Goal: Transaction & Acquisition: Purchase product/service

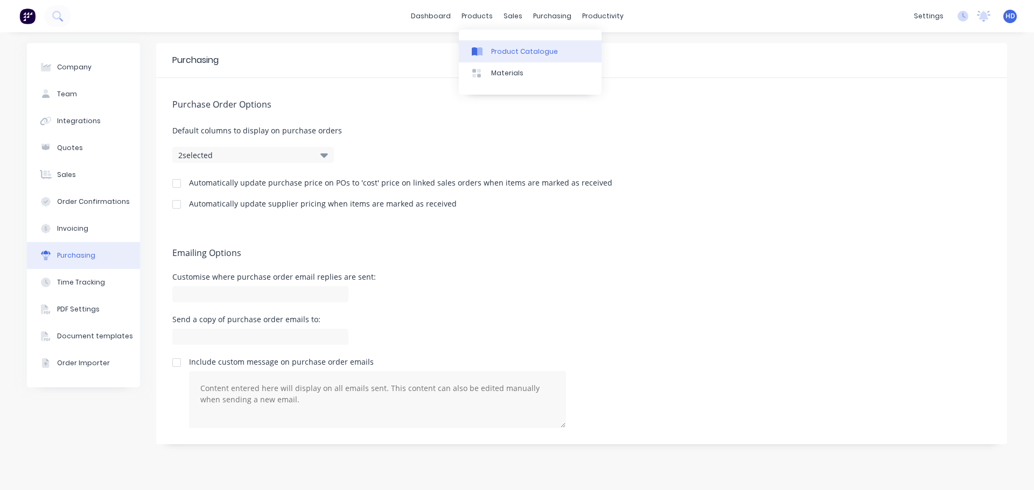
click at [516, 50] on div "Product Catalogue" at bounding box center [524, 52] width 67 height 10
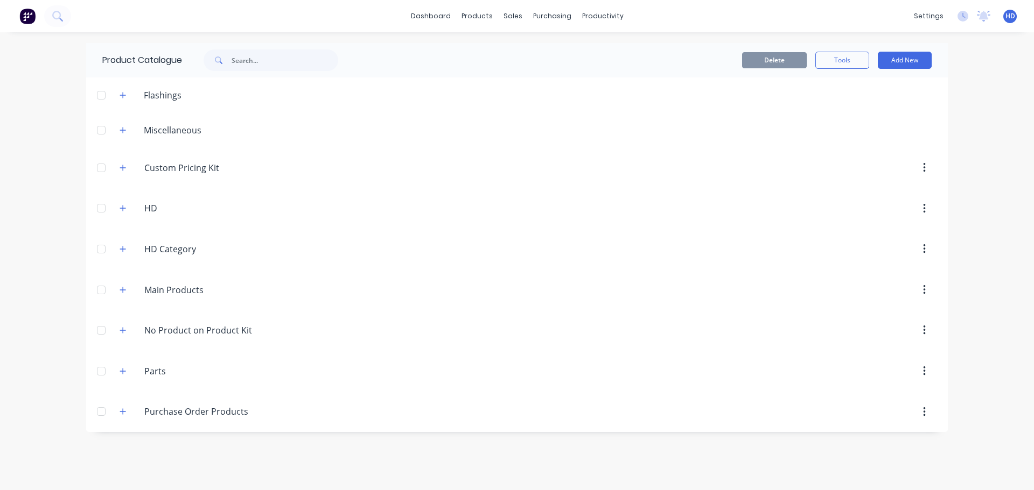
click at [131, 411] on div "Purchase.Order.Products Purchase Order Products" at bounding box center [195, 412] width 169 height 19
drag, startPoint x: 127, startPoint y: 411, endPoint x: 263, endPoint y: 404, distance: 136.9
click at [126, 411] on button "button" at bounding box center [122, 411] width 13 height 13
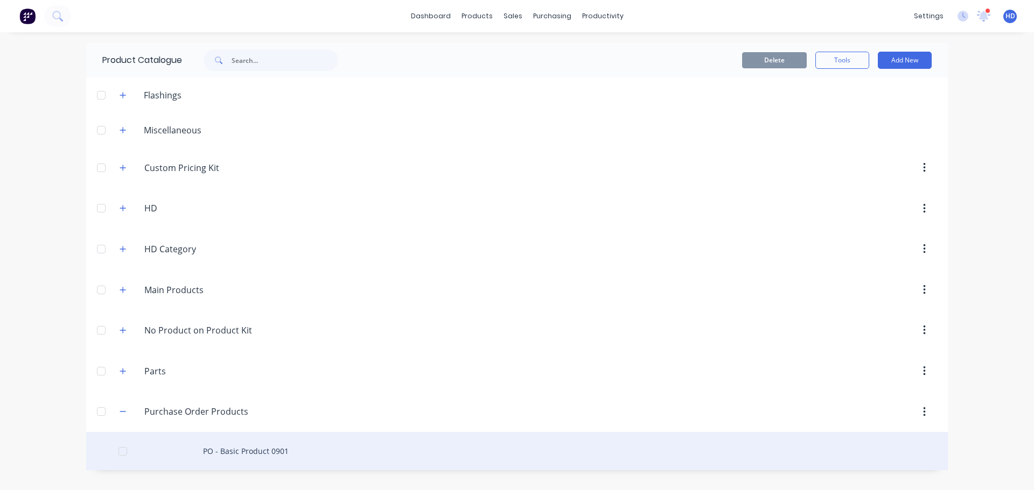
click at [271, 454] on div "PO - Basic Product 0901" at bounding box center [516, 451] width 861 height 38
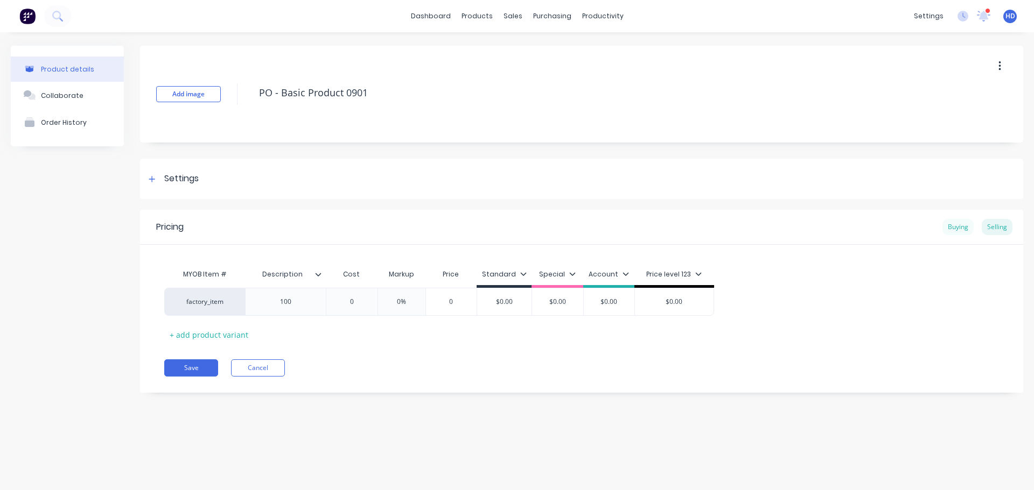
click at [968, 229] on div "Buying" at bounding box center [957, 227] width 31 height 16
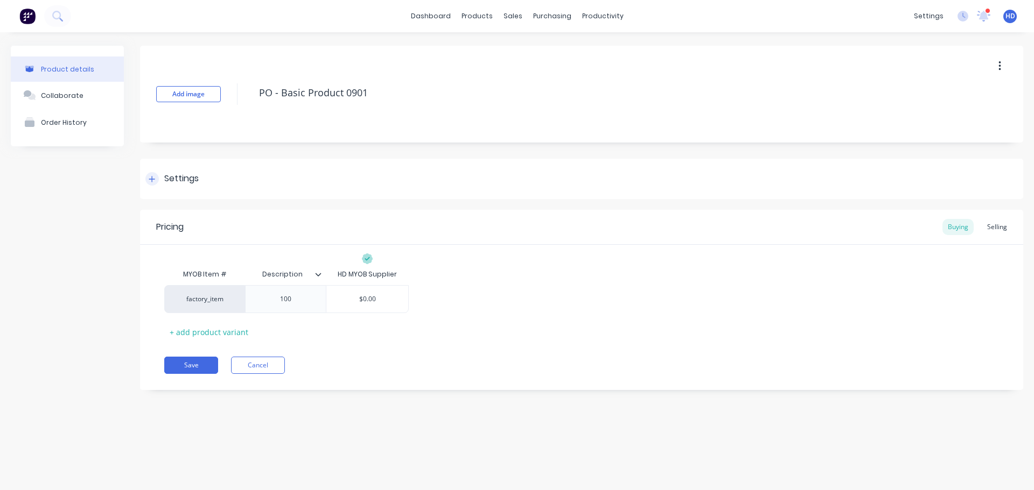
click at [163, 178] on div "Settings" at bounding box center [171, 178] width 53 height 13
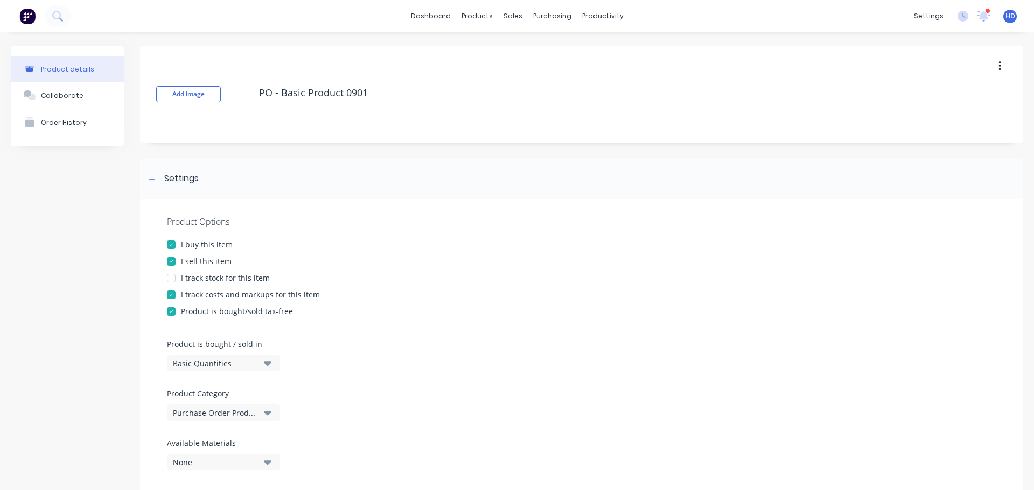
click at [171, 261] on div at bounding box center [171, 262] width 22 height 22
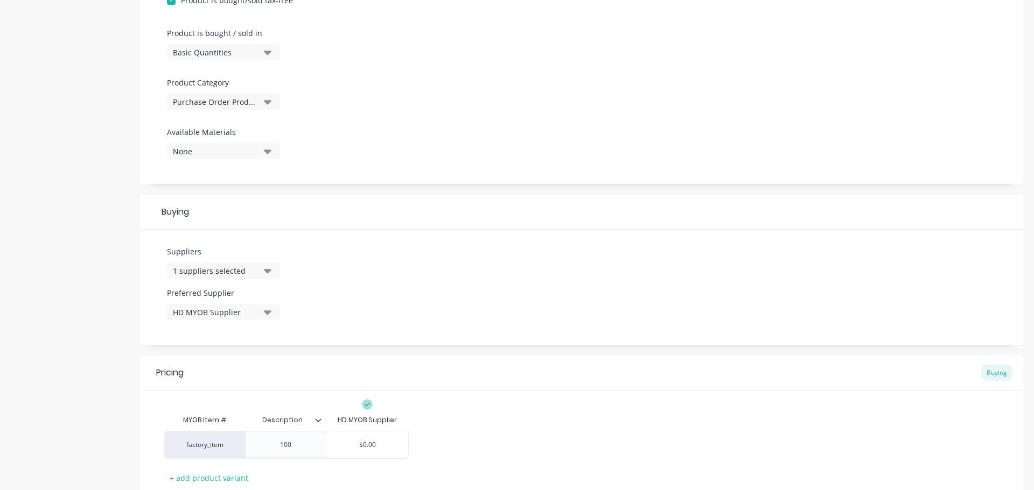
scroll to position [377, 0]
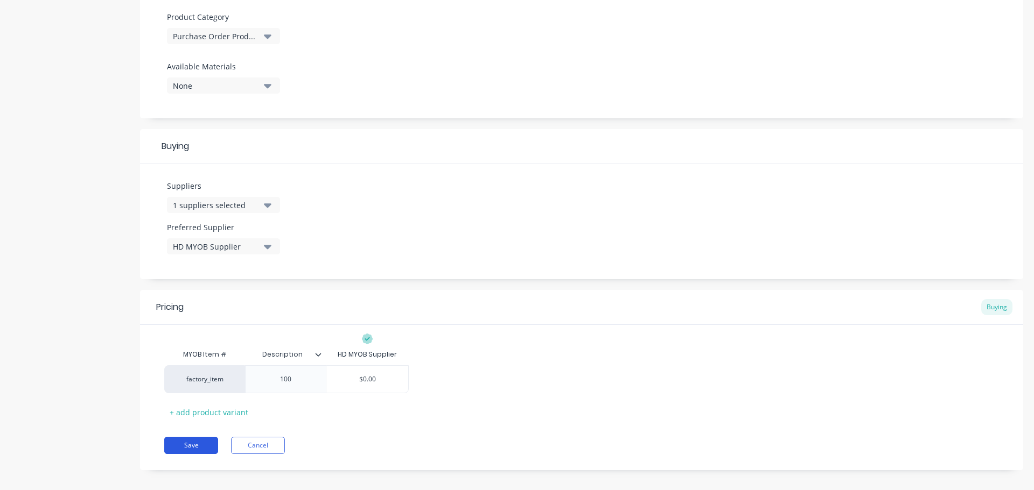
click at [189, 446] on button "Save" at bounding box center [191, 445] width 54 height 17
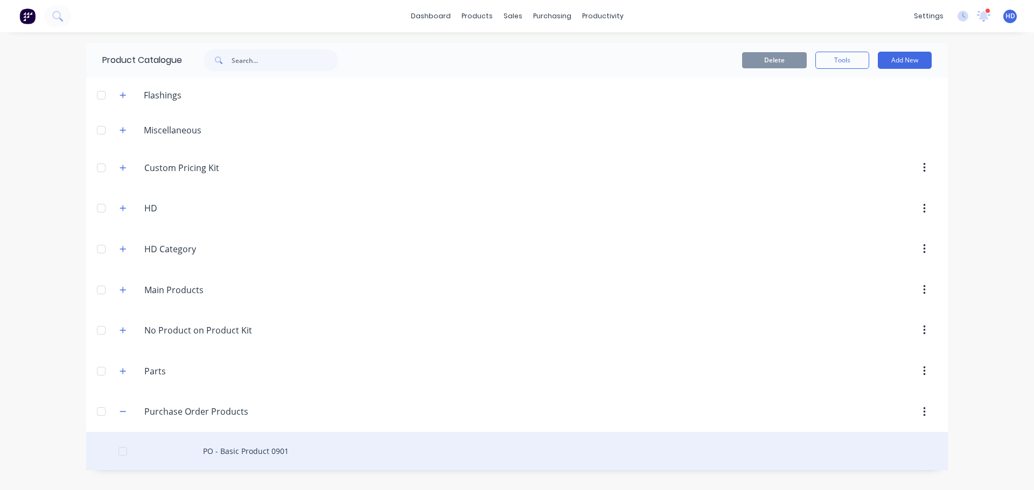
click at [234, 442] on div "PO - Basic Product 0901" at bounding box center [516, 451] width 861 height 38
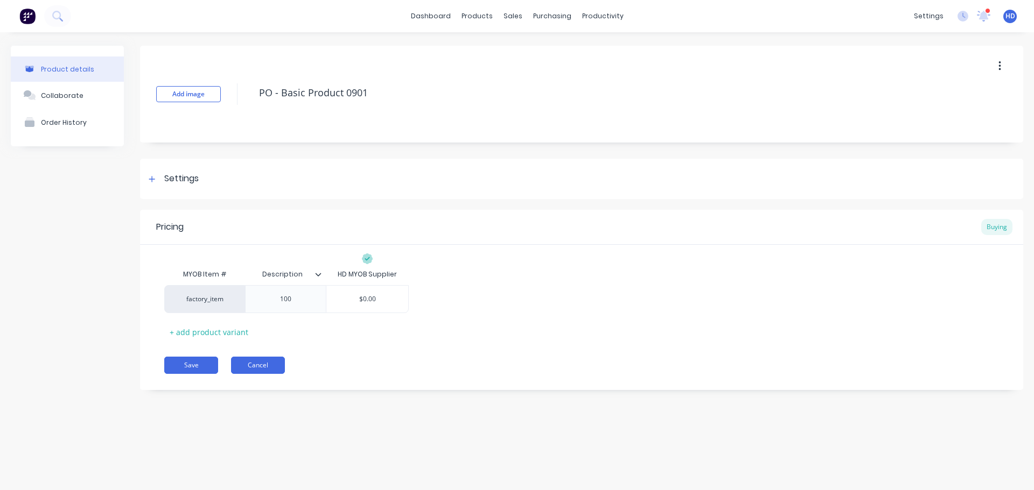
click at [268, 369] on button "Cancel" at bounding box center [258, 365] width 54 height 17
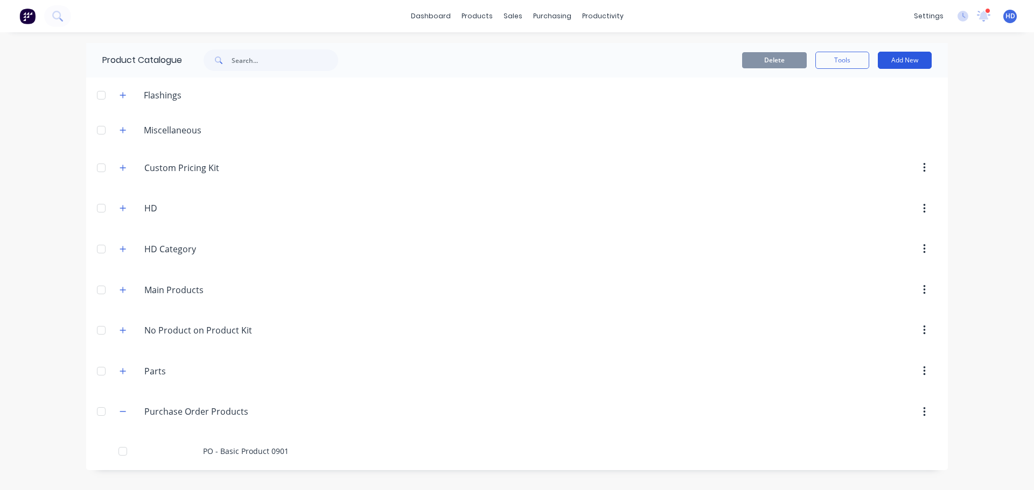
click at [909, 58] on button "Add New" at bounding box center [905, 60] width 54 height 17
click at [864, 134] on div "Product" at bounding box center [880, 131] width 83 height 16
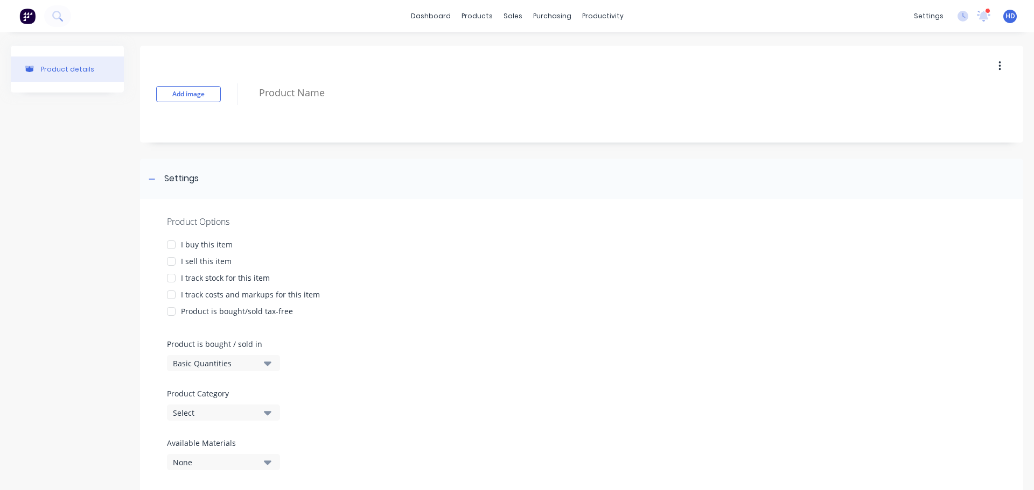
click at [172, 242] on div at bounding box center [171, 245] width 22 height 22
click at [173, 276] on div at bounding box center [171, 279] width 22 height 22
click at [172, 279] on div at bounding box center [171, 279] width 22 height 22
click at [173, 296] on div at bounding box center [171, 295] width 22 height 22
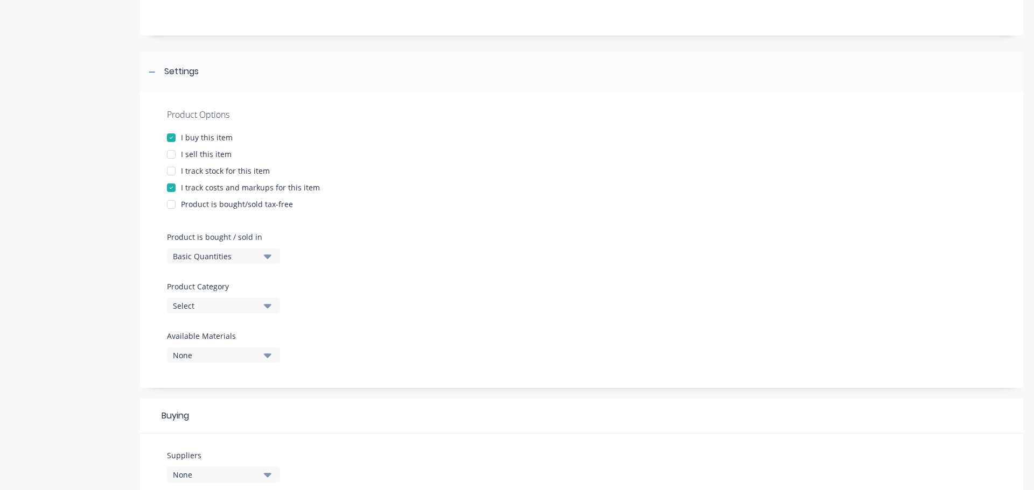
scroll to position [108, 0]
click at [234, 256] on div "Basic Quantities" at bounding box center [216, 255] width 86 height 11
click at [231, 304] on div "Lineal Metres" at bounding box center [248, 304] width 162 height 22
click at [240, 306] on div "Select" at bounding box center [216, 305] width 86 height 11
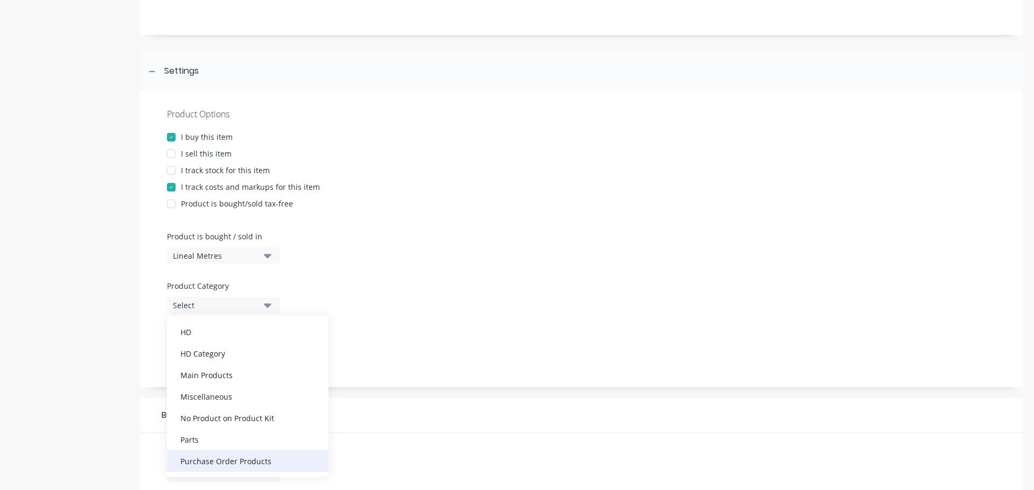
click at [230, 456] on div "Purchase Order Products" at bounding box center [248, 462] width 162 height 22
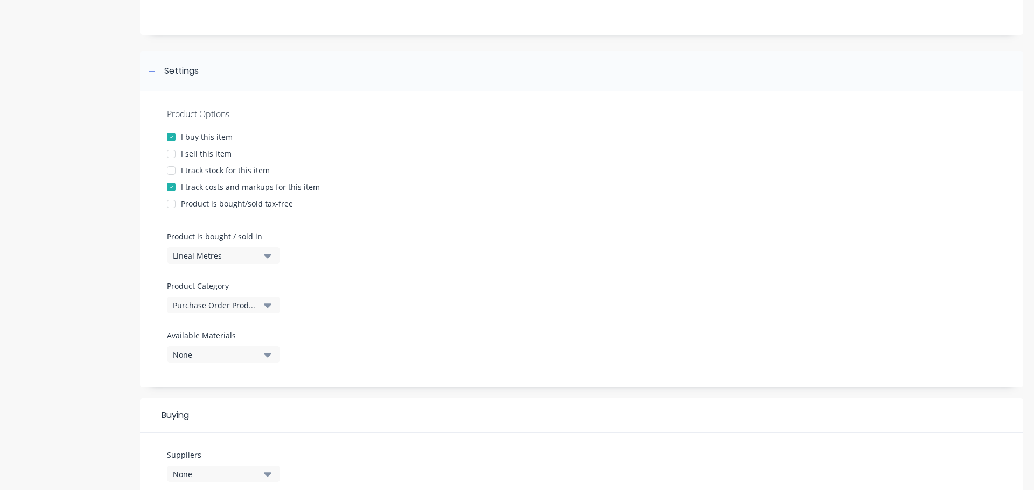
click at [231, 354] on div "None" at bounding box center [216, 354] width 86 height 11
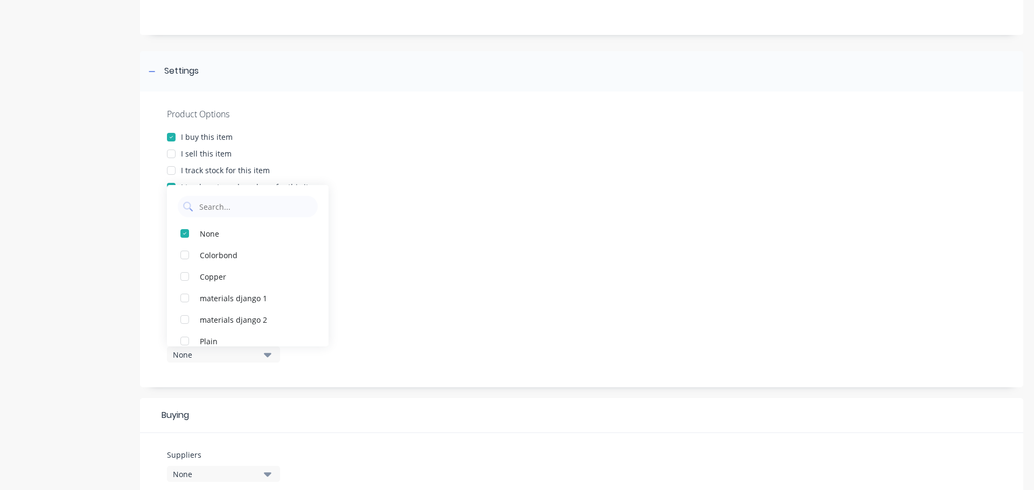
click at [437, 241] on div "Product Options I buy this item I sell this item I track stock for this item I …" at bounding box center [581, 240] width 883 height 296
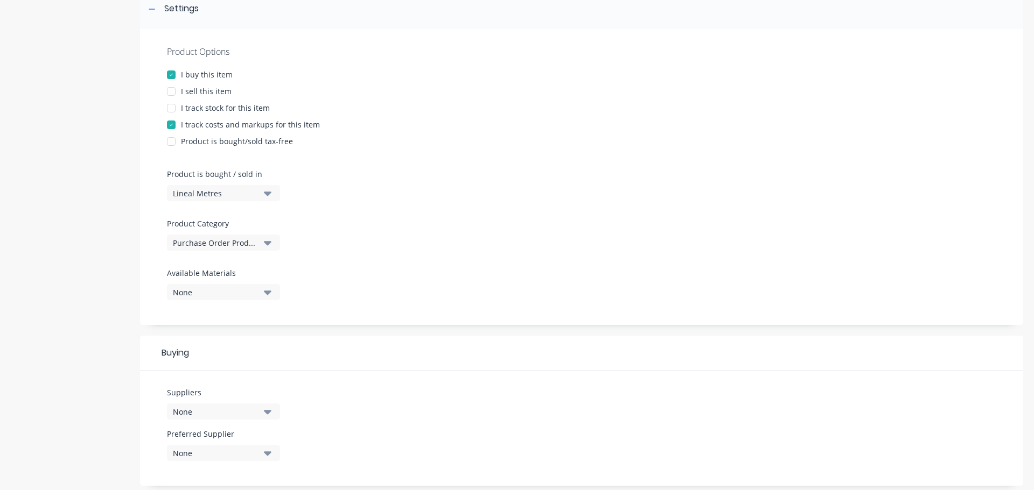
scroll to position [269, 0]
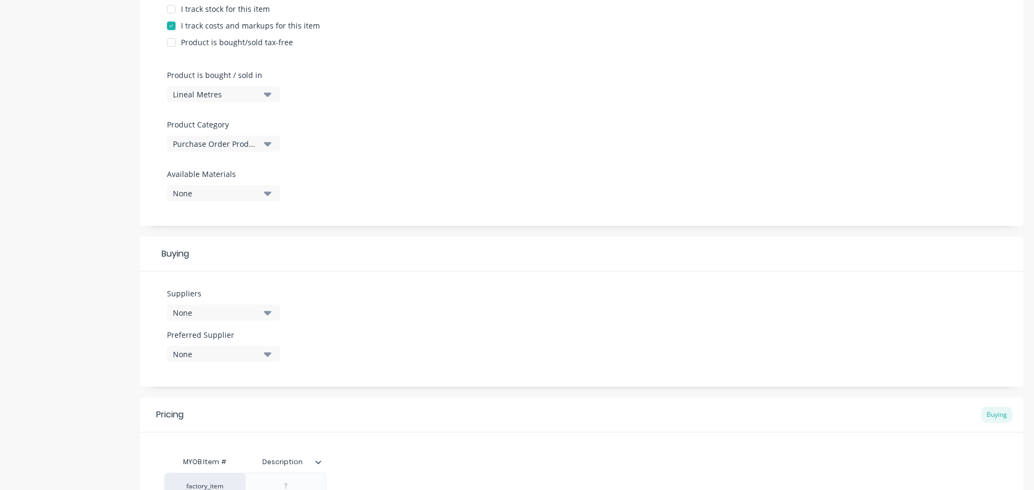
drag, startPoint x: 229, startPoint y: 312, endPoint x: 223, endPoint y: 320, distance: 9.6
click at [228, 313] on div "None" at bounding box center [216, 312] width 86 height 11
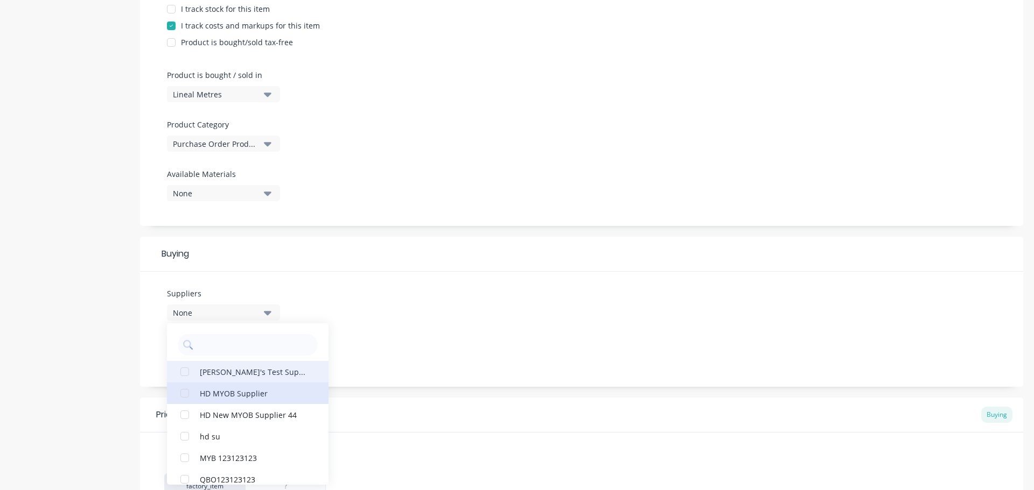
click at [257, 394] on div "HD MYOB Supplier" at bounding box center [254, 393] width 108 height 11
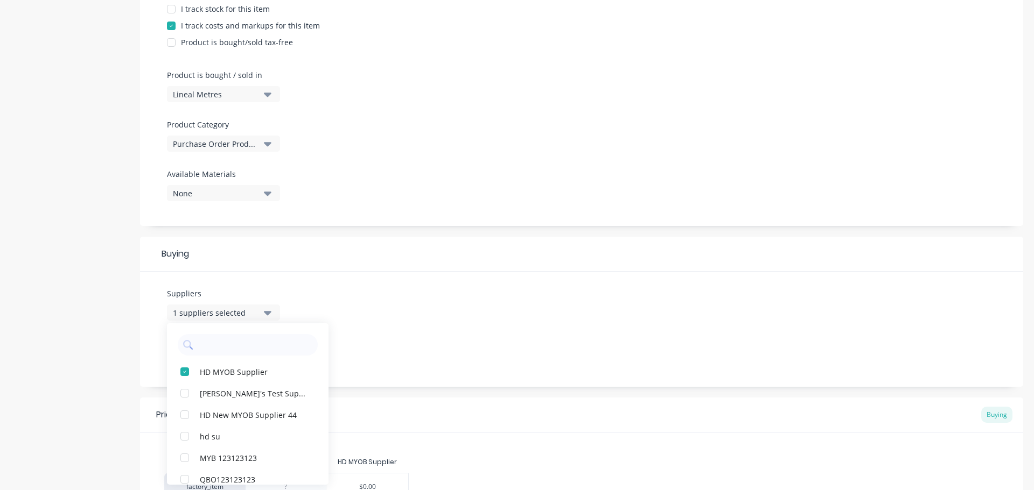
drag, startPoint x: 436, startPoint y: 331, endPoint x: 430, endPoint y: 333, distance: 6.3
click at [435, 331] on div "Suppliers 1 suppliers selected HD MYOB Supplier Cathy's Test Supplier HD New MY…" at bounding box center [581, 329] width 883 height 115
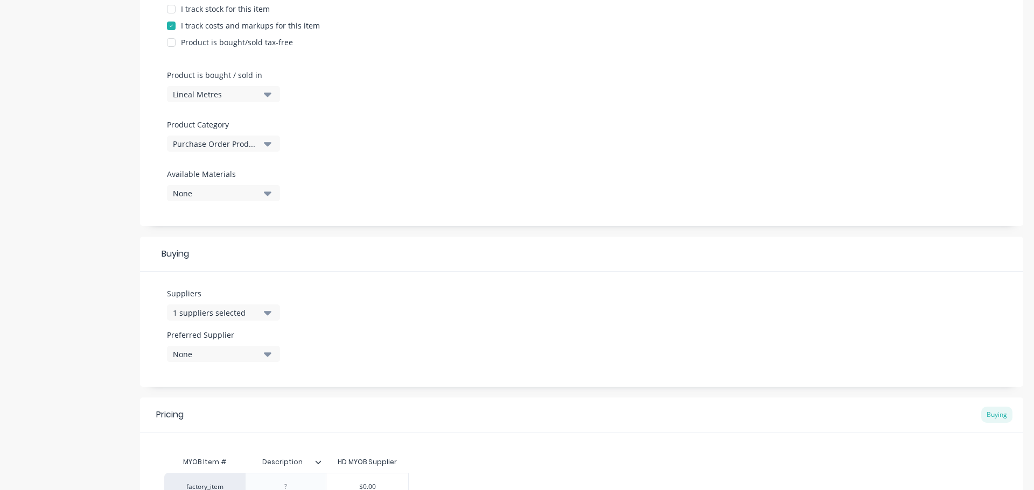
click at [235, 362] on button "None" at bounding box center [223, 354] width 113 height 16
drag, startPoint x: 230, startPoint y: 417, endPoint x: 305, endPoint y: 385, distance: 81.8
click at [231, 417] on div "HD MYOB Supplier" at bounding box center [254, 413] width 108 height 11
type textarea "x"
click at [500, 307] on div "Suppliers 1 suppliers selected Preferred Supplier HD MYOB Supplier HD MYOB Supp…" at bounding box center [581, 329] width 883 height 115
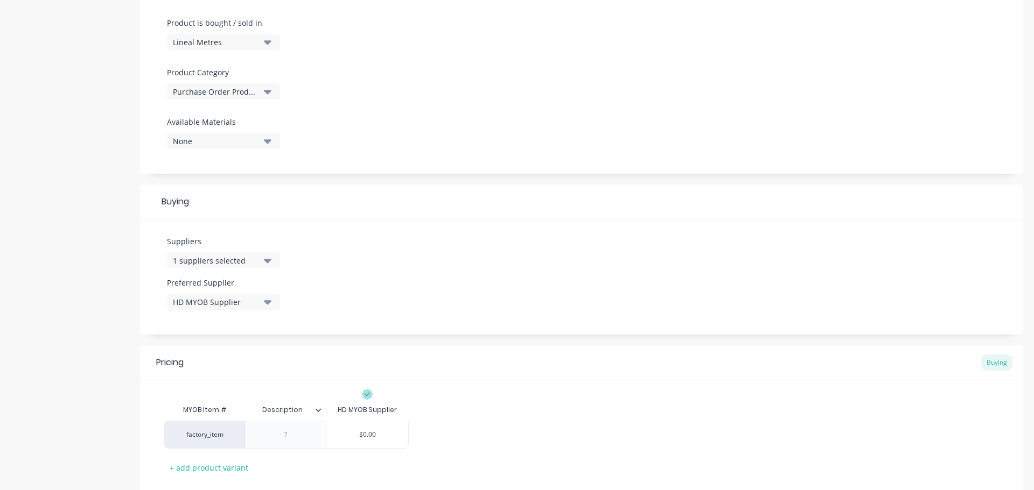
scroll to position [387, 0]
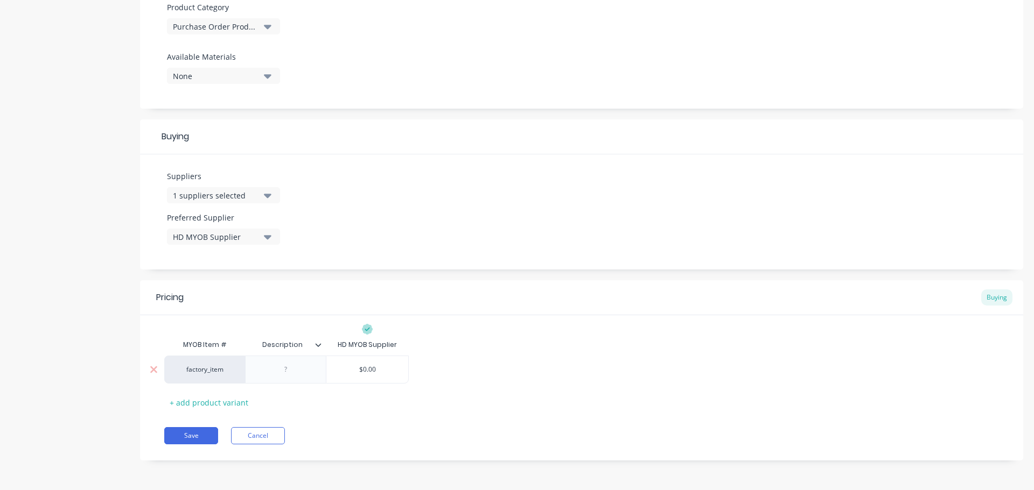
click at [290, 371] on div at bounding box center [286, 370] width 54 height 14
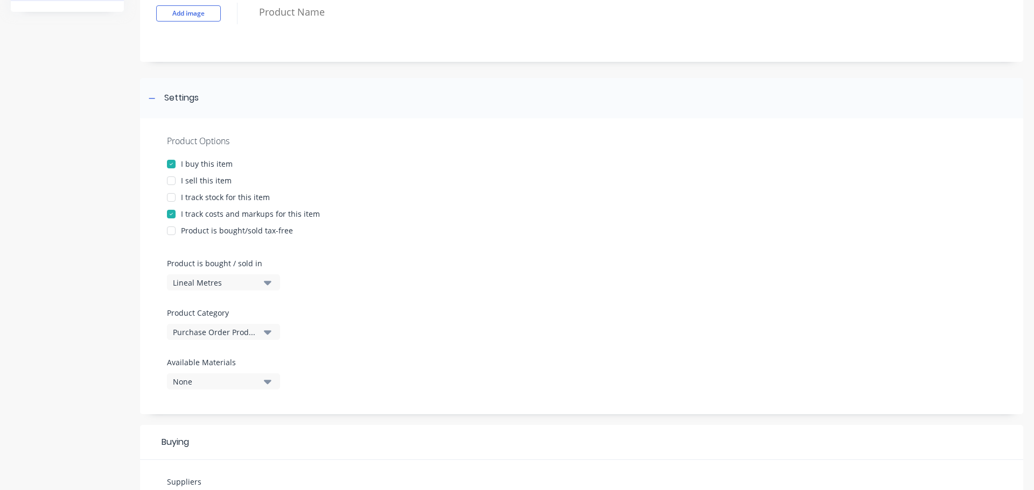
scroll to position [0, 0]
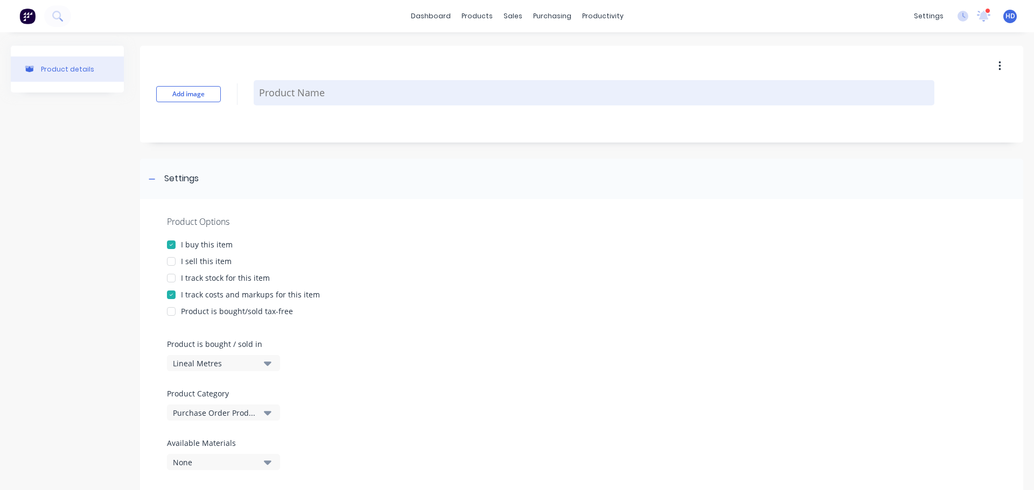
click at [360, 92] on textarea at bounding box center [594, 92] width 680 height 25
type textarea "x"
type textarea "P"
type textarea "x"
type textarea "PO"
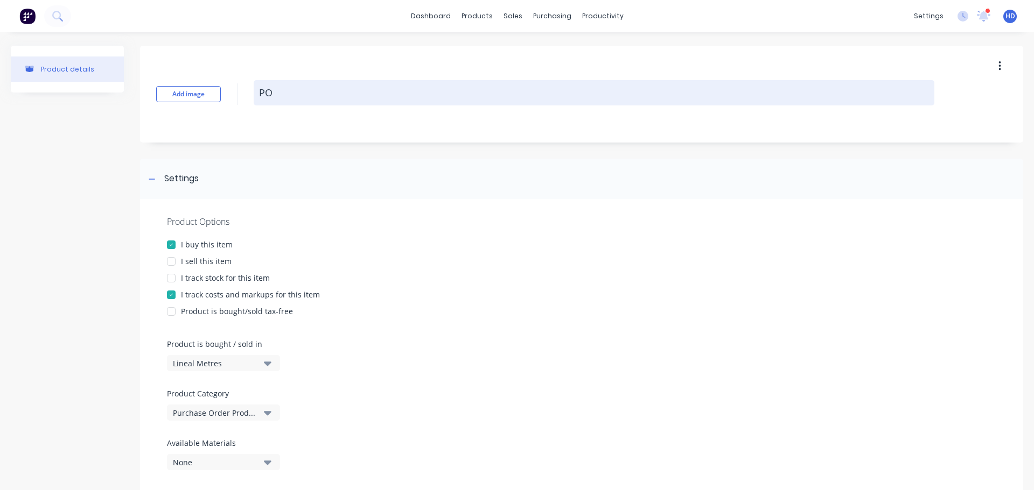
type textarea "x"
type textarea "PO"
type textarea "x"
type textarea "PO -"
type textarea "x"
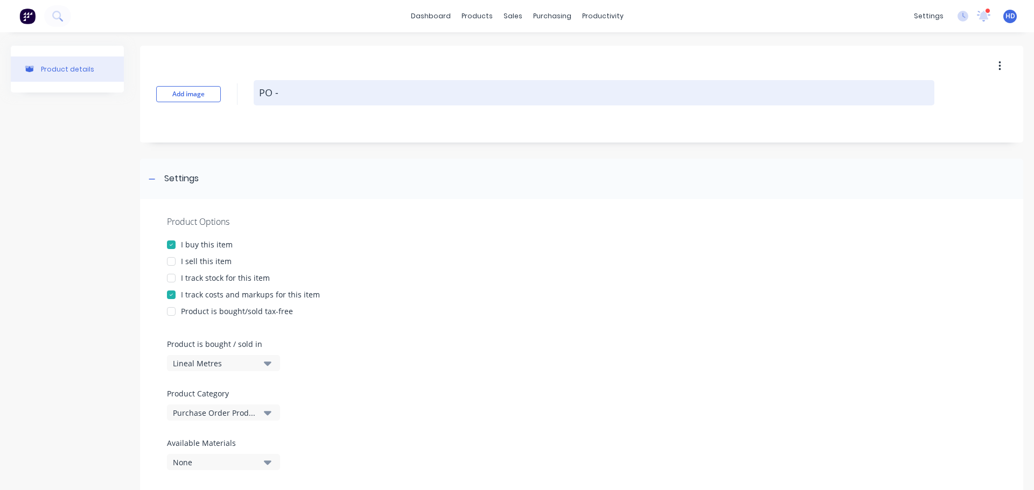
type textarea "PO -"
type textarea "x"
type textarea "PO - L"
type textarea "x"
type textarea "PO - Li"
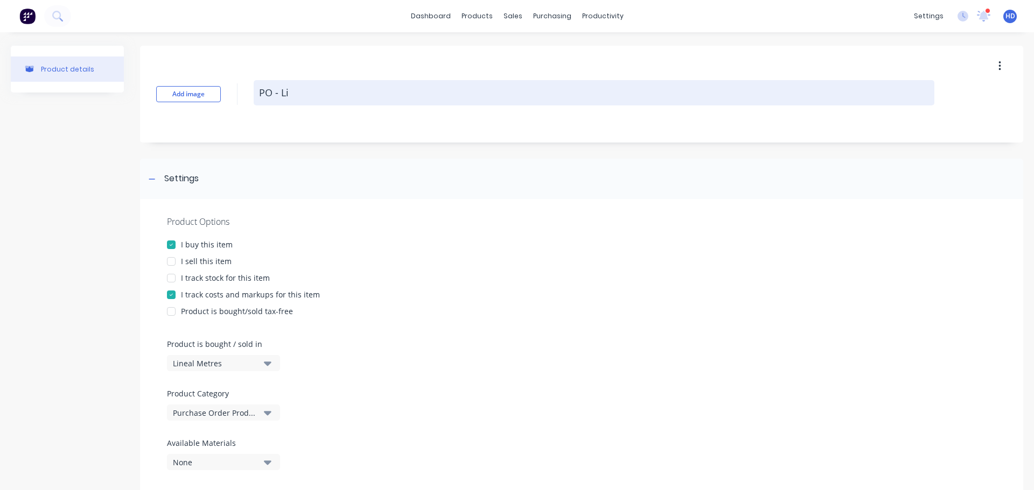
type textarea "x"
type textarea "PO - Lie"
type textarea "x"
type textarea "PO - Lien"
type textarea "x"
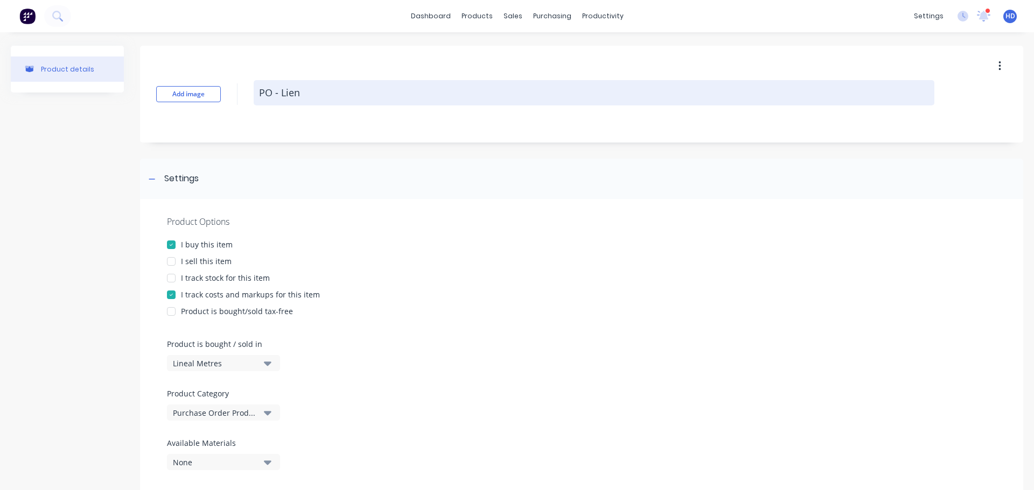
type textarea "PO - Lie"
type textarea "x"
type textarea "PO - Li"
type textarea "x"
type textarea "PO - Line"
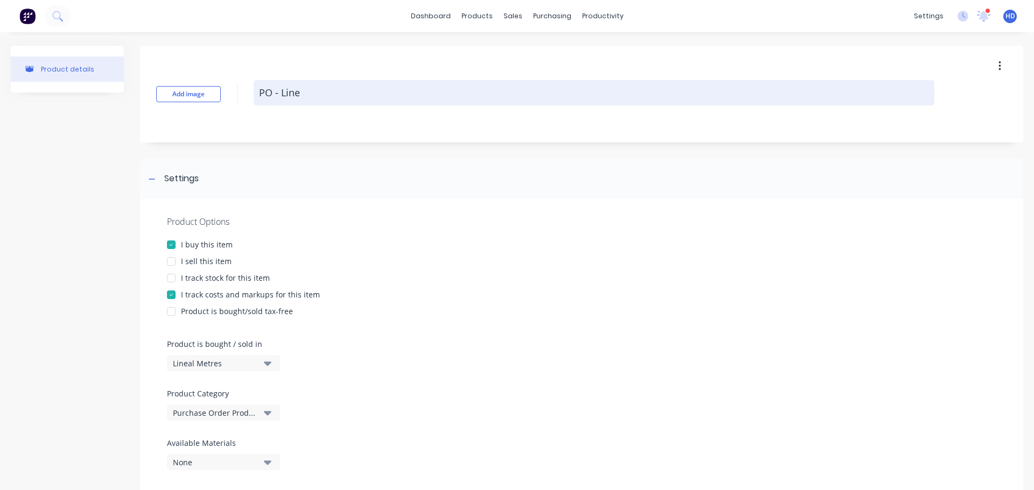
type textarea "x"
type textarea "PO - Lineal"
type textarea "x"
type textarea "PO - Lineal"
type textarea "x"
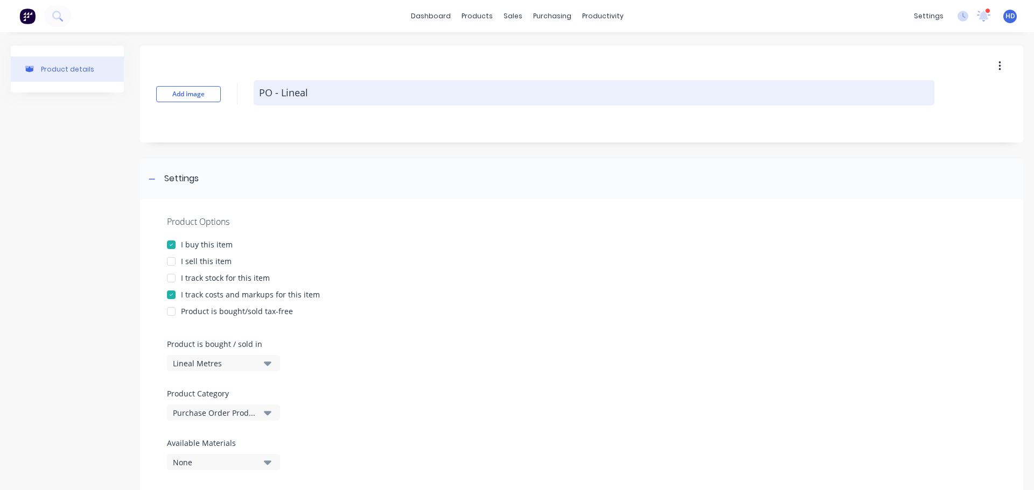
type textarea "PO - Lineal 0"
type textarea "x"
type textarea "PO - Lineal 09"
type textarea "x"
type textarea "PO - Lineal 090"
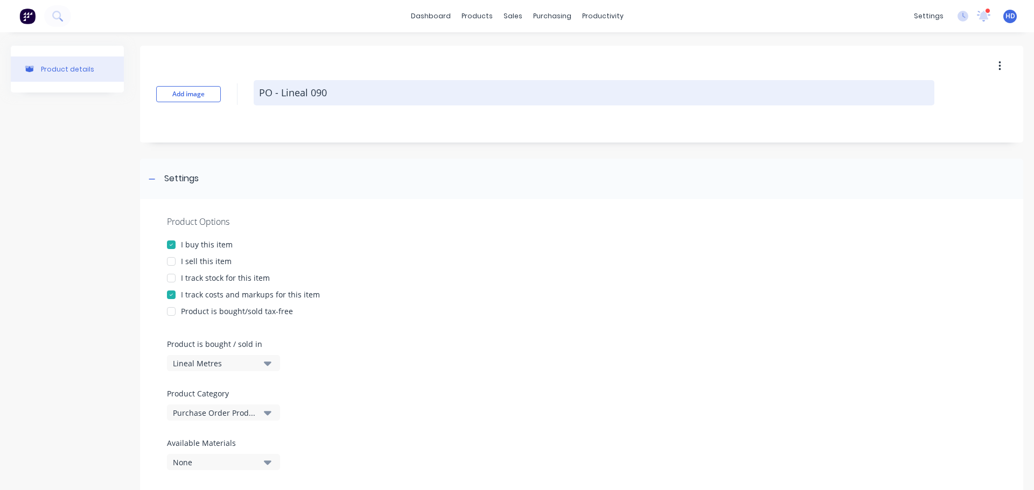
type textarea "x"
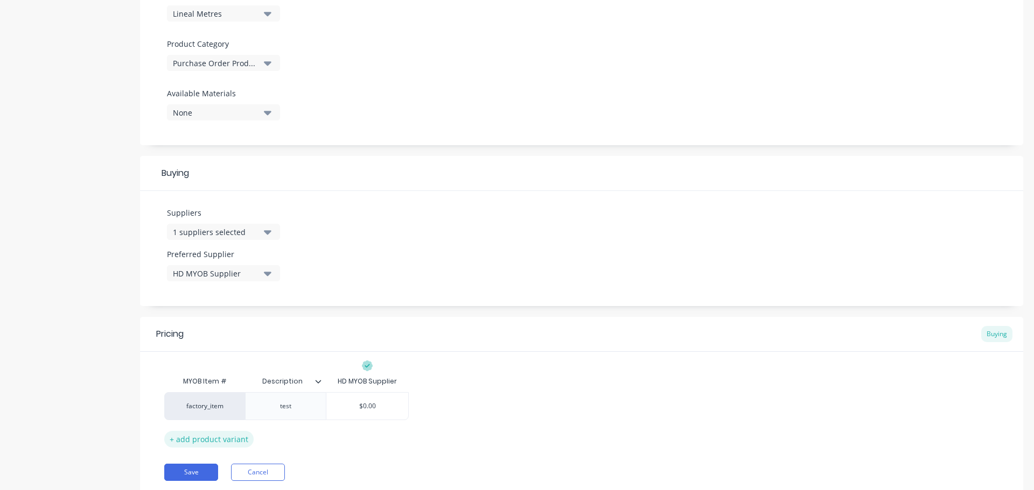
scroll to position [387, 0]
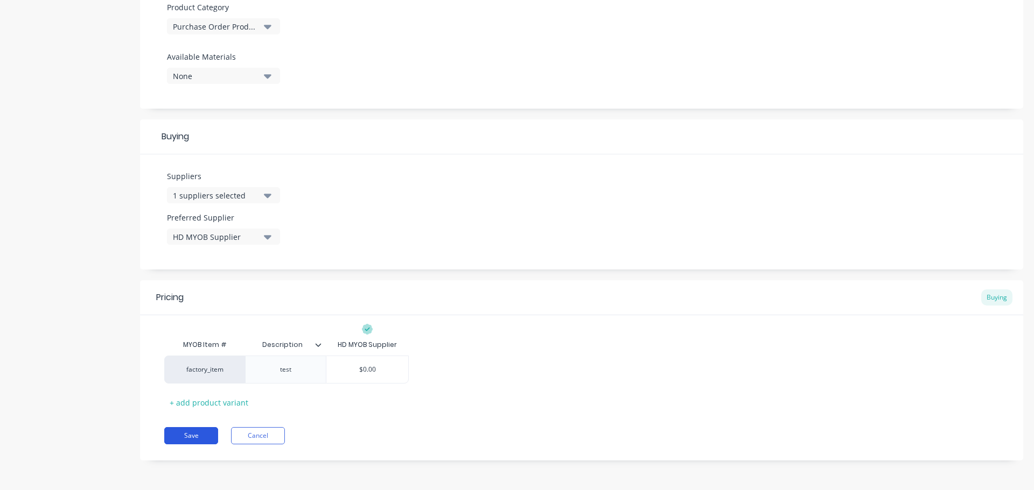
type textarea "PO - Lineal 0901"
type textarea "x"
type textarea "PO - Lineal 0901"
click at [198, 434] on button "Save" at bounding box center [191, 435] width 54 height 17
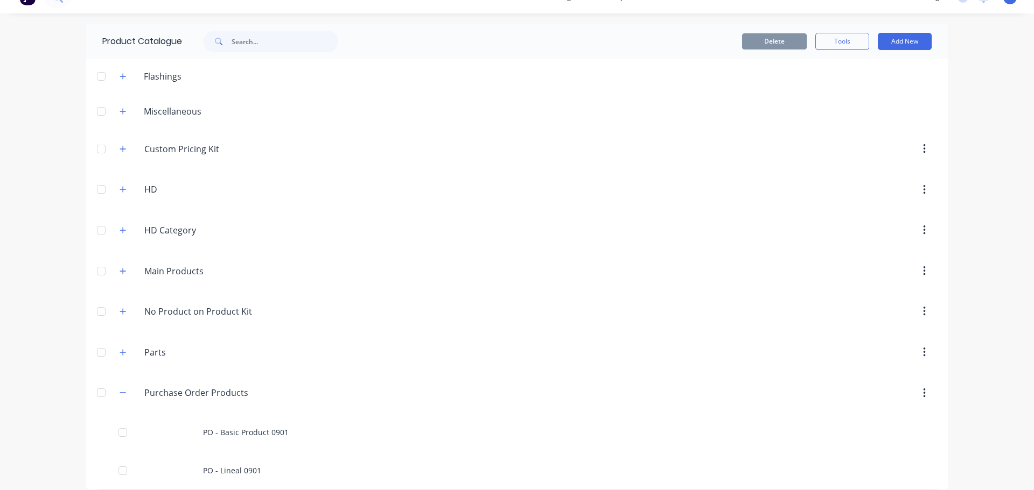
scroll to position [29, 0]
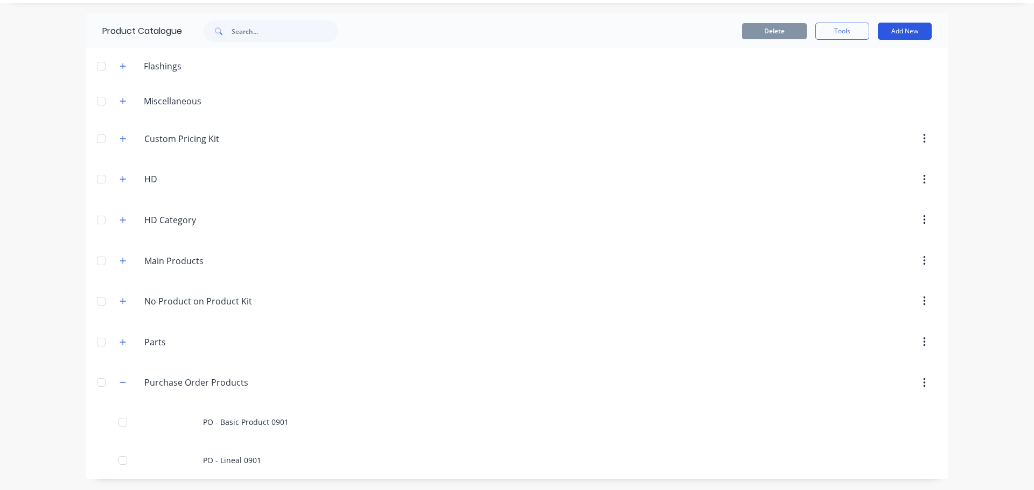
click at [909, 28] on button "Add New" at bounding box center [905, 31] width 54 height 17
click at [874, 102] on div "Product" at bounding box center [880, 102] width 83 height 16
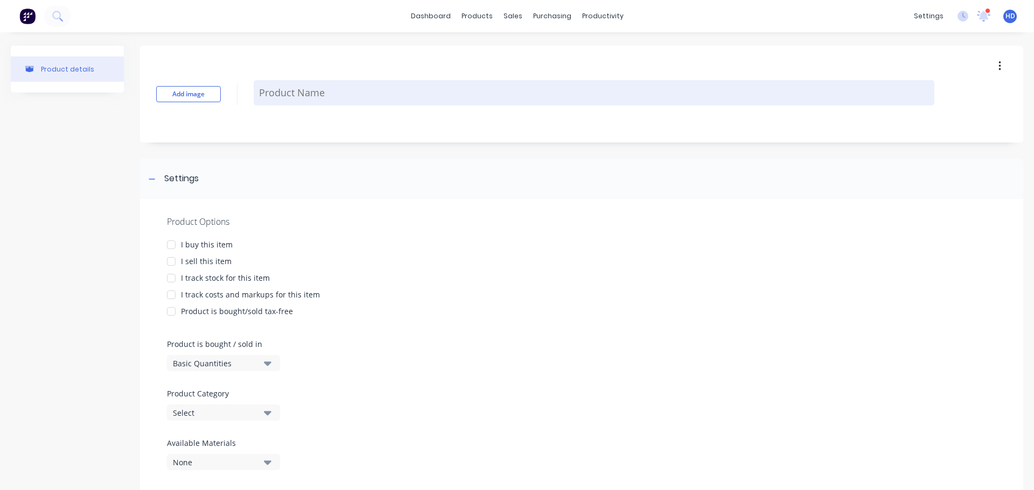
click at [295, 90] on textarea at bounding box center [594, 92] width 680 height 25
type textarea "x"
type textarea "P"
type textarea "x"
type textarea "PO"
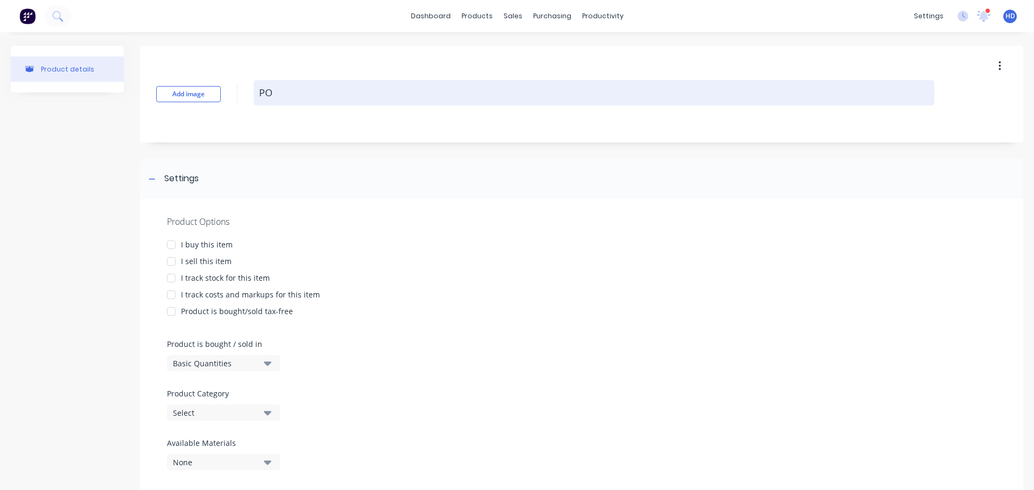
type textarea "x"
type textarea "PO"
type textarea "x"
type textarea "PO -"
type textarea "x"
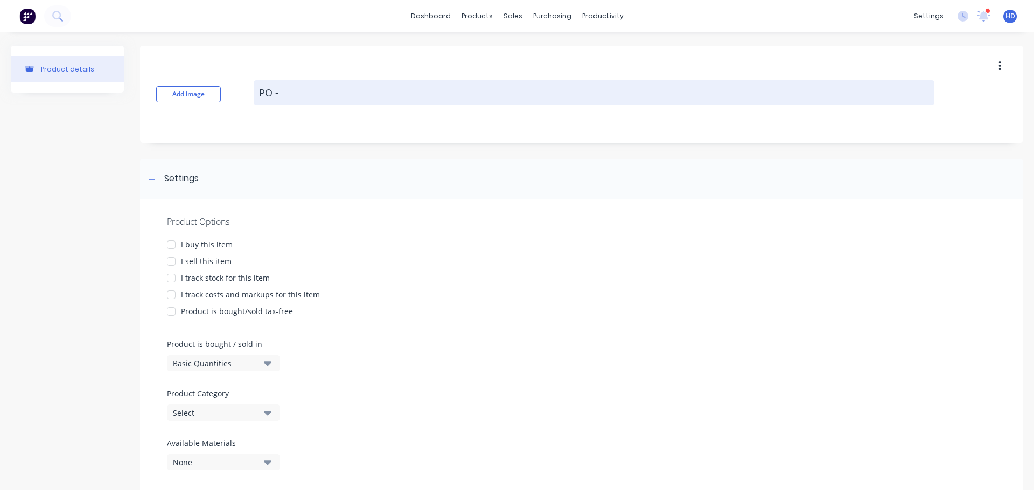
type textarea "PO -"
type textarea "x"
type textarea "PO - S"
type textarea "x"
type textarea "PO - SQ"
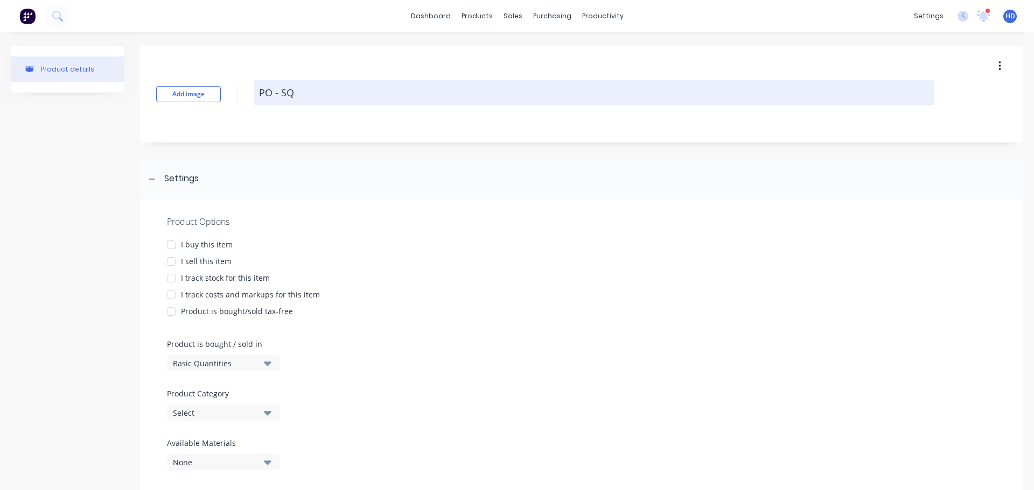
type textarea "x"
type textarea "PO - SQM"
type textarea "x"
type textarea "PO - SQM"
type textarea "x"
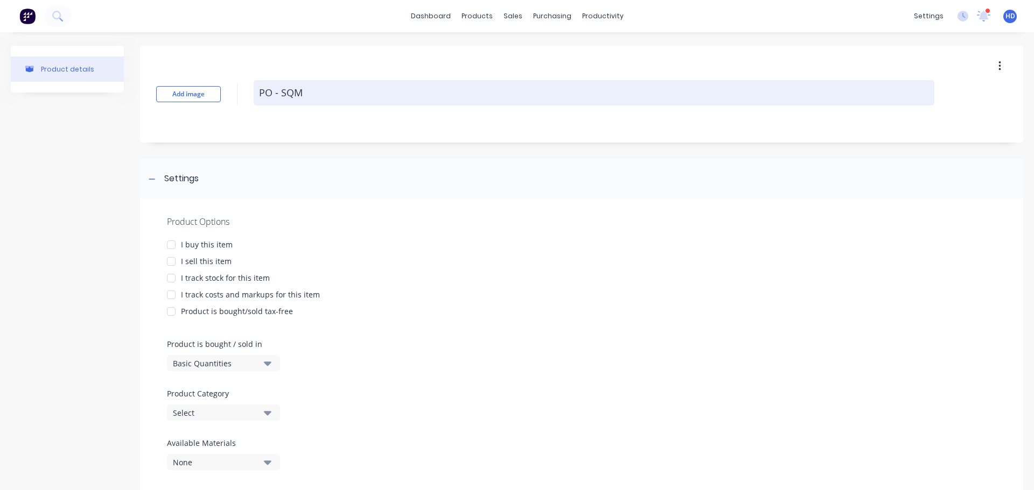
type textarea "PO - SQM"
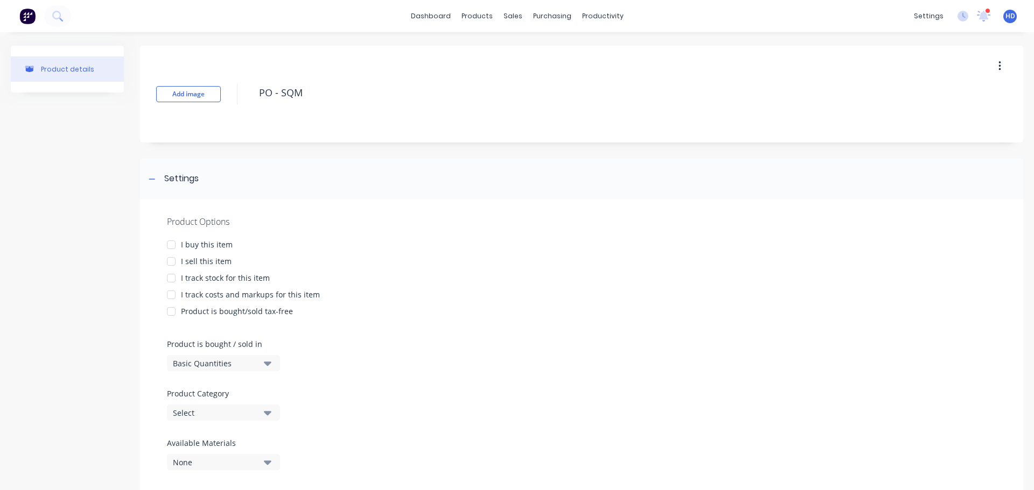
click at [170, 243] on div at bounding box center [171, 245] width 22 height 22
click at [174, 298] on div at bounding box center [171, 295] width 22 height 22
type textarea "x"
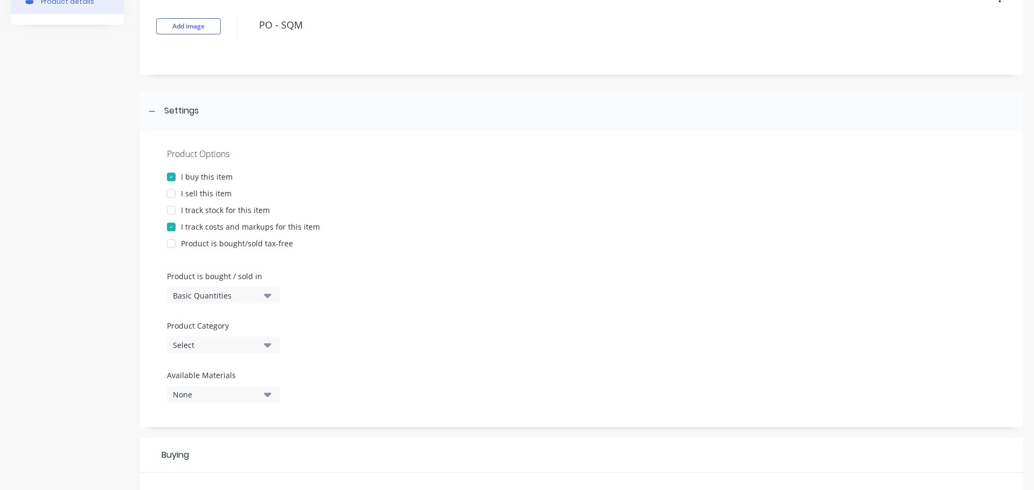
scroll to position [162, 0]
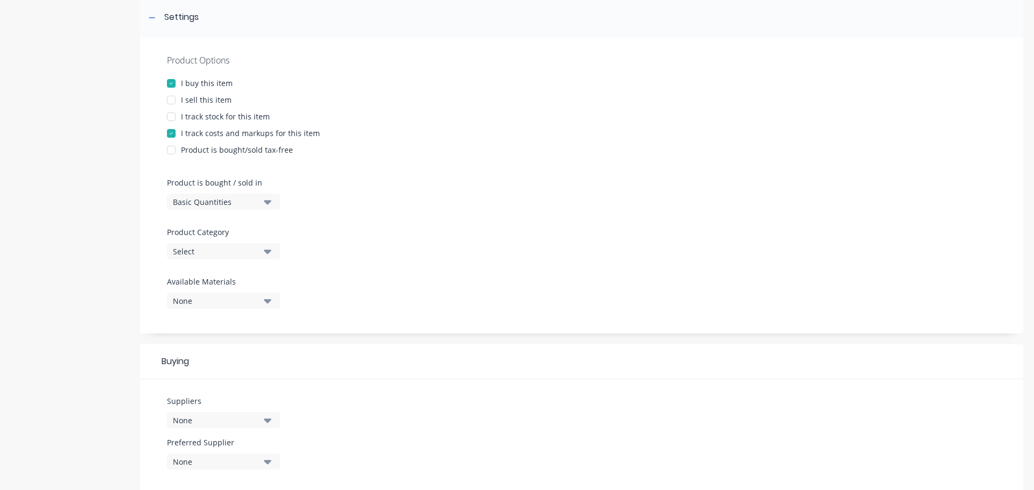
type textarea "PO - SQM"
type textarea "x"
type textarea "PO - SQM"
click at [226, 201] on div "Basic Quantities" at bounding box center [216, 201] width 86 height 11
click at [223, 293] on div "Square Metres" at bounding box center [248, 294] width 162 height 22
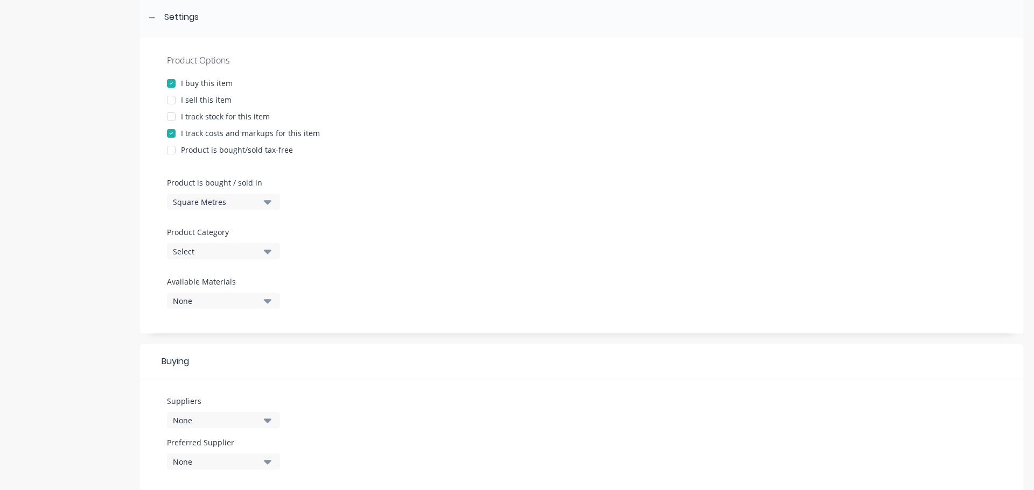
click at [234, 254] on div "Select" at bounding box center [216, 251] width 86 height 11
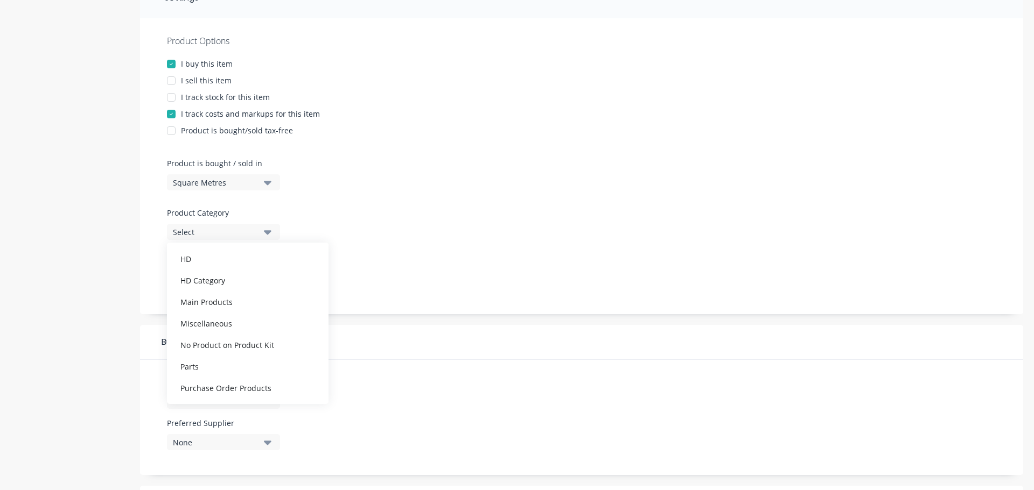
scroll to position [215, 0]
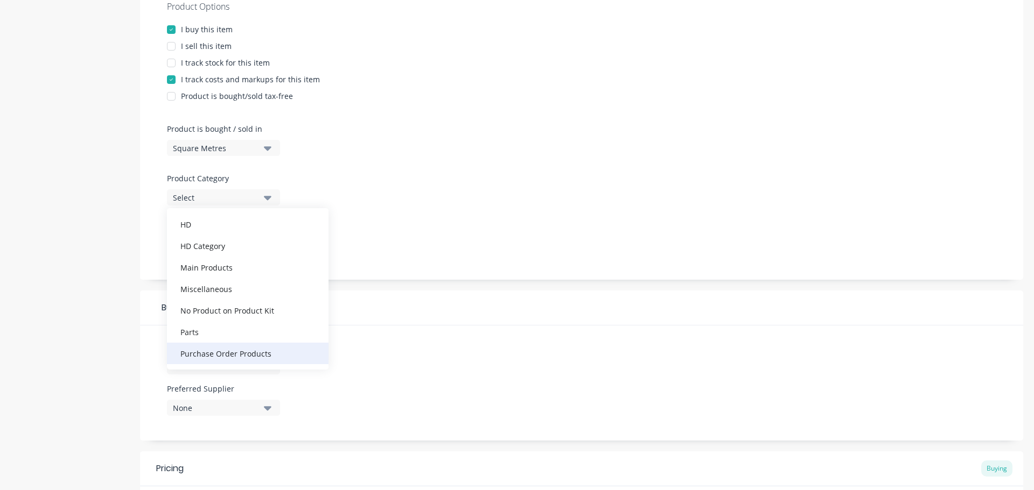
click at [256, 352] on div "Purchase Order Products" at bounding box center [248, 354] width 162 height 22
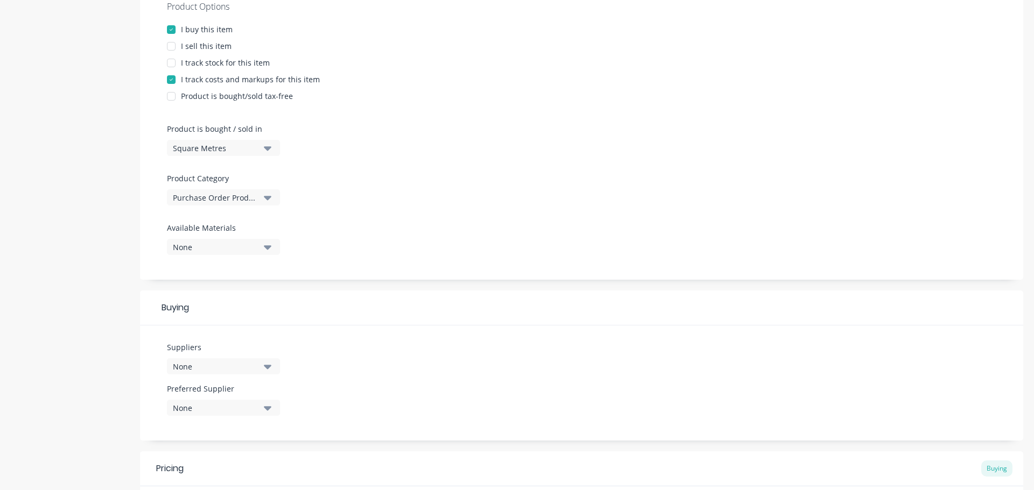
click at [94, 250] on div "Product details" at bounding box center [67, 238] width 113 height 817
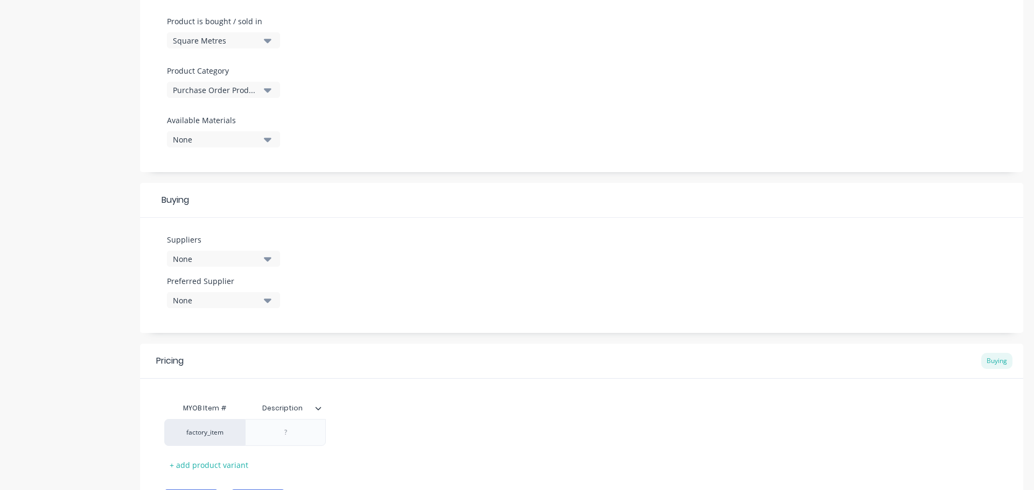
click at [239, 264] on div "None" at bounding box center [216, 259] width 86 height 11
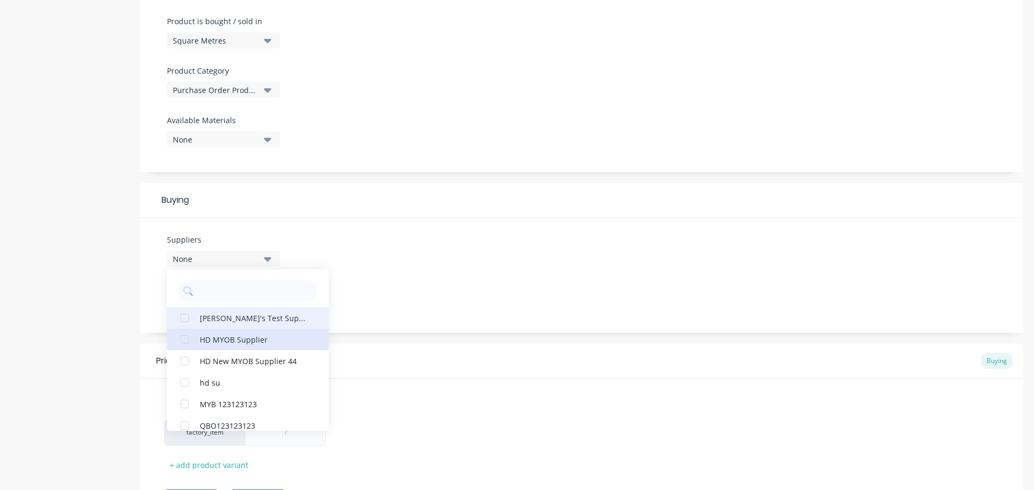
click at [211, 343] on div "HD MYOB Supplier" at bounding box center [254, 339] width 108 height 11
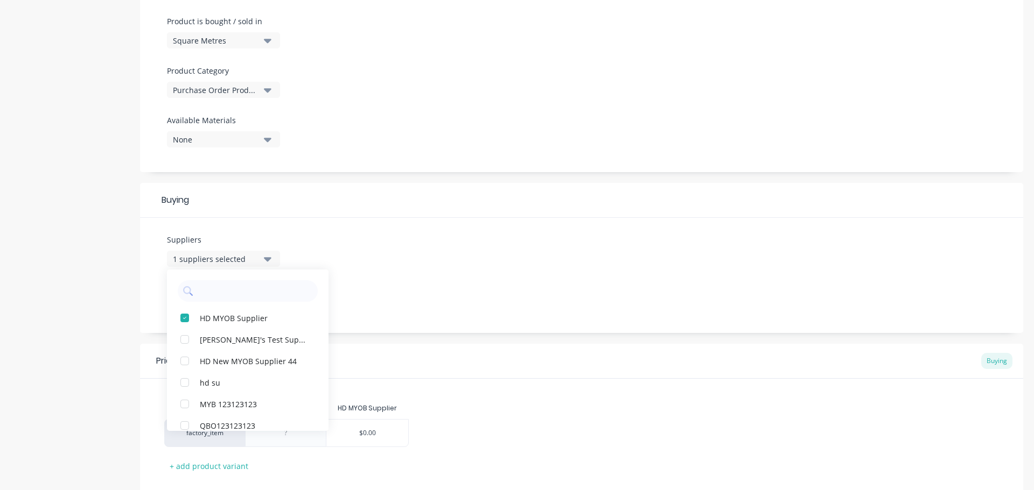
click at [443, 257] on div "Suppliers 1 suppliers selected HD MYOB Supplier Cathy's Test Supplier HD New MY…" at bounding box center [581, 275] width 883 height 115
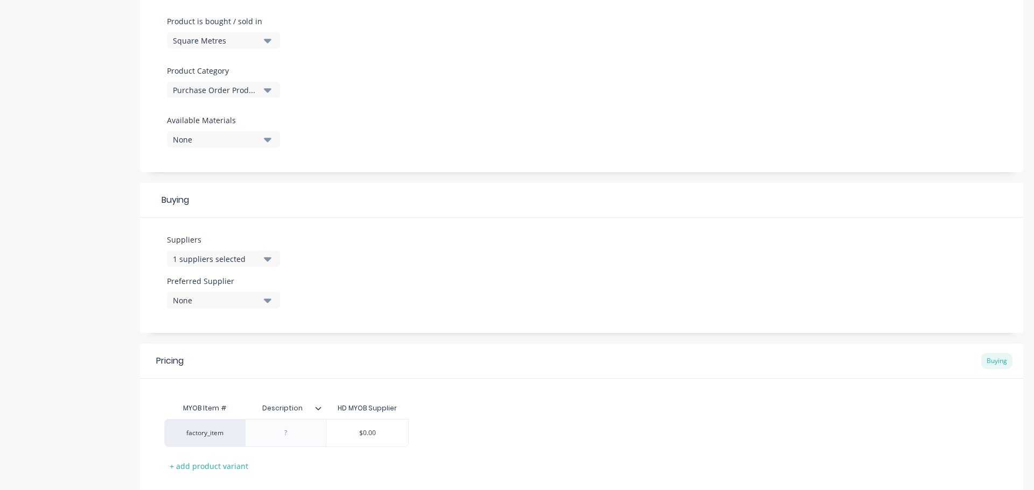
click at [234, 299] on div "None" at bounding box center [216, 300] width 86 height 11
drag, startPoint x: 221, startPoint y: 359, endPoint x: 253, endPoint y: 352, distance: 33.2
click at [221, 359] on div "HD MYOB Supplier" at bounding box center [254, 359] width 108 height 11
type textarea "x"
click at [438, 309] on div "Suppliers 1 suppliers selected Preferred Supplier HD MYOB Supplier HD MYOB Supp…" at bounding box center [581, 275] width 883 height 115
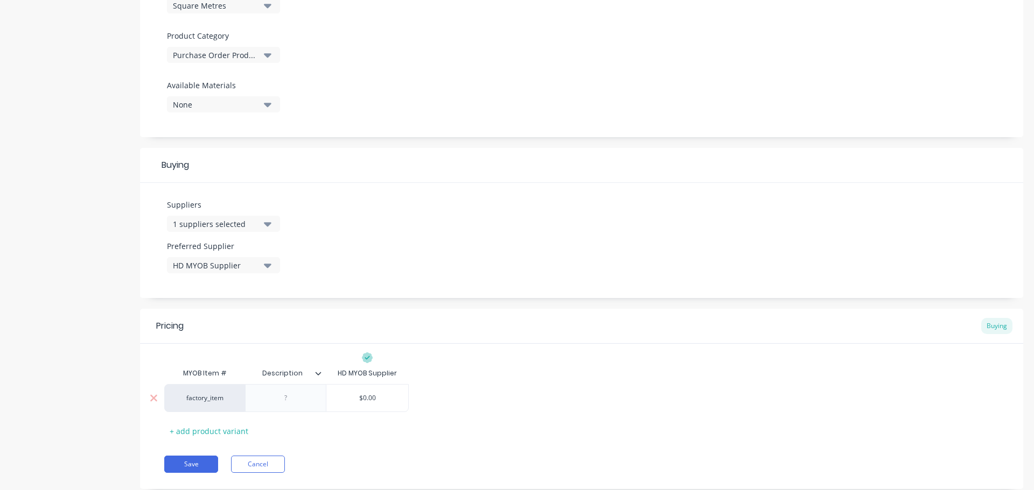
scroll to position [387, 0]
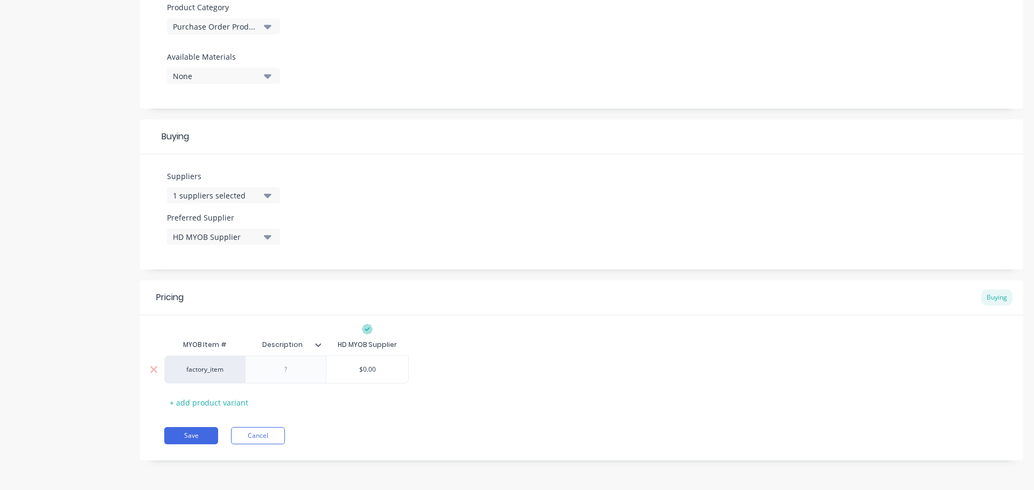
drag, startPoint x: 303, startPoint y: 373, endPoint x: 297, endPoint y: 374, distance: 6.1
click at [300, 374] on div at bounding box center [286, 370] width 54 height 14
click at [189, 435] on button "Save" at bounding box center [191, 435] width 54 height 17
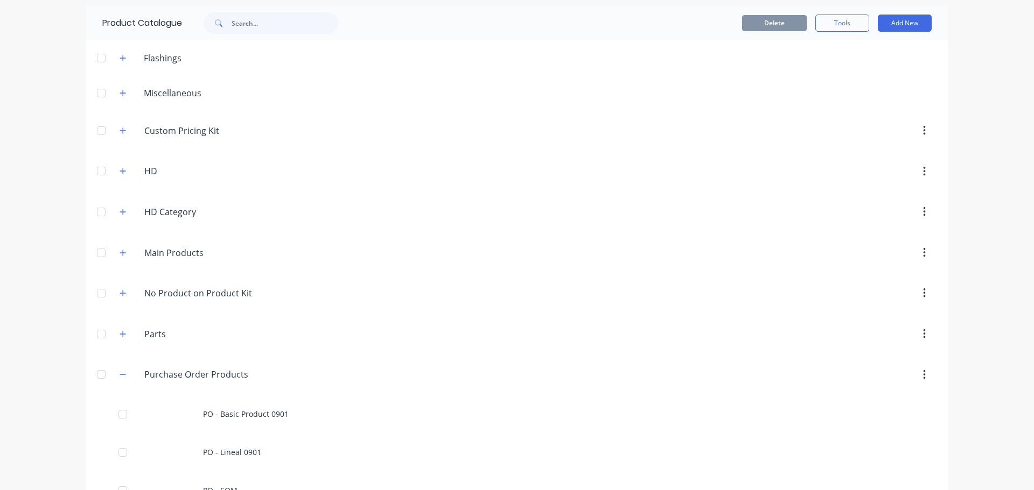
scroll to position [67, 0]
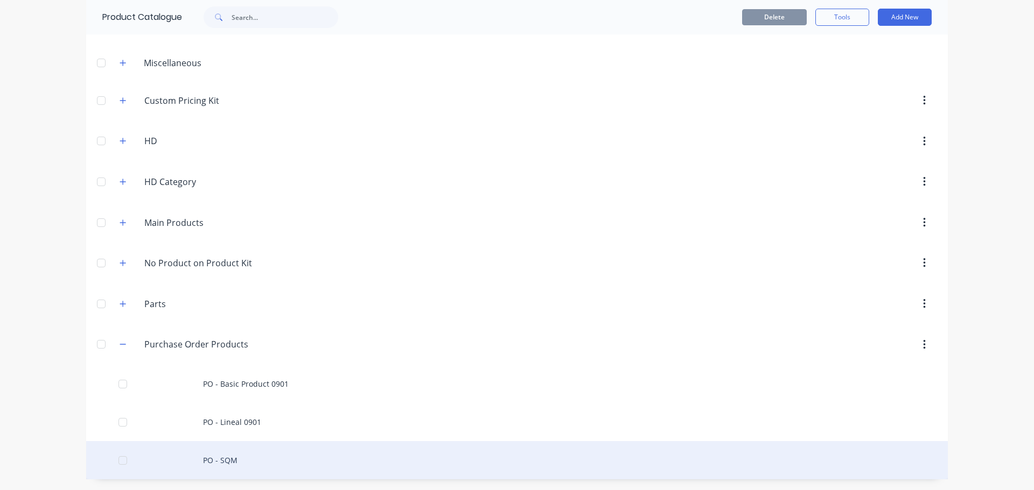
click at [261, 455] on div "PO - SQM" at bounding box center [516, 460] width 861 height 38
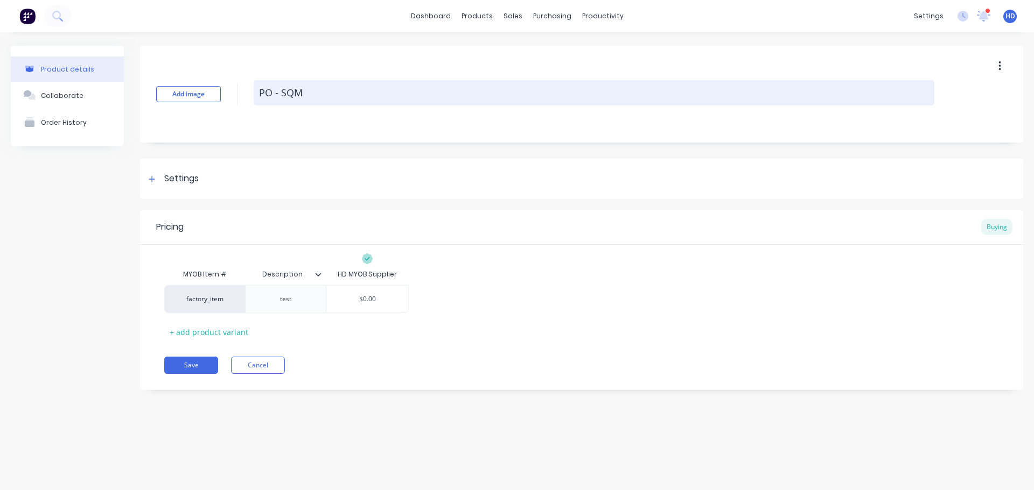
click at [422, 85] on textarea "PO - SQM" at bounding box center [594, 92] width 680 height 25
type textarea "x"
type textarea "PO - SQM"
type textarea "x"
type textarea "PO - SQM 0"
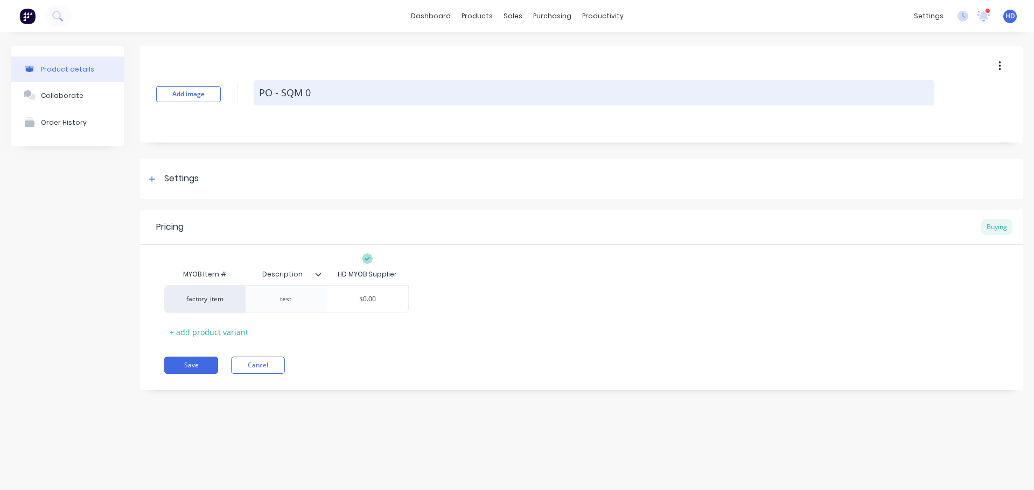
type textarea "x"
type textarea "PO - SQM 09"
type textarea "x"
type textarea "PO - SQM 091"
type textarea "x"
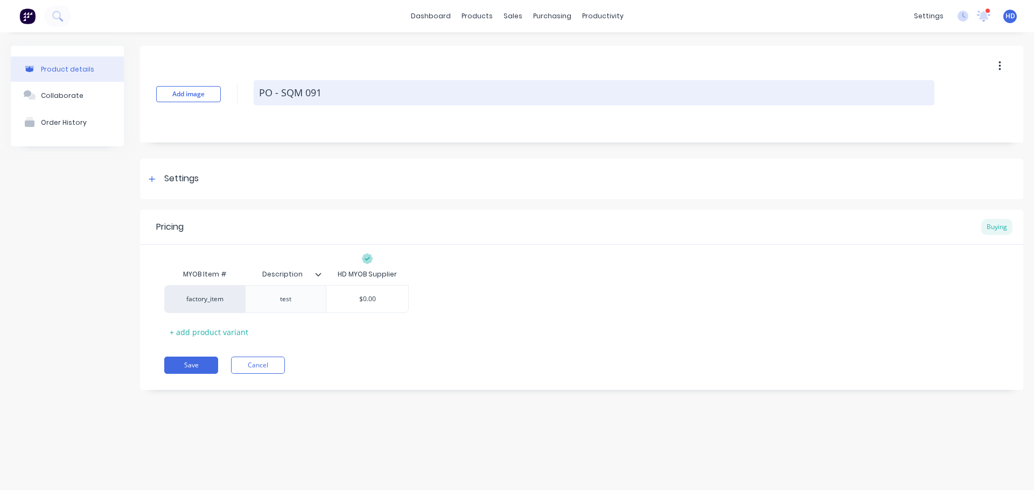
type textarea "PO - SQM 0910"
type textarea "x"
type textarea "PO - SQM 091"
type textarea "x"
type textarea "PO - SQM 09"
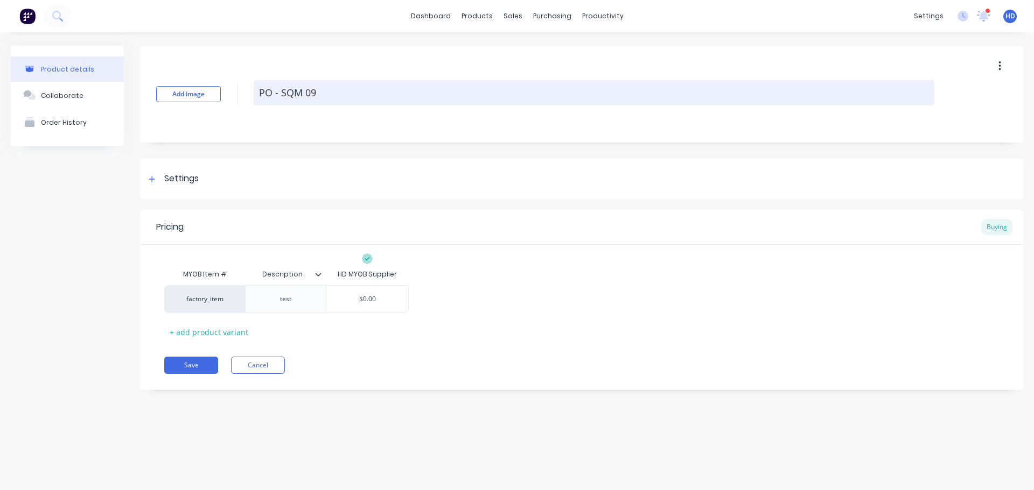
type textarea "x"
type textarea "PO - SQM 090"
type textarea "x"
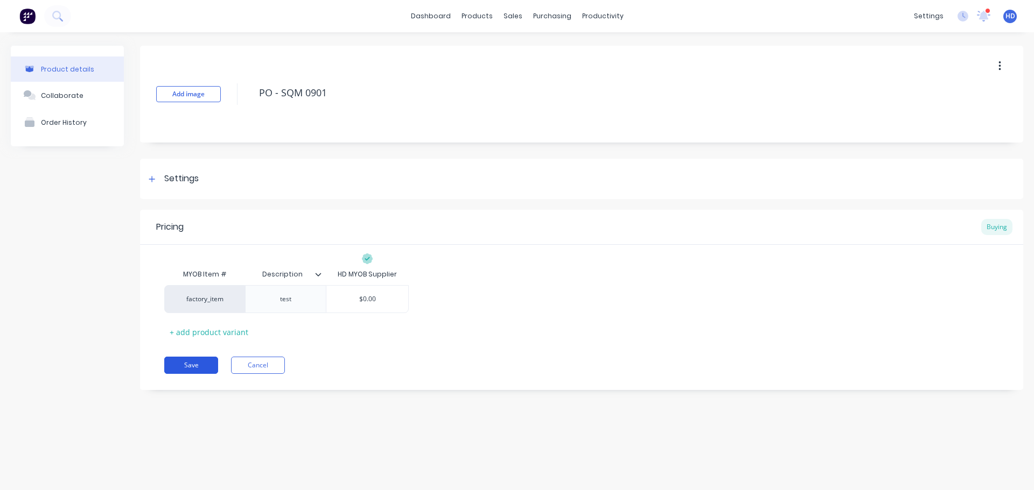
type textarea "PO - SQM 0901"
type textarea "x"
type textarea "PO - SQM 0901"
click at [209, 370] on button "Save" at bounding box center [191, 365] width 54 height 17
type textarea "x"
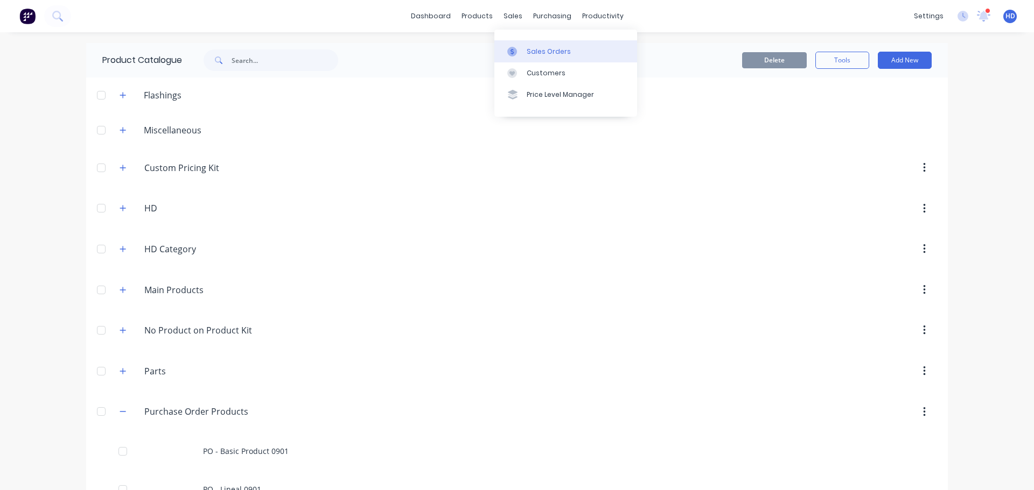
click at [542, 50] on div "Sales Orders" at bounding box center [549, 52] width 44 height 10
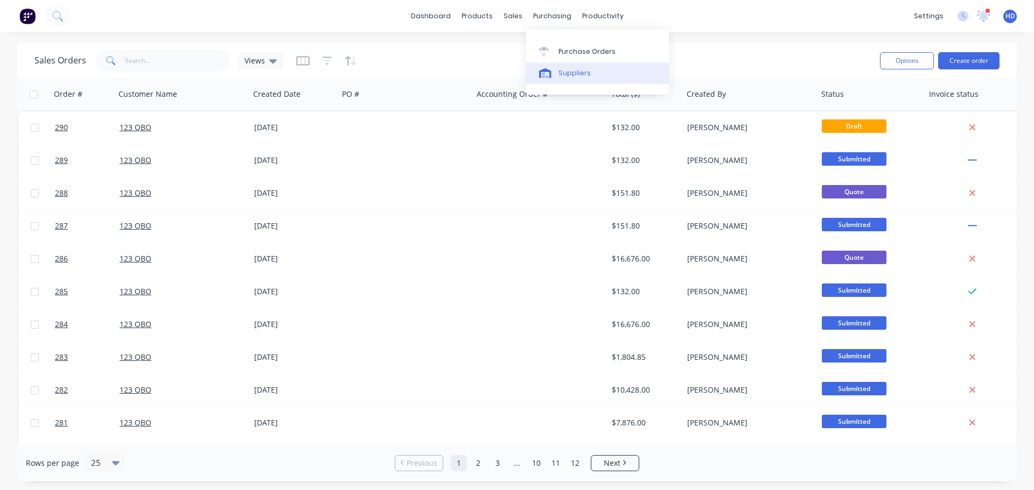
click at [571, 71] on div "Suppliers" at bounding box center [574, 73] width 32 height 10
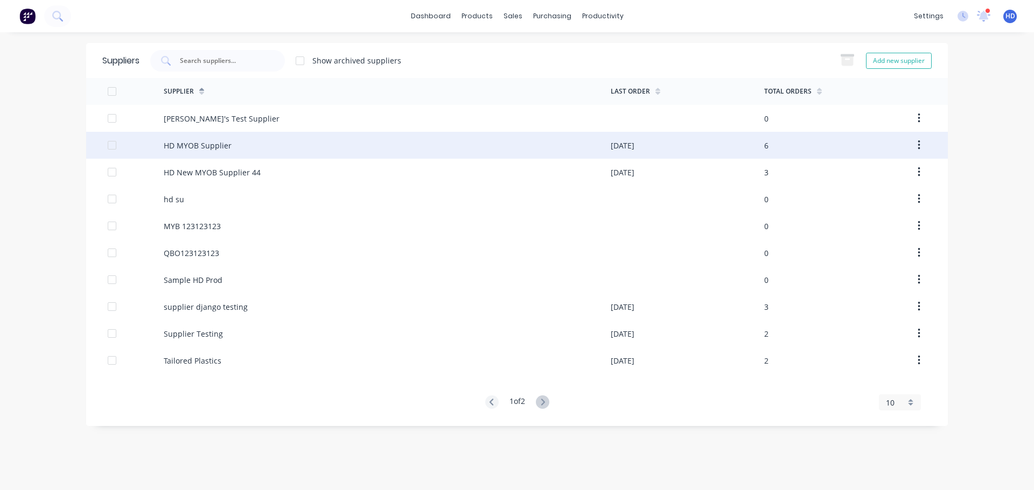
click at [334, 152] on div "HD MYOB Supplier" at bounding box center [387, 145] width 447 height 27
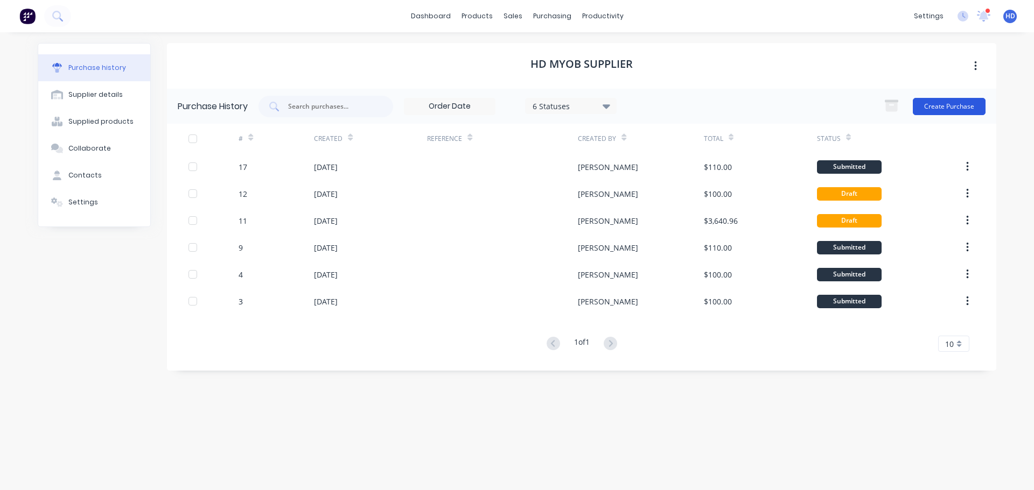
click at [967, 103] on button "Create Purchase" at bounding box center [948, 106] width 73 height 17
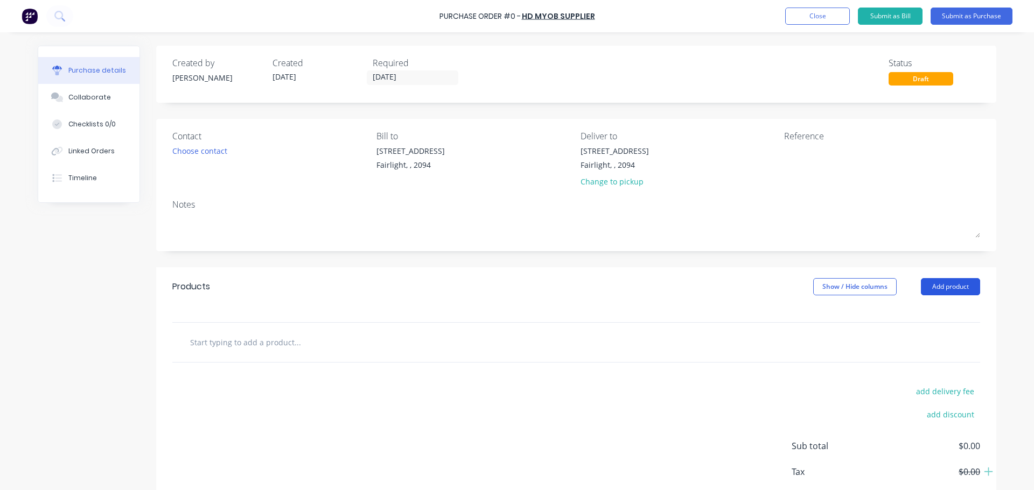
click at [936, 289] on button "Add product" at bounding box center [950, 286] width 59 height 17
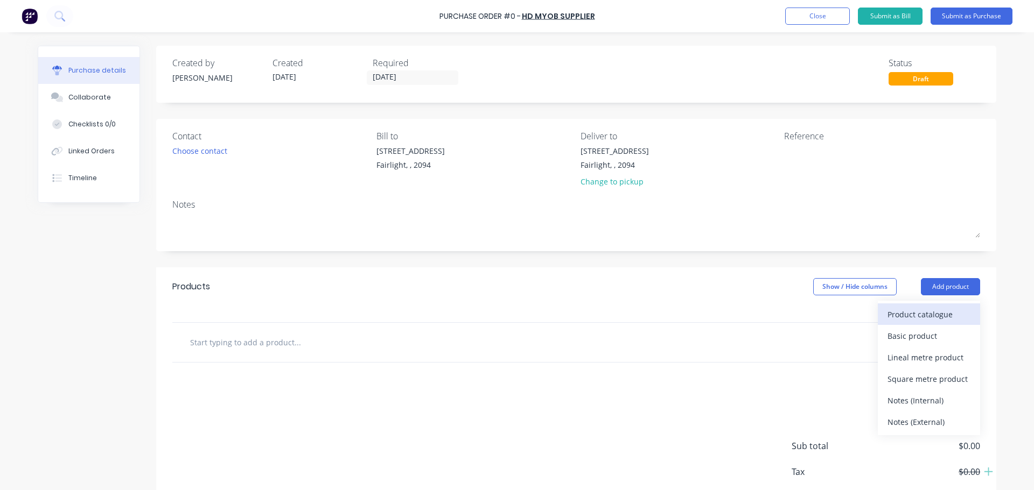
click at [896, 317] on div "Product catalogue" at bounding box center [928, 315] width 83 height 16
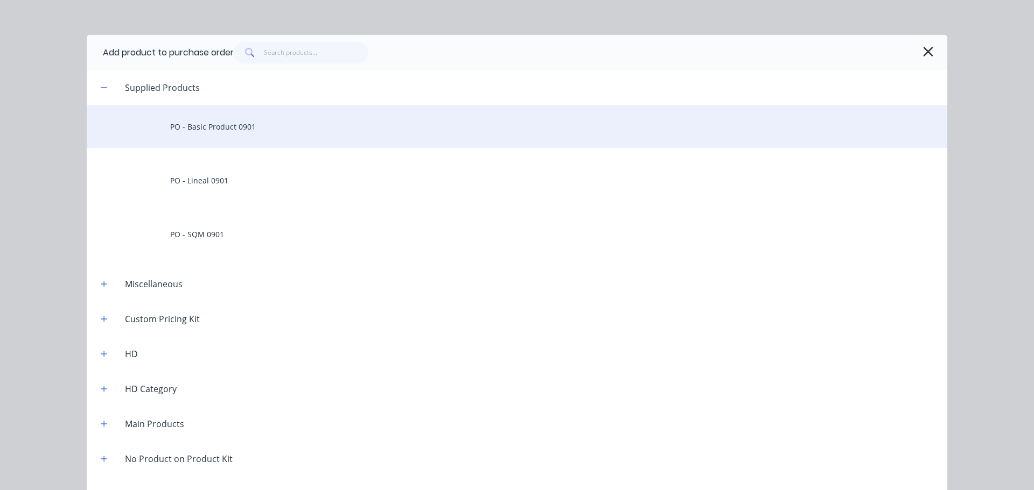
click at [243, 130] on div "PO - Basic Product 0901" at bounding box center [517, 126] width 860 height 43
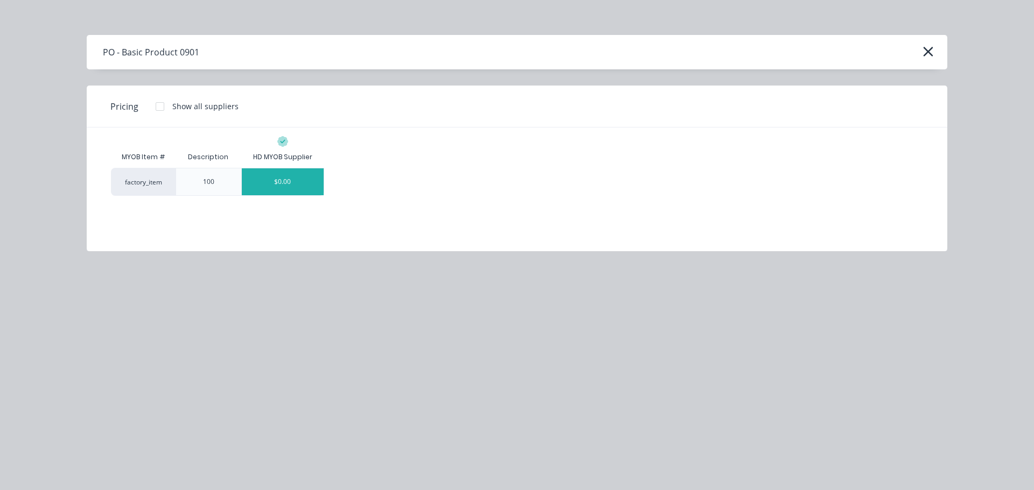
click at [296, 181] on div "$0.00" at bounding box center [283, 182] width 82 height 27
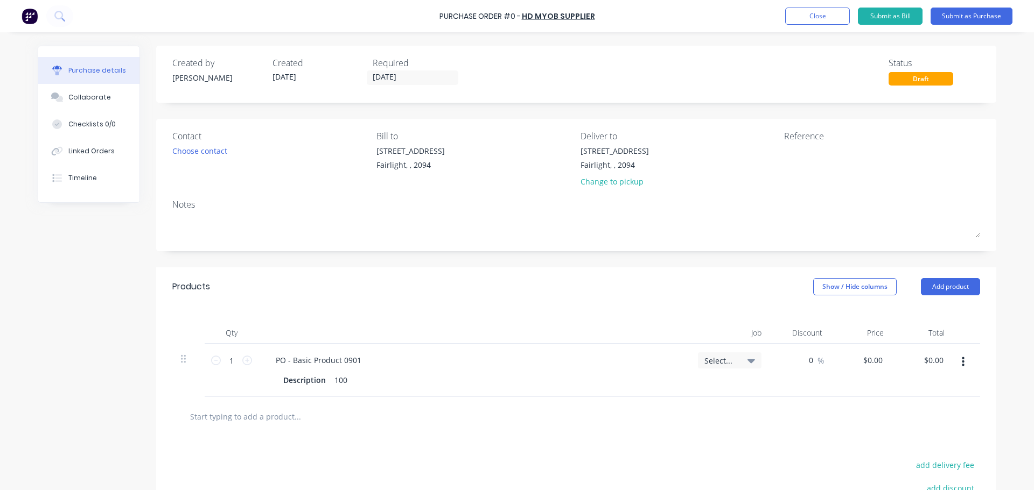
click at [959, 296] on div "Products Show / Hide columns Add product" at bounding box center [576, 287] width 840 height 39
click at [952, 290] on button "Add product" at bounding box center [950, 286] width 59 height 17
click at [919, 316] on div "Product catalogue" at bounding box center [928, 315] width 83 height 16
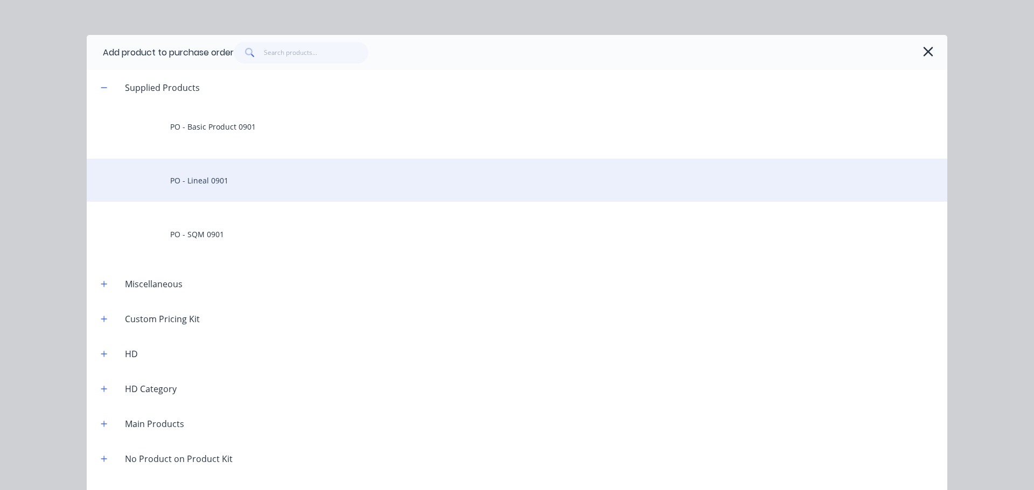
click at [234, 173] on div "PO - Lineal 0901" at bounding box center [517, 180] width 860 height 43
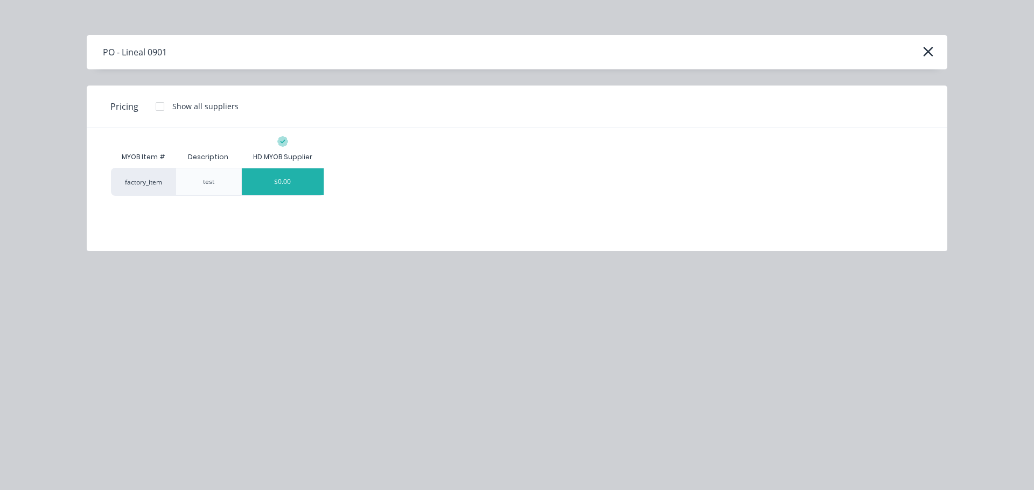
click at [300, 176] on div "$0.00" at bounding box center [283, 182] width 82 height 27
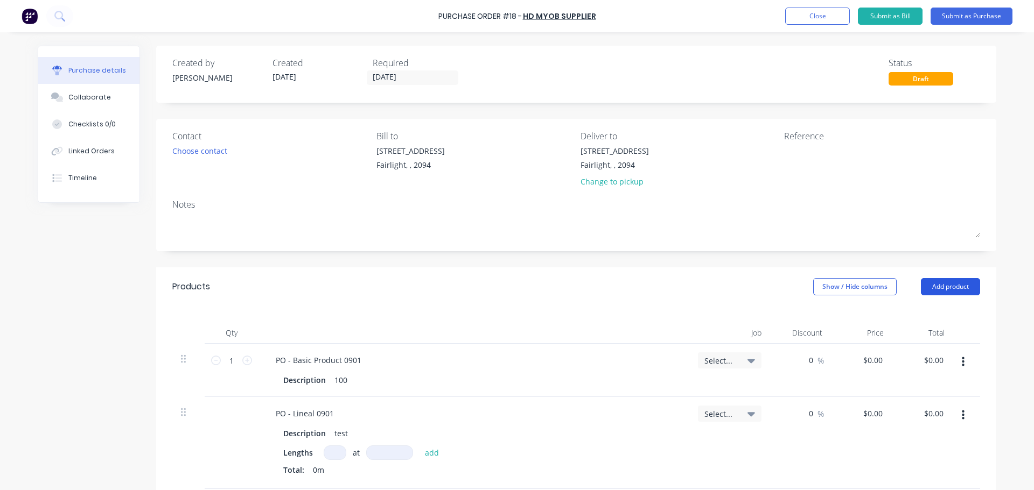
click at [959, 289] on button "Add product" at bounding box center [950, 286] width 59 height 17
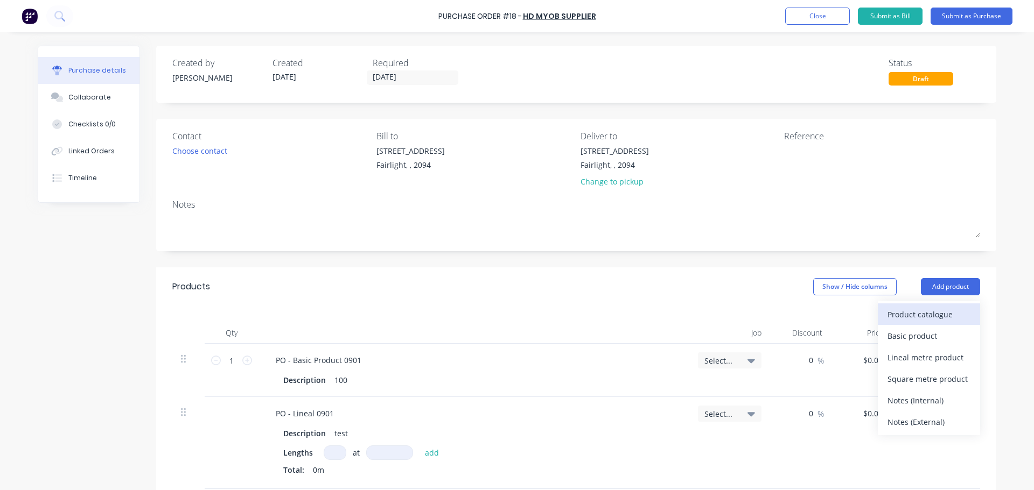
click at [951, 321] on div "Product catalogue" at bounding box center [928, 315] width 83 height 16
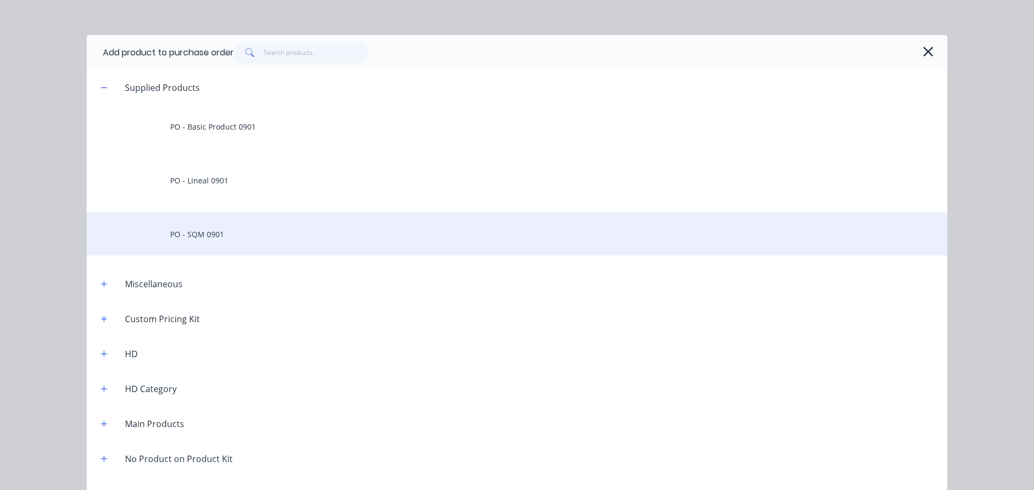
click at [237, 240] on div "PO - SQM 0901" at bounding box center [517, 234] width 860 height 43
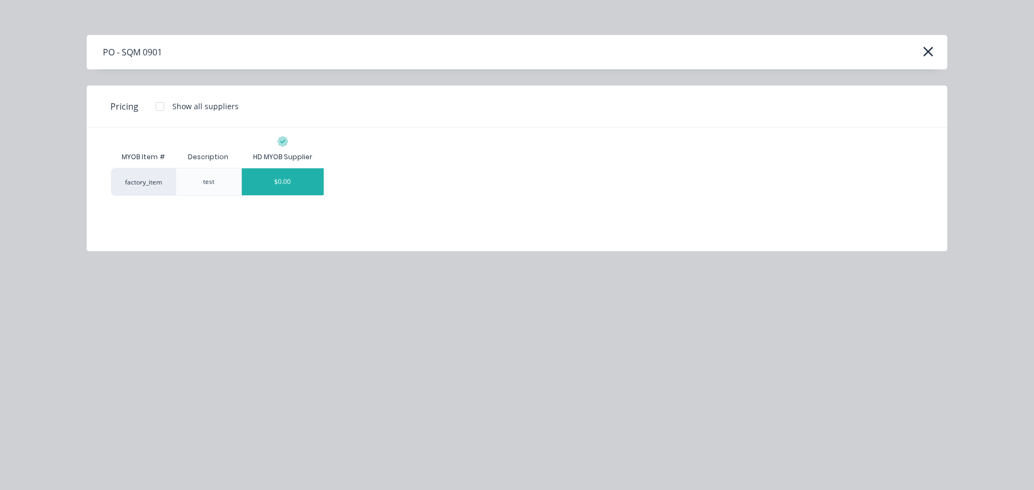
click at [276, 178] on div "$0.00" at bounding box center [283, 182] width 82 height 27
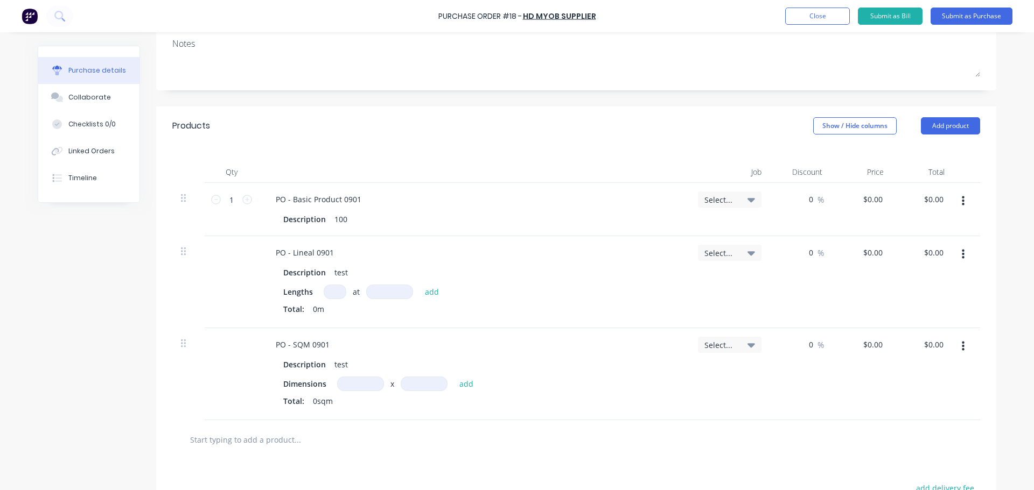
scroll to position [162, 0]
click at [324, 290] on input at bounding box center [335, 291] width 23 height 15
type input "1"
type input "10000"
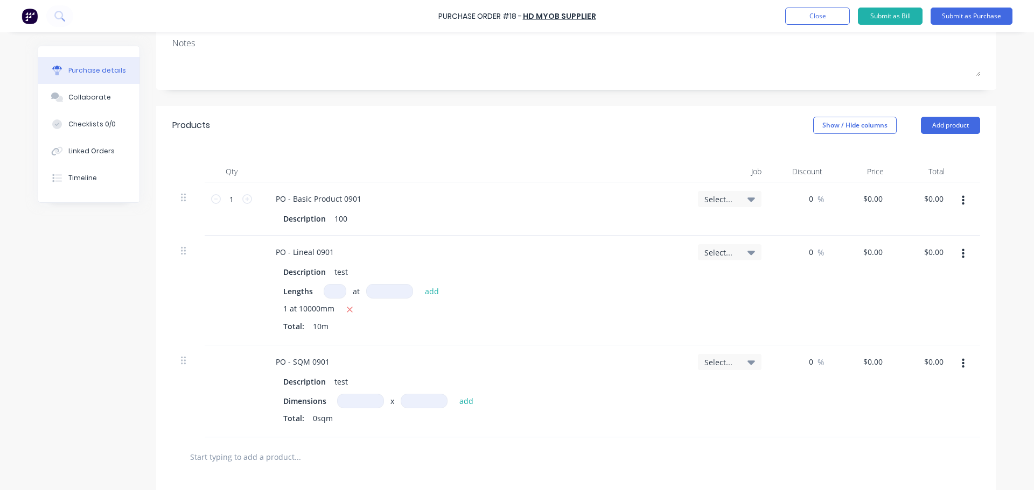
click at [347, 403] on input at bounding box center [360, 401] width 47 height 15
type input "1m"
type input "10"
click at [875, 199] on input "0.0000" at bounding box center [869, 199] width 29 height 16
type input "="
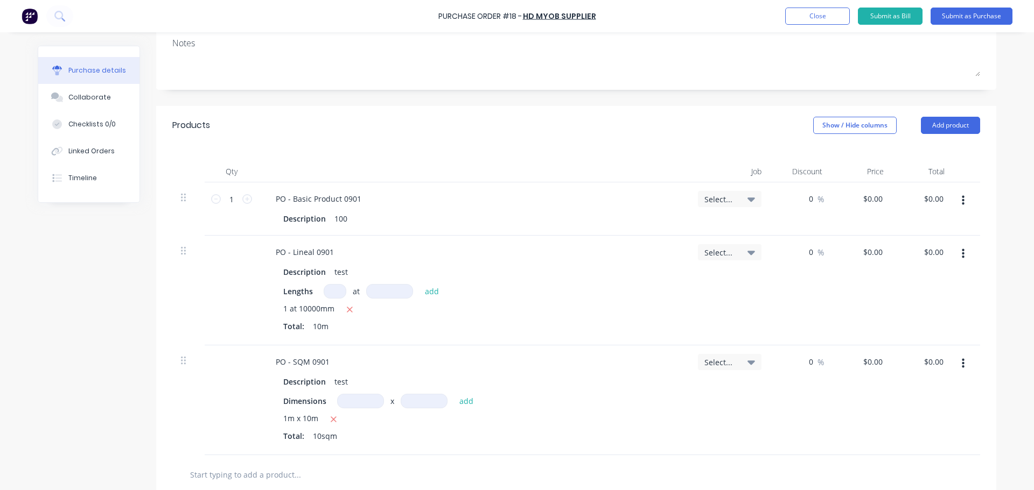
type input "0.0000"
type input "$10.00"
click at [859, 286] on div "$0.00 $0.00" at bounding box center [861, 291] width 61 height 110
type input "10"
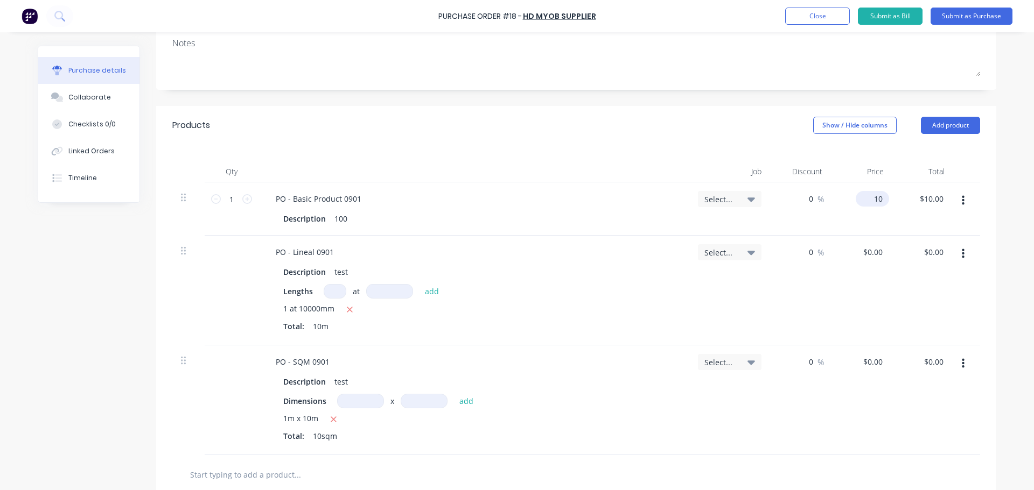
click at [871, 200] on input "10" at bounding box center [869, 199] width 29 height 16
type input "$100.00"
drag, startPoint x: 862, startPoint y: 308, endPoint x: 863, endPoint y: 264, distance: 43.6
click at [862, 305] on div "$0.00 $0.00" at bounding box center [861, 291] width 61 height 110
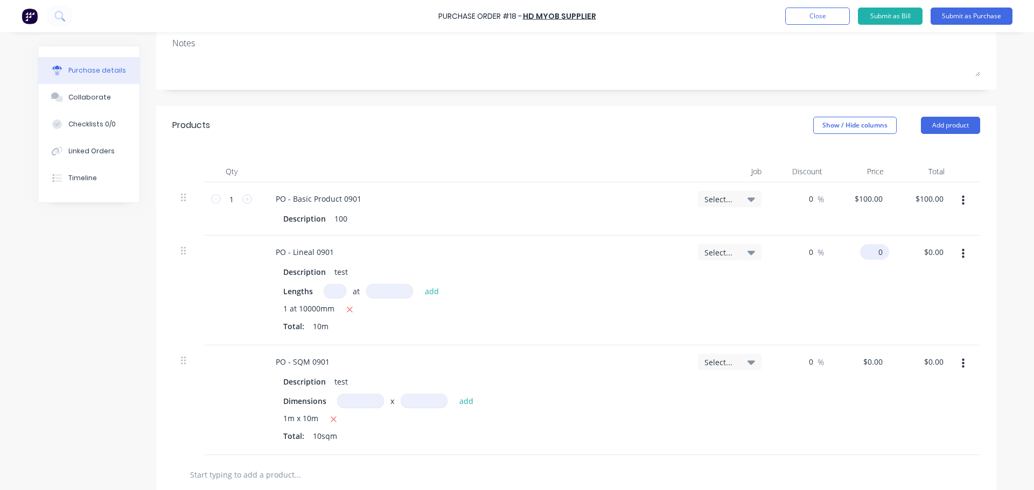
click at [863, 254] on div "0 $0.00" at bounding box center [861, 291] width 61 height 110
type input "$100.00"
type input "$1,000.00"
click at [943, 391] on div "$0.00 $0.00" at bounding box center [922, 401] width 61 height 110
click at [868, 354] on div "$0.00 $0.00" at bounding box center [861, 401] width 61 height 110
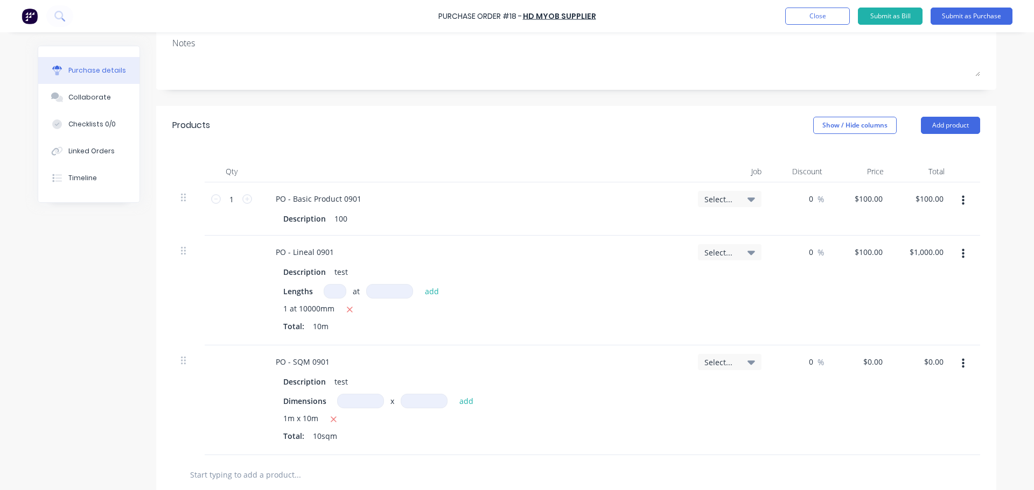
click at [876, 370] on div "$0.00 $0.00" at bounding box center [861, 401] width 61 height 110
type input "0"
click at [873, 358] on input "0" at bounding box center [876, 362] width 15 height 16
type input "$1,000.00"
type input "$10,000.00"
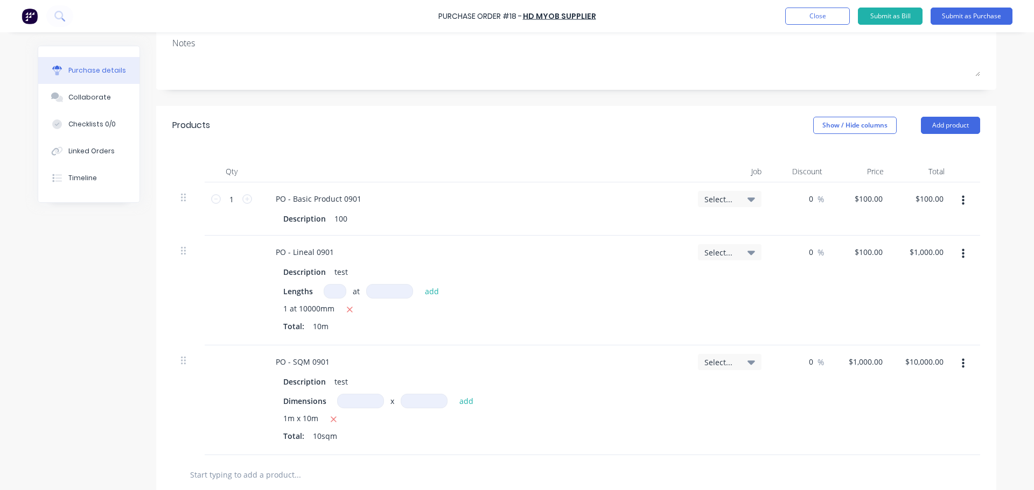
drag, startPoint x: 1013, startPoint y: 252, endPoint x: 1008, endPoint y: 264, distance: 12.8
click at [1011, 258] on div "Purchase Order #18 - HD MYOB Supplier Add product Close Submit as Bill Submit a…" at bounding box center [517, 245] width 1034 height 490
click at [862, 360] on input "1000" at bounding box center [873, 362] width 23 height 16
type input "$100.00"
type input "$1,000.00"
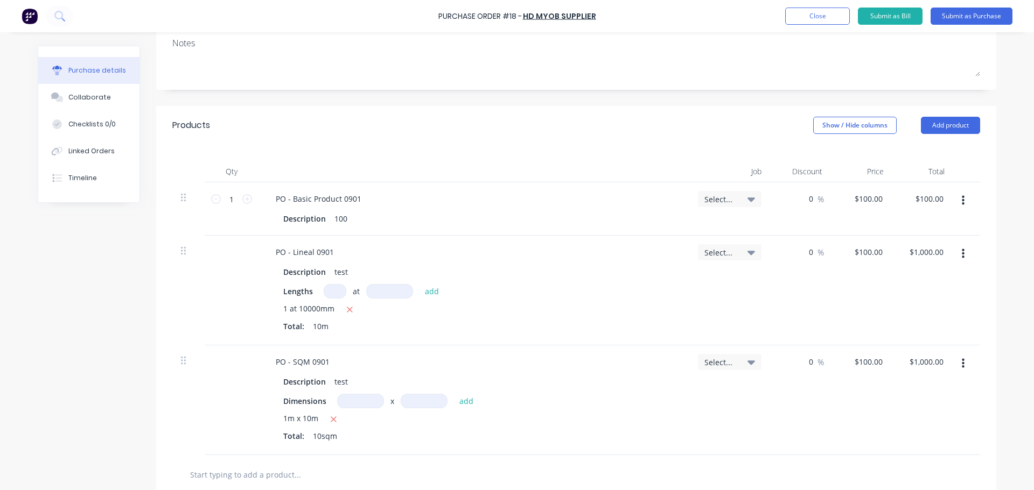
click at [977, 294] on div "Qty Job Discount Price Total 1 1 PO - Basic Product 0901 Description 100 Select…" at bounding box center [576, 300] width 840 height 311
click at [870, 202] on input "100" at bounding box center [867, 199] width 33 height 16
type input "$1,000.00"
click at [838, 213] on div "$1,000.00 $1,000.00" at bounding box center [861, 208] width 61 height 53
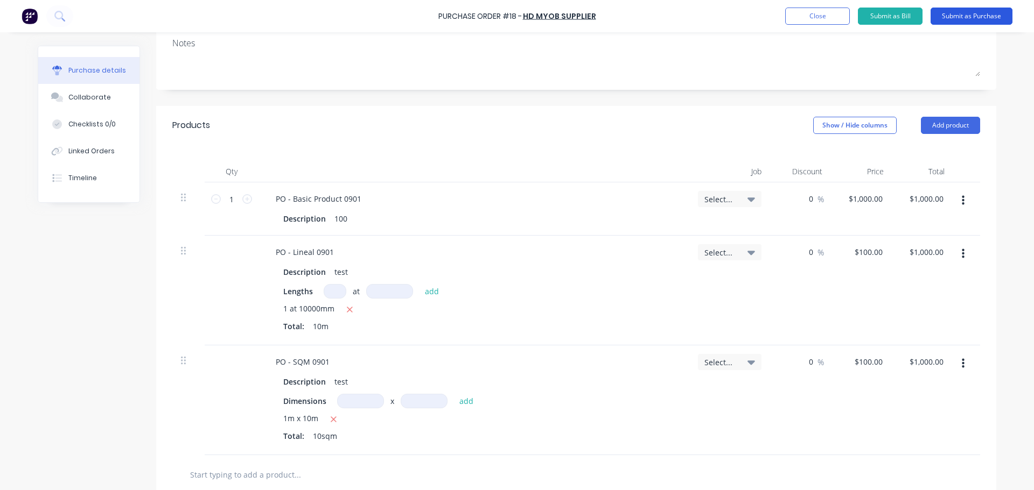
click at [973, 16] on button "Submit as Purchase" at bounding box center [971, 16] width 82 height 17
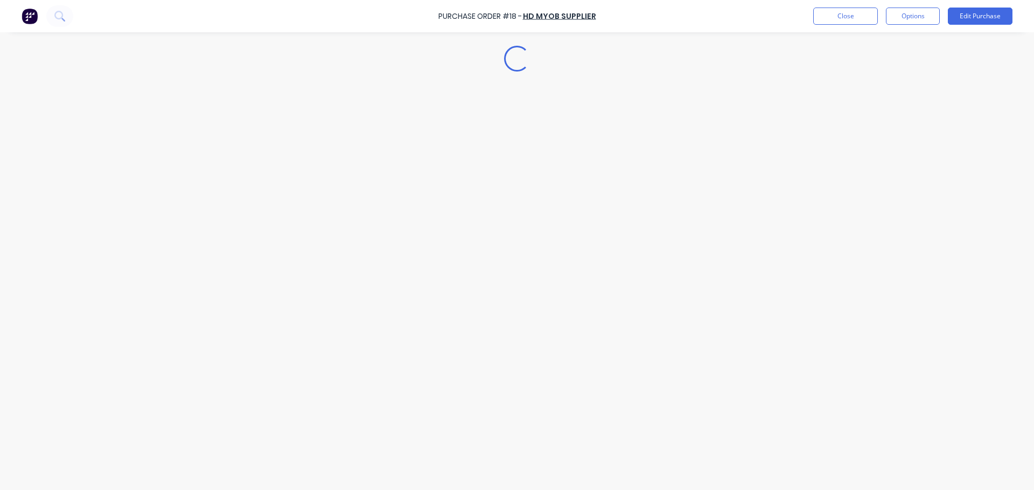
scroll to position [0, 0]
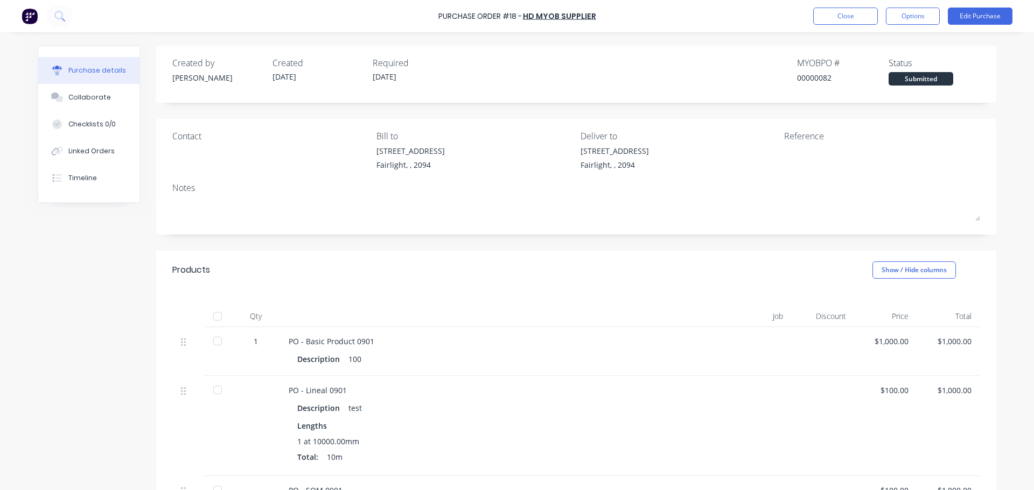
click at [827, 25] on div "Purchase Order #18 - HD MYOB Supplier Close Options Edit Purchase" at bounding box center [517, 16] width 1034 height 32
click at [841, 17] on button "Close" at bounding box center [845, 16] width 65 height 17
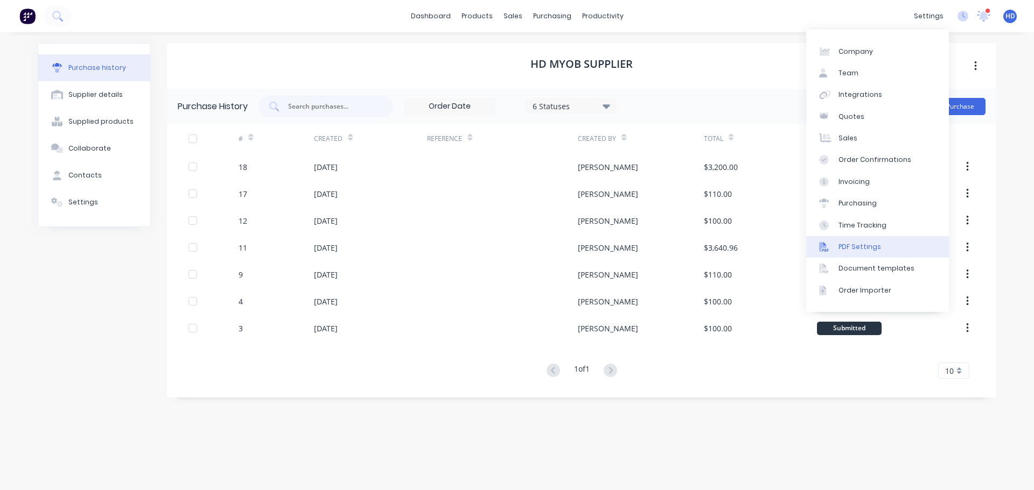
click at [866, 254] on link "PDF Settings" at bounding box center [877, 247] width 143 height 22
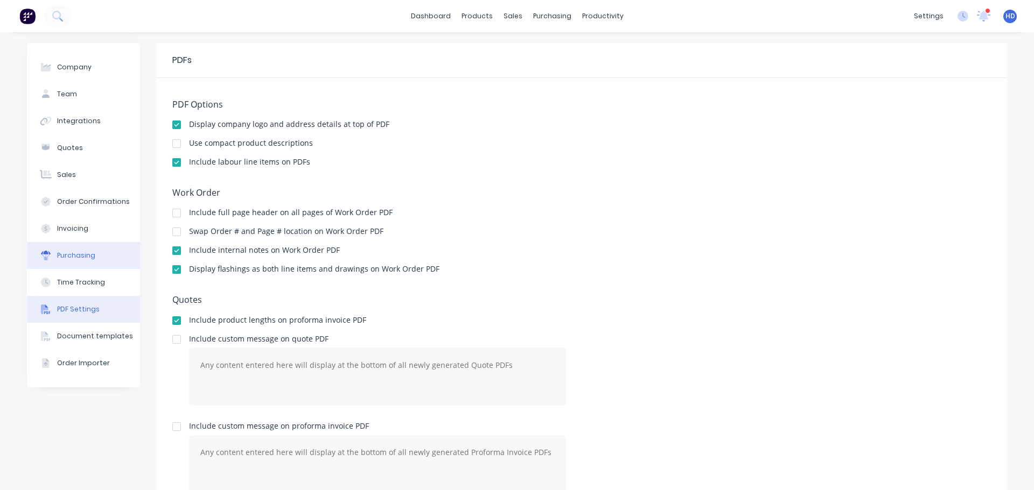
click at [88, 252] on div "Purchasing" at bounding box center [76, 256] width 38 height 10
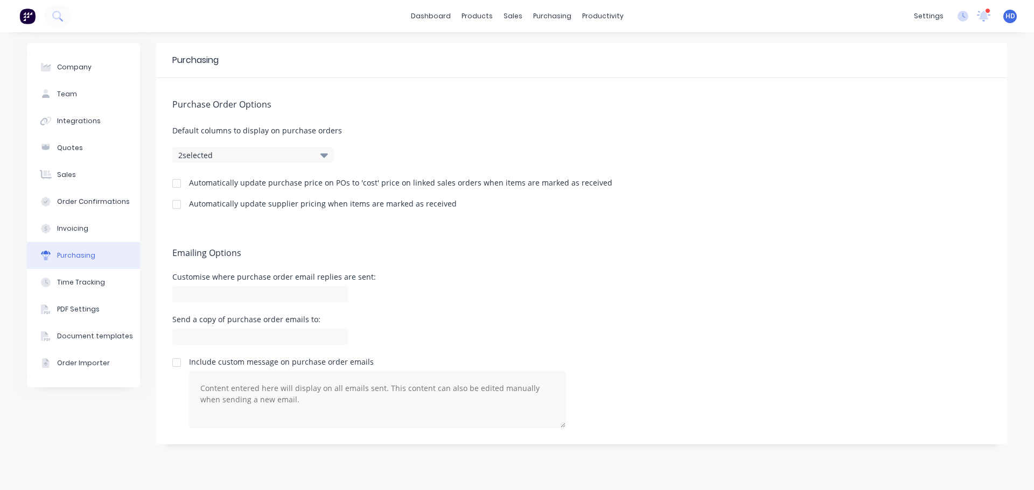
click at [175, 208] on div at bounding box center [177, 205] width 22 height 22
click at [581, 75] on div "Suppliers" at bounding box center [574, 73] width 32 height 10
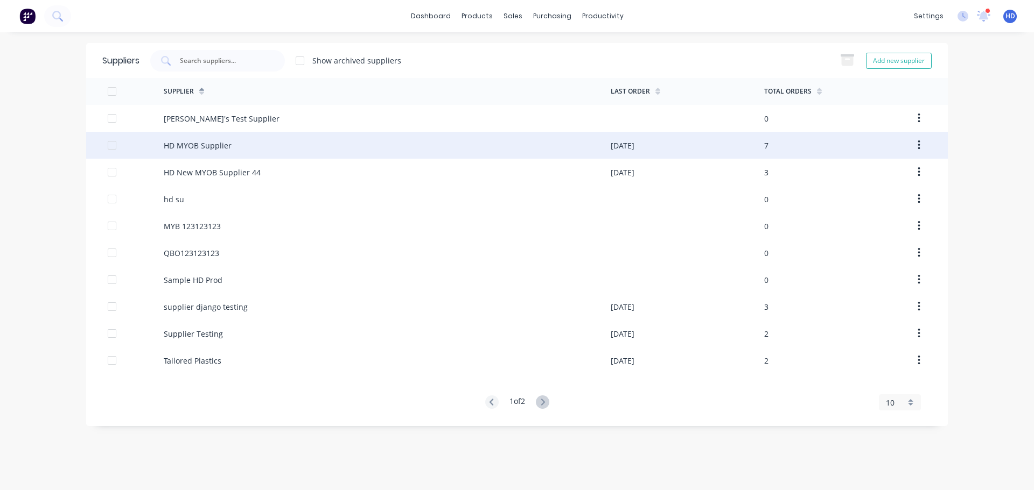
click at [306, 141] on div "HD MYOB Supplier" at bounding box center [387, 145] width 447 height 27
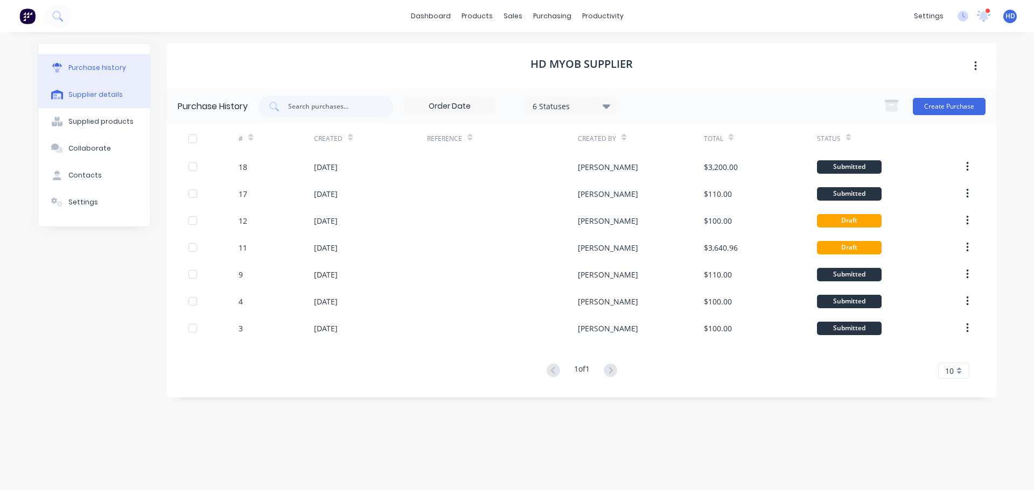
click at [121, 99] on button "Supplier details" at bounding box center [94, 94] width 112 height 27
select select "AU"
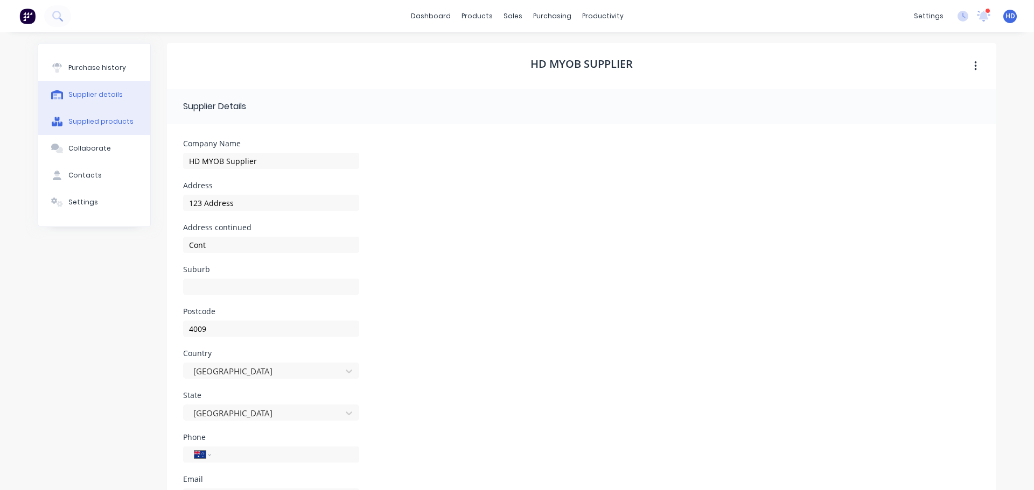
click at [101, 122] on div "Supplied products" at bounding box center [100, 122] width 65 height 10
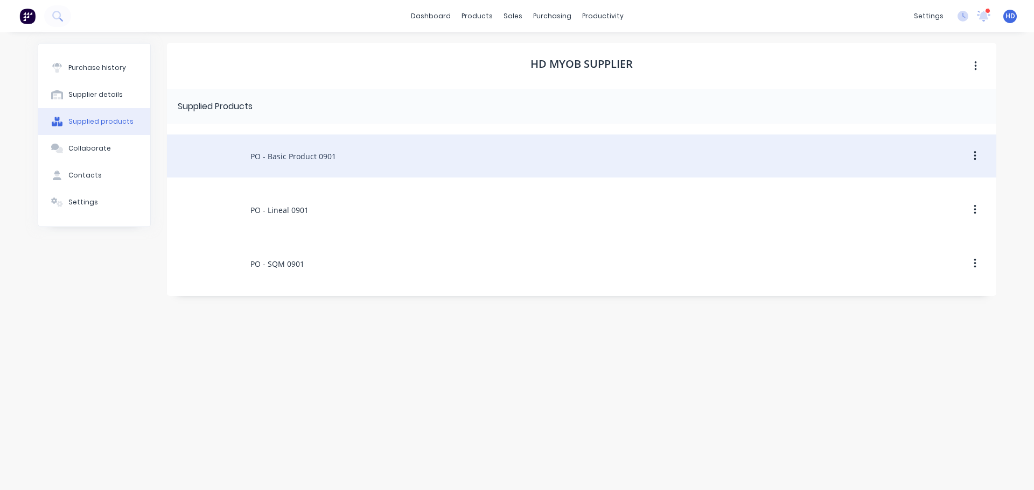
click at [282, 151] on div "PO - Basic Product 0901" at bounding box center [581, 156] width 829 height 43
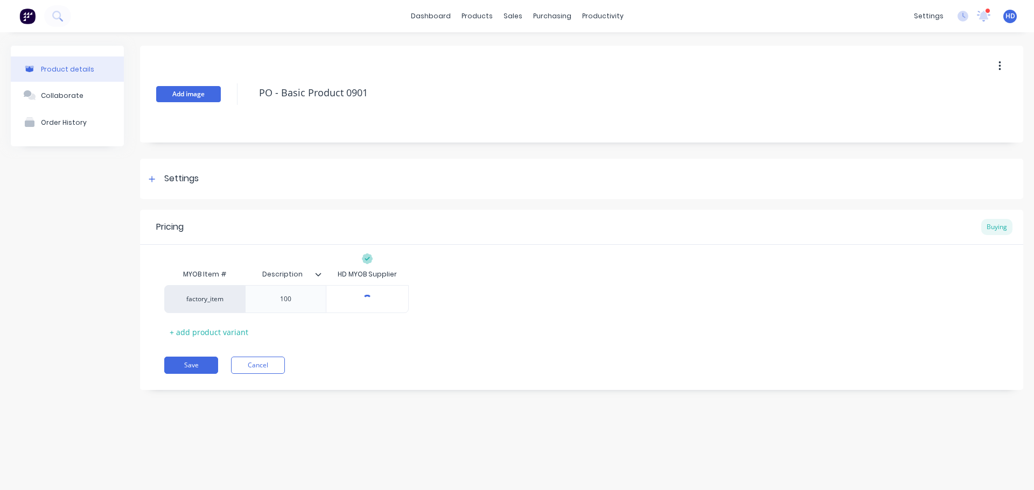
type textarea "x"
type input "[object Object]"
drag, startPoint x: 359, startPoint y: 301, endPoint x: 437, endPoint y: 300, distance: 78.1
click at [437, 300] on div "factory_item 100 [object Object]" at bounding box center [581, 299] width 834 height 28
click at [588, 300] on div "factory_item 100 [object Object]" at bounding box center [581, 299] width 834 height 28
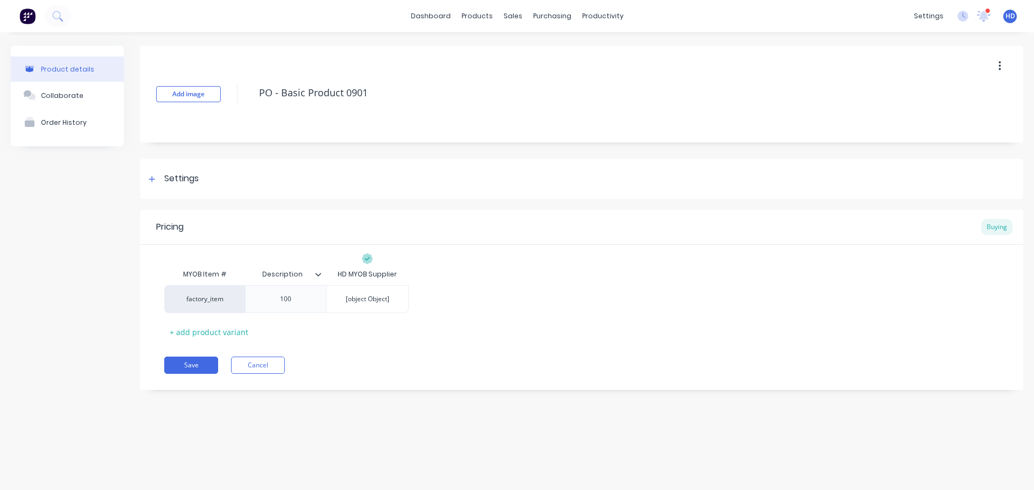
drag, startPoint x: 349, startPoint y: 297, endPoint x: 452, endPoint y: 300, distance: 103.4
click at [451, 300] on div "factory_item 100 [object Object]" at bounding box center [581, 299] width 834 height 28
click at [568, 291] on div "factory_item 100 [object Object]" at bounding box center [581, 299] width 834 height 28
click at [272, 364] on button "Cancel" at bounding box center [258, 365] width 54 height 17
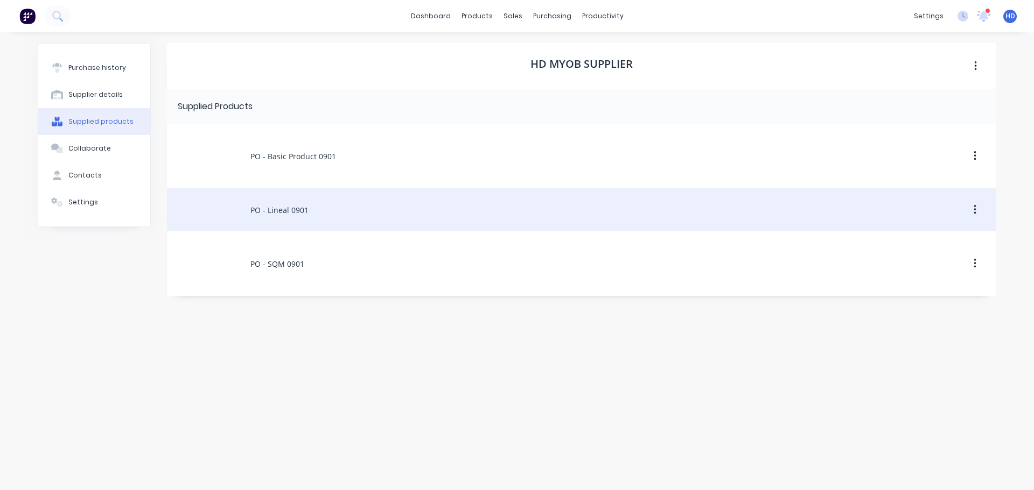
click at [303, 212] on div "PO - Lineal 0901" at bounding box center [581, 209] width 829 height 43
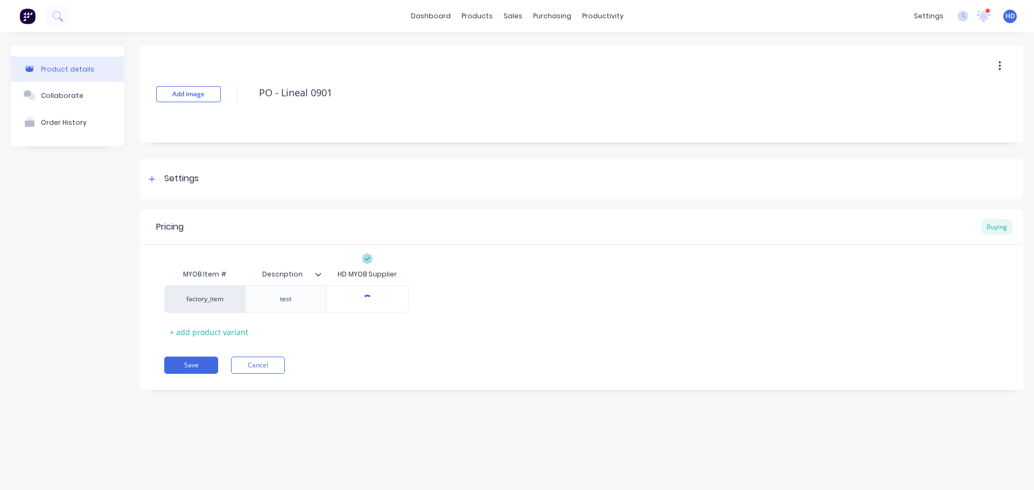
type textarea "x"
click at [261, 359] on button "Cancel" at bounding box center [258, 365] width 54 height 17
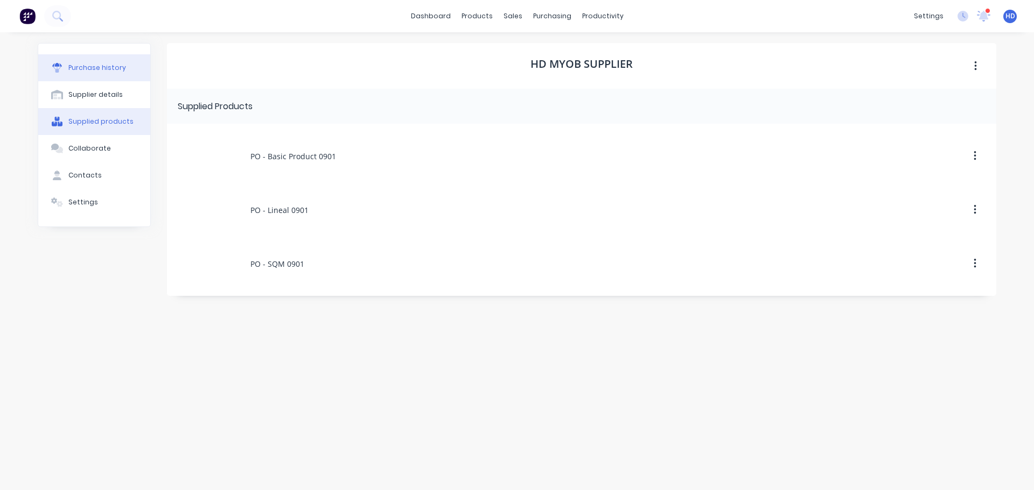
click at [97, 65] on div "Purchase history" at bounding box center [97, 68] width 58 height 10
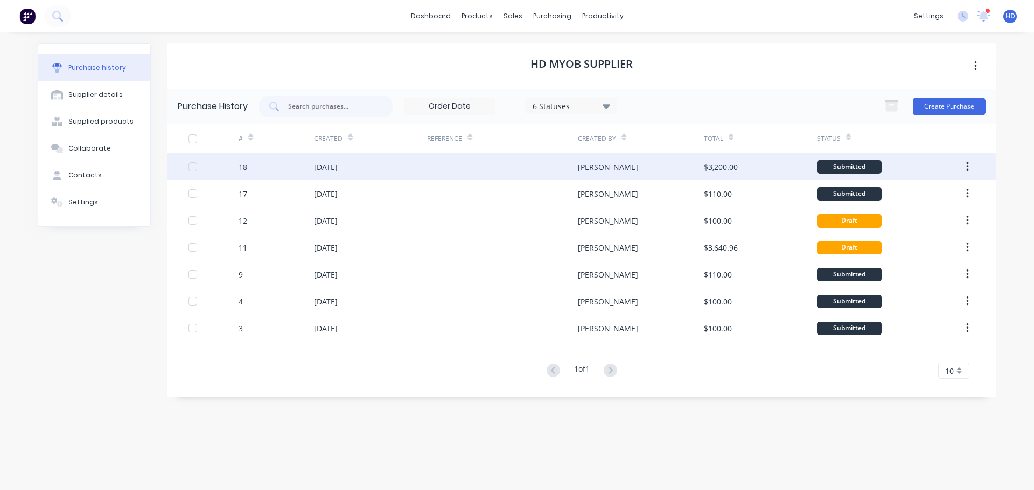
click at [324, 164] on div "[DATE]" at bounding box center [326, 167] width 24 height 11
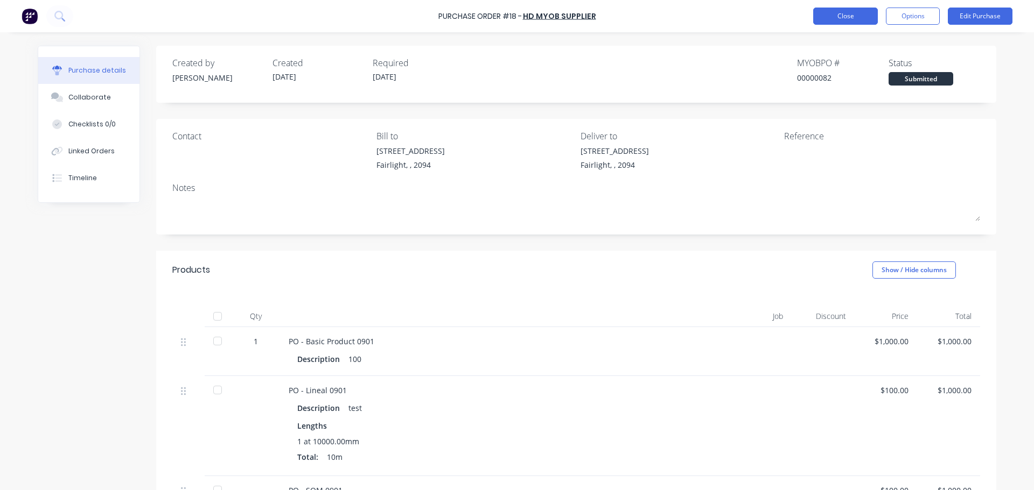
click at [853, 12] on button "Close" at bounding box center [845, 16] width 65 height 17
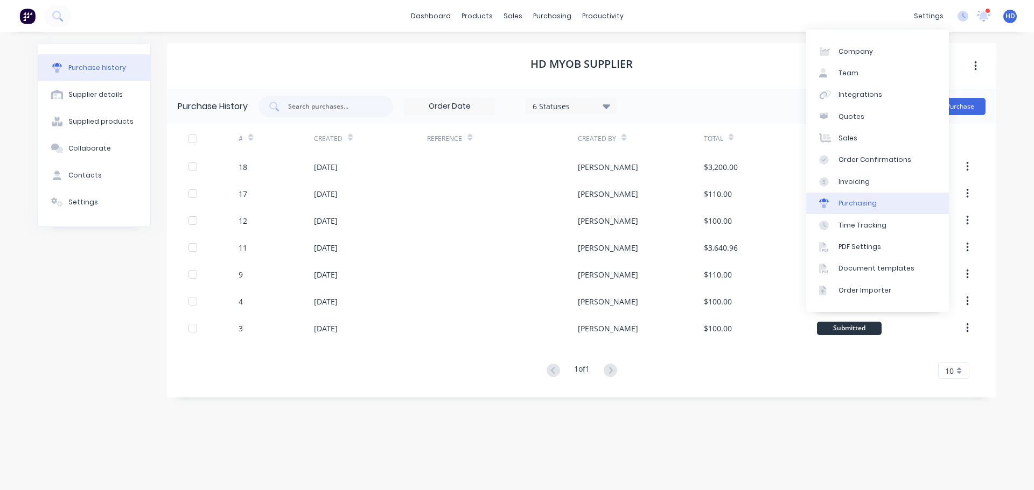
click at [865, 201] on div "Purchasing" at bounding box center [857, 204] width 38 height 10
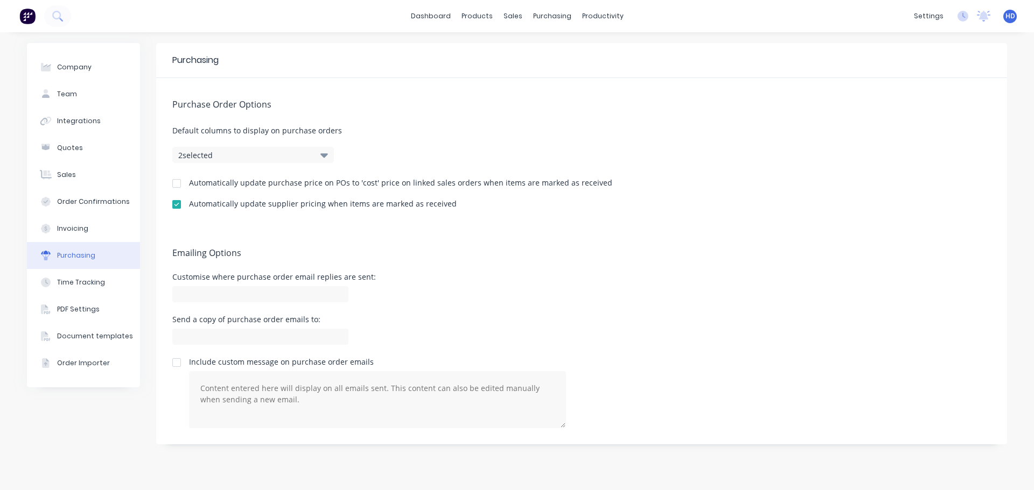
click at [180, 182] on div at bounding box center [177, 184] width 22 height 22
click at [581, 44] on link "Purchase Orders" at bounding box center [597, 51] width 143 height 22
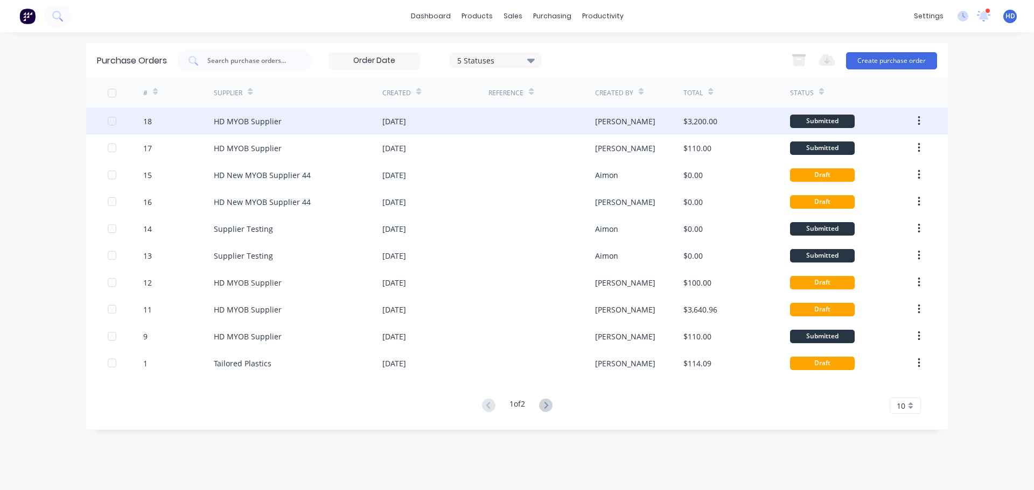
click at [301, 123] on div "HD MYOB Supplier" at bounding box center [298, 121] width 169 height 27
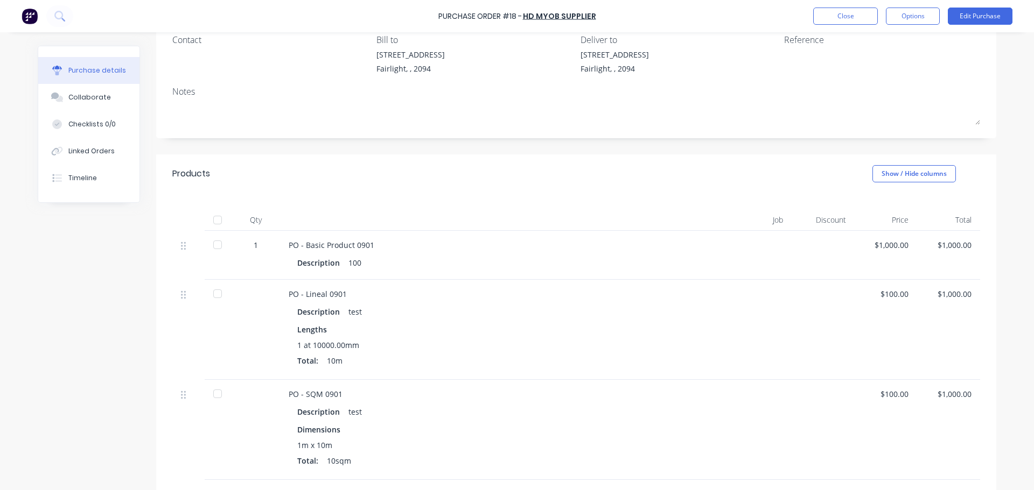
scroll to position [108, 0]
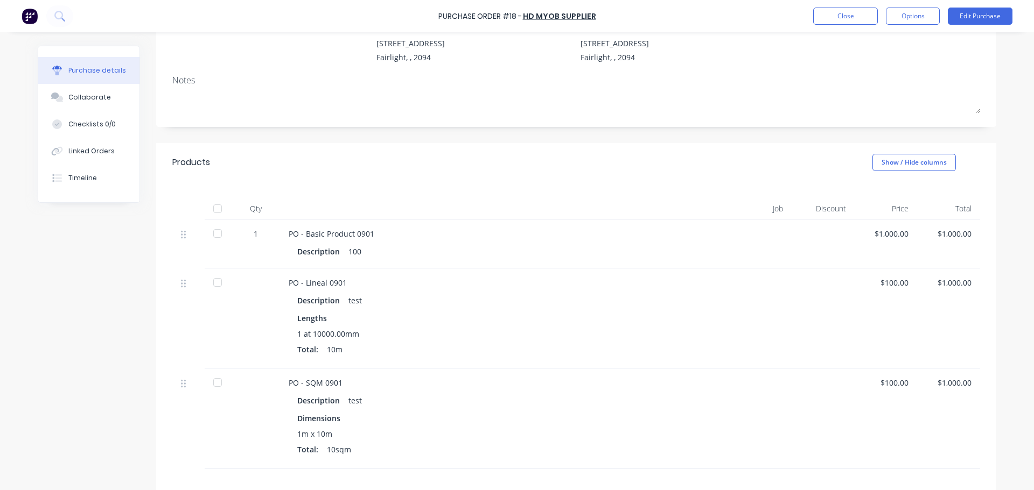
click at [214, 206] on div at bounding box center [218, 209] width 22 height 22
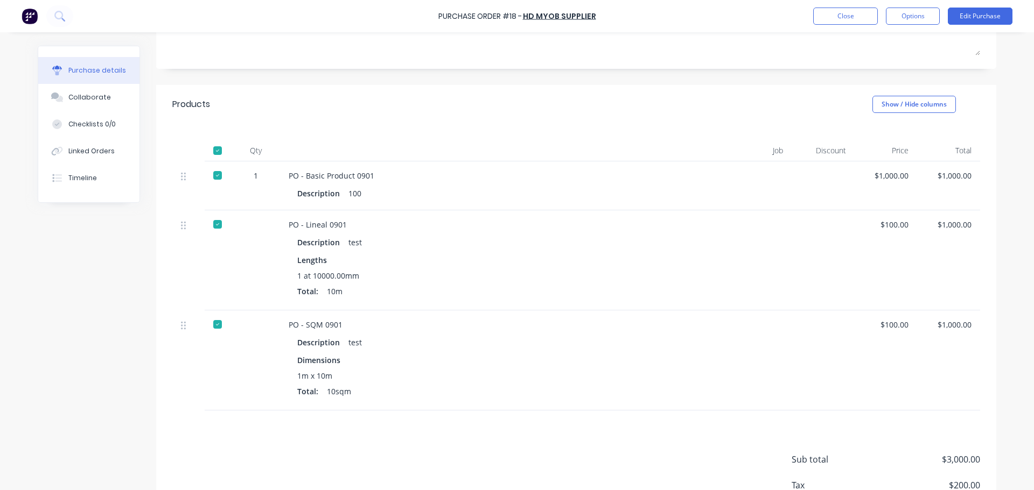
scroll to position [0, 0]
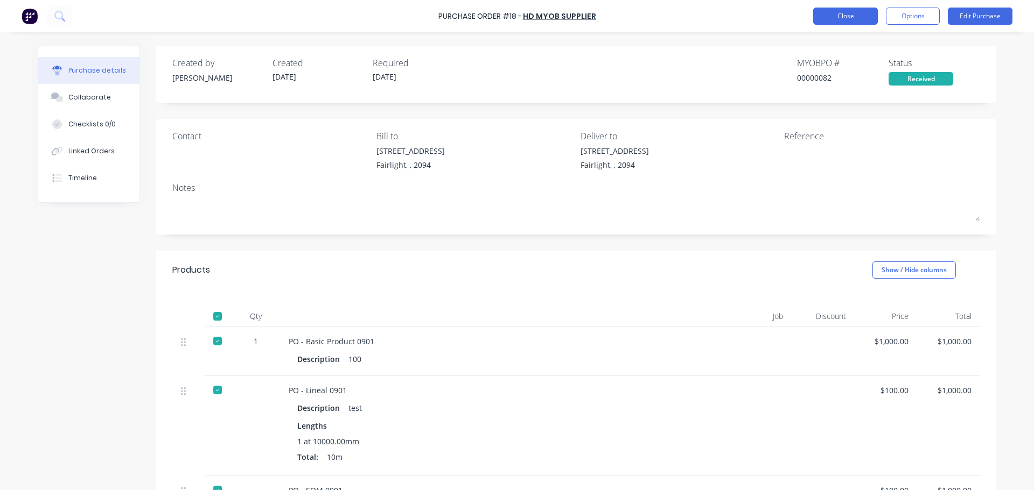
click at [857, 15] on button "Close" at bounding box center [845, 16] width 65 height 17
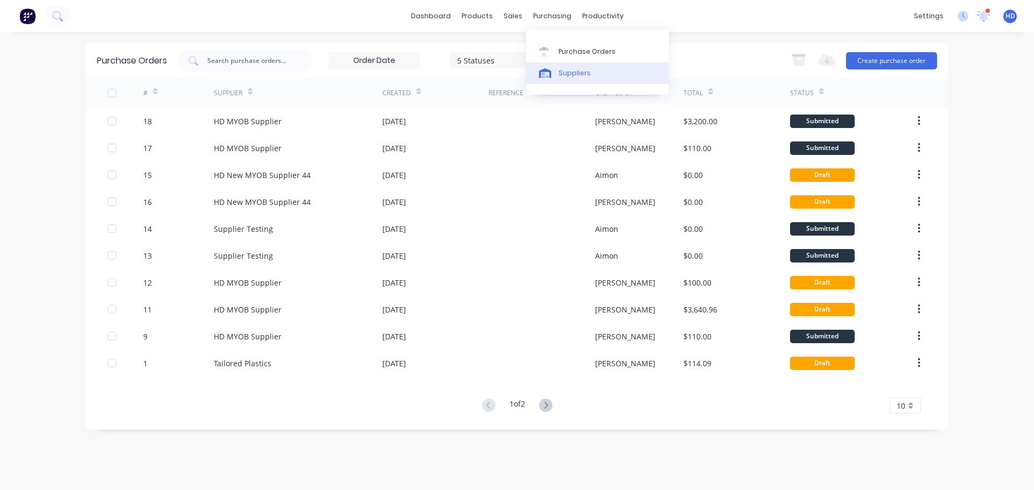
click at [574, 72] on div "Suppliers" at bounding box center [574, 73] width 32 height 10
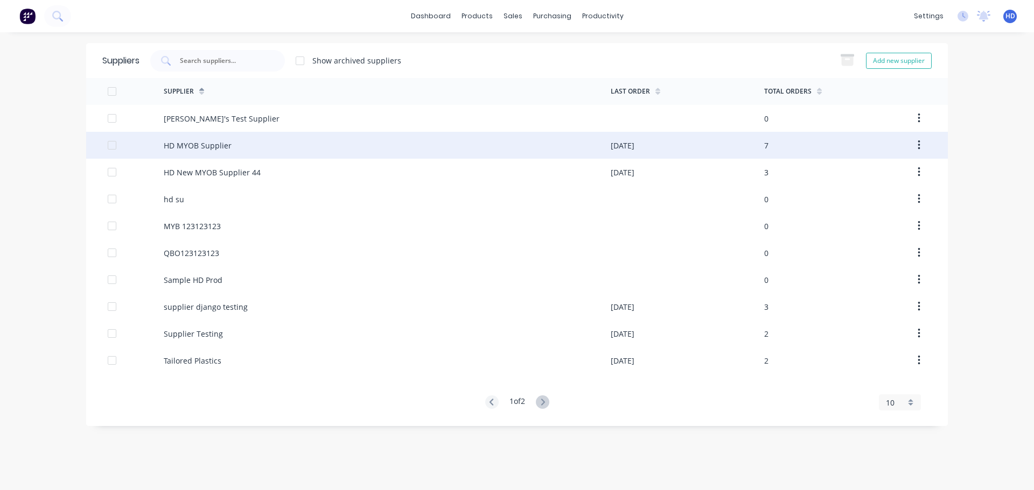
click at [208, 146] on div "HD MYOB Supplier" at bounding box center [198, 145] width 68 height 11
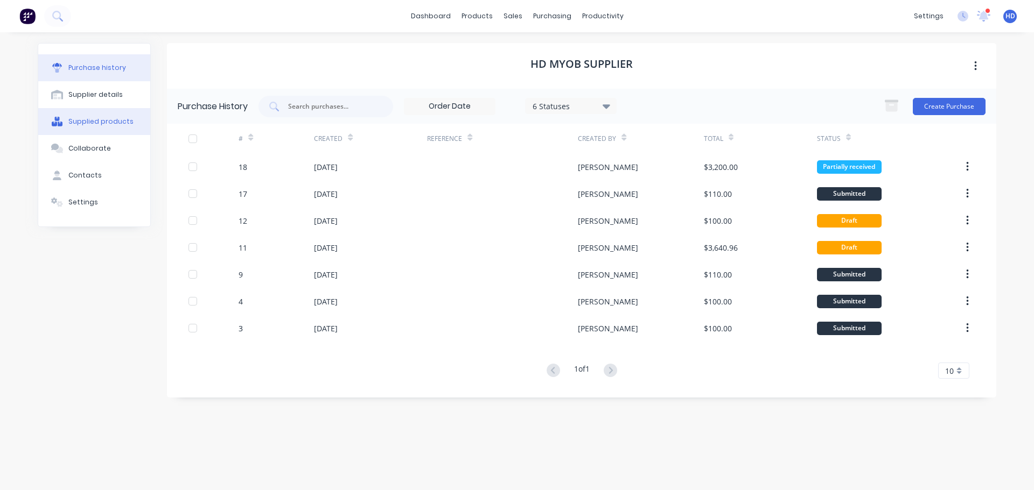
click at [106, 118] on div "Supplied products" at bounding box center [100, 122] width 65 height 10
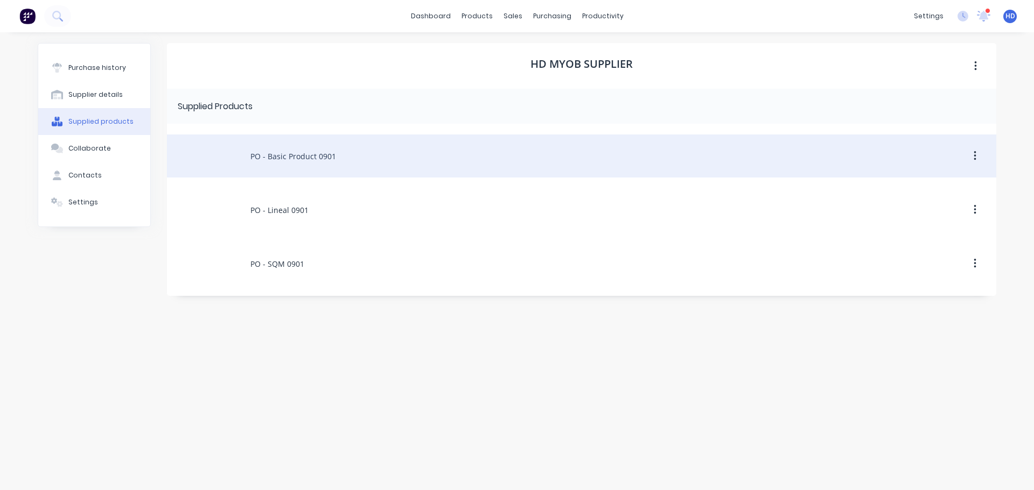
click at [298, 146] on div "PO - Basic Product 0901" at bounding box center [581, 156] width 829 height 43
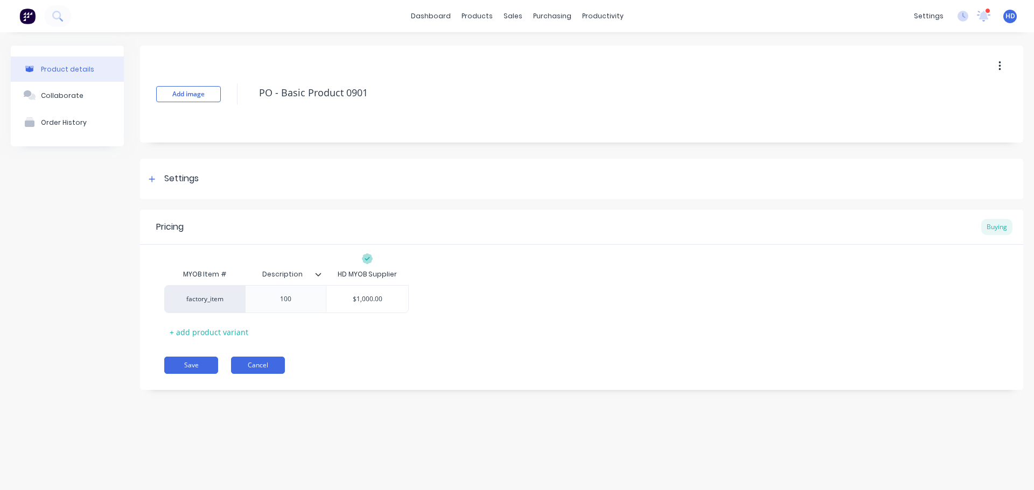
click at [261, 360] on button "Cancel" at bounding box center [258, 365] width 54 height 17
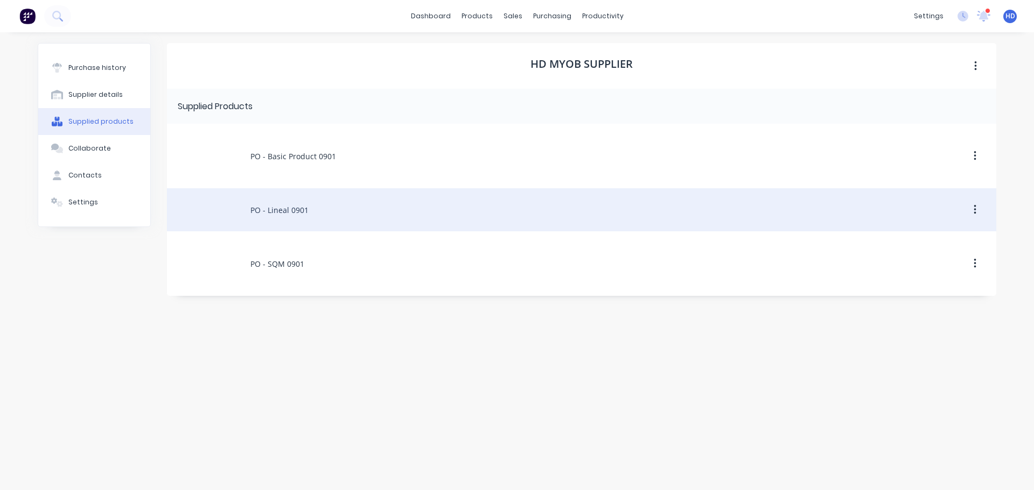
click at [303, 209] on div "PO - Lineal 0901" at bounding box center [581, 209] width 829 height 43
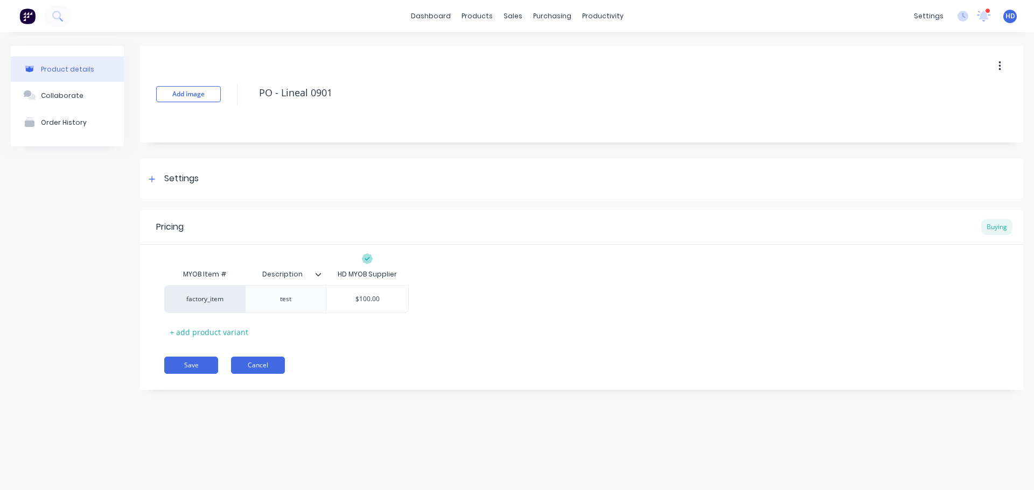
click at [275, 359] on button "Cancel" at bounding box center [258, 365] width 54 height 17
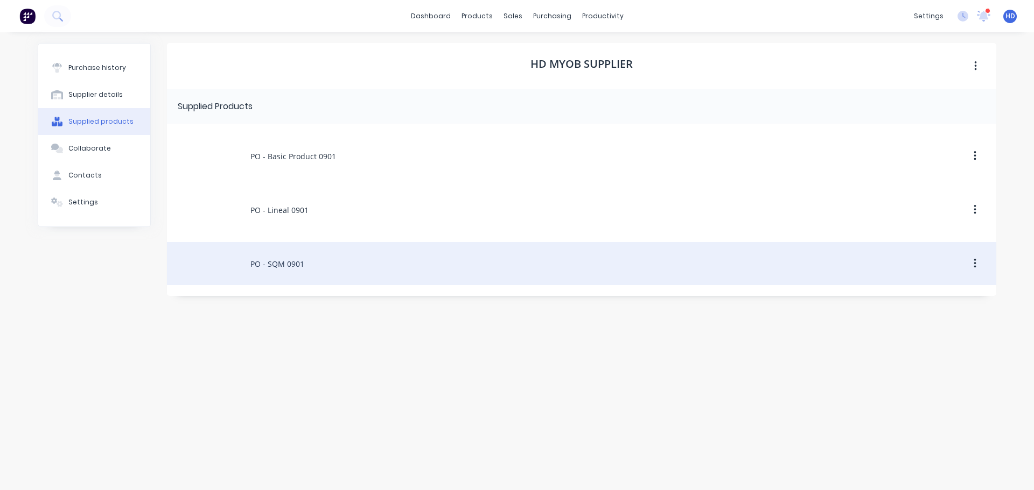
click at [291, 251] on div "PO - SQM 0901" at bounding box center [581, 263] width 829 height 43
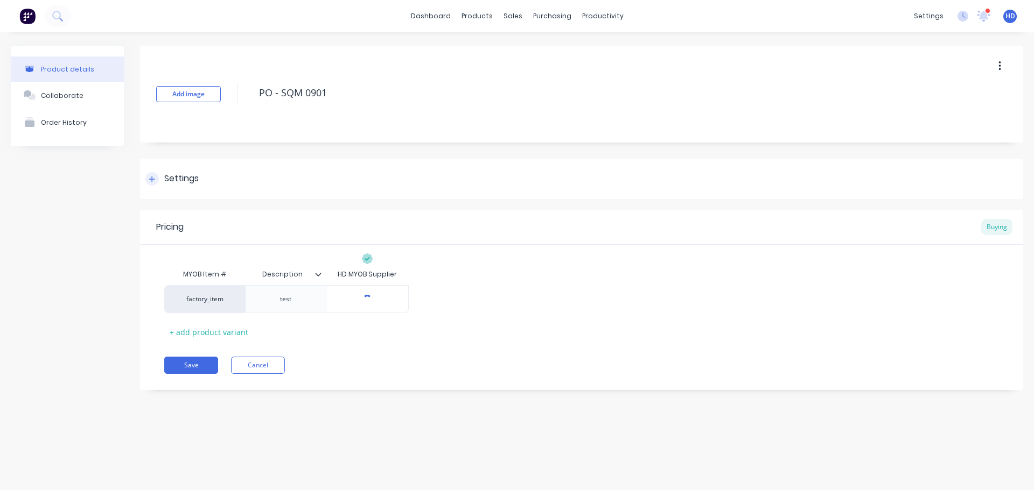
type textarea "x"
click at [264, 359] on button "Cancel" at bounding box center [258, 365] width 54 height 17
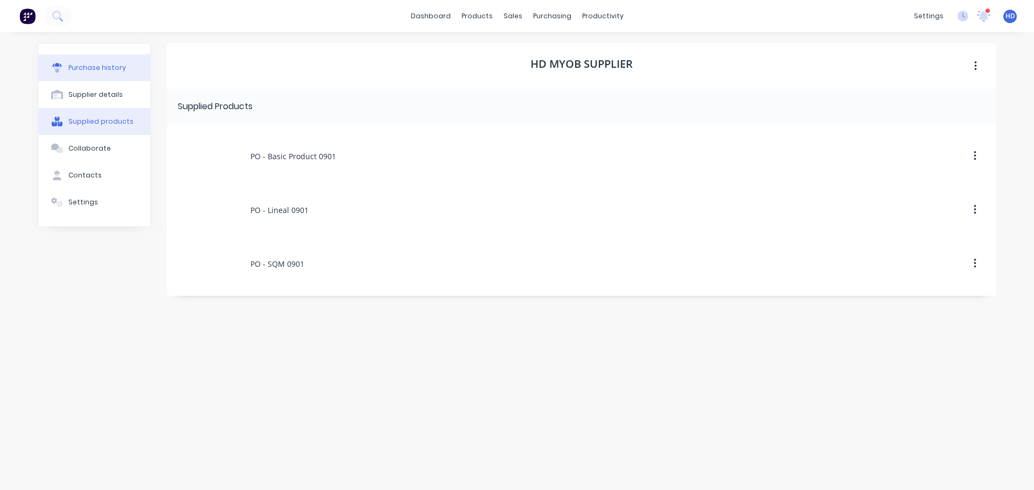
click at [129, 61] on button "Purchase history" at bounding box center [94, 67] width 112 height 27
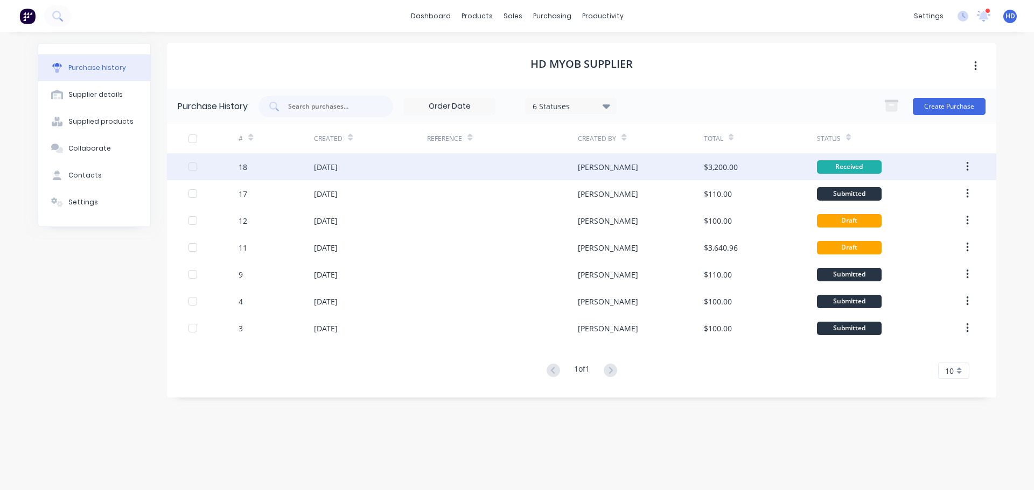
click at [276, 166] on div "18" at bounding box center [275, 166] width 75 height 27
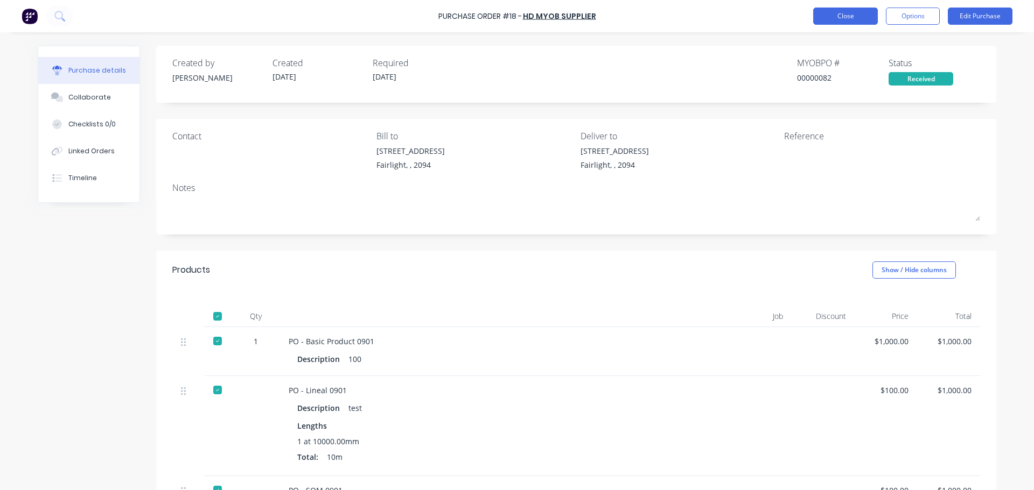
click at [848, 13] on button "Close" at bounding box center [845, 16] width 65 height 17
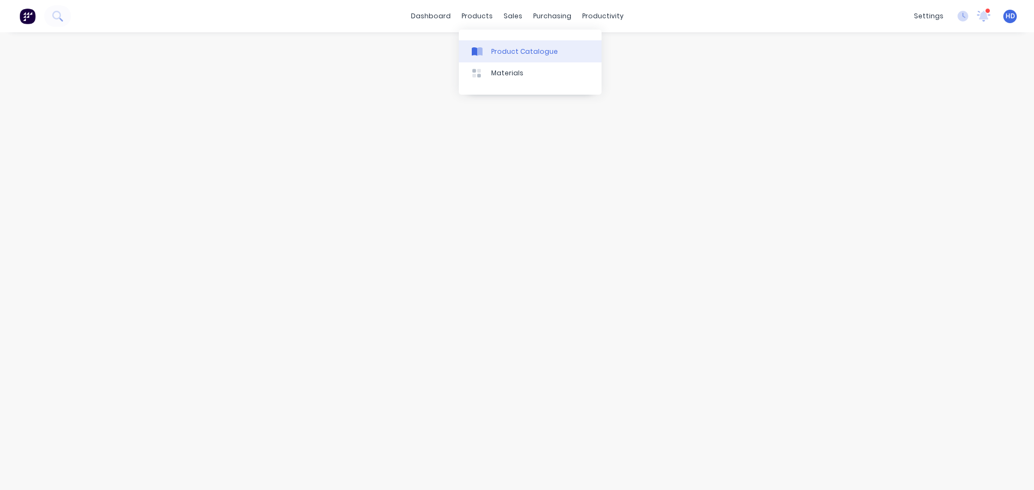
drag, startPoint x: 507, startPoint y: 35, endPoint x: 510, endPoint y: 46, distance: 11.4
click at [506, 39] on div "Product Catalogue Materials" at bounding box center [530, 62] width 143 height 65
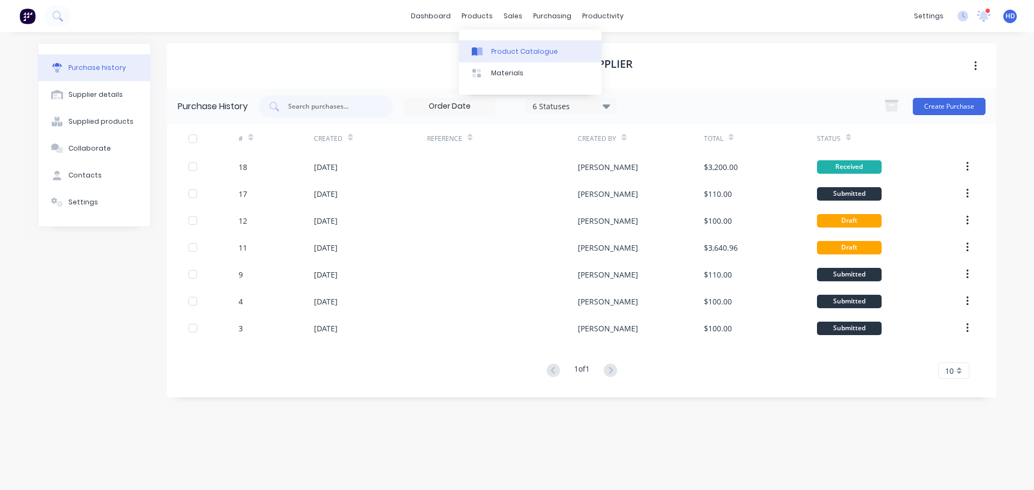
click at [502, 51] on div "Product Catalogue" at bounding box center [524, 52] width 67 height 10
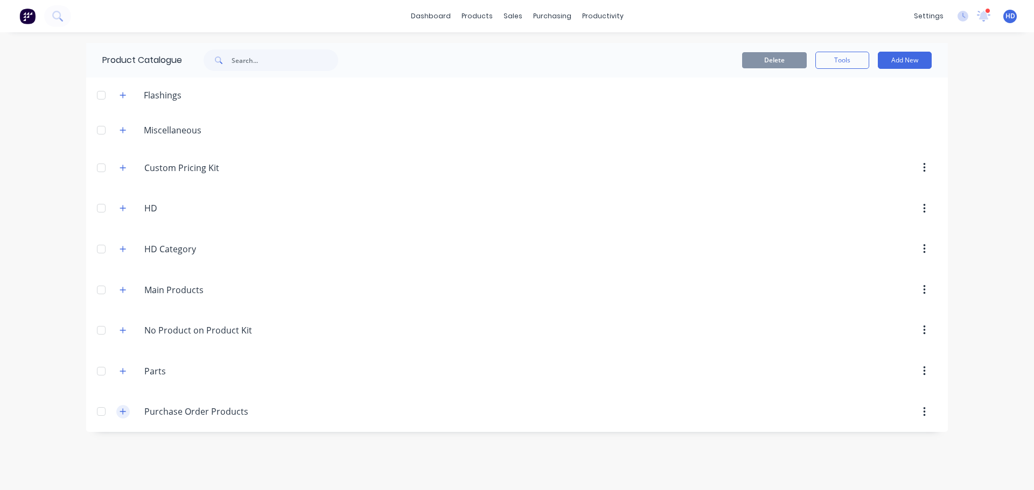
click at [123, 411] on icon "button" at bounding box center [123, 412] width 6 height 6
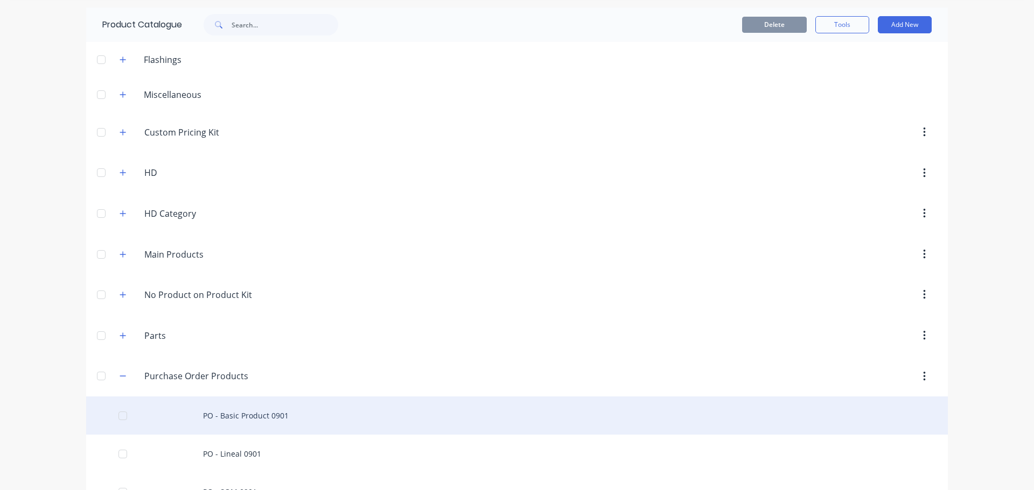
scroll to position [67, 0]
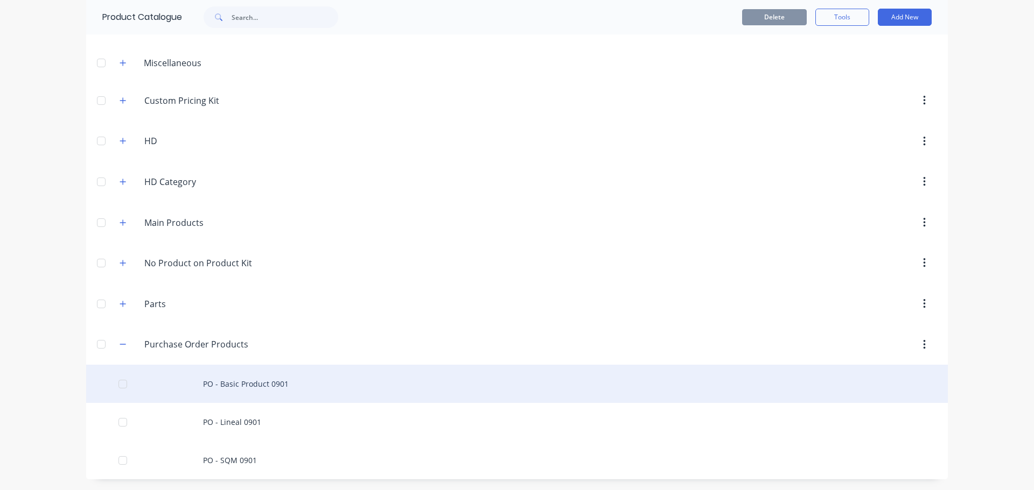
click at [248, 392] on div "PO - Basic Product 0901" at bounding box center [516, 384] width 861 height 38
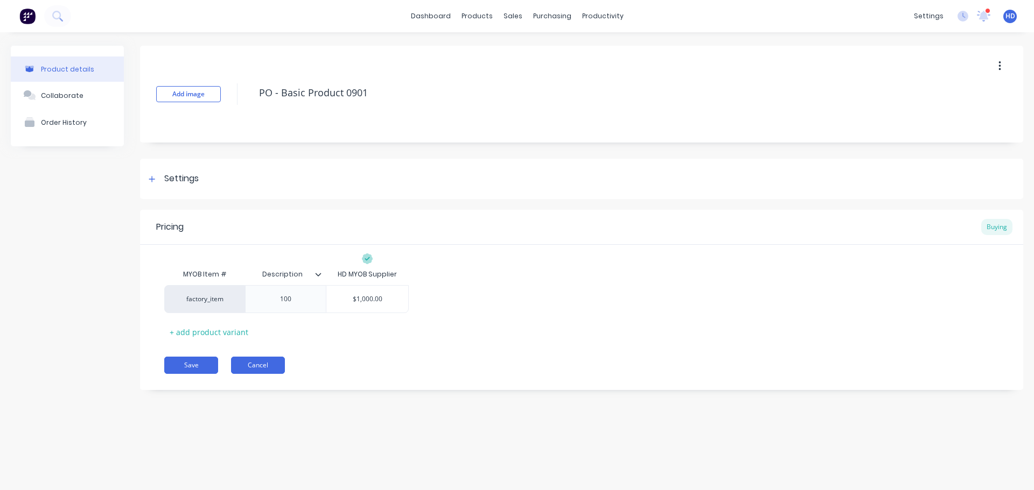
click at [259, 360] on button "Cancel" at bounding box center [258, 365] width 54 height 17
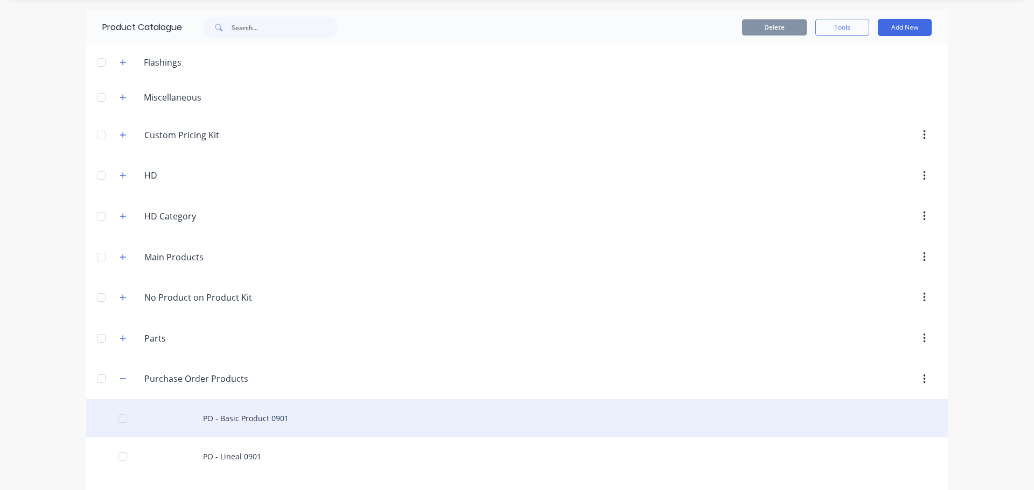
scroll to position [67, 0]
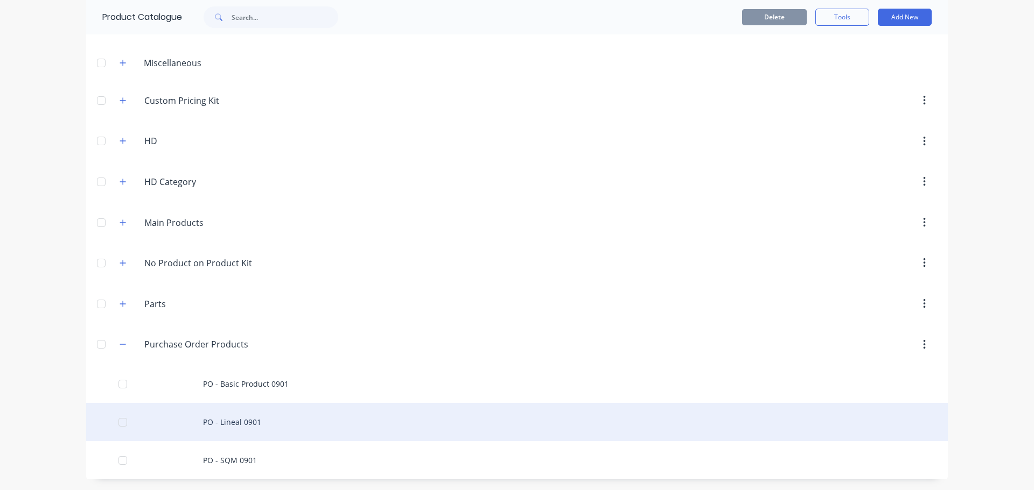
click at [249, 418] on div "PO - Lineal 0901" at bounding box center [516, 422] width 861 height 38
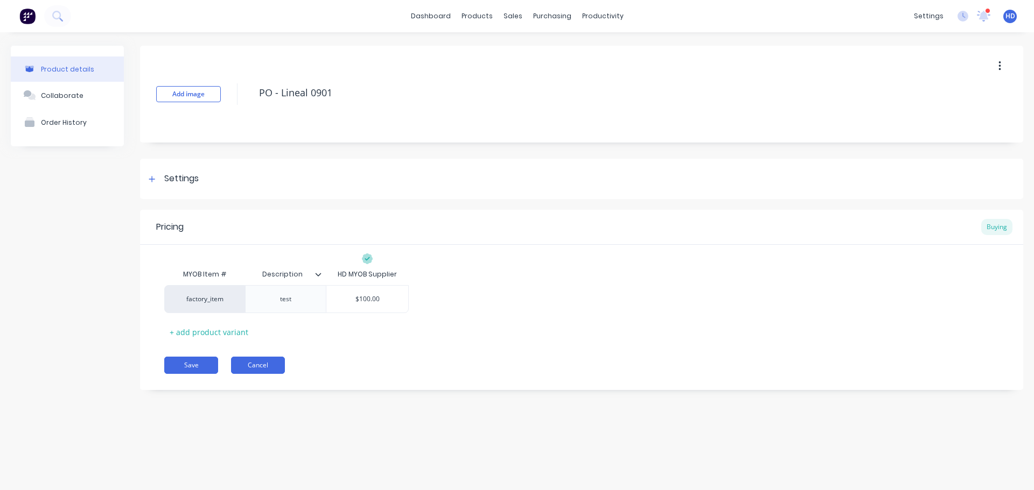
click at [265, 361] on button "Cancel" at bounding box center [258, 365] width 54 height 17
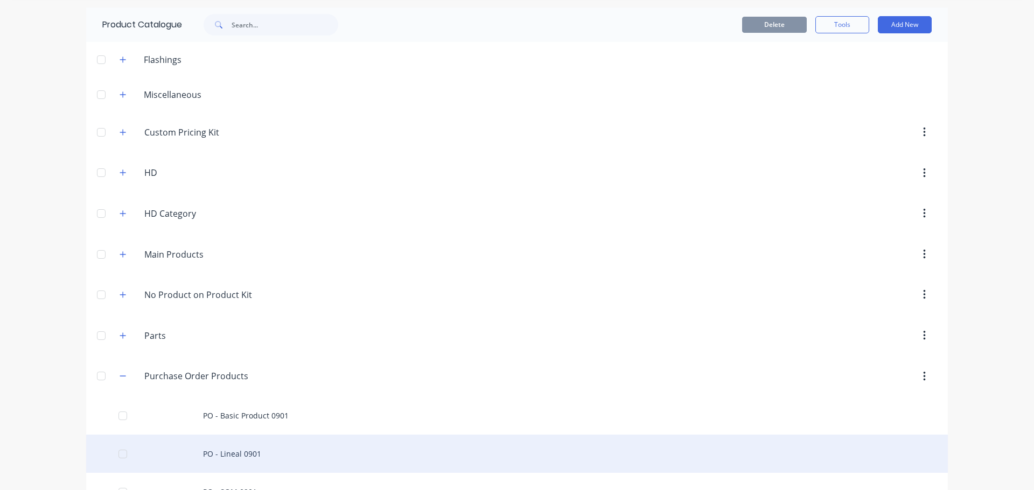
scroll to position [67, 0]
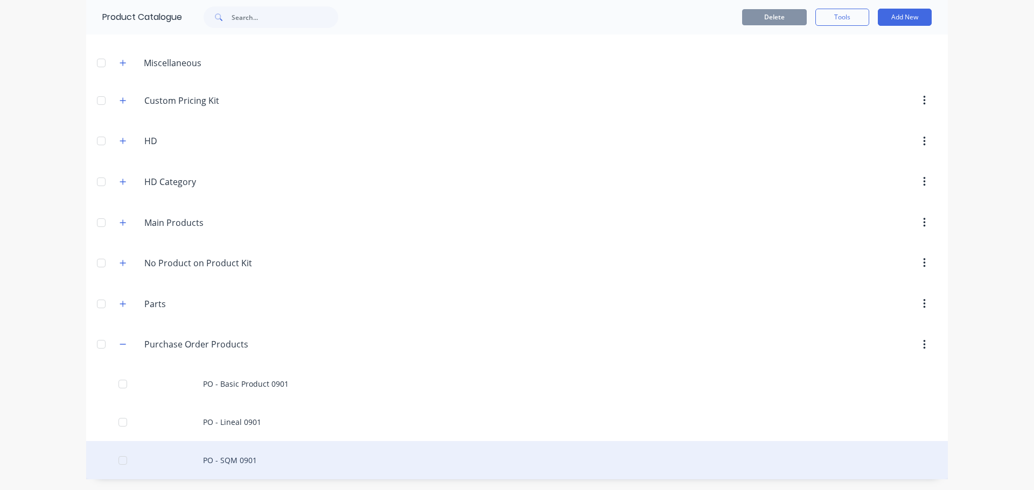
click at [235, 454] on div "PO - SQM 0901" at bounding box center [516, 460] width 861 height 38
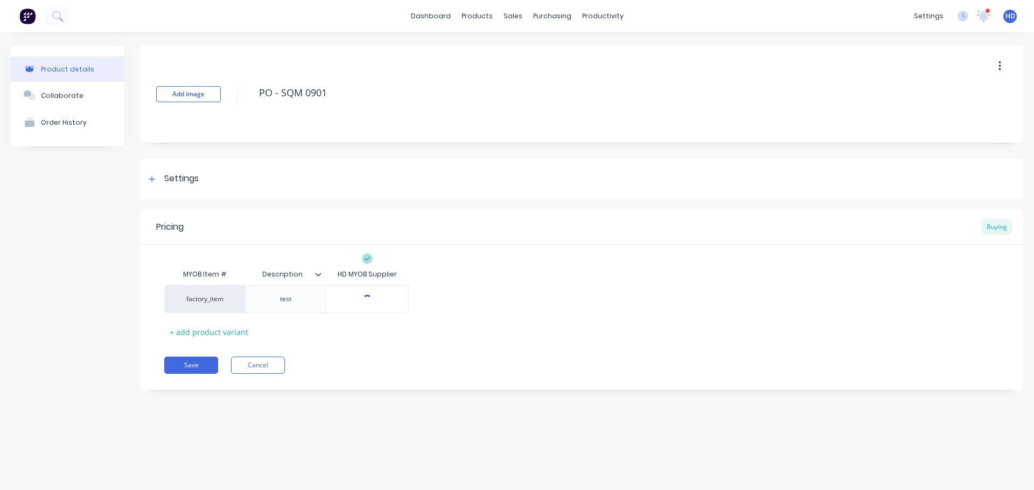
type textarea "x"
click at [259, 363] on button "Cancel" at bounding box center [258, 365] width 54 height 17
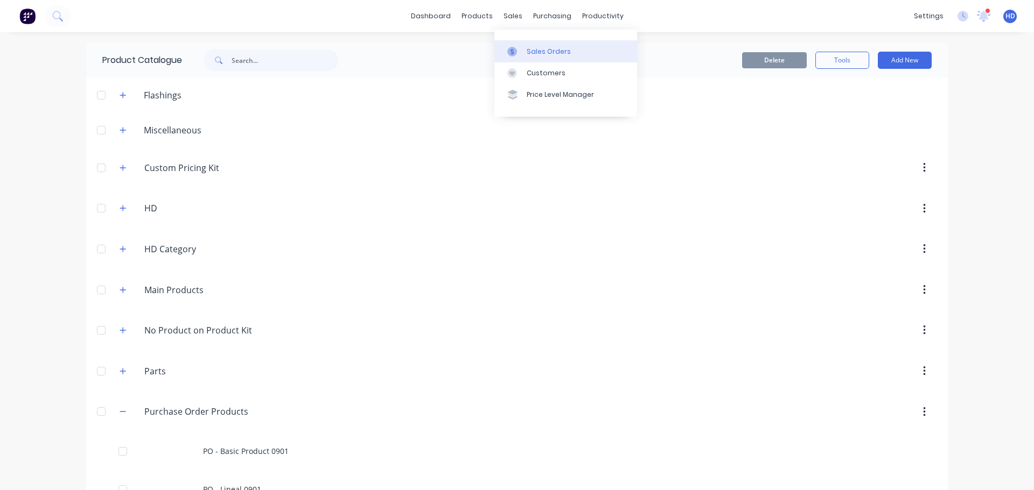
click at [547, 57] on link "Sales Orders" at bounding box center [565, 51] width 143 height 22
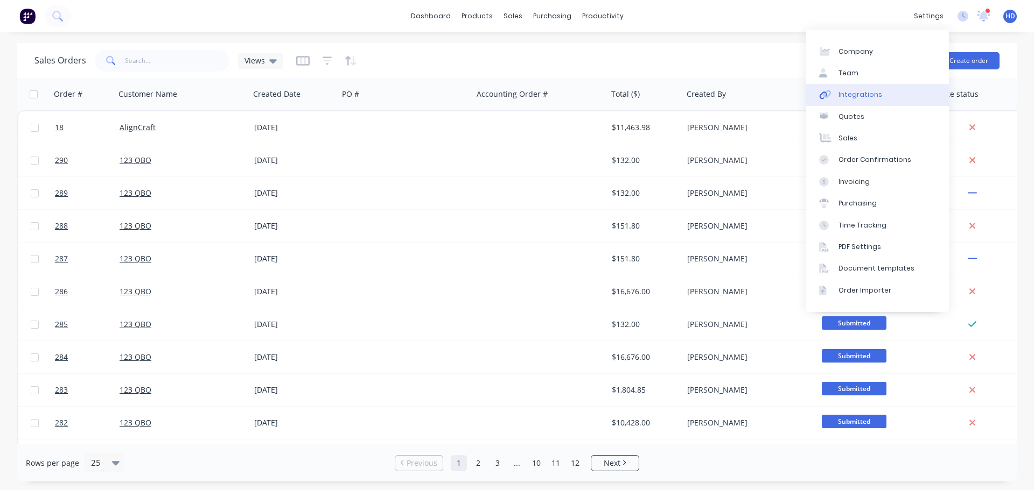
click at [848, 97] on div "Integrations" at bounding box center [860, 95] width 44 height 10
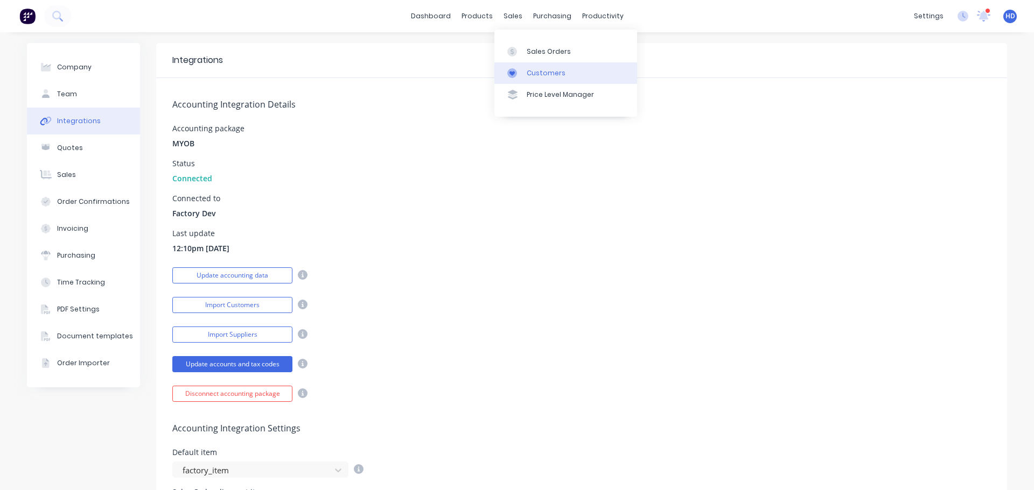
click at [539, 70] on div "Customers" at bounding box center [546, 73] width 39 height 10
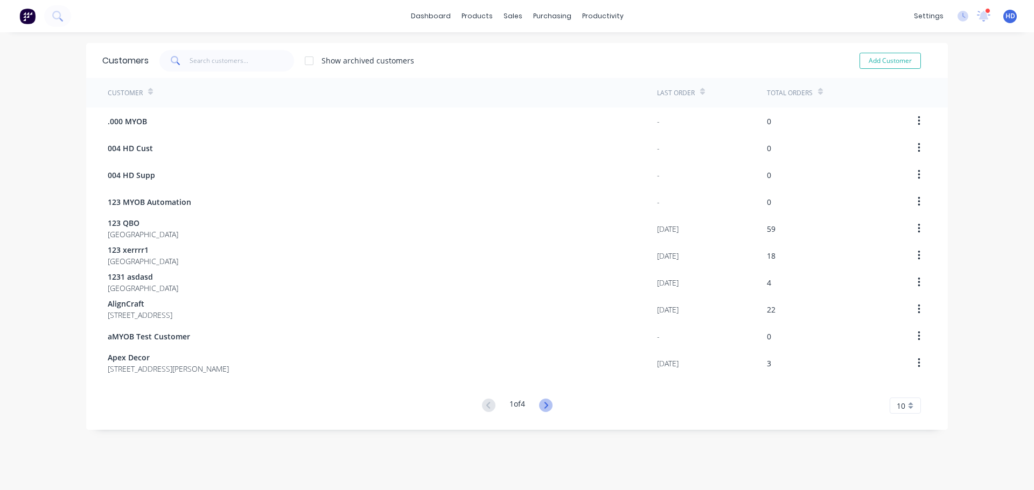
click at [542, 405] on icon at bounding box center [545, 405] width 13 height 13
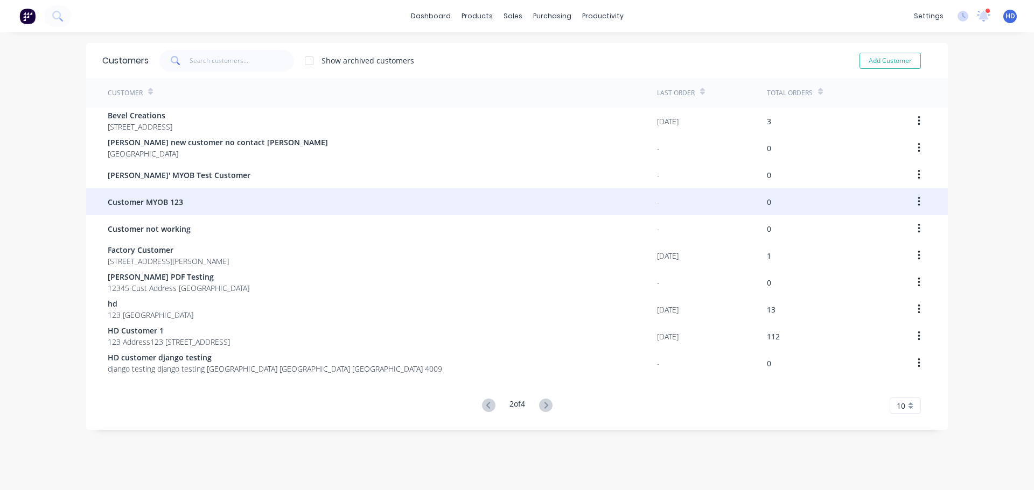
click at [319, 201] on div "Customer MYOB 123" at bounding box center [382, 201] width 549 height 27
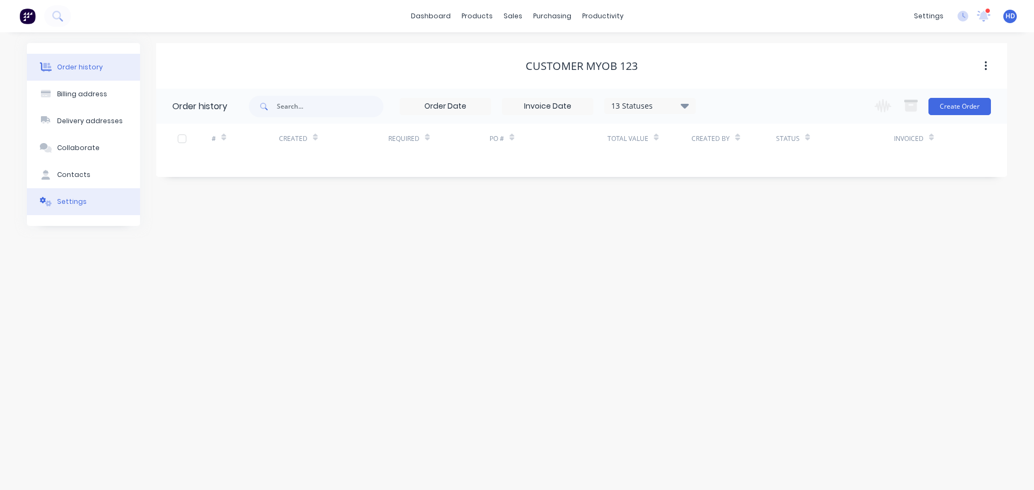
click at [88, 196] on button "Settings" at bounding box center [83, 201] width 113 height 27
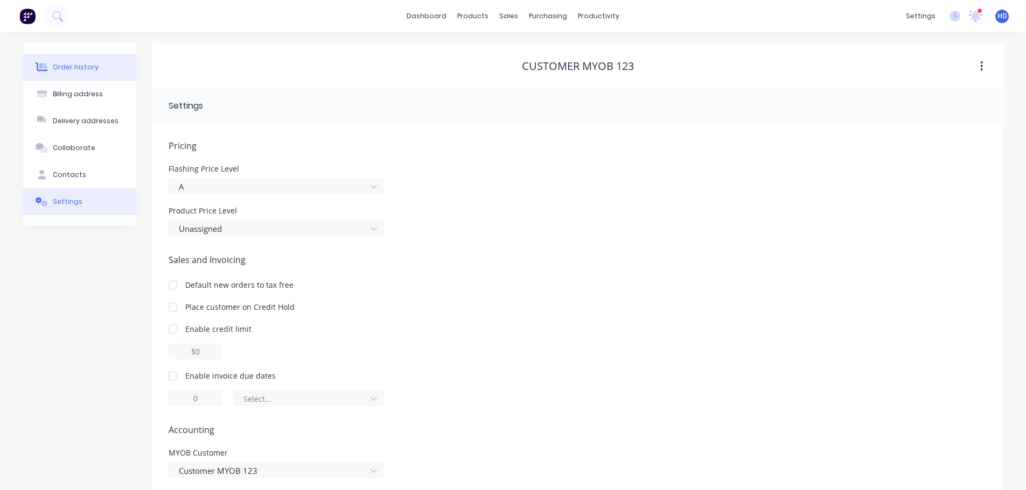
click at [96, 72] on button "Order history" at bounding box center [79, 67] width 113 height 27
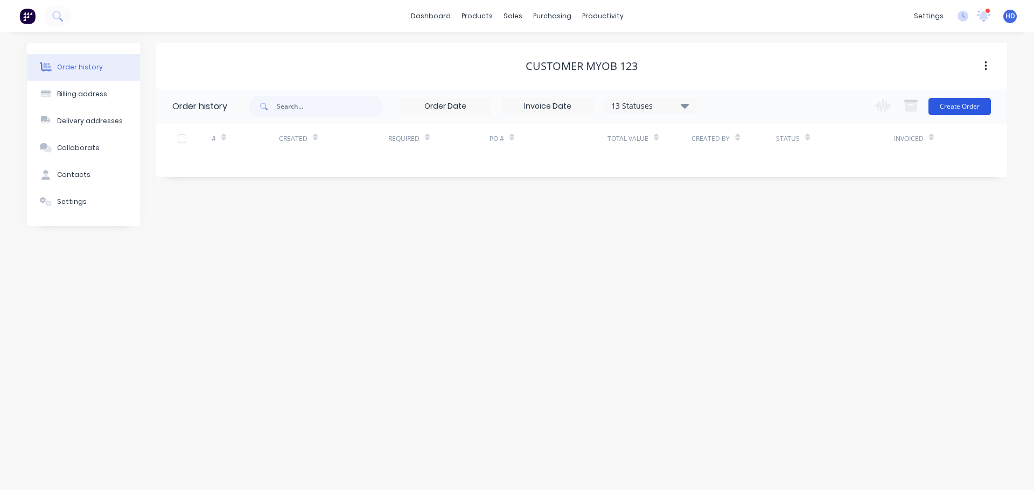
click at [971, 103] on button "Create Order" at bounding box center [959, 106] width 62 height 17
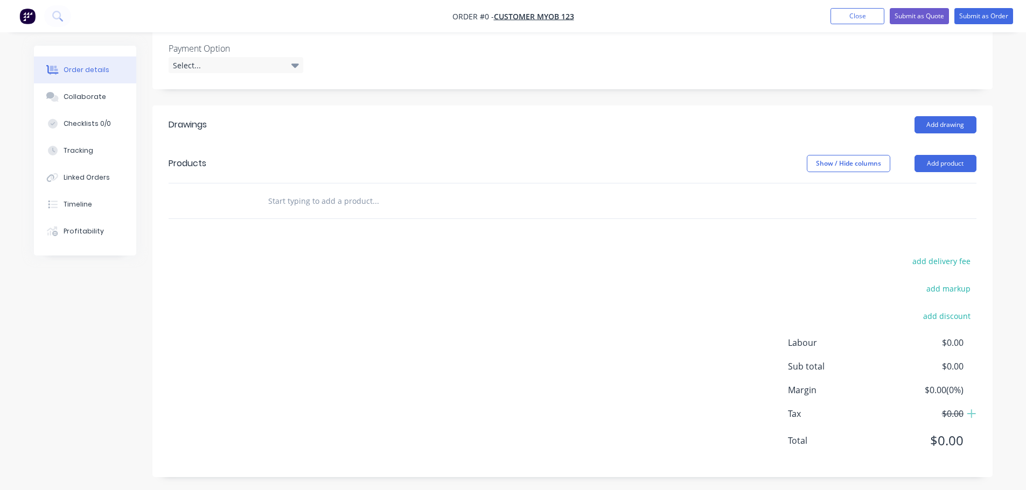
scroll to position [399, 0]
click at [951, 158] on button "Add product" at bounding box center [945, 160] width 62 height 17
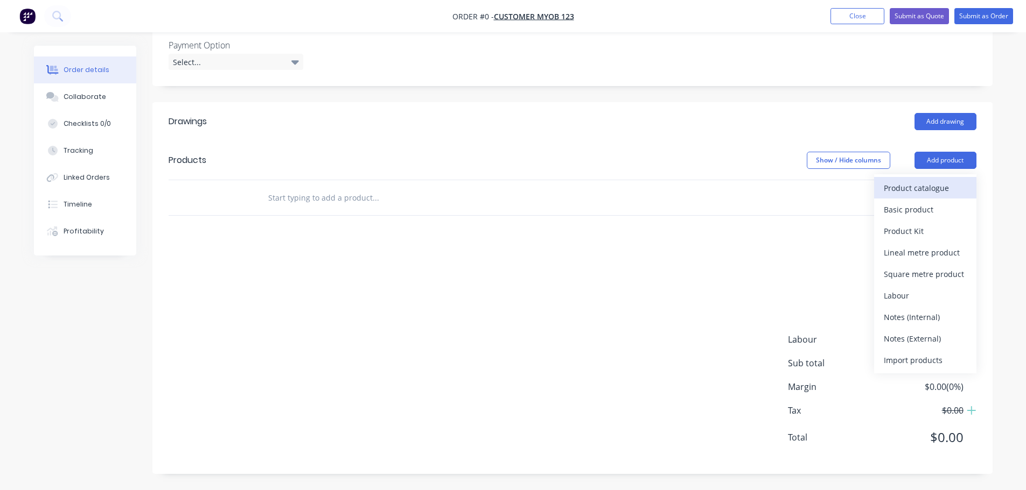
click at [925, 189] on div "Product catalogue" at bounding box center [924, 188] width 83 height 16
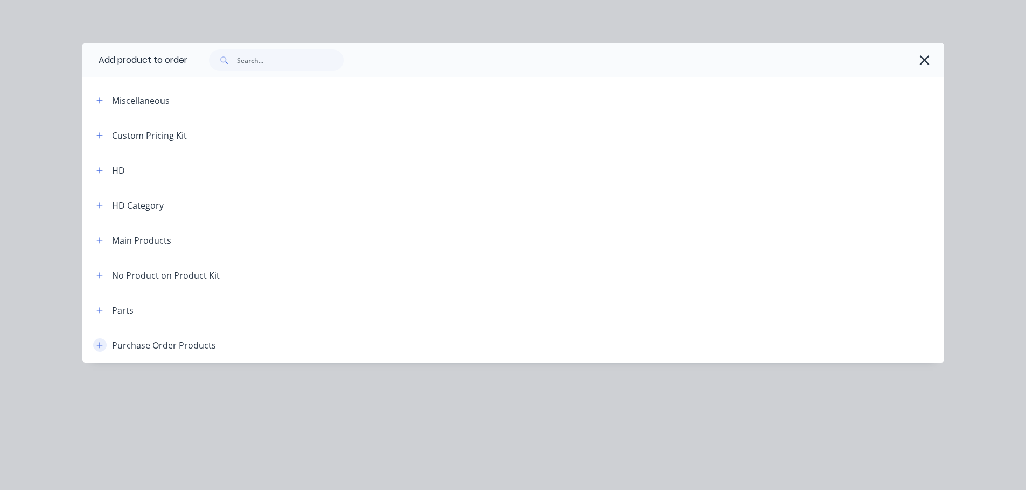
click at [102, 343] on icon "button" at bounding box center [99, 346] width 6 height 8
click at [97, 348] on icon "button" at bounding box center [99, 346] width 6 height 8
click at [101, 350] on button "button" at bounding box center [99, 345] width 13 height 13
click at [101, 348] on icon "button" at bounding box center [99, 346] width 6 height 8
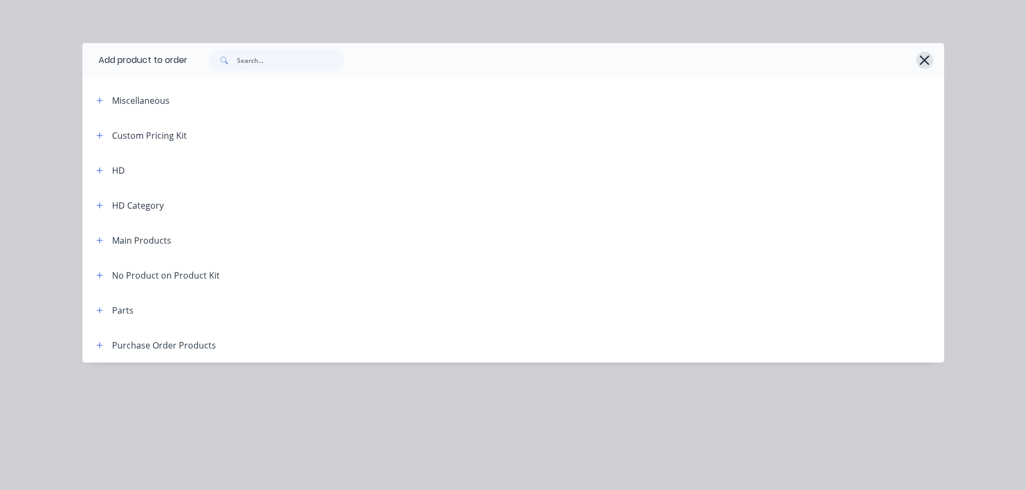
click at [928, 59] on icon "button" at bounding box center [923, 60] width 11 height 15
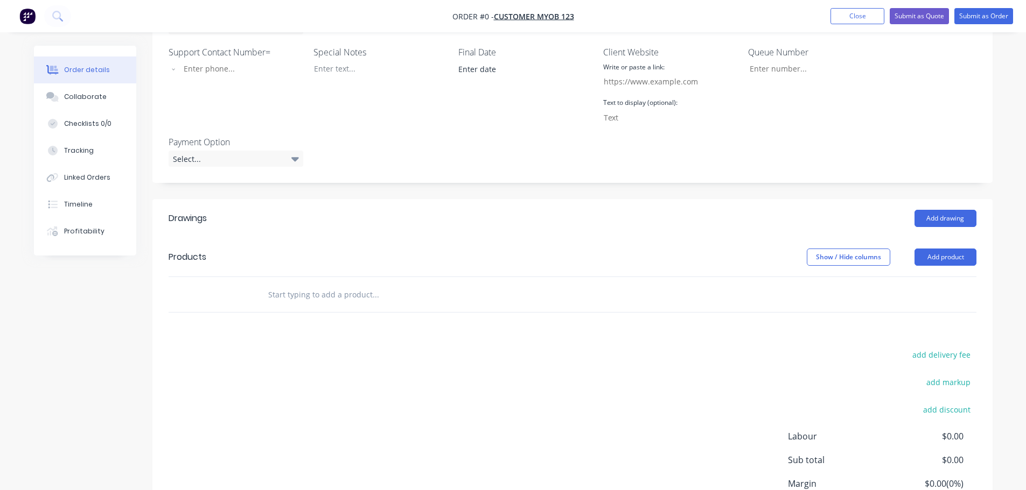
scroll to position [184, 0]
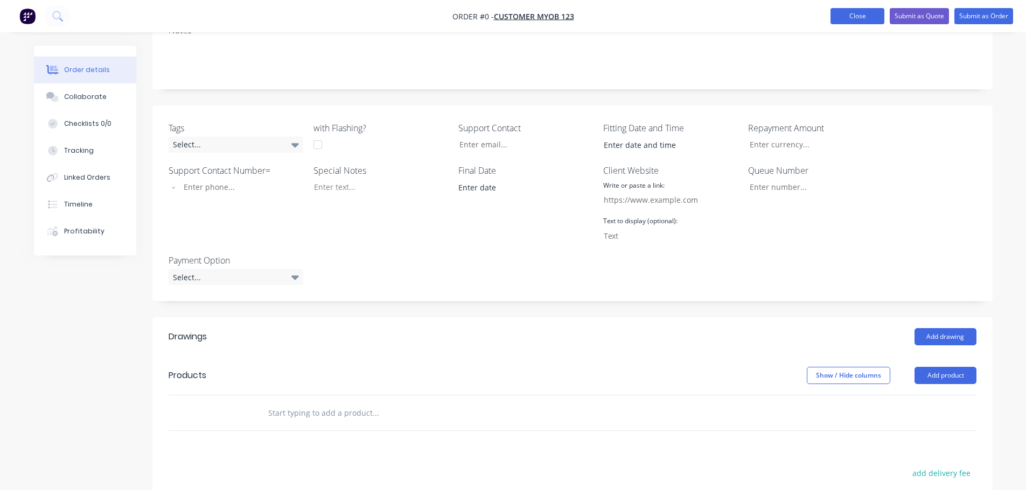
click at [864, 19] on button "Close" at bounding box center [857, 16] width 54 height 16
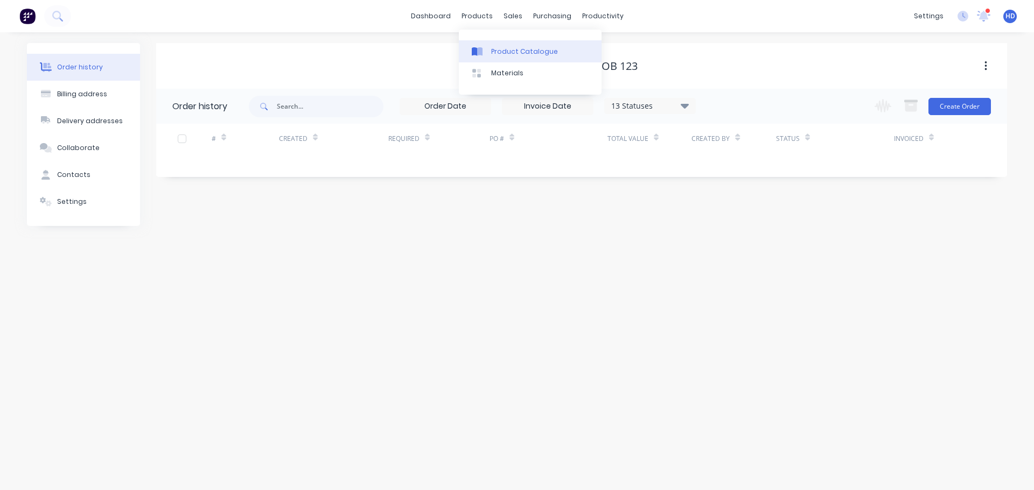
click at [537, 54] on div "Product Catalogue" at bounding box center [524, 52] width 67 height 10
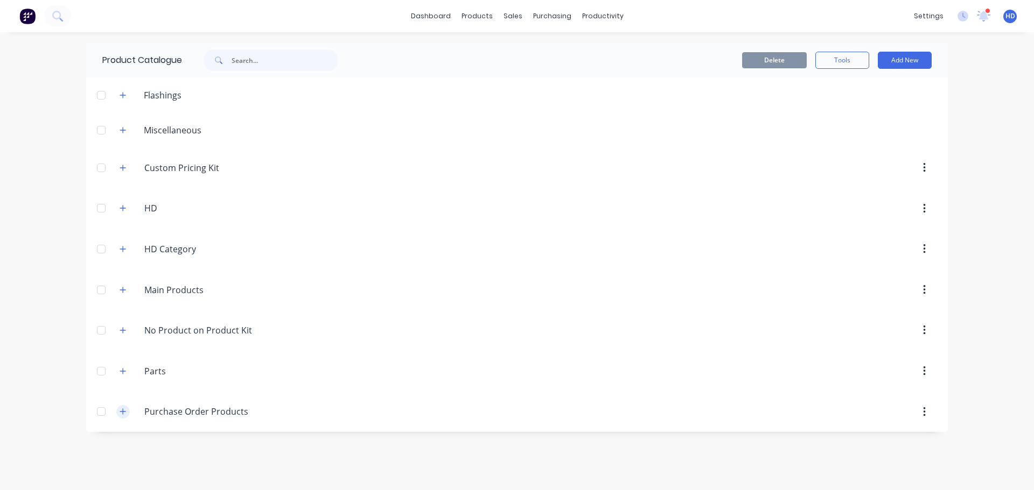
click at [122, 413] on icon "button" at bounding box center [123, 412] width 6 height 8
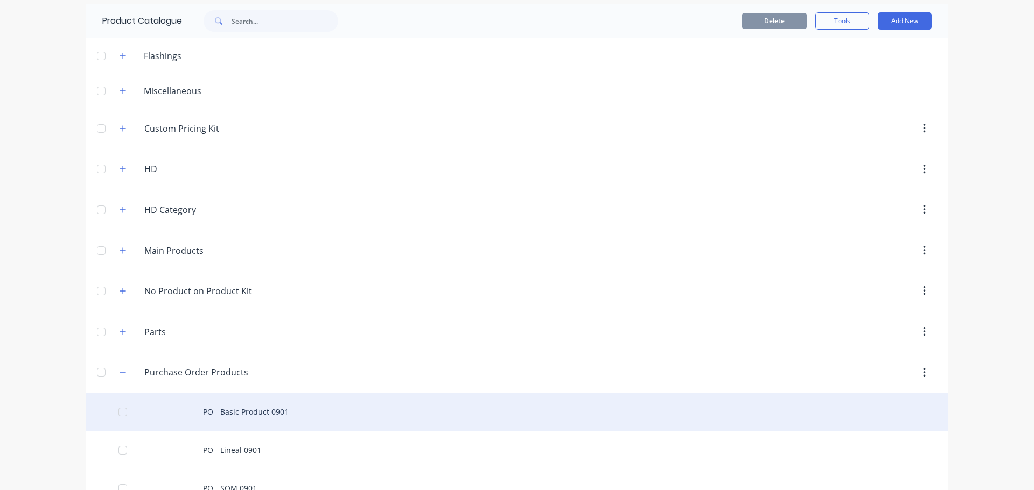
scroll to position [67, 0]
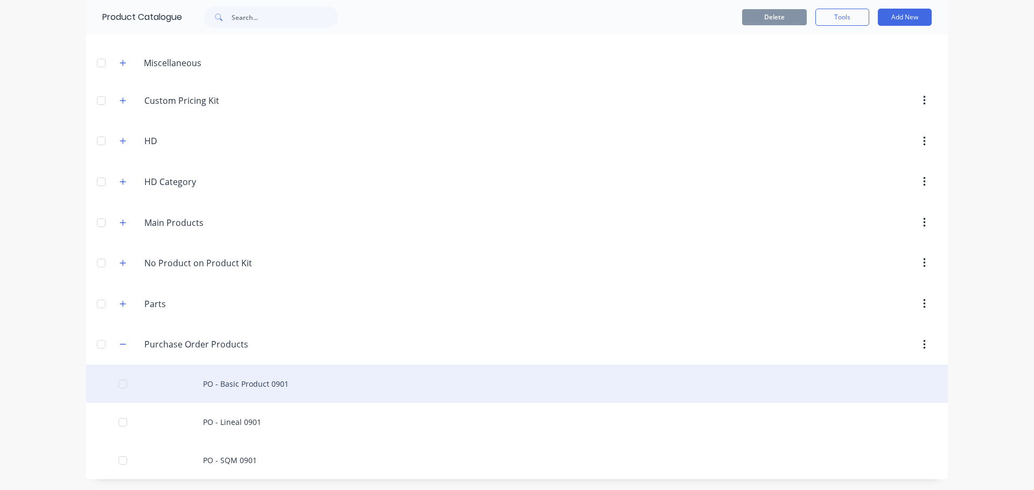
click at [224, 375] on div "PO - Basic Product 0901" at bounding box center [516, 384] width 861 height 38
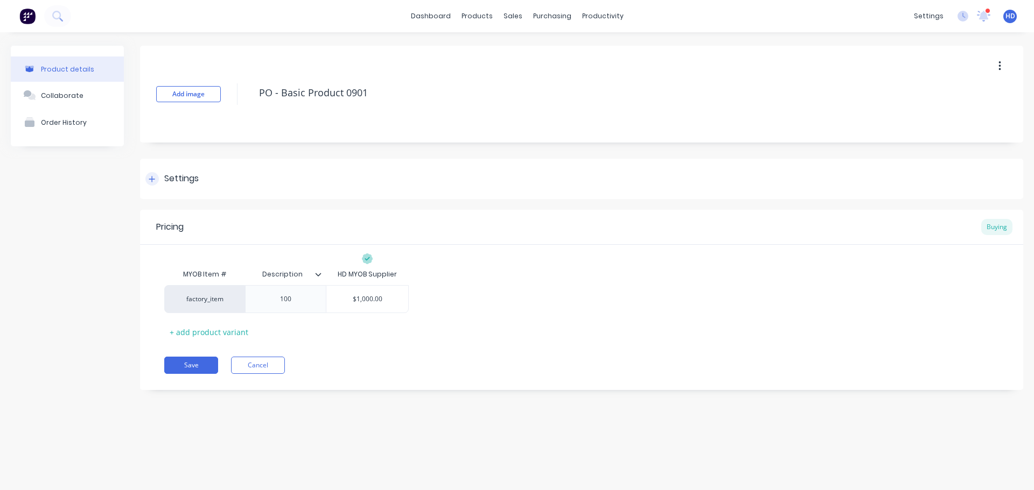
click at [147, 180] on div at bounding box center [151, 178] width 13 height 13
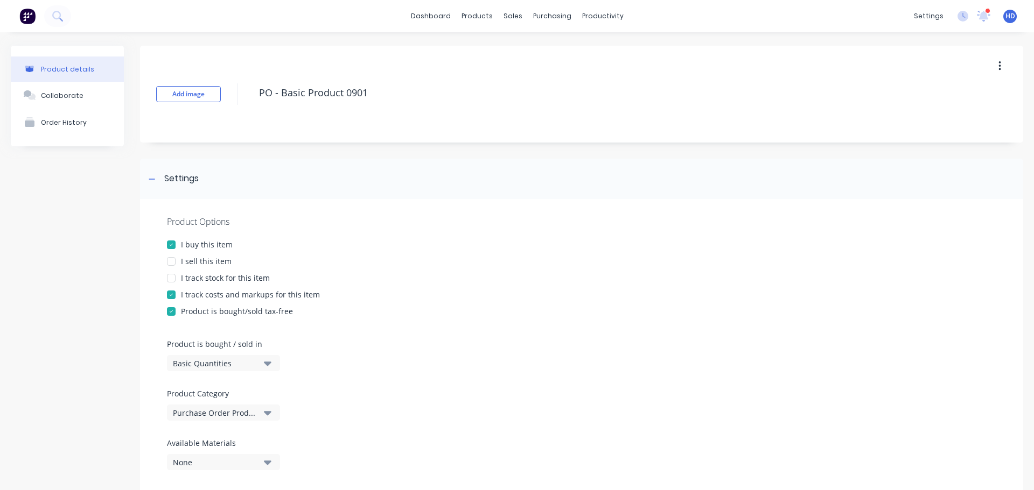
click at [173, 264] on div at bounding box center [171, 262] width 22 height 22
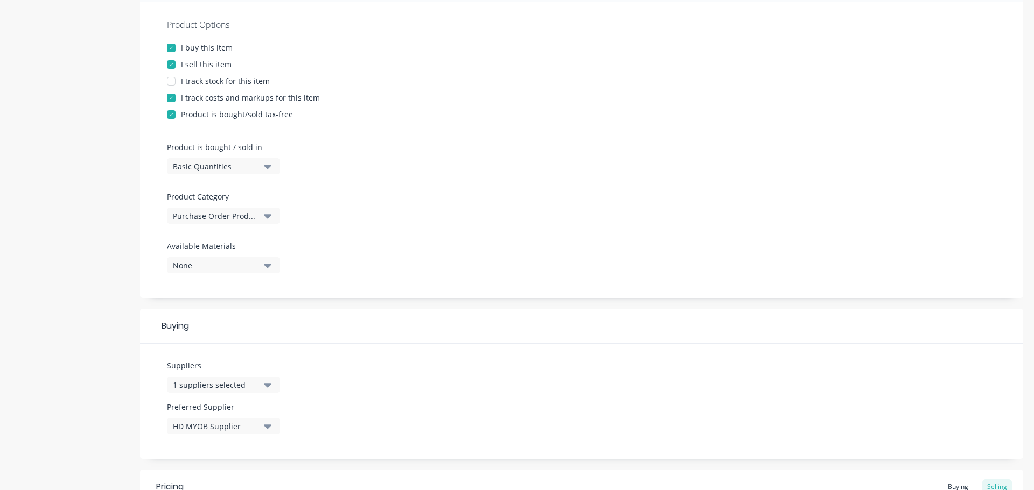
scroll to position [377, 0]
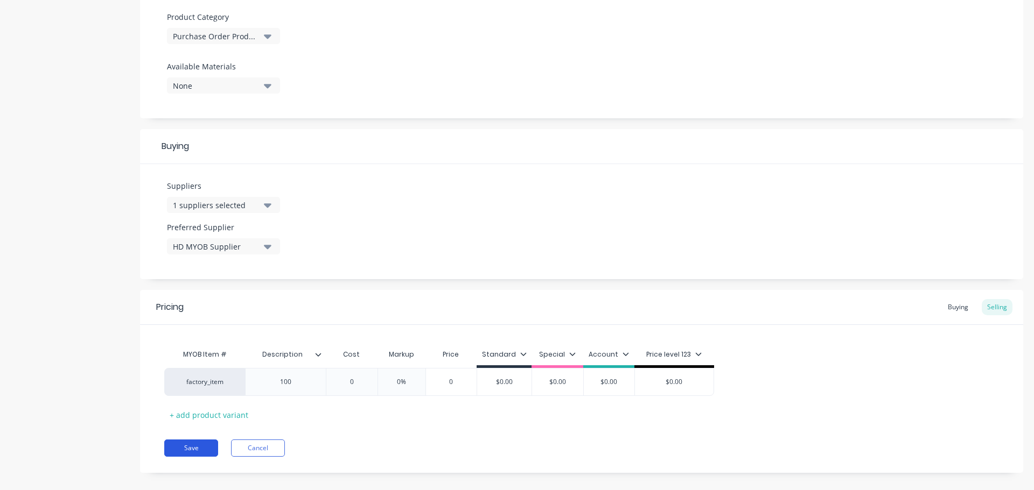
click at [189, 444] on button "Save" at bounding box center [191, 448] width 54 height 17
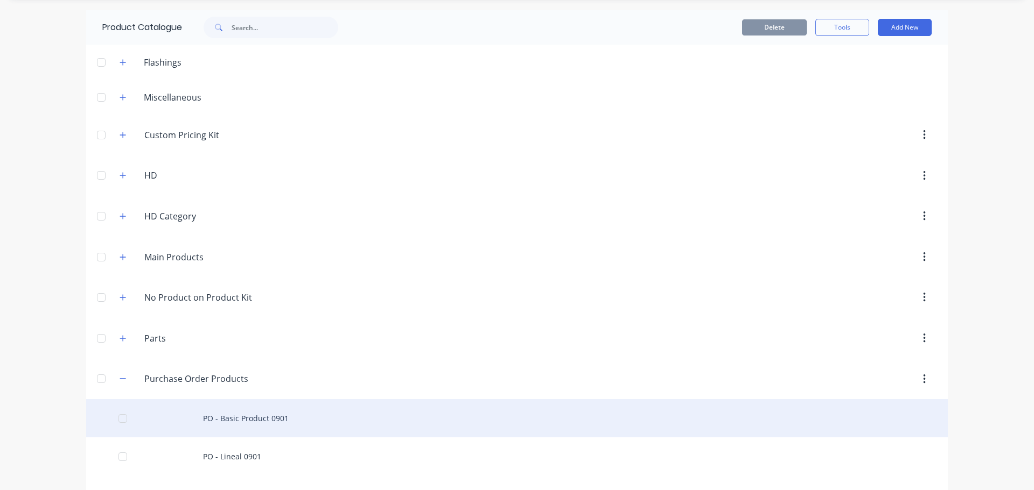
scroll to position [67, 0]
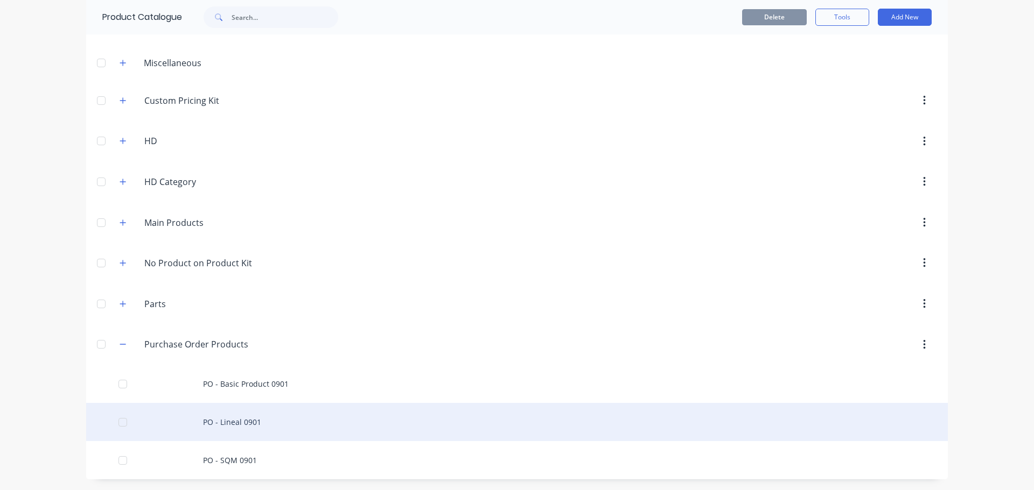
click at [237, 419] on div "PO - Lineal 0901" at bounding box center [516, 422] width 861 height 38
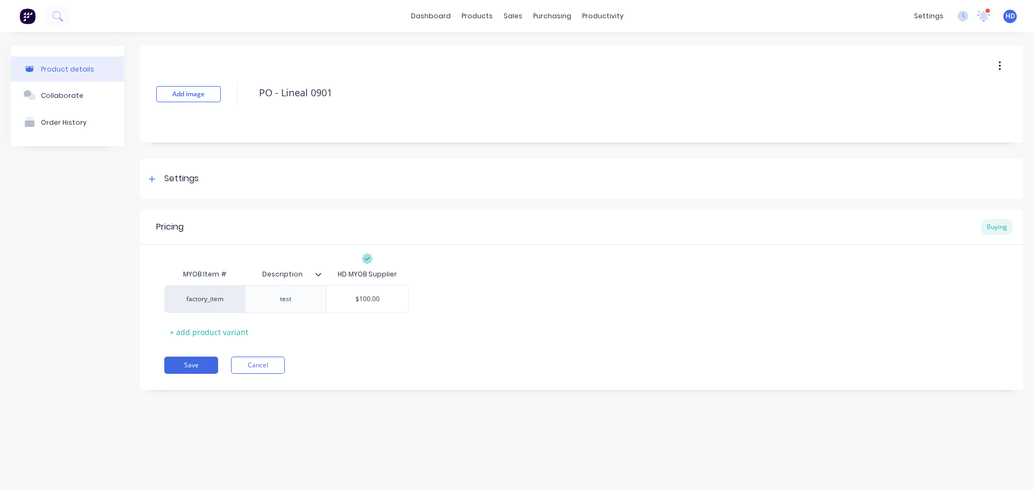
drag, startPoint x: 149, startPoint y: 175, endPoint x: 158, endPoint y: 199, distance: 25.9
click at [148, 175] on div at bounding box center [151, 178] width 13 height 13
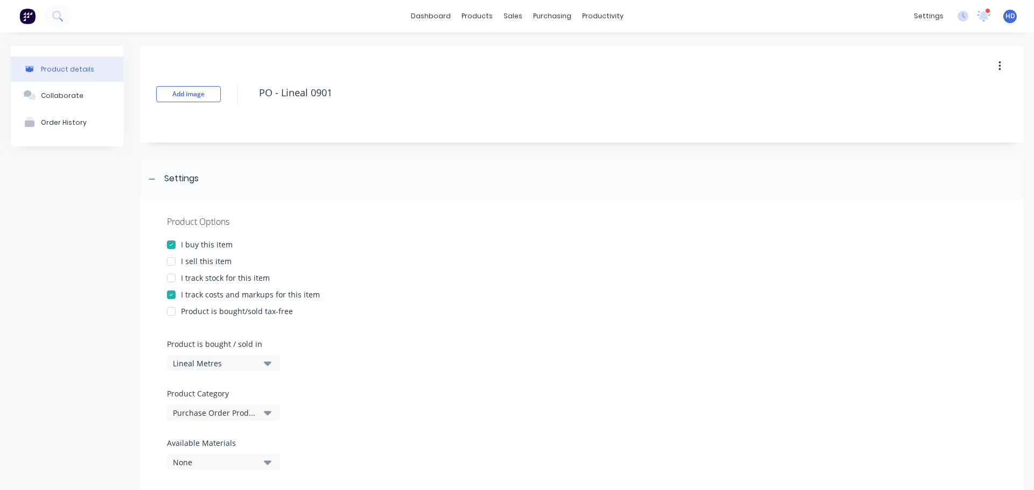
drag, startPoint x: 175, startPoint y: 261, endPoint x: 188, endPoint y: 263, distance: 13.1
click at [174, 262] on div at bounding box center [171, 262] width 22 height 22
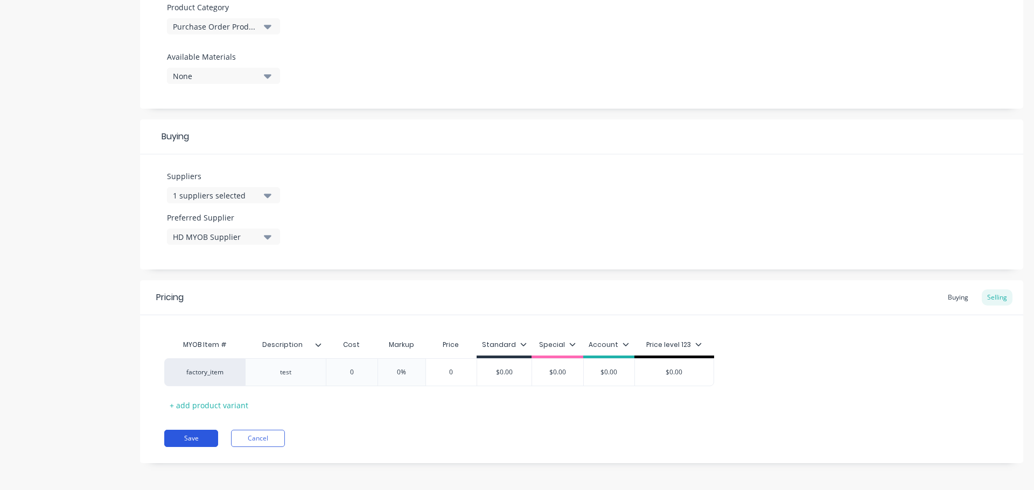
scroll to position [389, 0]
click at [200, 431] on button "Save" at bounding box center [191, 435] width 54 height 17
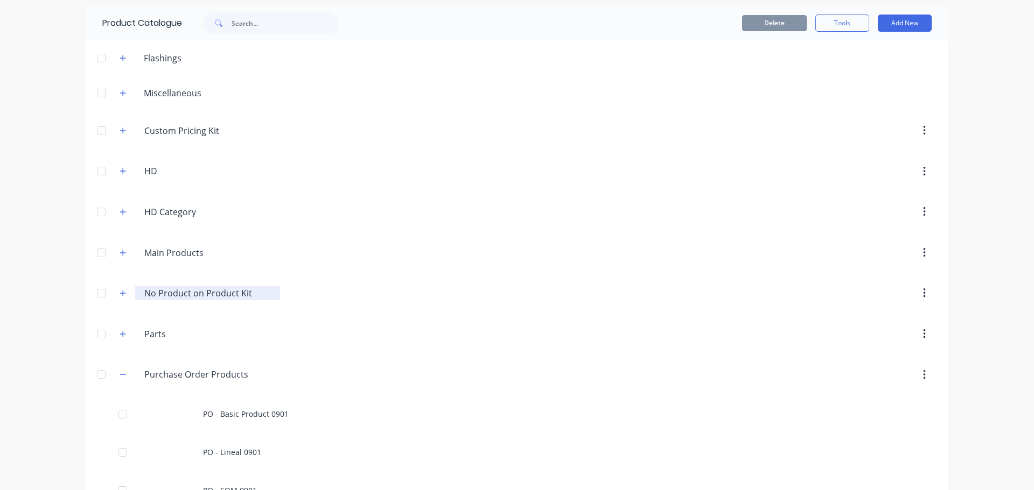
scroll to position [67, 0]
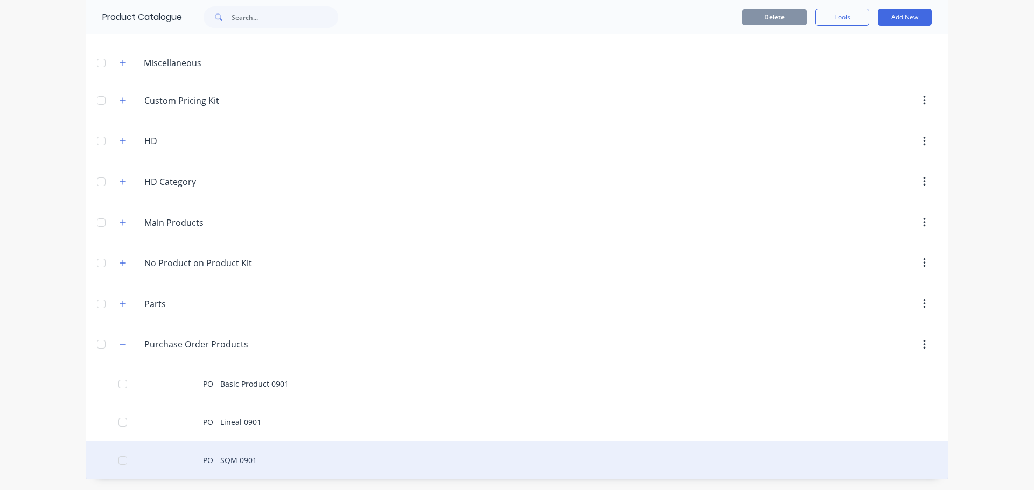
click at [225, 468] on div "PO - SQM 0901" at bounding box center [516, 460] width 861 height 38
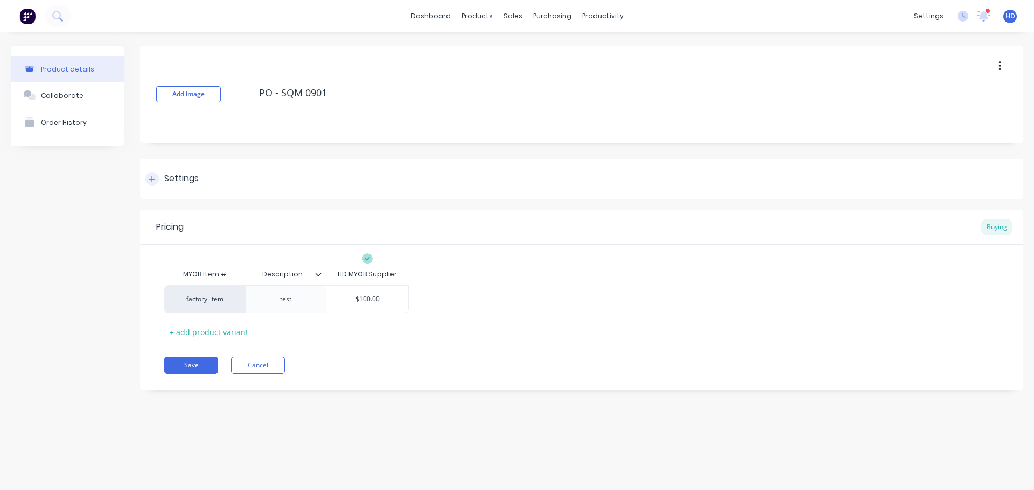
click at [158, 181] on div "Settings" at bounding box center [171, 178] width 53 height 13
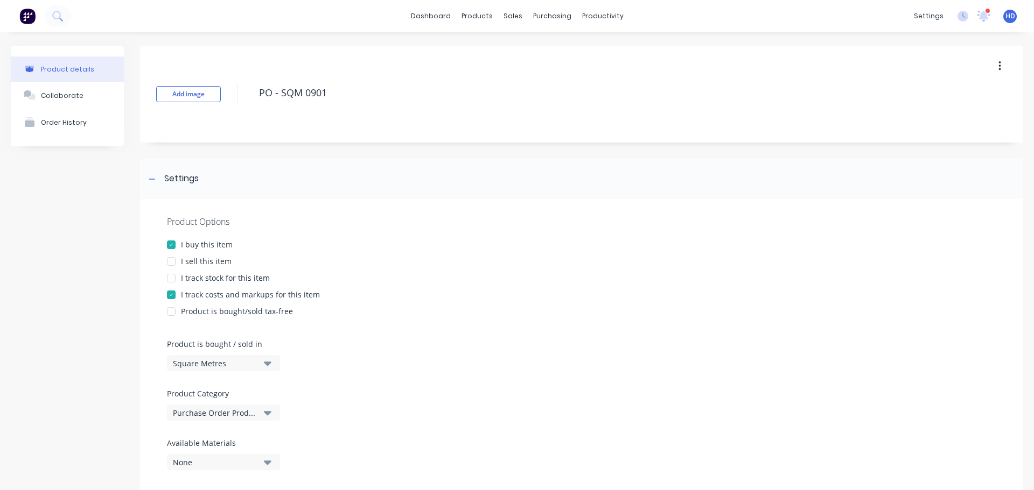
click at [176, 261] on div at bounding box center [171, 262] width 22 height 22
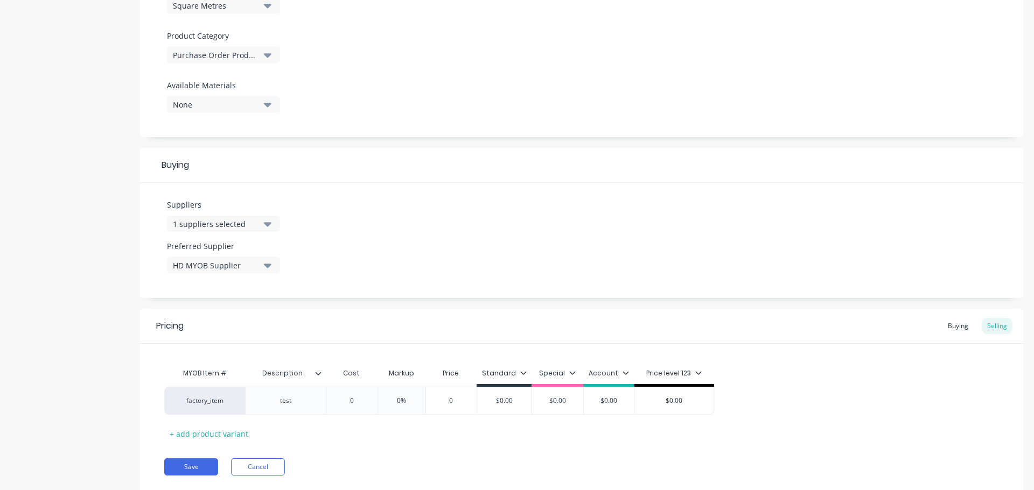
scroll to position [389, 0]
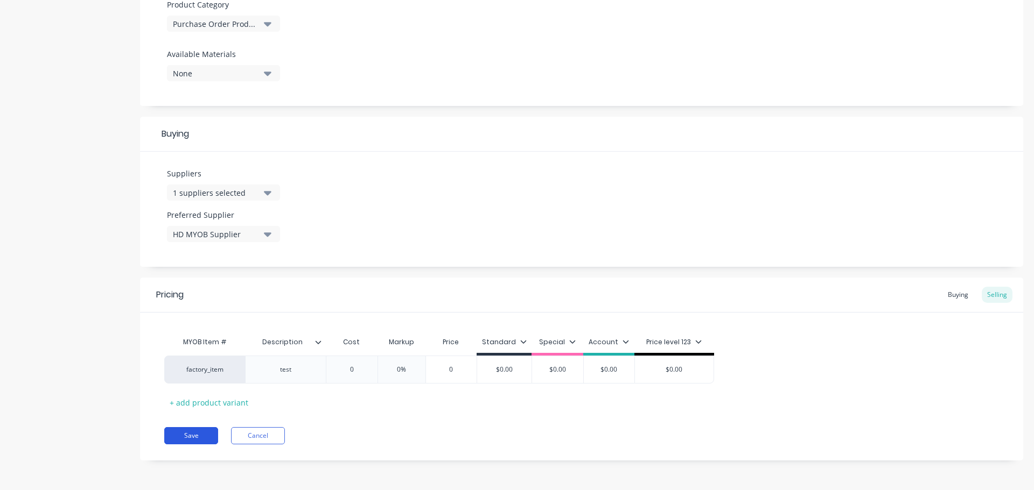
click at [194, 440] on button "Save" at bounding box center [191, 435] width 54 height 17
type textarea "x"
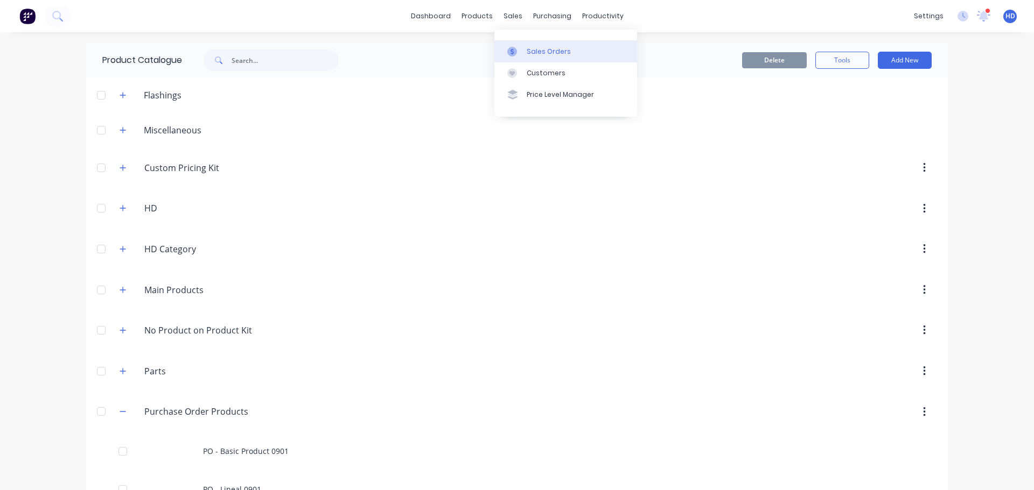
click at [529, 44] on link "Sales Orders" at bounding box center [565, 51] width 143 height 22
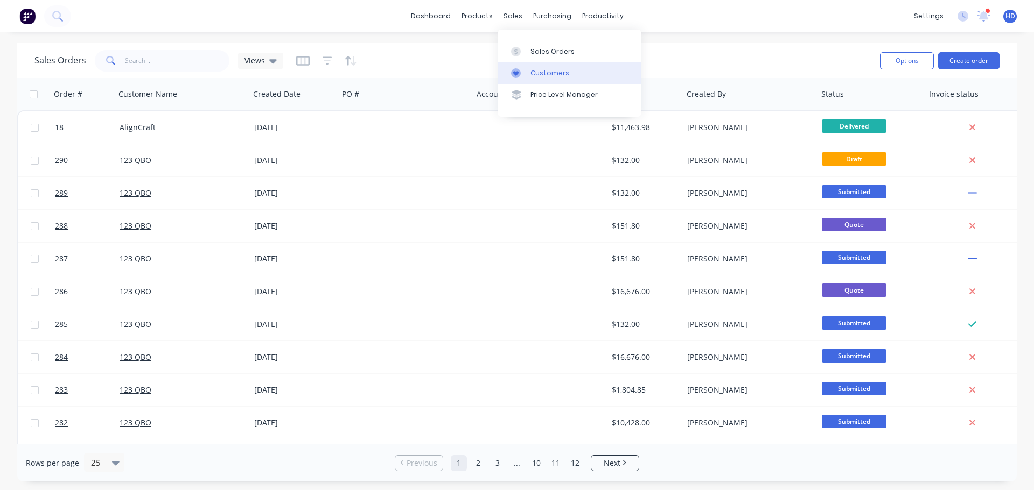
click at [550, 72] on div "Customers" at bounding box center [549, 73] width 39 height 10
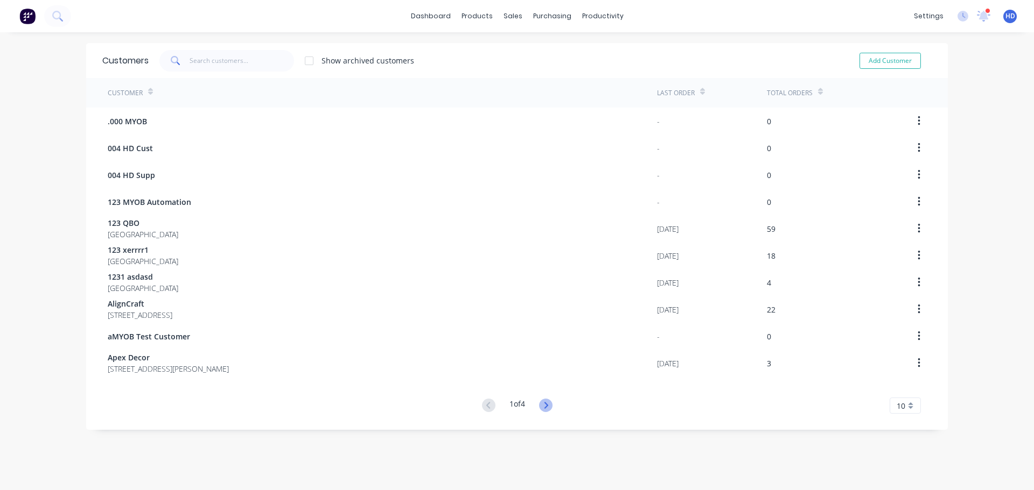
click at [541, 403] on icon at bounding box center [545, 405] width 13 height 13
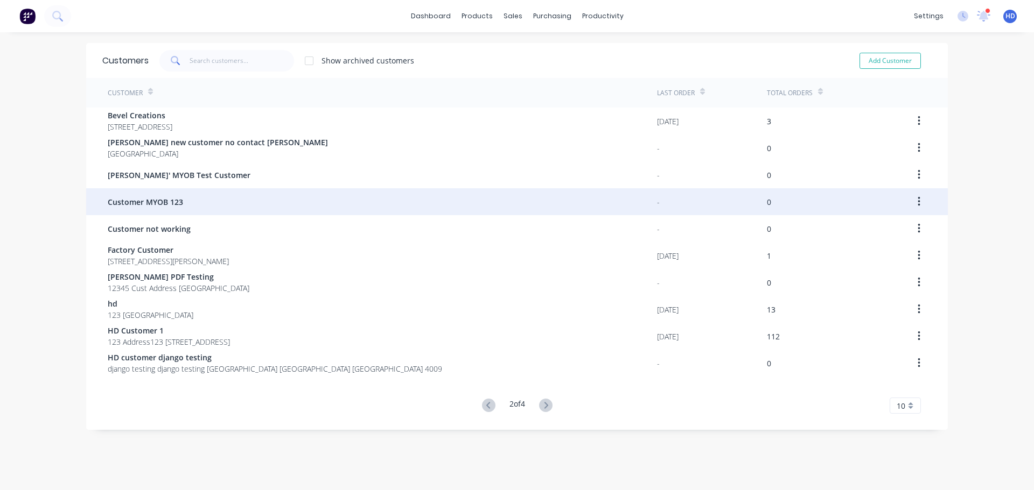
click at [191, 206] on div "Customer MYOB 123" at bounding box center [382, 201] width 549 height 27
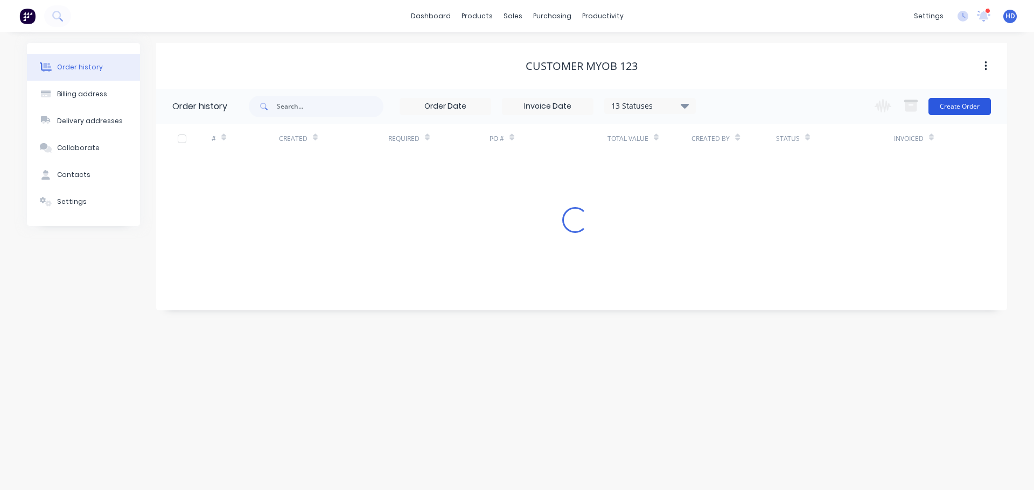
click at [970, 108] on button "Create Order" at bounding box center [959, 106] width 62 height 17
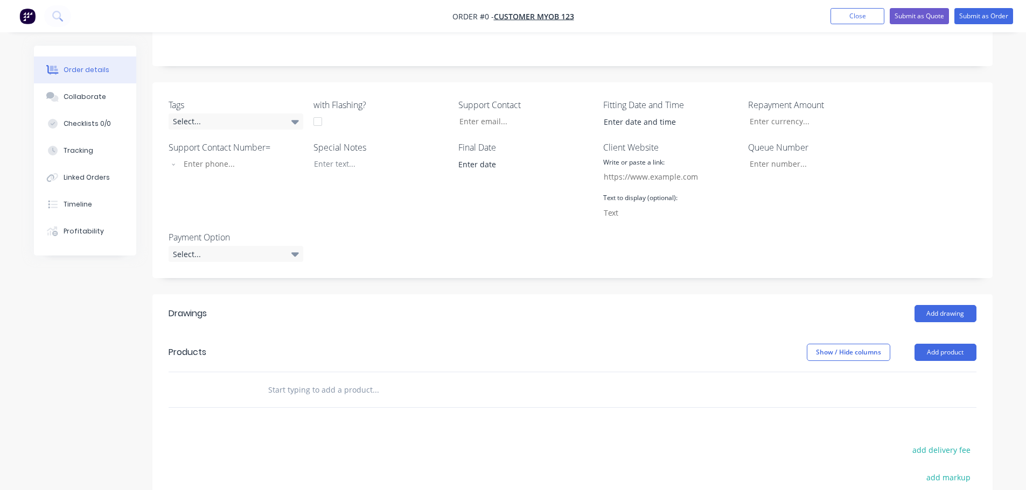
scroll to position [269, 0]
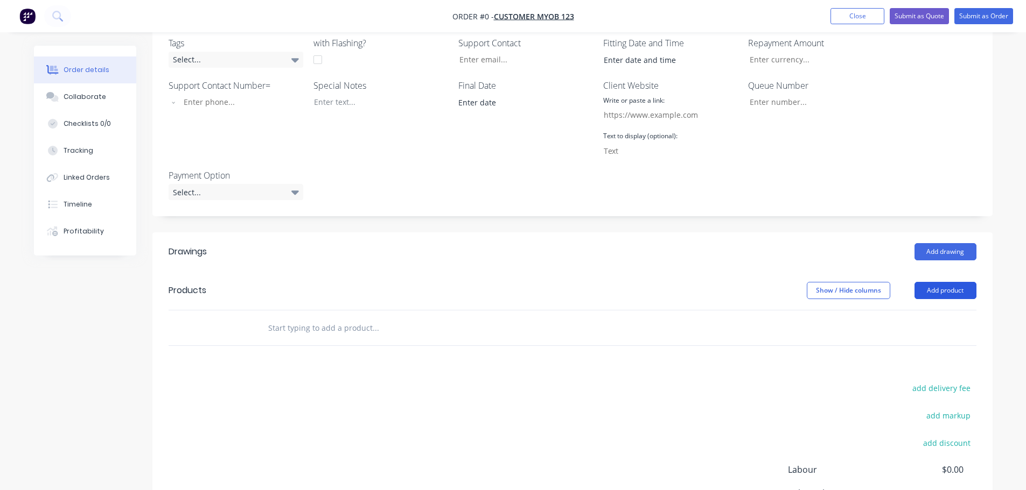
click at [958, 289] on button "Add product" at bounding box center [945, 290] width 62 height 17
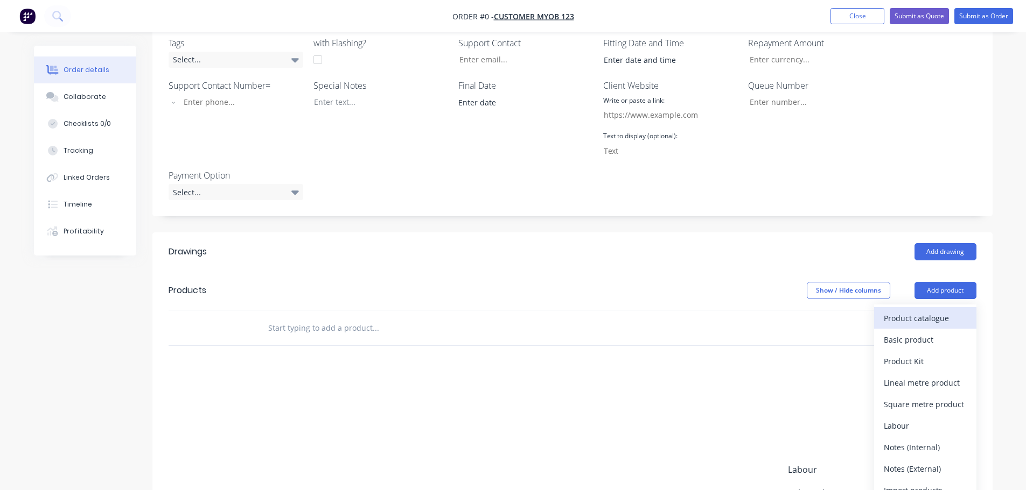
click at [924, 316] on div "Product catalogue" at bounding box center [924, 319] width 83 height 16
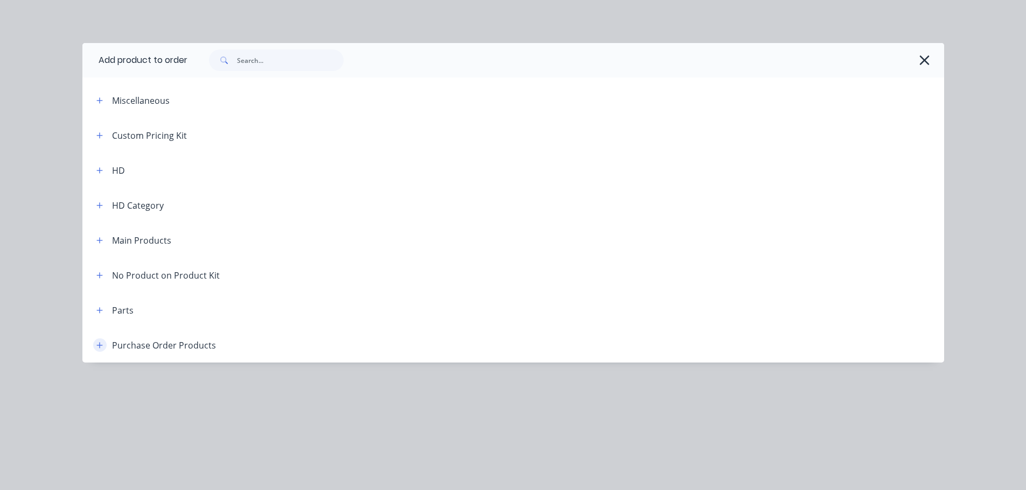
click at [100, 352] on button "button" at bounding box center [99, 345] width 13 height 13
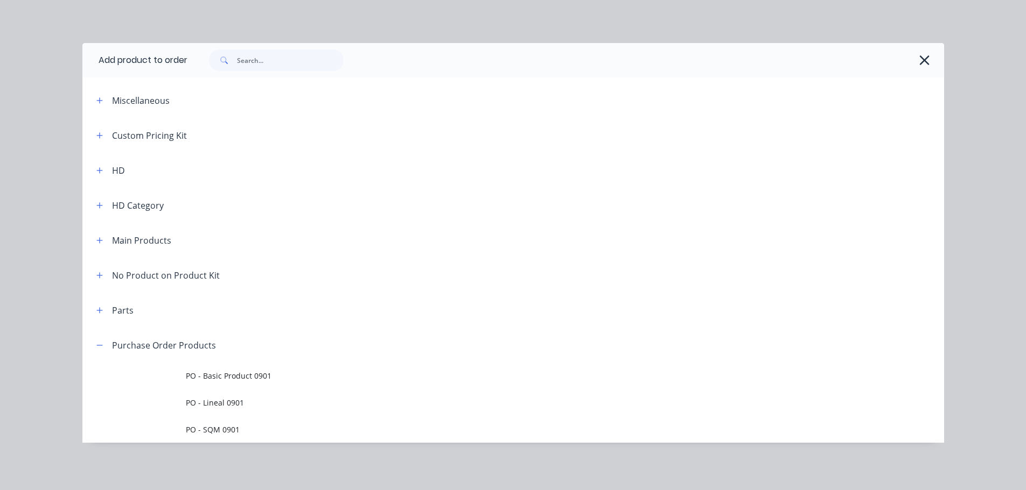
click at [209, 374] on span "PO - Basic Product 0901" at bounding box center [489, 375] width 606 height 11
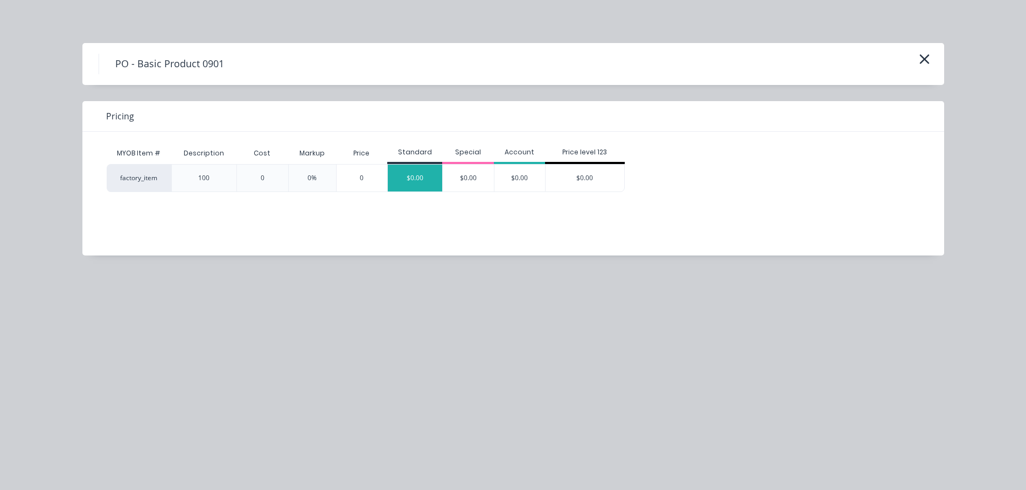
click at [429, 184] on div "$0.00" at bounding box center [415, 178] width 54 height 27
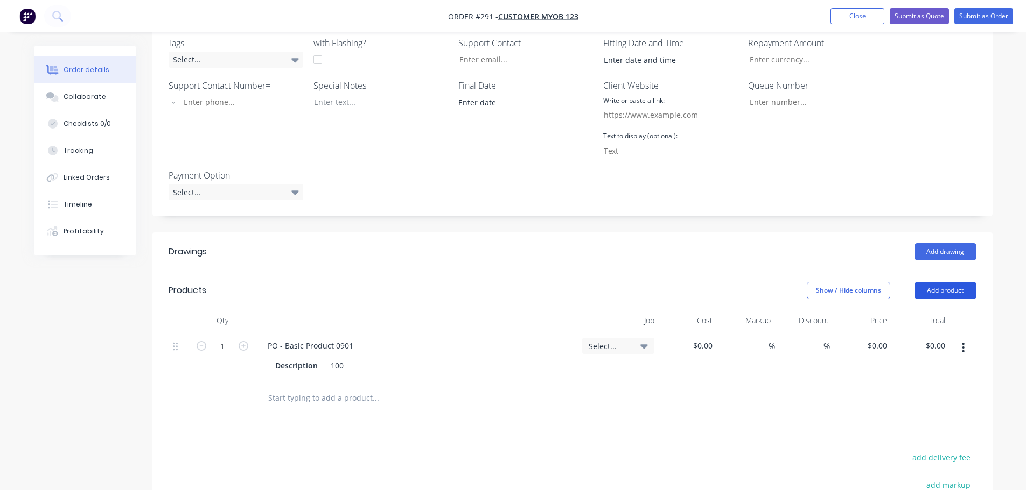
click at [949, 295] on button "Add product" at bounding box center [945, 290] width 62 height 17
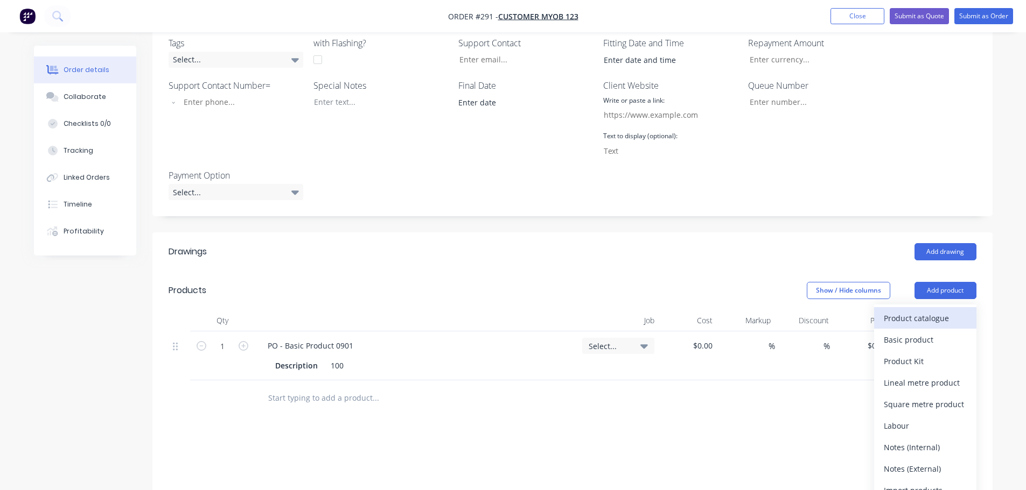
click at [923, 320] on div "Product catalogue" at bounding box center [924, 319] width 83 height 16
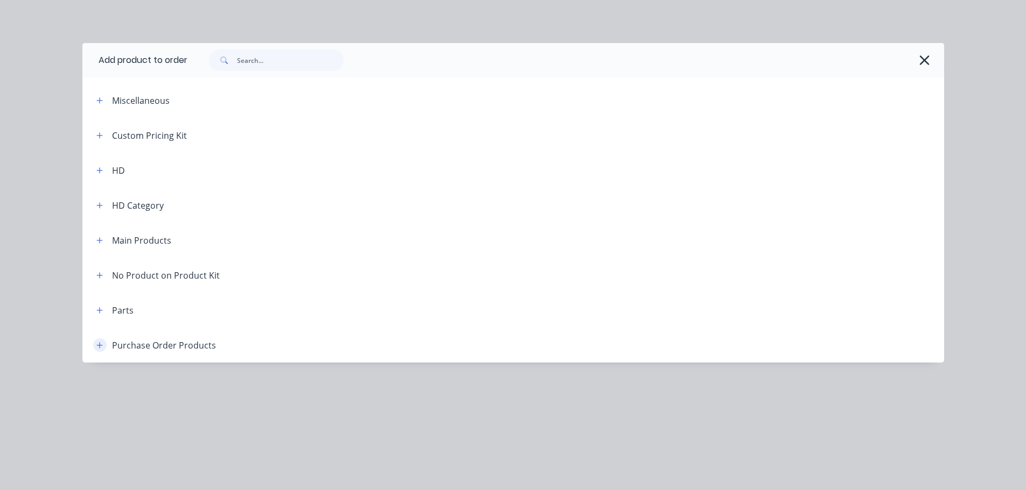
click at [99, 352] on header "Purchase Order Products" at bounding box center [512, 345] width 861 height 35
click at [97, 343] on icon "button" at bounding box center [99, 346] width 6 height 8
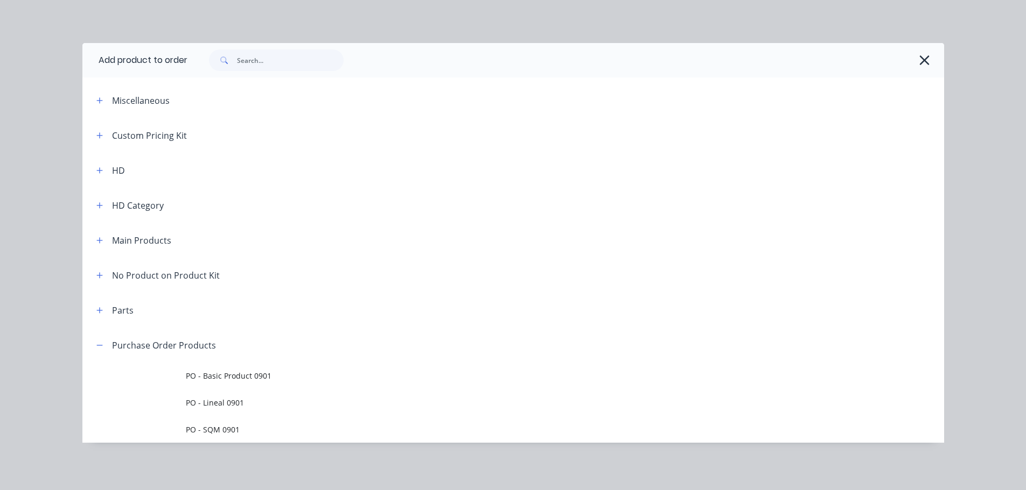
scroll to position [431, 0]
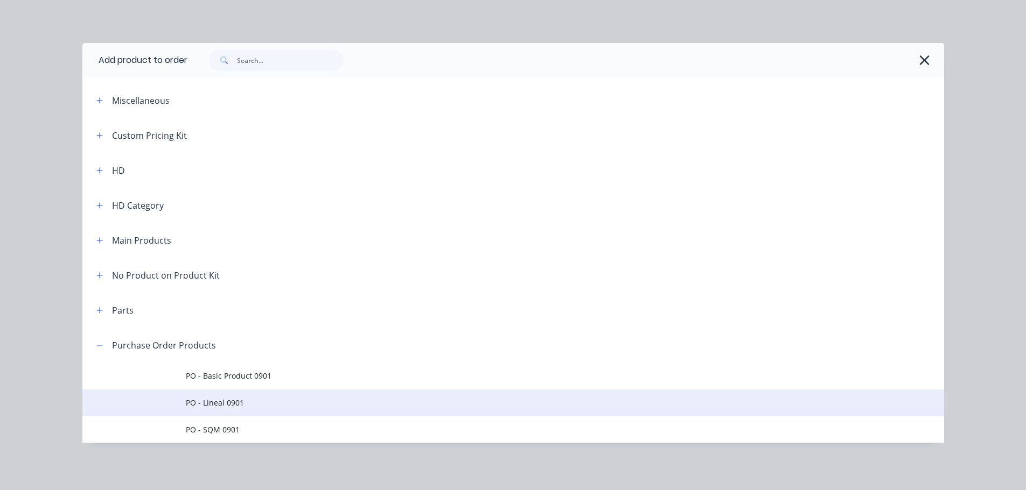
click at [207, 396] on td "PO - Lineal 0901" at bounding box center [565, 403] width 758 height 27
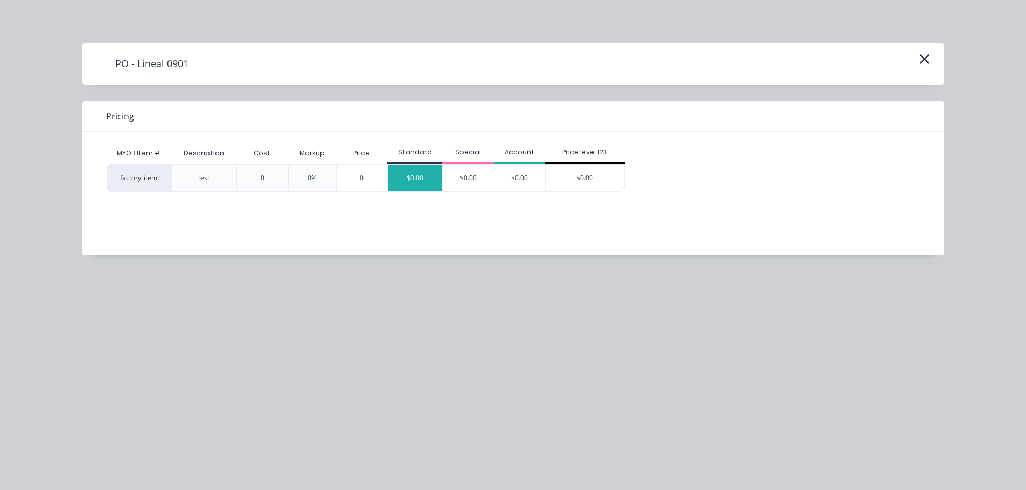
click at [429, 182] on div "$0.00" at bounding box center [415, 178] width 54 height 27
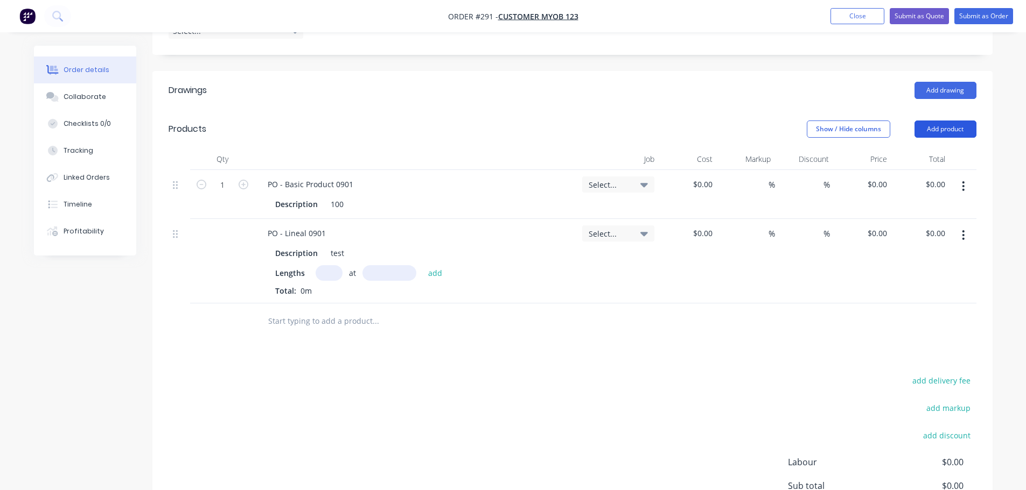
click at [949, 132] on button "Add product" at bounding box center [945, 129] width 62 height 17
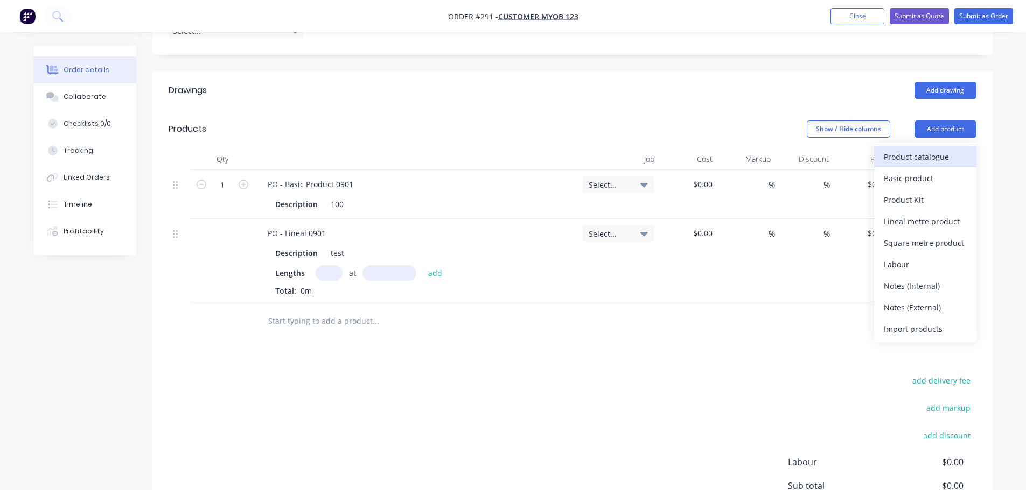
click at [935, 164] on div "Product catalogue" at bounding box center [924, 157] width 83 height 16
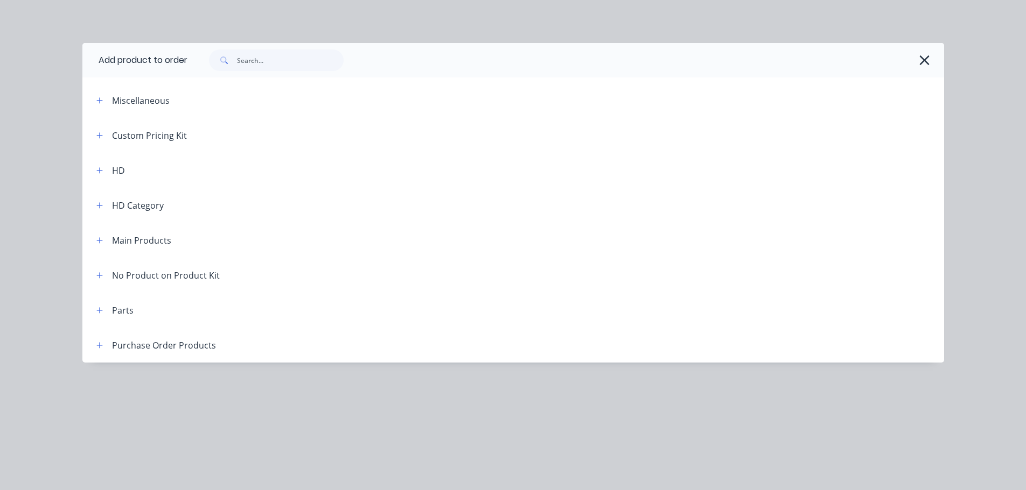
click at [100, 338] on header "Purchase Order Products" at bounding box center [512, 345] width 861 height 35
click at [101, 341] on button "button" at bounding box center [99, 345] width 13 height 13
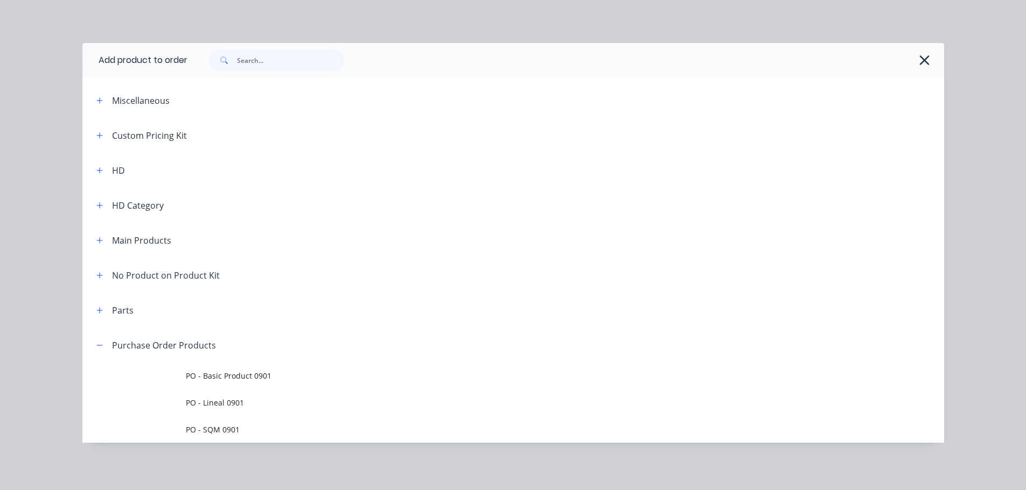
scroll to position [569, 0]
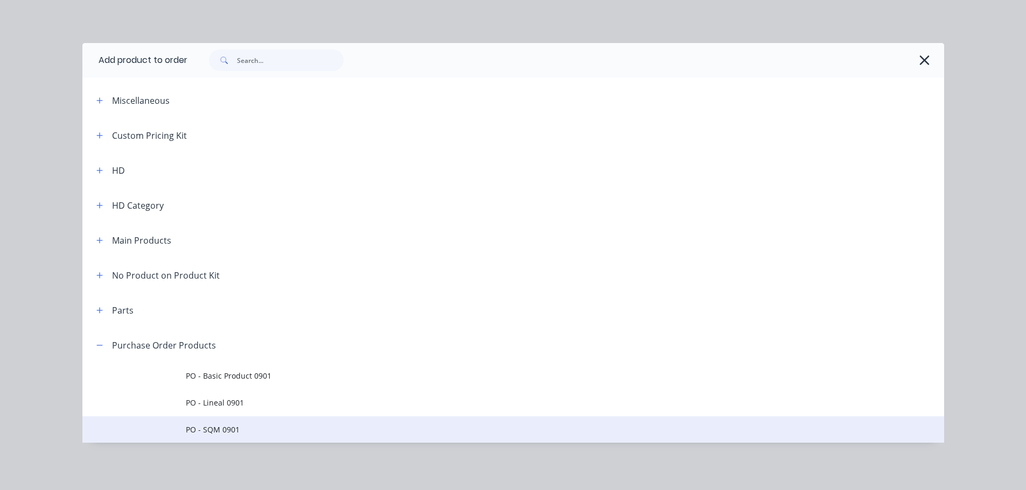
click at [207, 422] on td "PO - SQM 0901" at bounding box center [565, 430] width 758 height 27
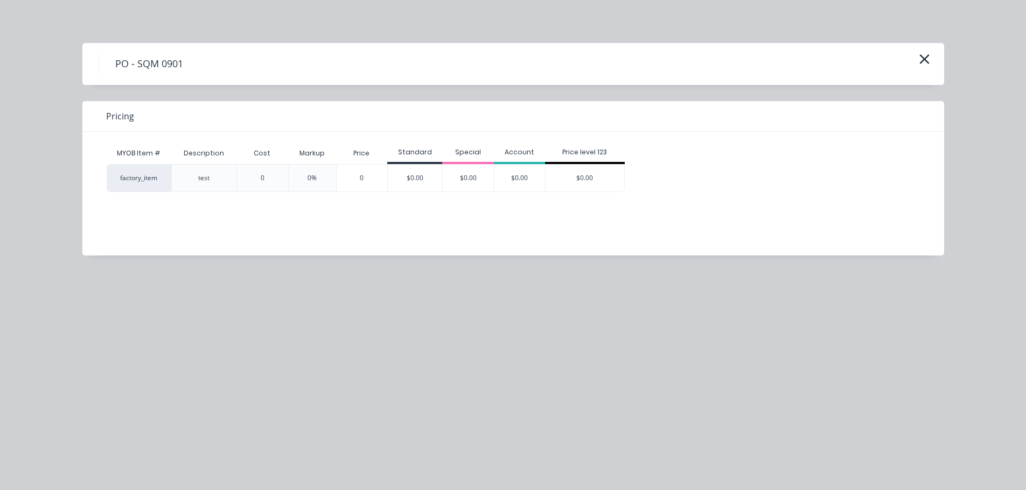
click at [404, 174] on div "$0.00" at bounding box center [415, 178] width 54 height 27
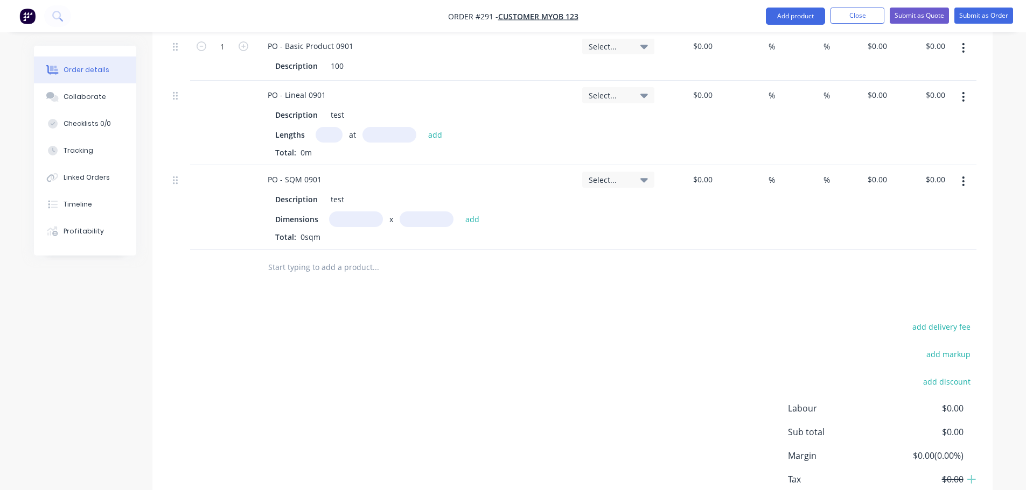
click at [302, 136] on span "Lengths" at bounding box center [290, 134] width 30 height 11
click at [330, 142] on input "text" at bounding box center [328, 135] width 27 height 16
type input "1"
click at [395, 148] on div "Total: 0m" at bounding box center [416, 152] width 282 height 11
click at [397, 141] on input "text" at bounding box center [389, 135] width 54 height 16
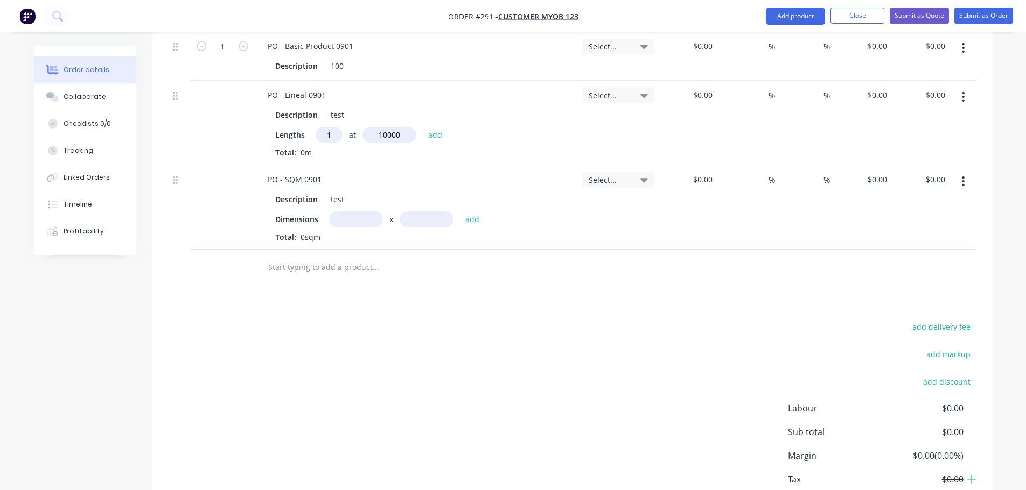
type input "10000"
click at [423, 128] on button "add" at bounding box center [435, 135] width 25 height 15
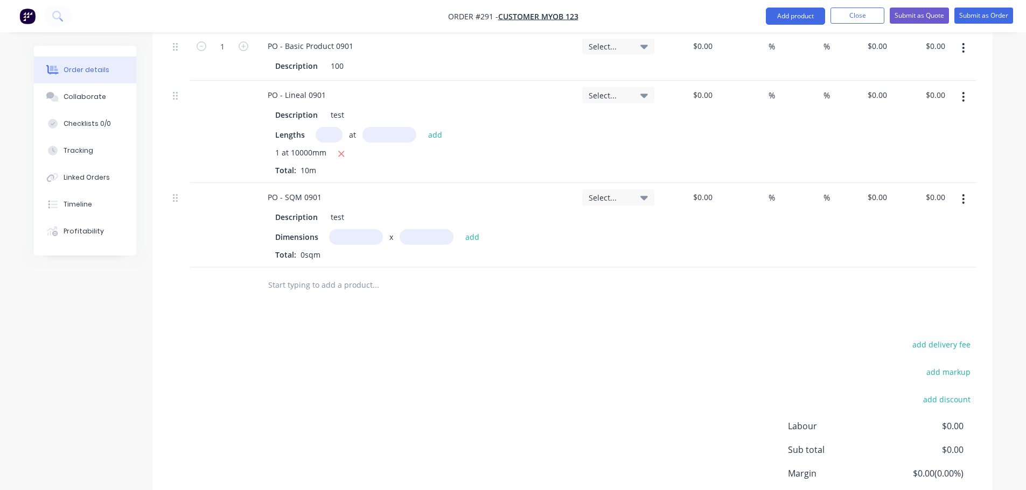
click at [356, 241] on input "text" at bounding box center [356, 237] width 54 height 16
type input "1m"
type input "10"
click at [460, 230] on button "add" at bounding box center [472, 237] width 25 height 15
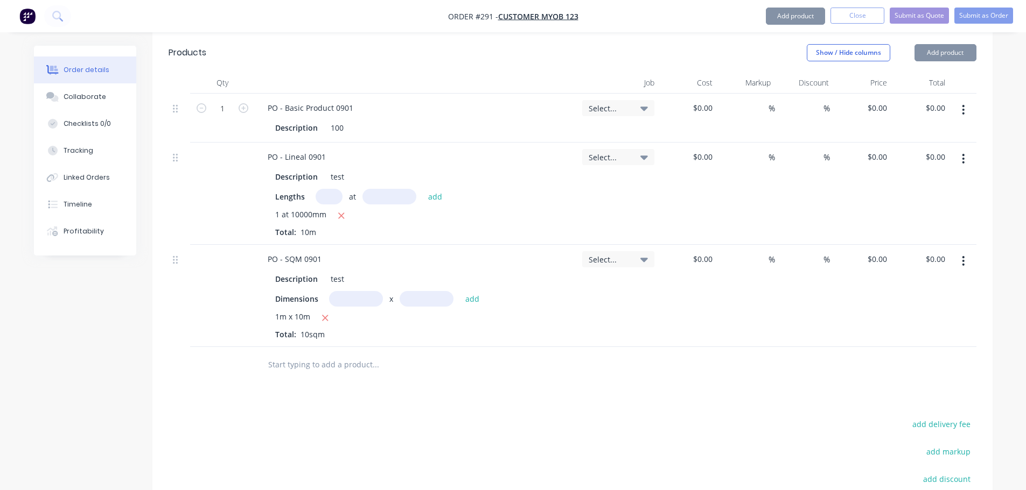
scroll to position [408, 0]
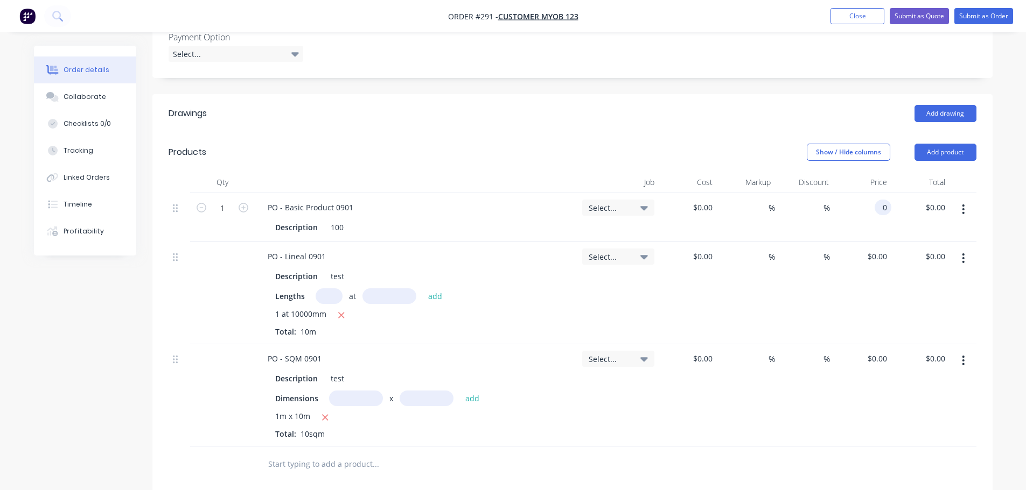
click at [879, 209] on input "0" at bounding box center [885, 208] width 12 height 16
type input "$1,000.00"
drag, startPoint x: 837, startPoint y: 322, endPoint x: 850, endPoint y: 312, distance: 16.5
click at [841, 319] on div "$0.00 $0.00" at bounding box center [862, 293] width 58 height 102
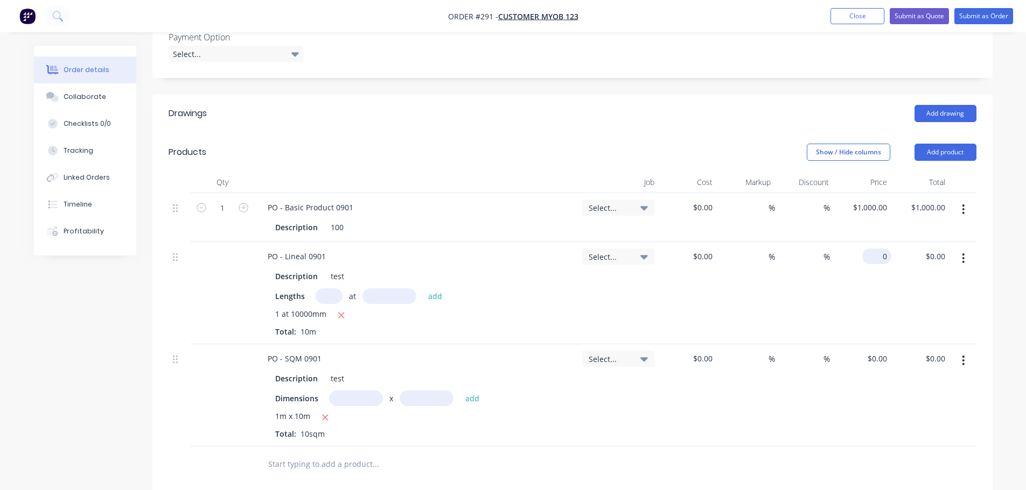
click at [876, 262] on div "0 $0.00" at bounding box center [876, 257] width 29 height 16
type input "$100.00"
type input "$1,000.00"
click at [899, 311] on div "$1,000.00 $0.00" at bounding box center [920, 293] width 58 height 102
click at [878, 359] on div "0 $0.00" at bounding box center [876, 359] width 29 height 16
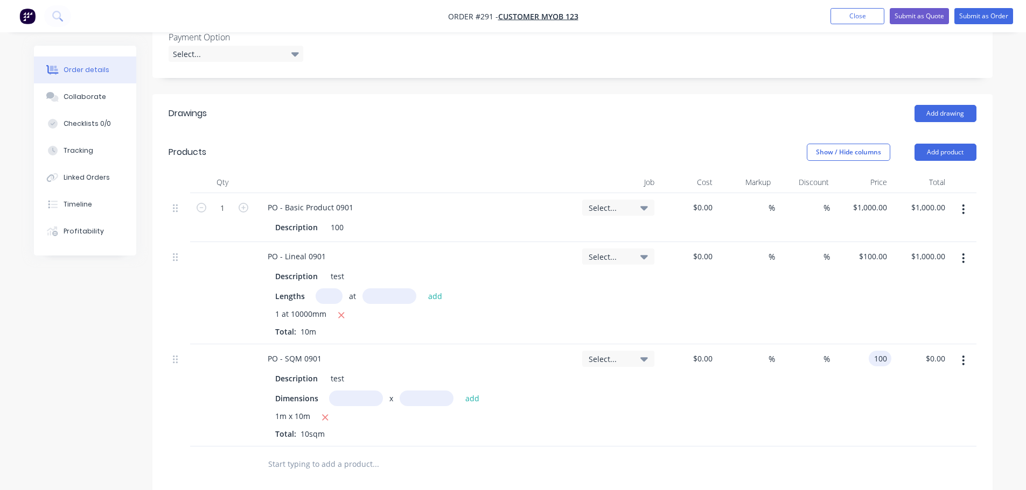
type input "$100.00"
type input "$1,000.00"
click at [918, 294] on div "$1,000.00 $1,000.00" at bounding box center [920, 293] width 58 height 102
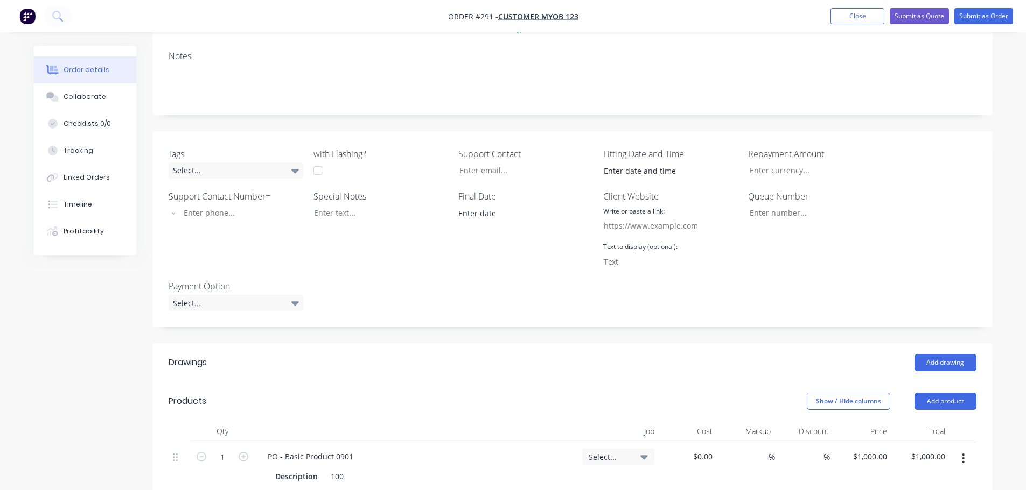
scroll to position [0, 0]
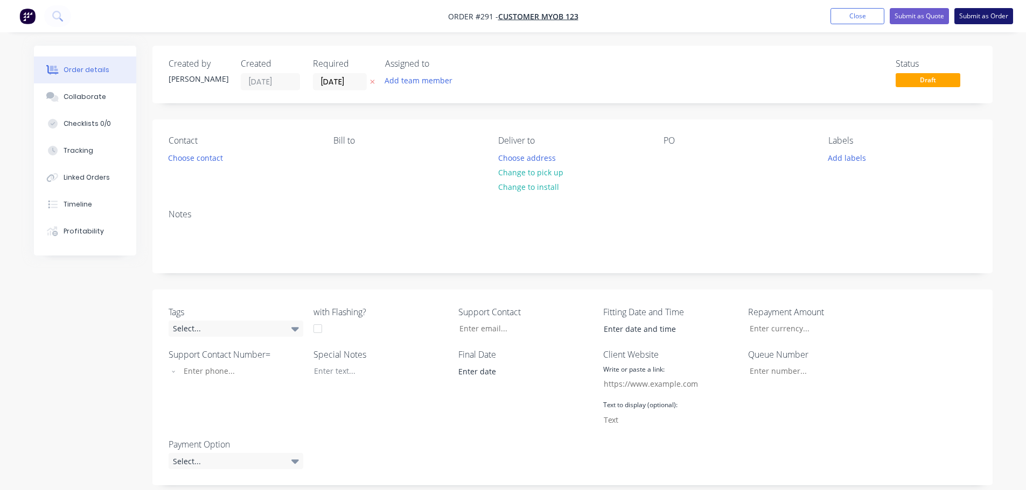
click at [1003, 19] on button "Submit as Order" at bounding box center [983, 16] width 59 height 16
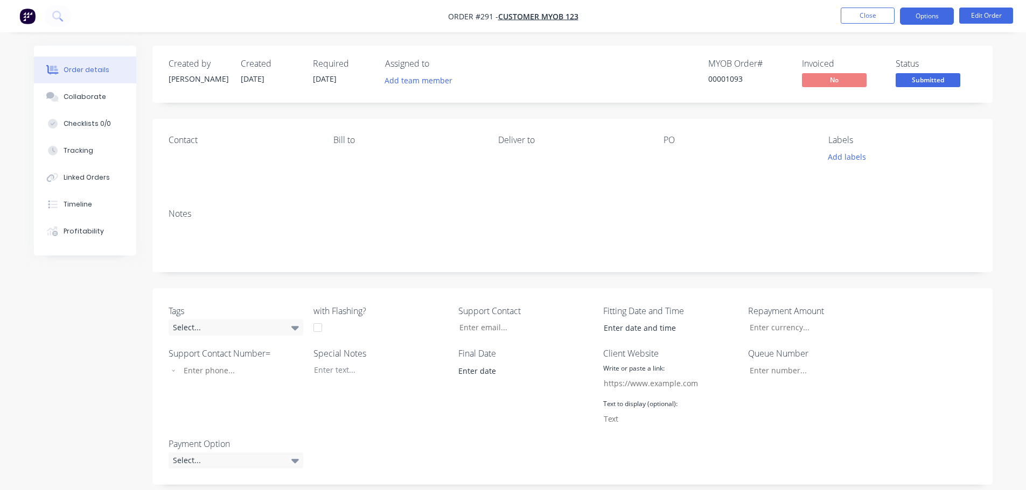
click at [935, 18] on button "Options" at bounding box center [927, 16] width 54 height 17
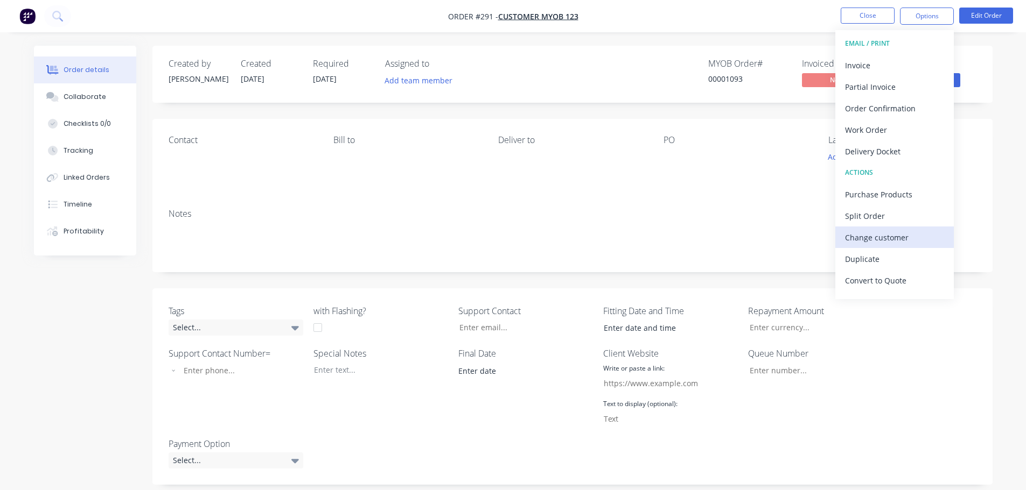
scroll to position [16, 0]
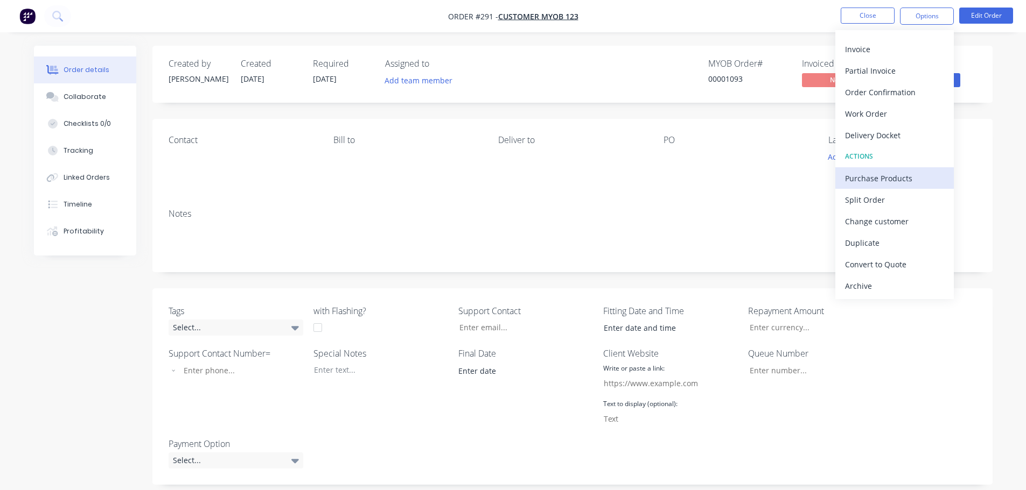
click at [916, 181] on div "Purchase Products" at bounding box center [894, 179] width 99 height 16
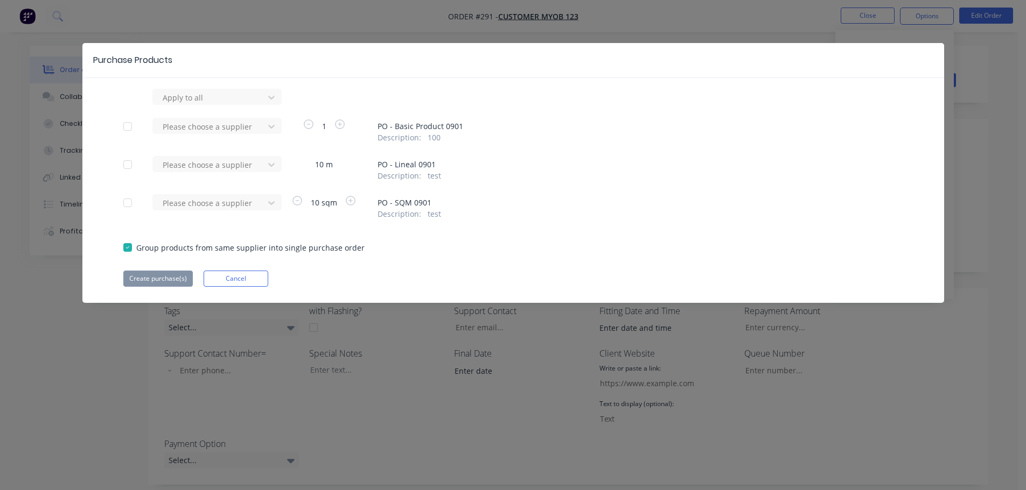
click at [126, 124] on div at bounding box center [128, 127] width 22 height 22
drag, startPoint x: 130, startPoint y: 166, endPoint x: 134, endPoint y: 179, distance: 12.8
click at [129, 167] on div at bounding box center [128, 165] width 22 height 22
drag, startPoint x: 127, startPoint y: 209, endPoint x: 176, endPoint y: 176, distance: 59.3
click at [128, 206] on div at bounding box center [128, 203] width 22 height 22
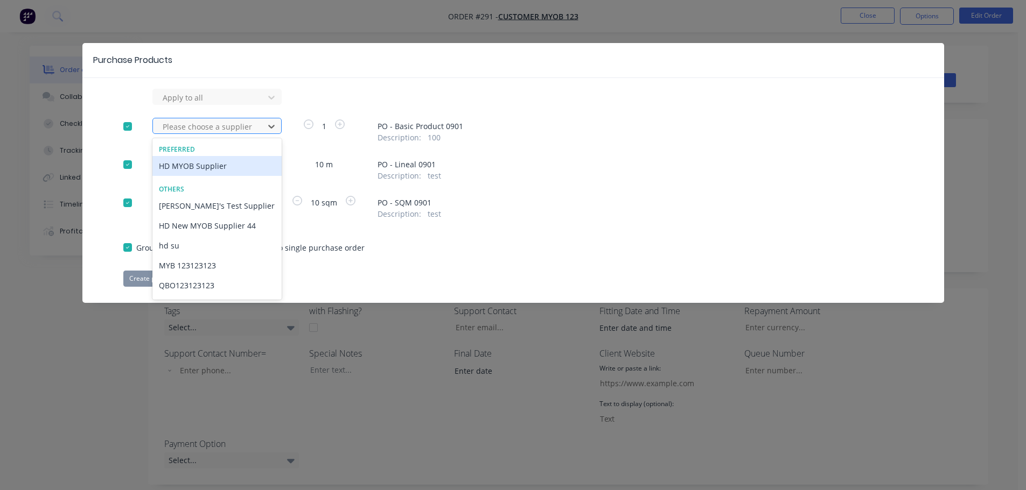
drag, startPoint x: 216, startPoint y: 133, endPoint x: 230, endPoint y: 129, distance: 15.2
click at [223, 131] on div at bounding box center [210, 126] width 97 height 13
drag, startPoint x: 220, startPoint y: 164, endPoint x: 242, endPoint y: 114, distance: 55.2
click at [220, 162] on div "HD MYOB Supplier" at bounding box center [216, 166] width 129 height 20
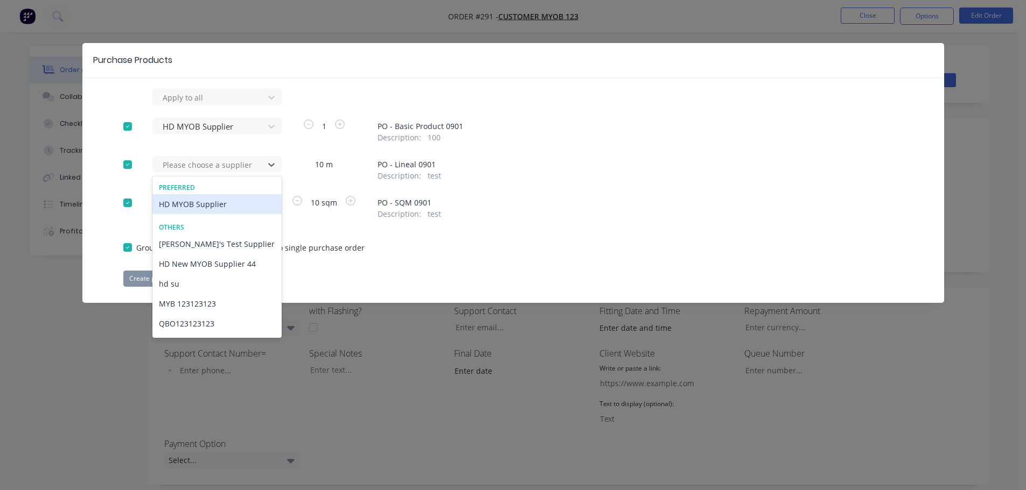
drag, startPoint x: 214, startPoint y: 162, endPoint x: 198, endPoint y: 193, distance: 35.6
click at [212, 163] on div at bounding box center [210, 164] width 97 height 13
click at [199, 208] on div "HD MYOB Supplier" at bounding box center [216, 204] width 129 height 20
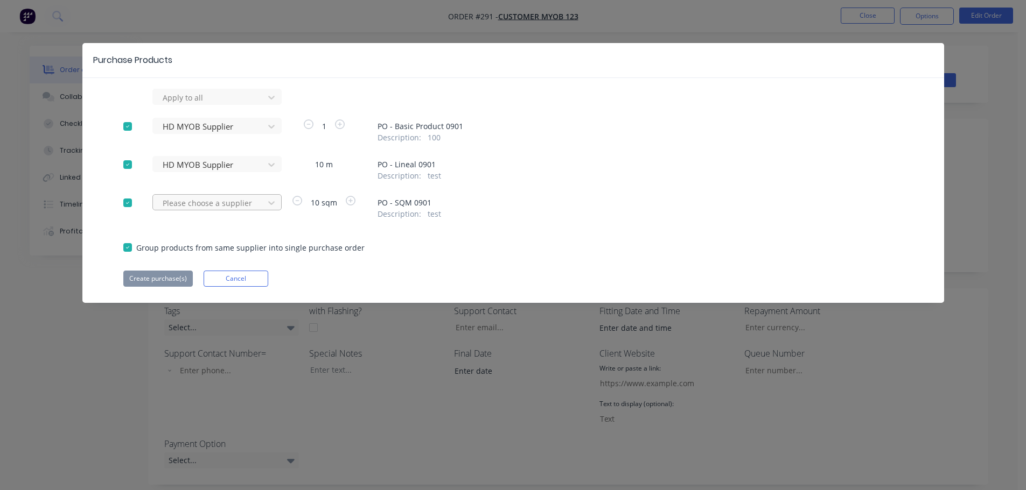
click at [208, 104] on div at bounding box center [210, 97] width 97 height 13
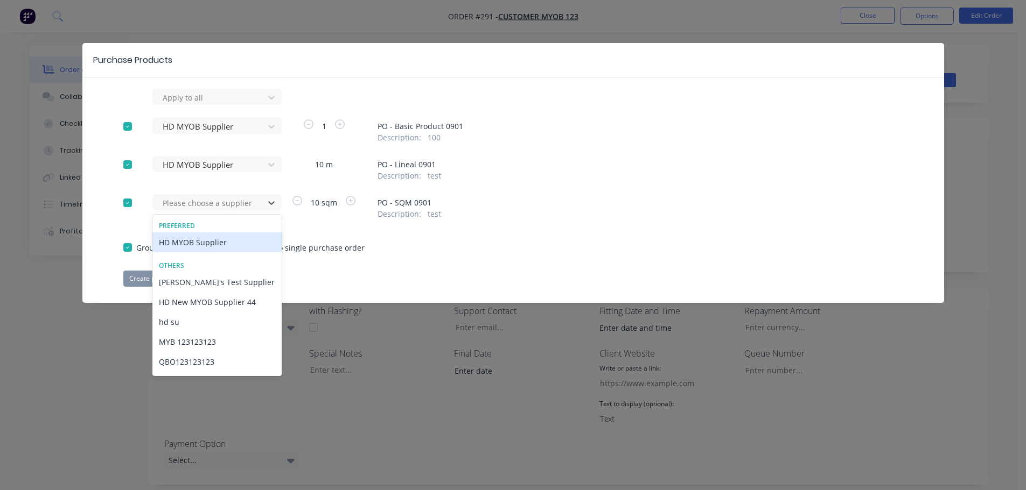
click at [201, 238] on div "HD MYOB Supplier" at bounding box center [216, 243] width 129 height 20
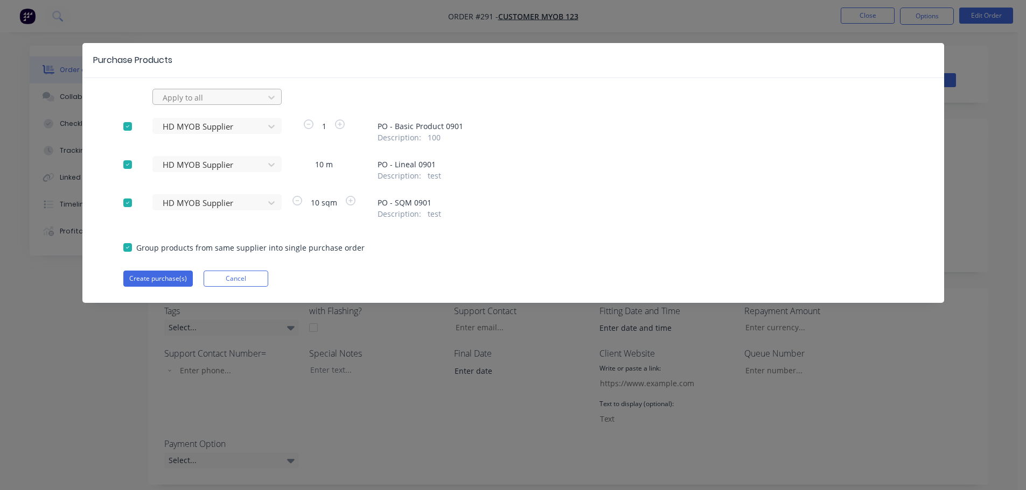
click at [221, 93] on div at bounding box center [210, 97] width 97 height 13
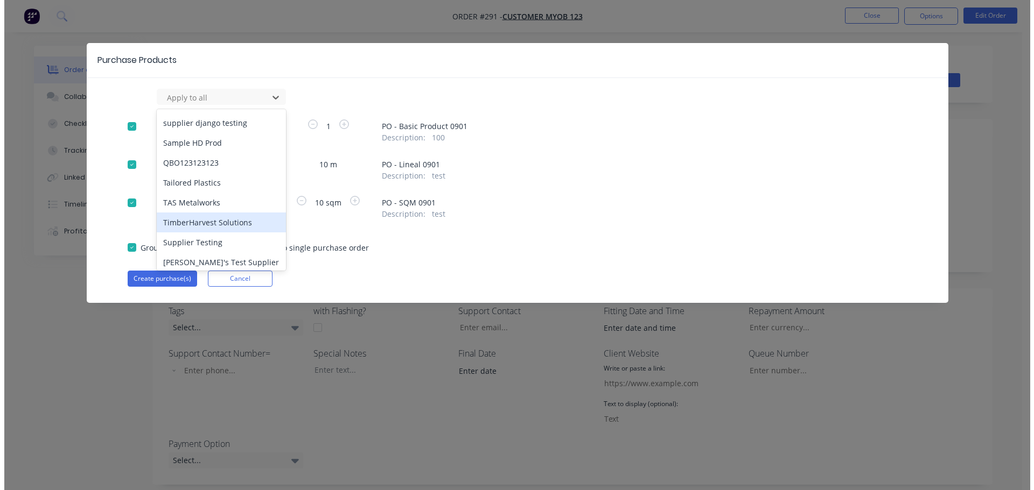
scroll to position [102, 0]
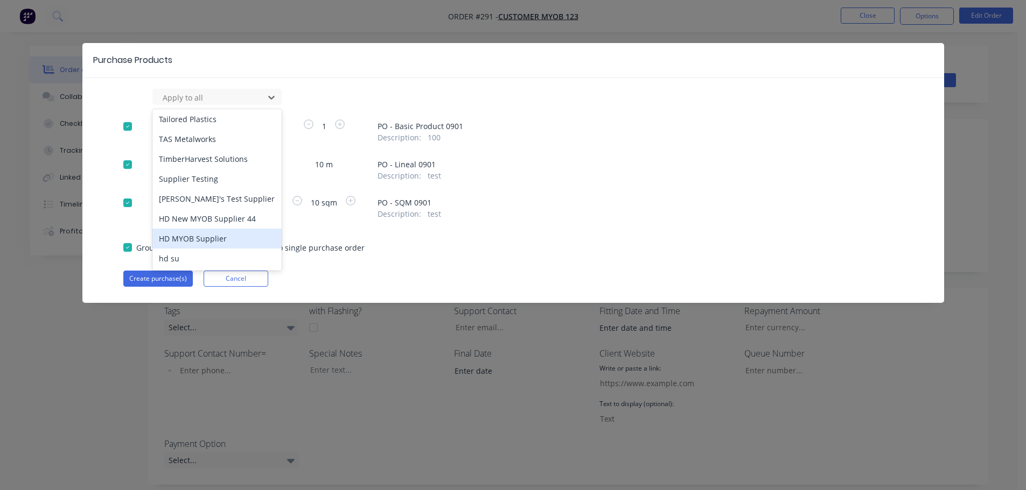
click at [206, 237] on div "HD MYOB Supplier" at bounding box center [216, 239] width 129 height 20
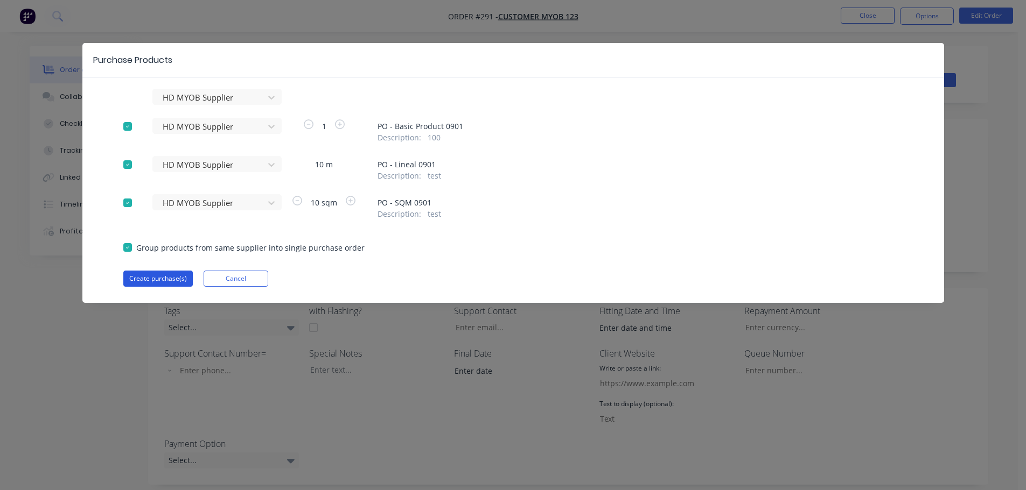
click at [154, 278] on button "Create purchase(s)" at bounding box center [157, 279] width 69 height 16
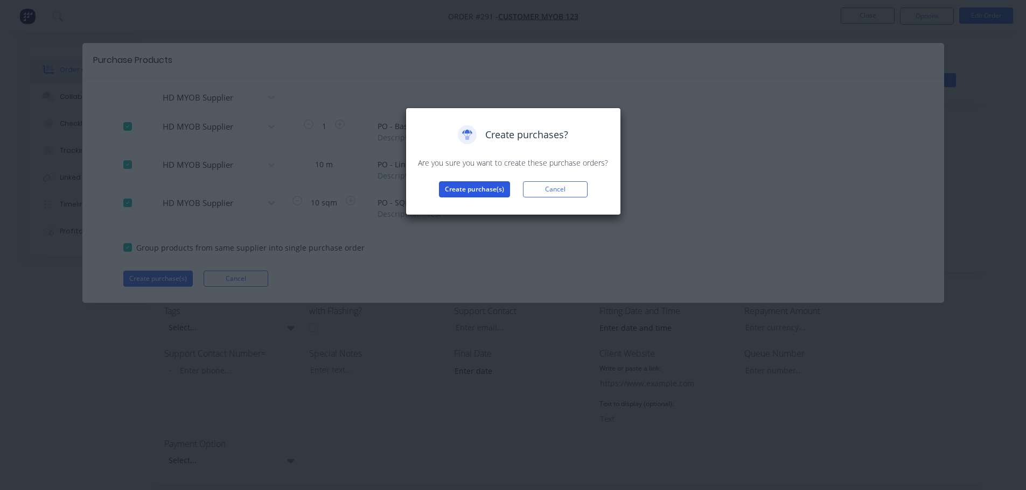
click at [481, 188] on button "Create purchase(s)" at bounding box center [474, 189] width 71 height 16
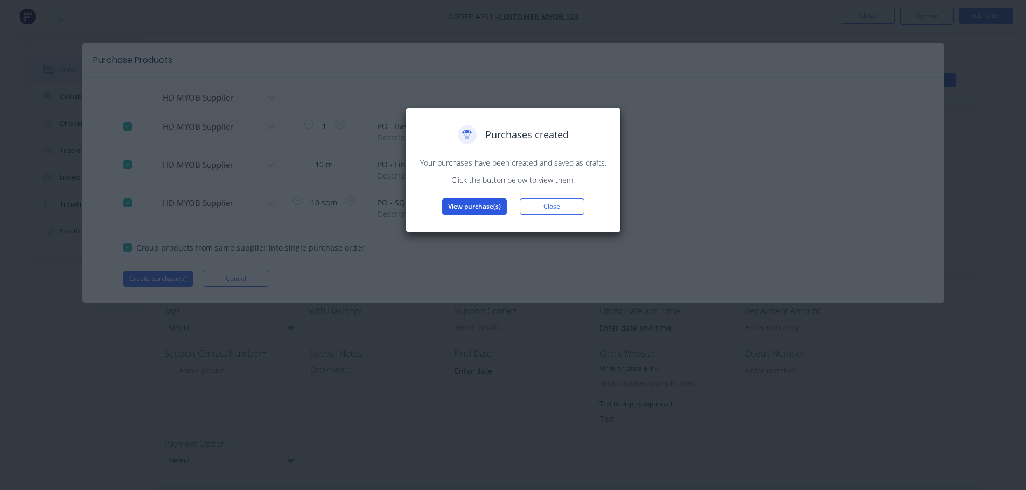
click at [467, 205] on button "View purchase(s)" at bounding box center [474, 207] width 65 height 16
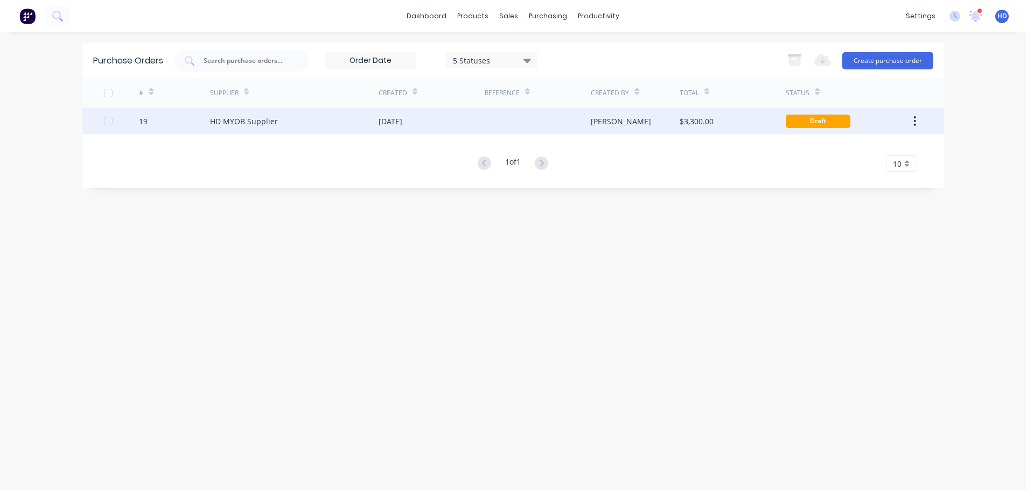
click at [298, 119] on div "HD MYOB Supplier" at bounding box center [294, 121] width 169 height 27
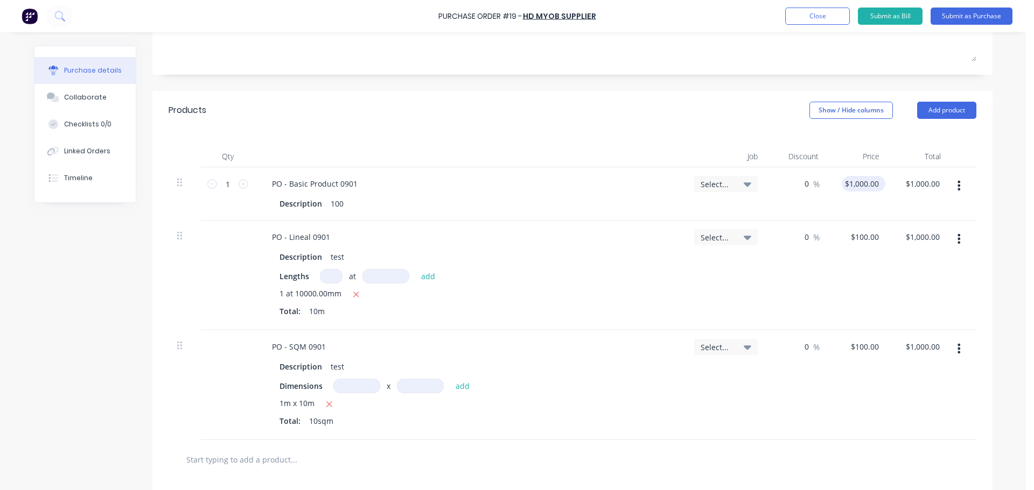
scroll to position [162, 0]
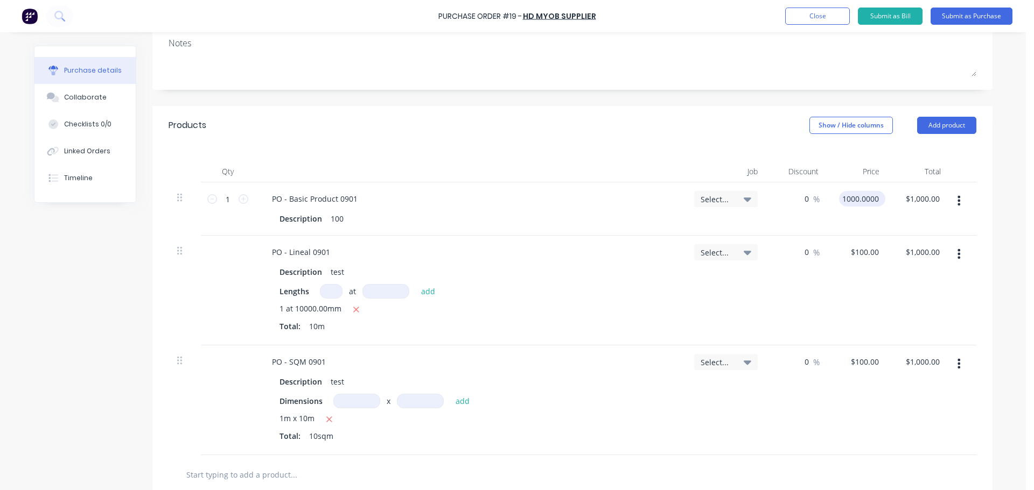
click at [853, 200] on input "1000.0000" at bounding box center [860, 199] width 42 height 16
click at [860, 215] on div "$1,000.00 $1,000.00" at bounding box center [857, 208] width 61 height 53
click at [859, 205] on input "1000" at bounding box center [860, 199] width 39 height 16
click at [864, 198] on input "1000" at bounding box center [869, 199] width 23 height 16
type input "$1,200.00"
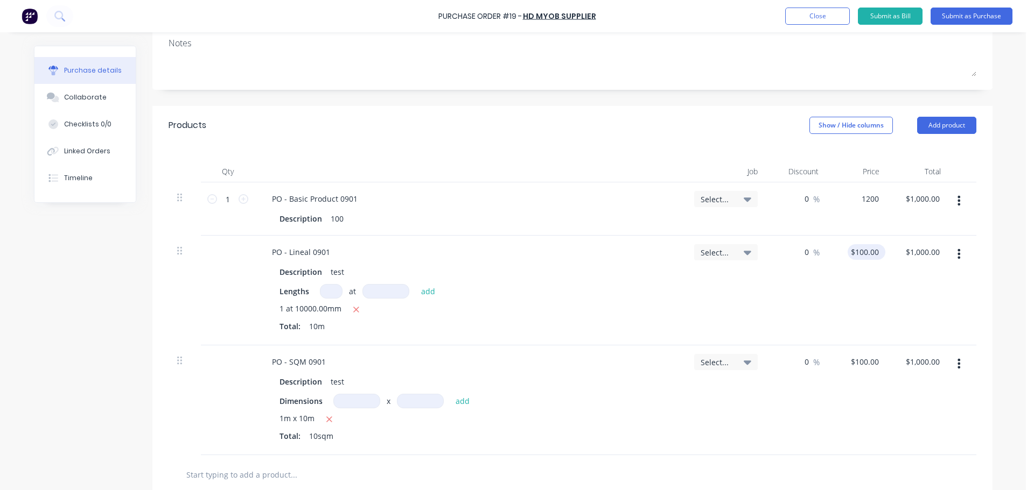
type input "$1,200.00"
click at [853, 251] on input "100.0000" at bounding box center [862, 252] width 38 height 16
click at [854, 251] on input "100.0000" at bounding box center [862, 252] width 38 height 16
click at [852, 254] on input "100.0000" at bounding box center [862, 252] width 38 height 16
type input "$120.00"
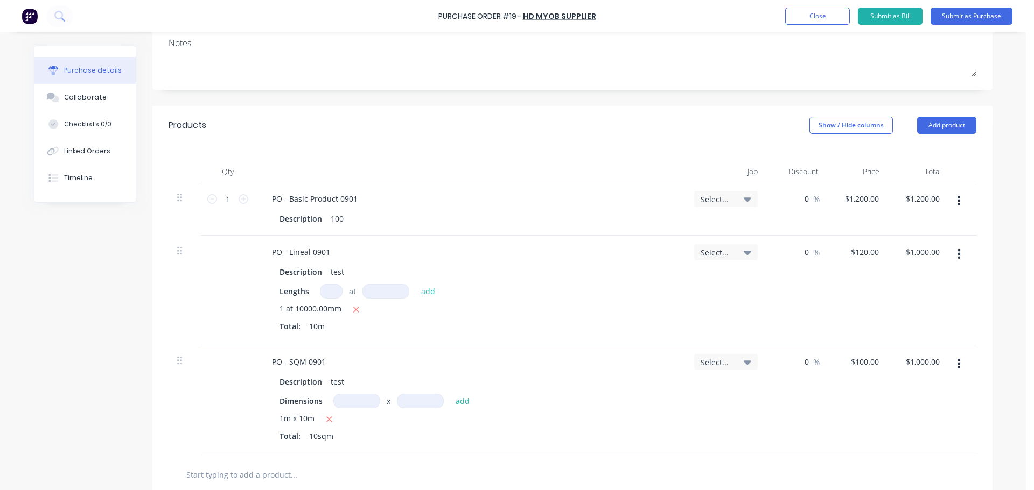
type input "$1,200.00"
click at [861, 266] on div "$120.00 120.0000" at bounding box center [857, 291] width 61 height 110
drag, startPoint x: 856, startPoint y: 367, endPoint x: 861, endPoint y: 362, distance: 7.2
click at [858, 366] on input "100.0000" at bounding box center [862, 362] width 38 height 16
click at [852, 360] on input "100.0000" at bounding box center [862, 362] width 38 height 16
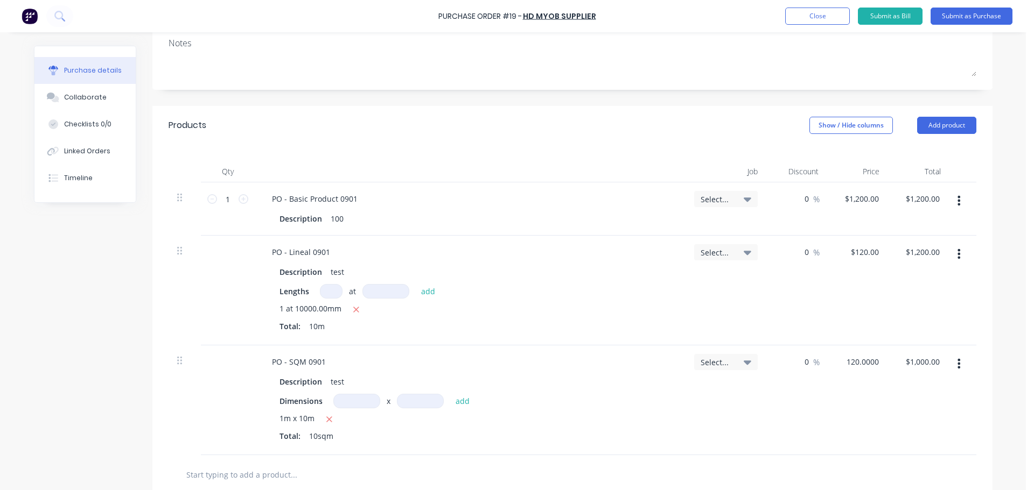
type input "$120.00"
click at [890, 402] on div "$1,200.00 $1,200.00" at bounding box center [918, 401] width 61 height 110
click at [919, 362] on input "1200.00" at bounding box center [921, 362] width 39 height 16
type input "$1,200.00"
drag, startPoint x: 883, startPoint y: 378, endPoint x: 865, endPoint y: 366, distance: 22.8
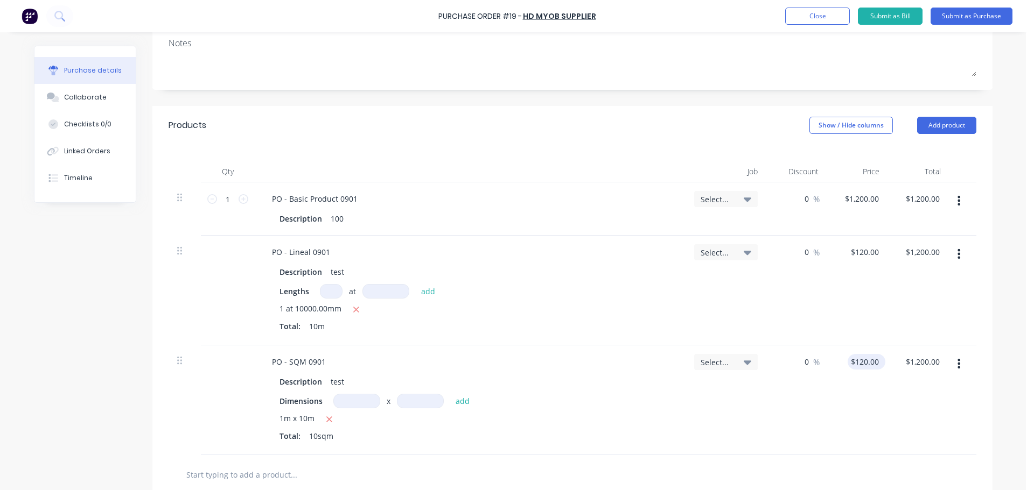
click at [882, 378] on div "PO - SQM 0901 Description test Dimensions x add 1m x 10m Total: 10sqm Select...…" at bounding box center [573, 401] width 808 height 110
click at [864, 361] on input "120.0000" at bounding box center [863, 362] width 33 height 16
type input "$120.00"
click at [888, 390] on div "$1,200.00 $1,200.00" at bounding box center [918, 401] width 61 height 110
drag, startPoint x: 865, startPoint y: 263, endPoint x: 867, endPoint y: 254, distance: 9.4
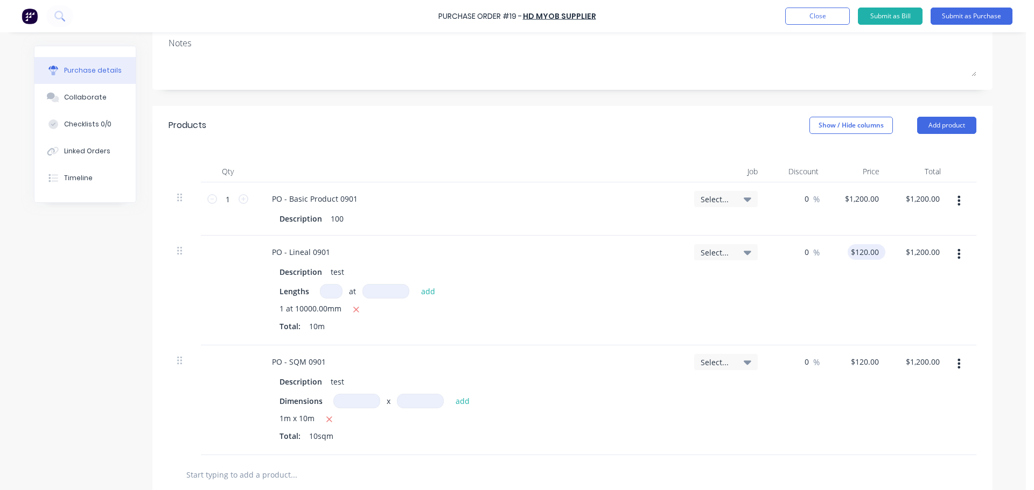
click at [866, 261] on div "$120.00 $120.00" at bounding box center [857, 291] width 61 height 110
click at [867, 254] on input "120" at bounding box center [863, 252] width 33 height 16
type input "$120.00"
click at [890, 286] on div "$1,200.00 $1,200.00" at bounding box center [918, 291] width 61 height 110
click at [861, 191] on div "$1,200.00 $1,200.00" at bounding box center [857, 208] width 61 height 53
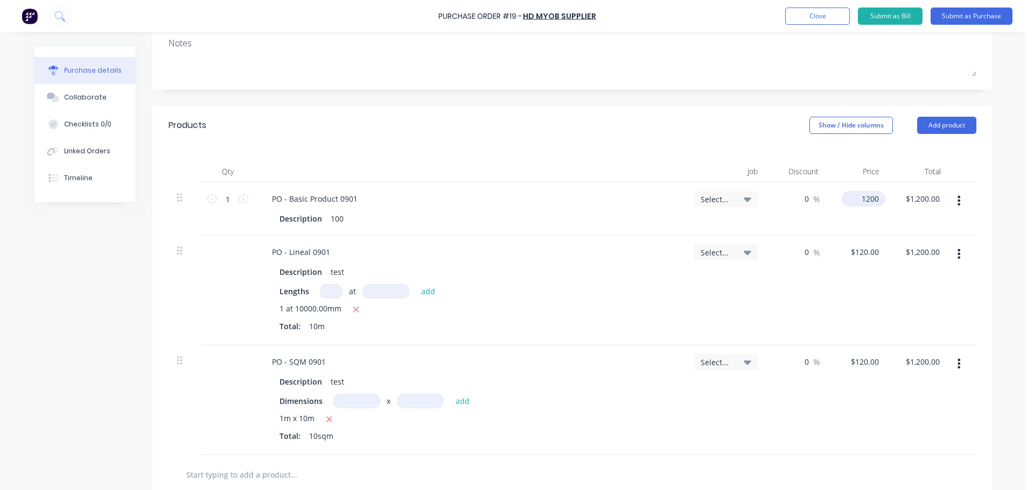
click at [865, 198] on input "1200" at bounding box center [860, 199] width 39 height 16
type input "$1,200.00"
click at [888, 278] on div "$1,200.00 $1,200.00" at bounding box center [918, 291] width 61 height 110
drag, startPoint x: 867, startPoint y: 353, endPoint x: 862, endPoint y: 362, distance: 10.1
click at [867, 355] on div "$120.00 $120.00" at bounding box center [857, 401] width 61 height 110
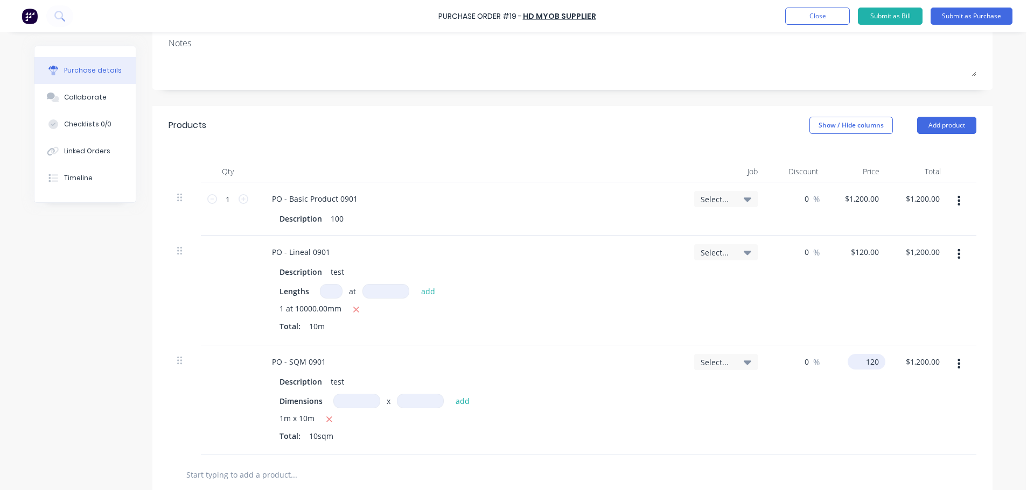
click at [862, 362] on input "120" at bounding box center [863, 362] width 33 height 16
type input "$120.00"
click at [902, 314] on div "$1,200.00 $1,200.00" at bounding box center [918, 291] width 61 height 110
drag, startPoint x: 864, startPoint y: 258, endPoint x: 874, endPoint y: 271, distance: 16.2
click at [864, 257] on input "120" at bounding box center [871, 252] width 18 height 16
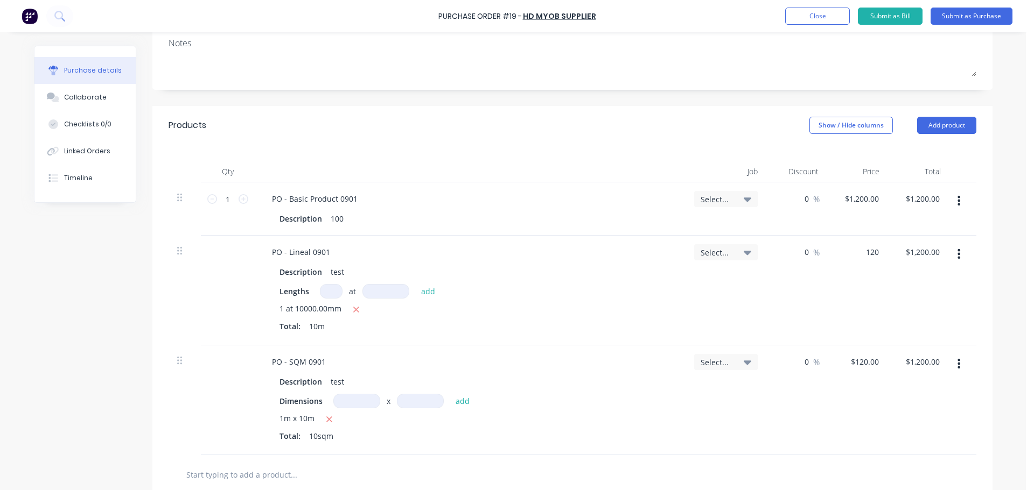
type input "$120.00"
click at [911, 297] on div "$1,200.00 $1,200.00" at bounding box center [918, 291] width 61 height 110
click at [965, 18] on button "Submit as Purchase" at bounding box center [971, 16] width 82 height 17
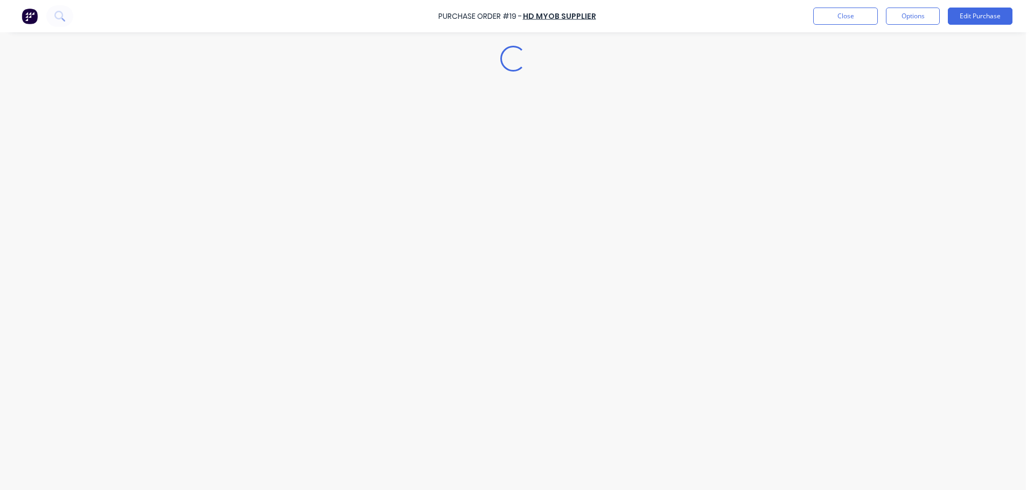
scroll to position [0, 0]
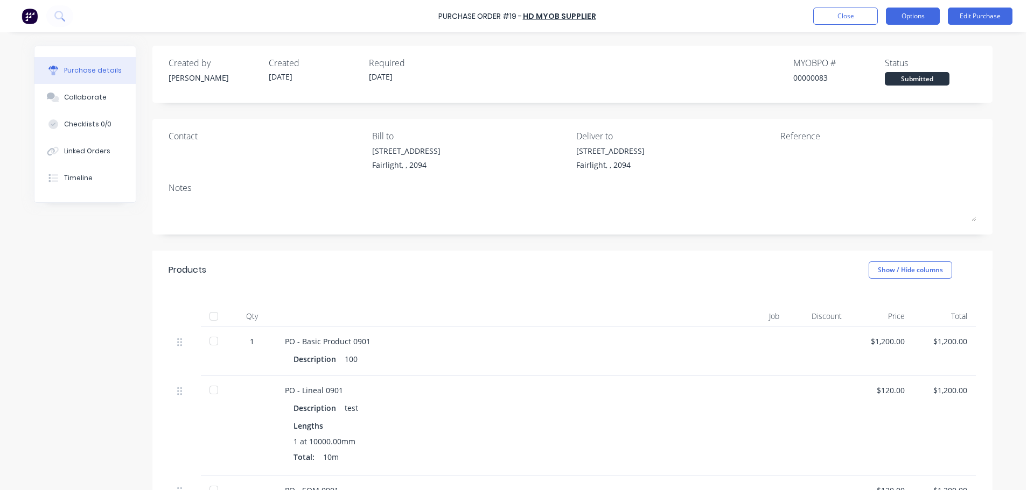
click at [916, 16] on button "Options" at bounding box center [913, 16] width 54 height 17
click at [558, 242] on div "Created by Harry Created 01/09/25 Required 01/09/25 MYOB PO # 00000083 Status S…" at bounding box center [572, 382] width 840 height 673
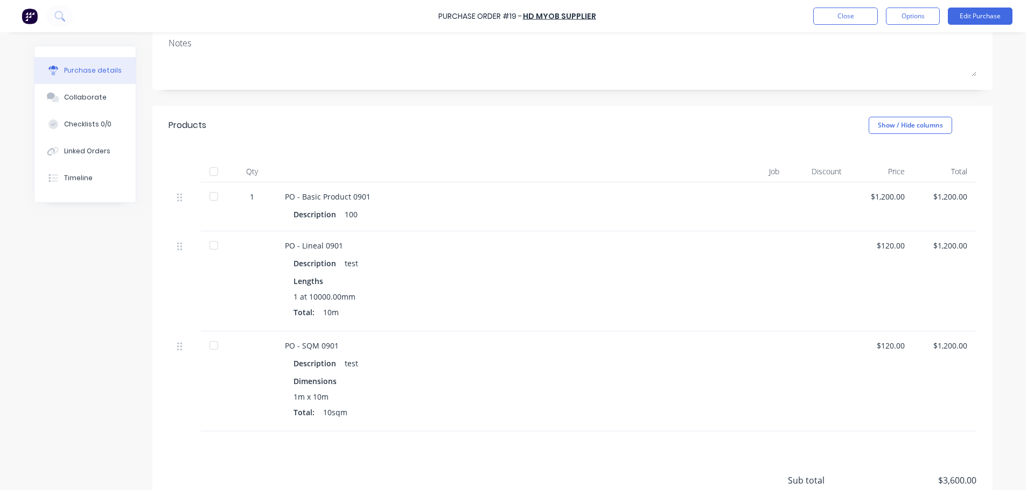
scroll to position [54, 0]
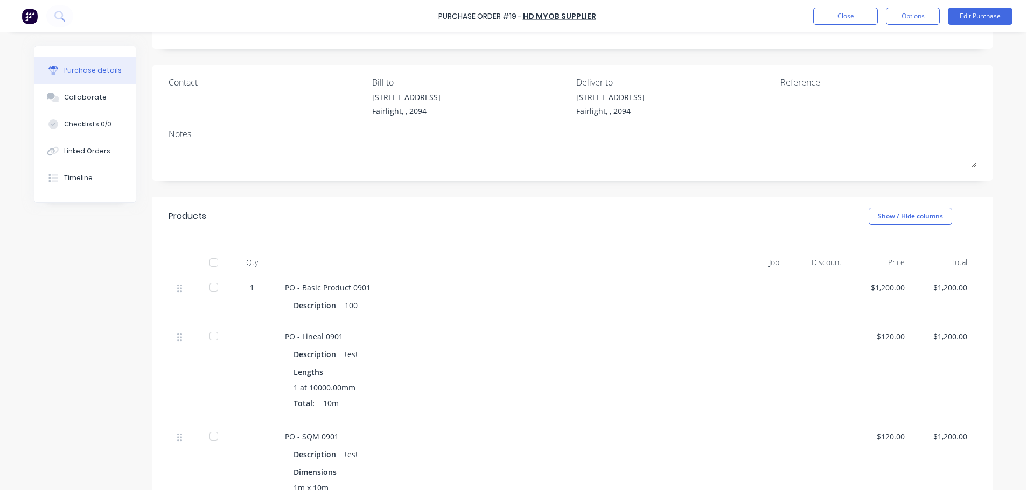
click at [208, 261] on div at bounding box center [214, 263] width 22 height 22
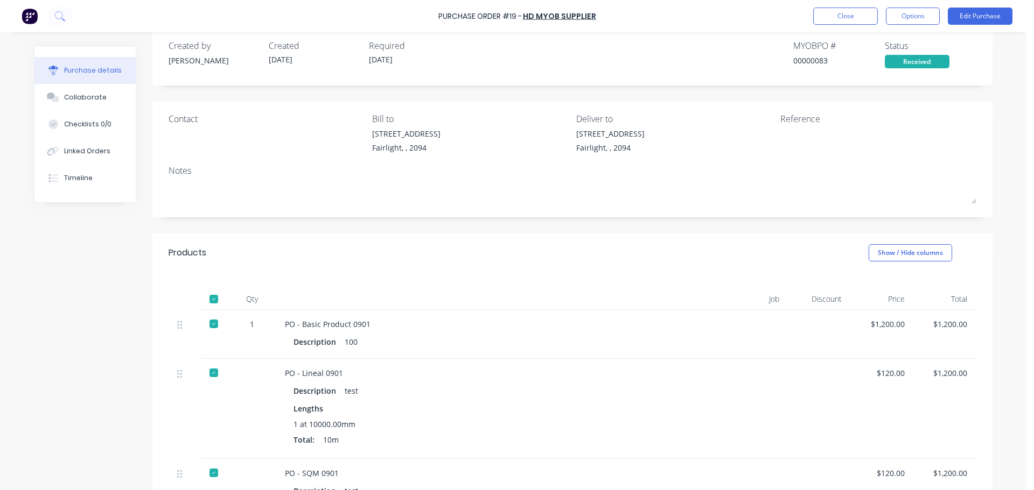
scroll to position [0, 0]
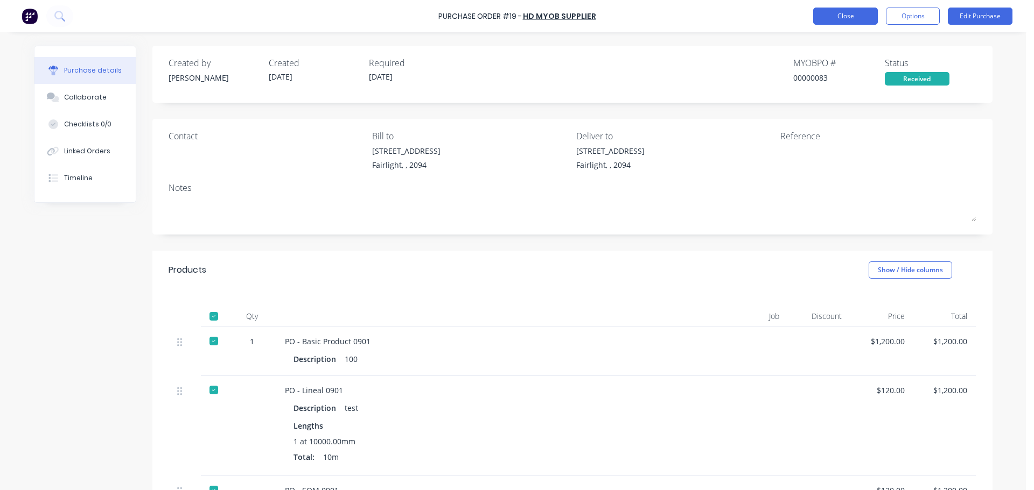
click at [841, 13] on button "Close" at bounding box center [845, 16] width 65 height 17
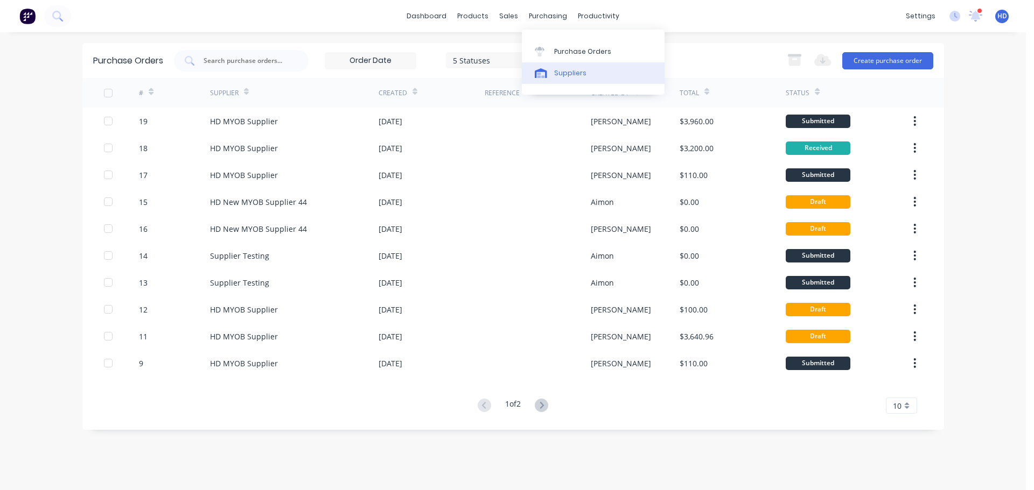
click at [578, 72] on div "Suppliers" at bounding box center [570, 73] width 32 height 10
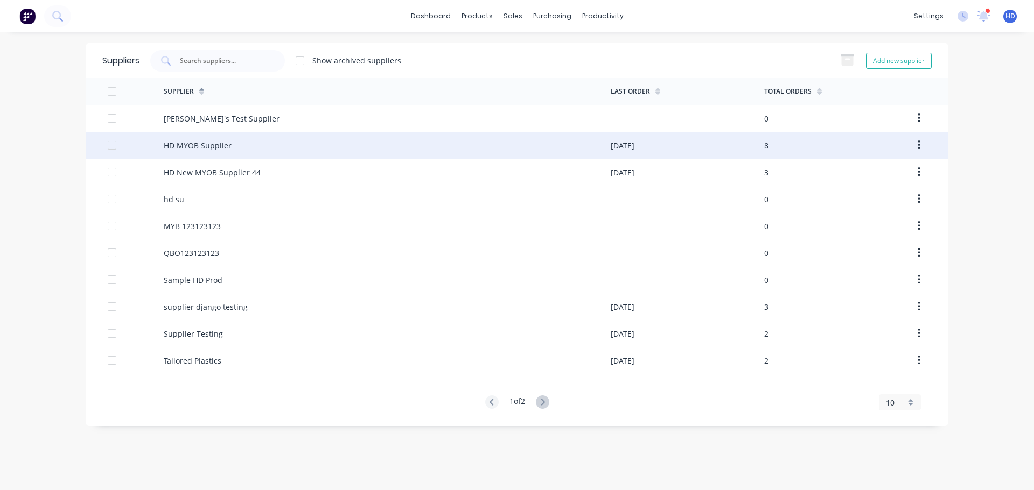
click at [263, 148] on div "HD MYOB Supplier" at bounding box center [387, 145] width 447 height 27
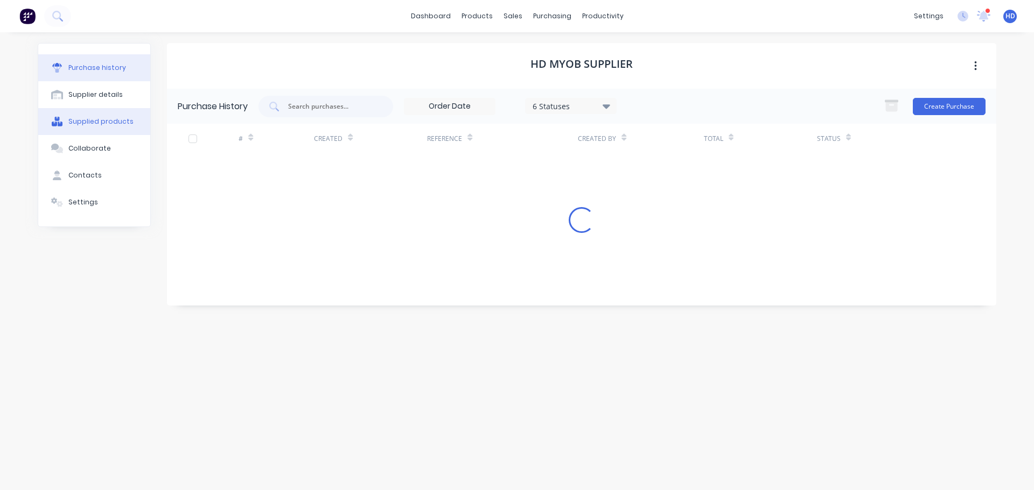
click at [94, 128] on button "Supplied products" at bounding box center [94, 121] width 112 height 27
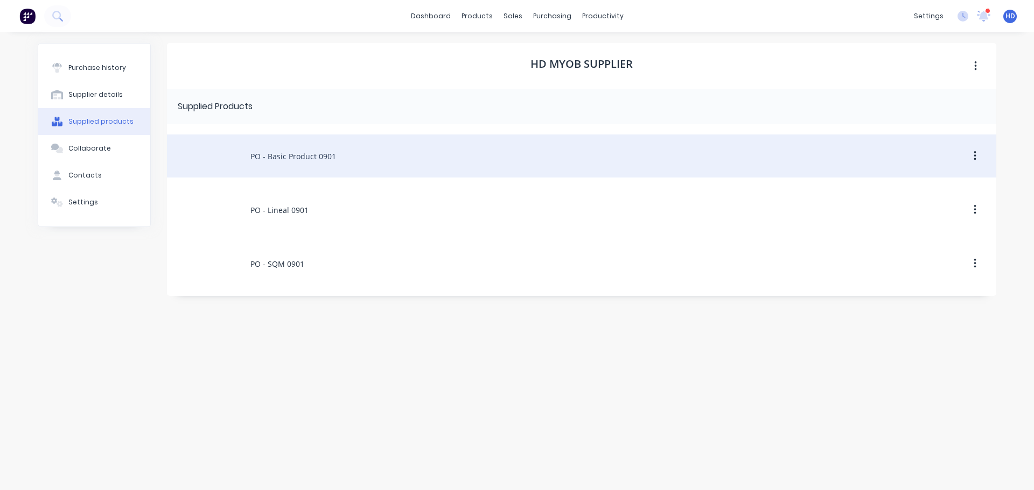
click at [299, 160] on div "PO - Basic Product 0901" at bounding box center [581, 156] width 829 height 43
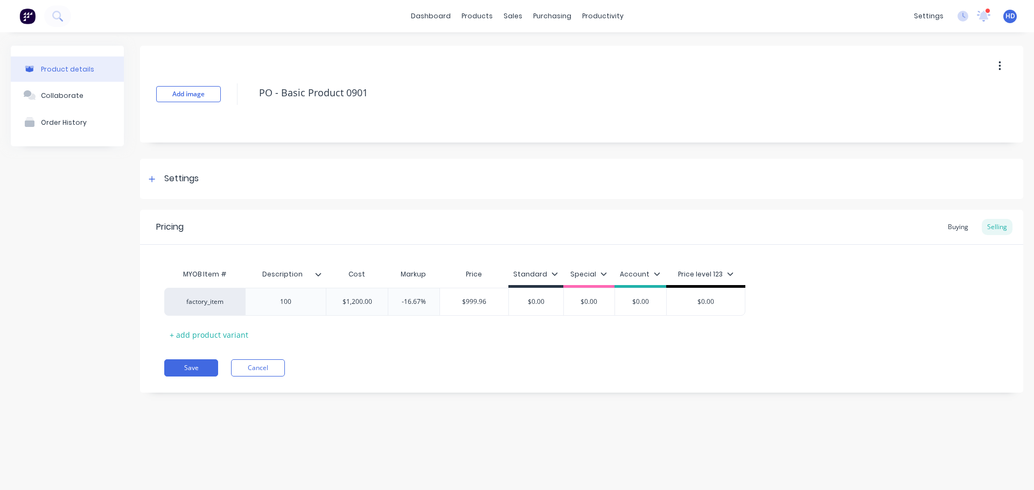
type textarea "x"
click at [580, 50] on div "Purchase Orders" at bounding box center [586, 52] width 57 height 10
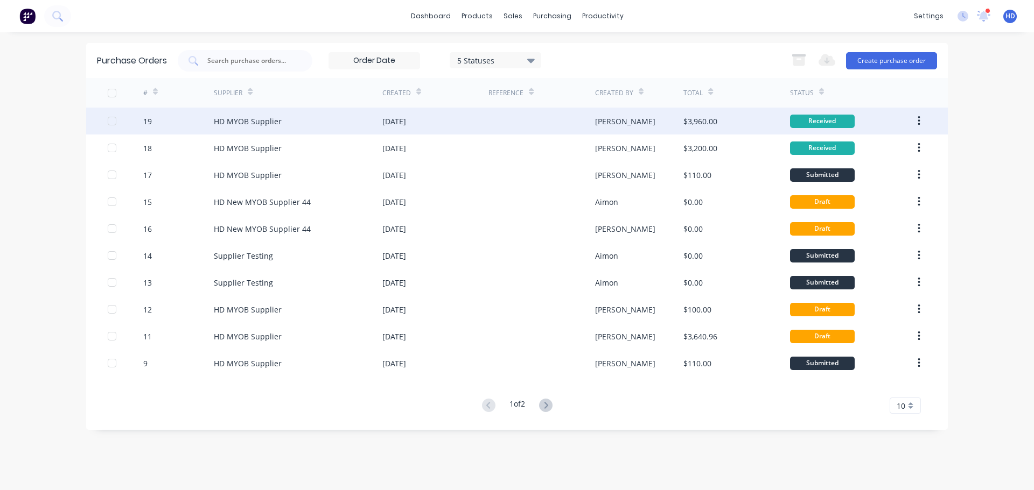
click at [275, 121] on div "HD MYOB Supplier" at bounding box center [248, 121] width 68 height 11
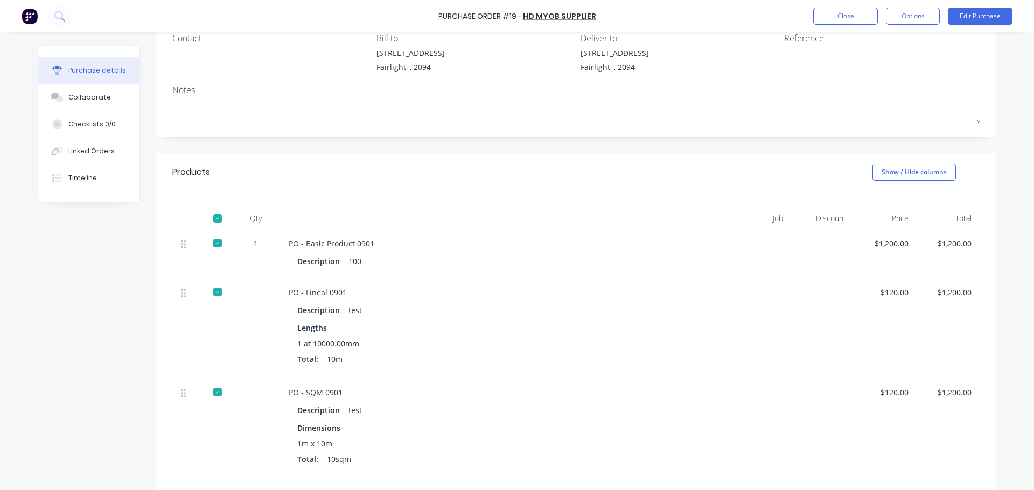
scroll to position [108, 0]
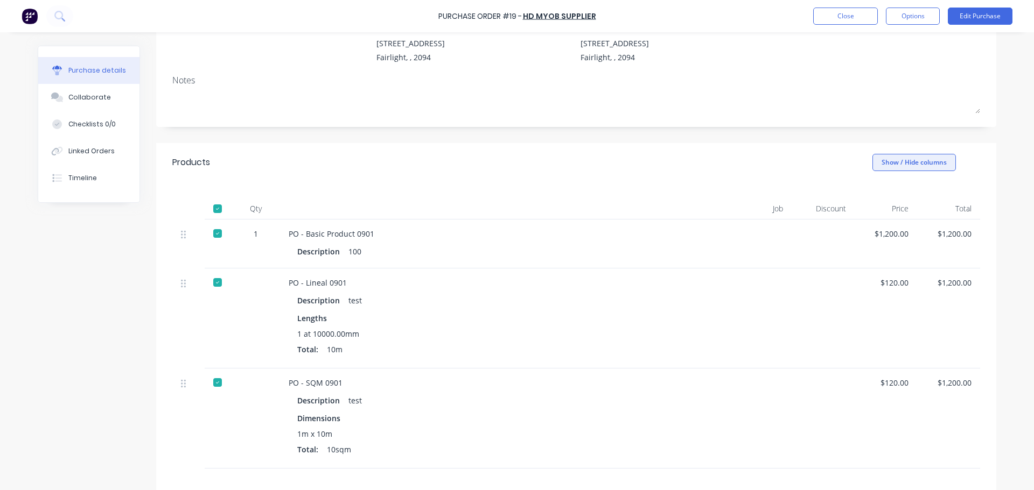
click at [933, 156] on button "Show / Hide columns" at bounding box center [913, 162] width 83 height 17
click at [712, 293] on div at bounding box center [751, 319] width 81 height 100
click at [978, 14] on button "Edit Purchase" at bounding box center [979, 16] width 65 height 17
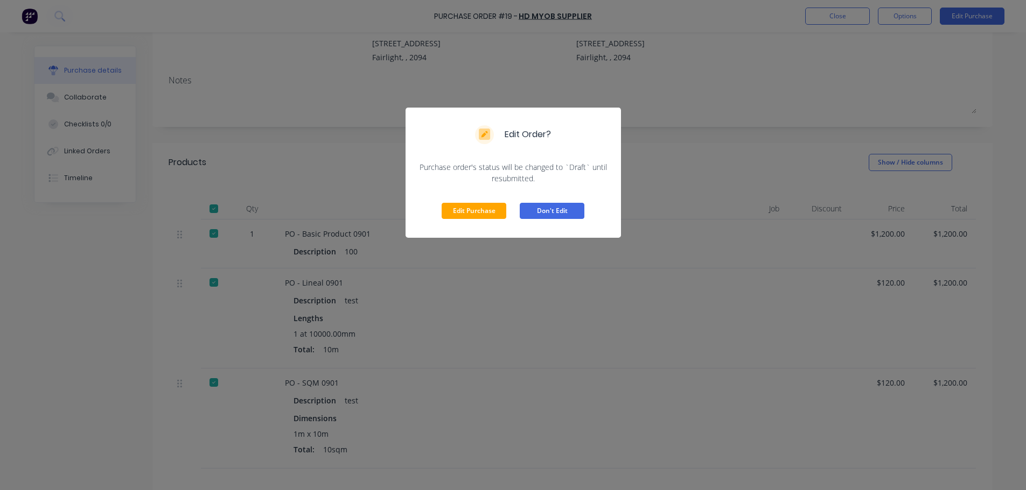
click at [566, 211] on button "Don't Edit" at bounding box center [552, 211] width 65 height 16
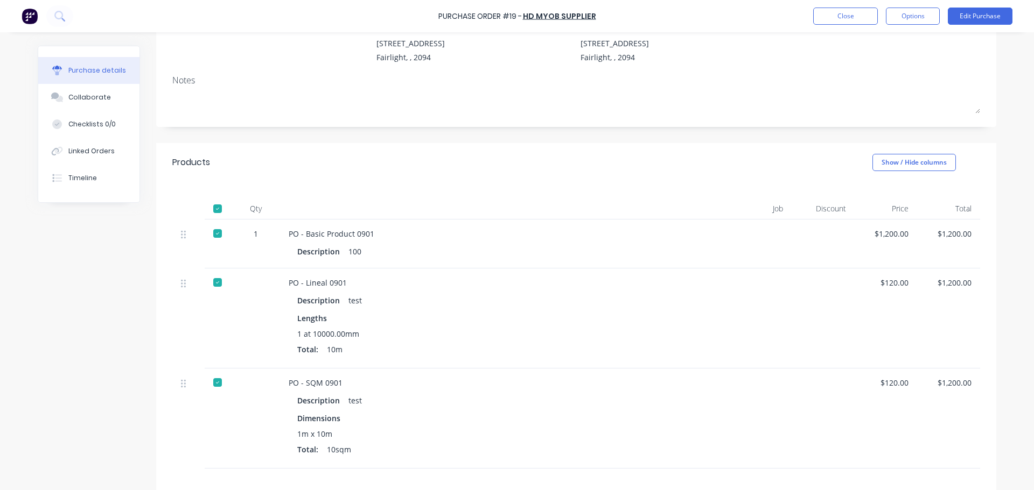
click at [216, 208] on div at bounding box center [218, 209] width 22 height 22
click at [1010, 11] on button "Edit Purchase" at bounding box center [979, 16] width 65 height 17
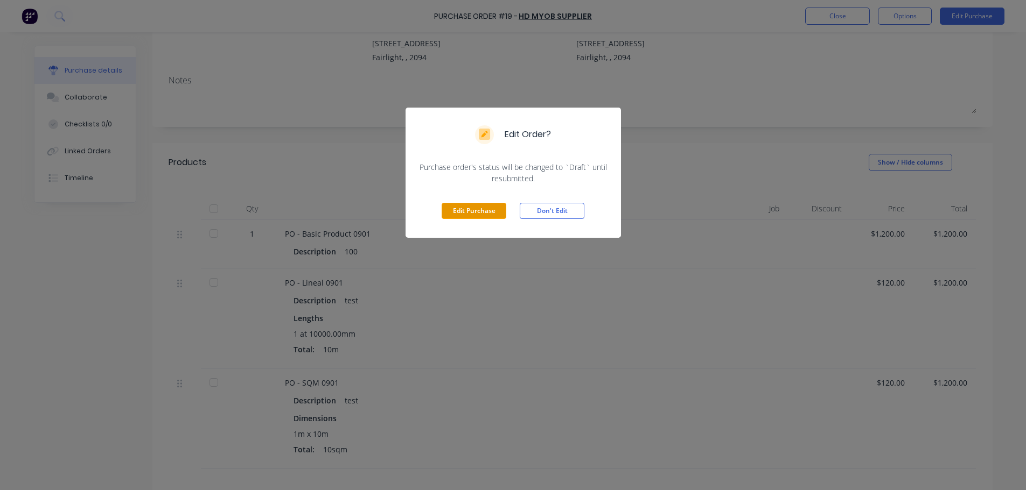
click at [473, 210] on button "Edit Purchase" at bounding box center [473, 211] width 65 height 16
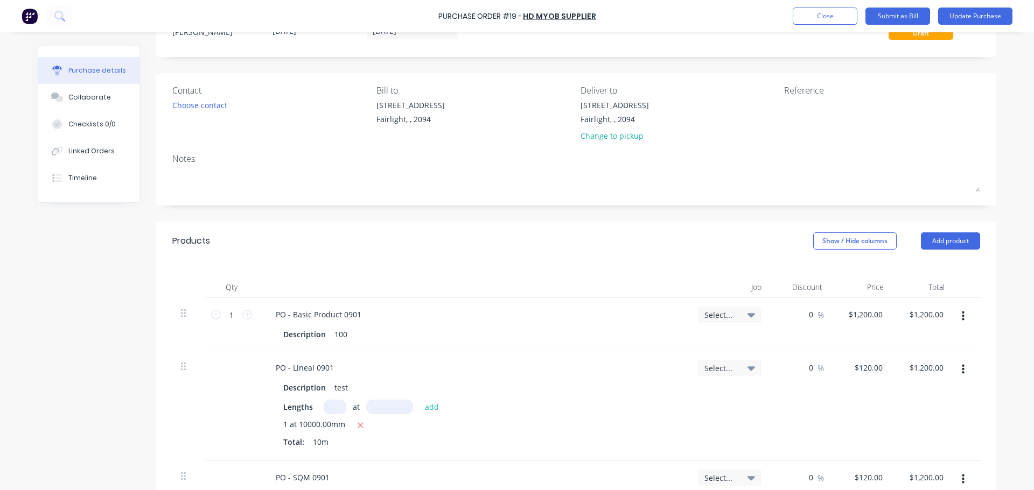
scroll to position [0, 0]
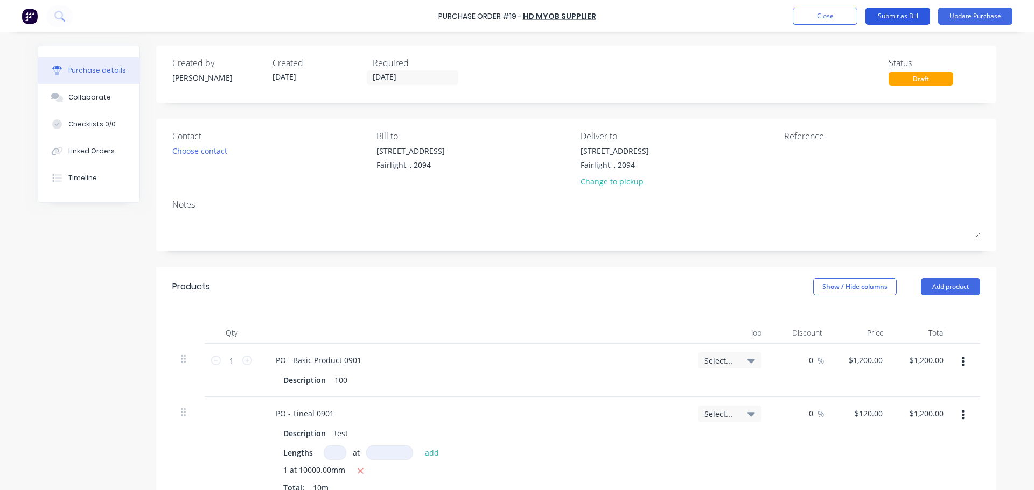
click at [916, 18] on button "Submit as Bill" at bounding box center [897, 16] width 65 height 17
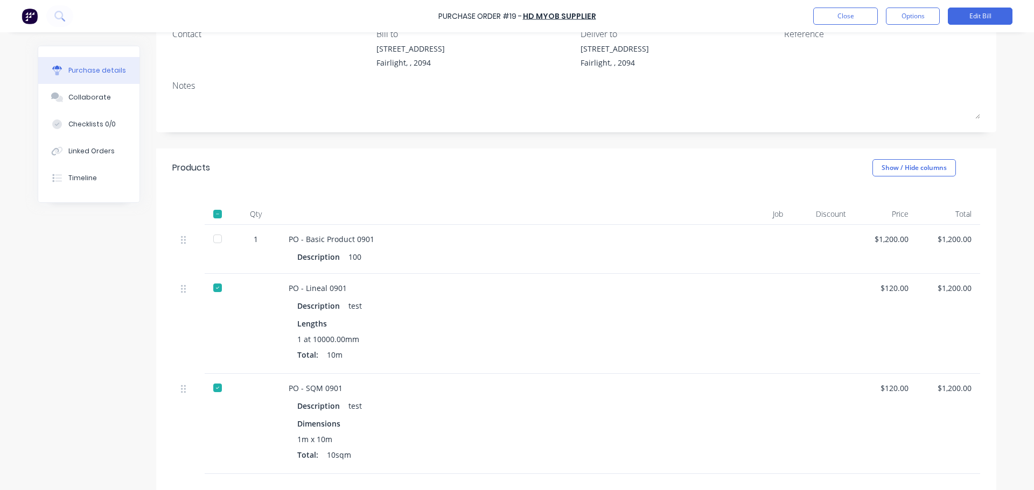
scroll to position [240, 0]
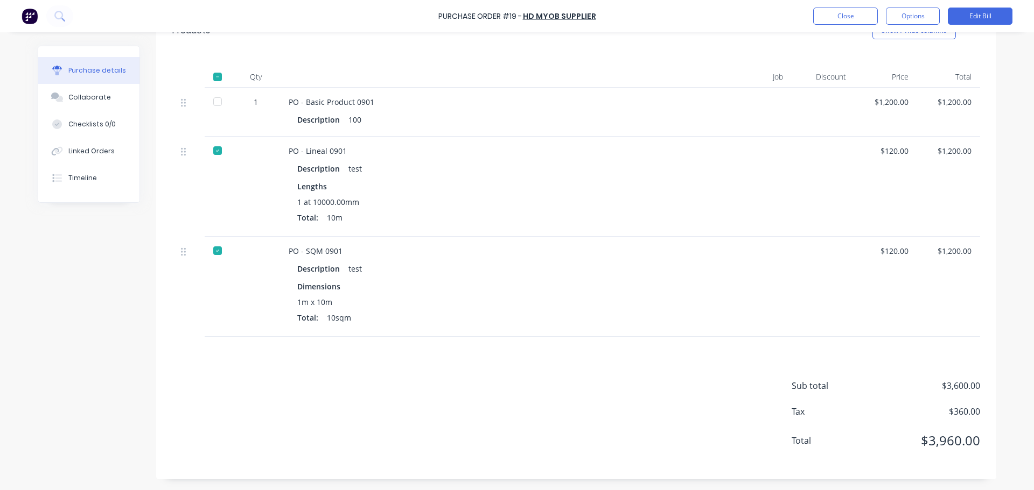
click at [216, 151] on div at bounding box center [218, 151] width 22 height 22
click at [215, 251] on div at bounding box center [218, 251] width 22 height 22
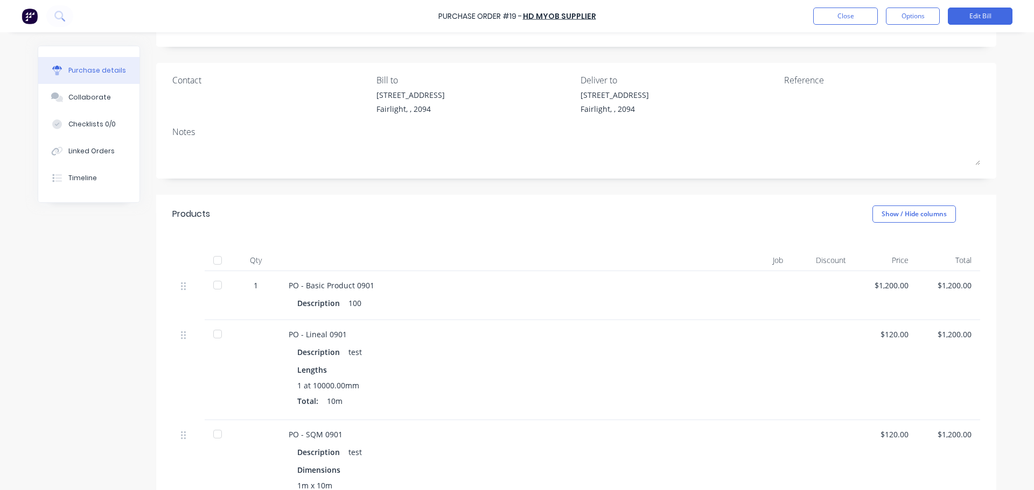
scroll to position [0, 0]
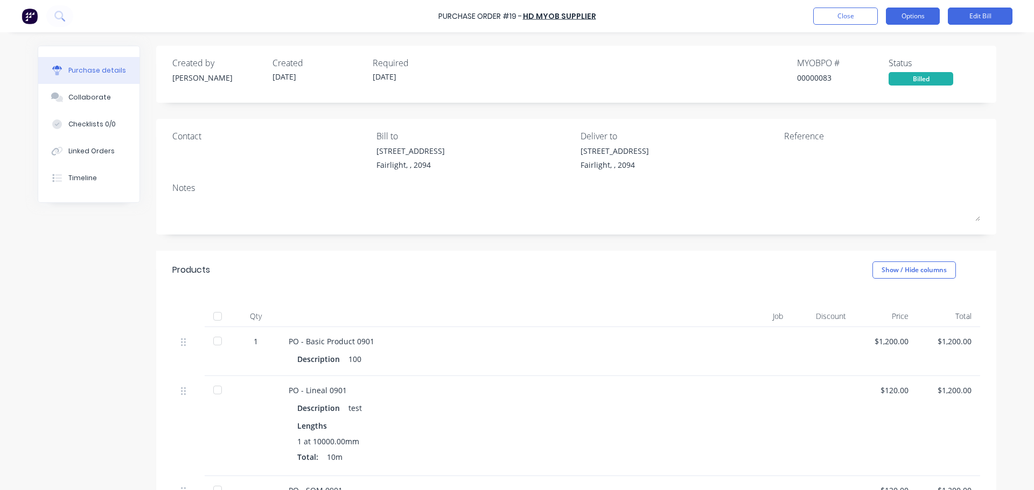
click at [922, 12] on button "Options" at bounding box center [913, 16] width 54 height 17
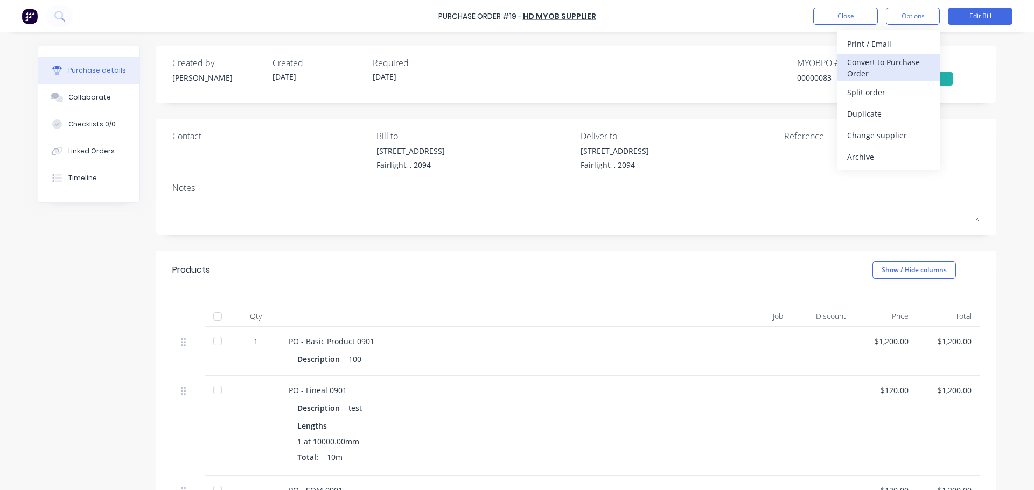
click at [902, 61] on div "Convert to Purchase Order" at bounding box center [888, 67] width 83 height 27
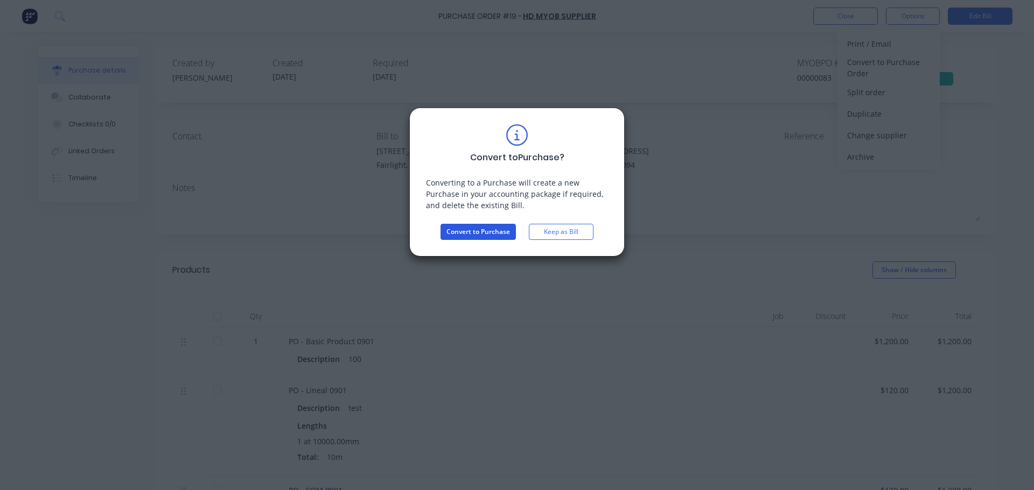
click at [467, 234] on button "Convert to Purchase" at bounding box center [477, 232] width 75 height 16
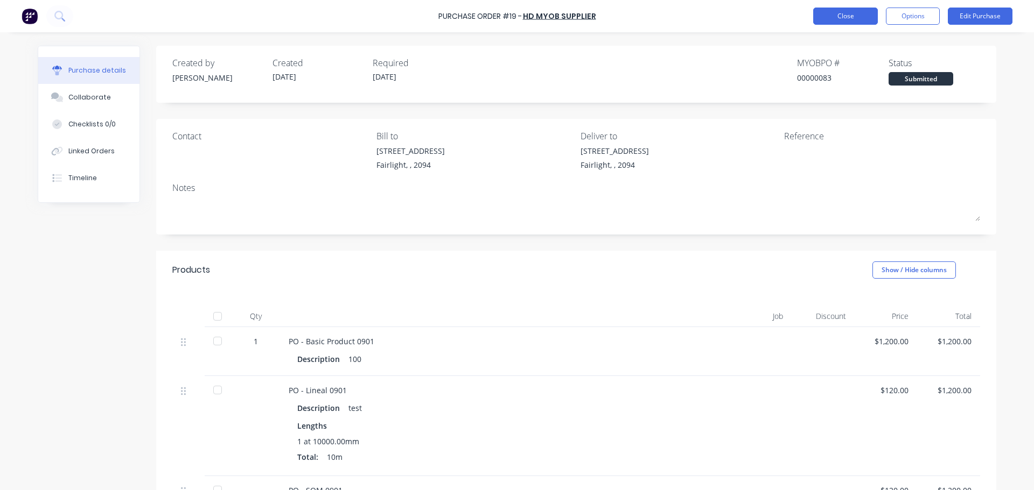
click at [842, 13] on button "Close" at bounding box center [845, 16] width 65 height 17
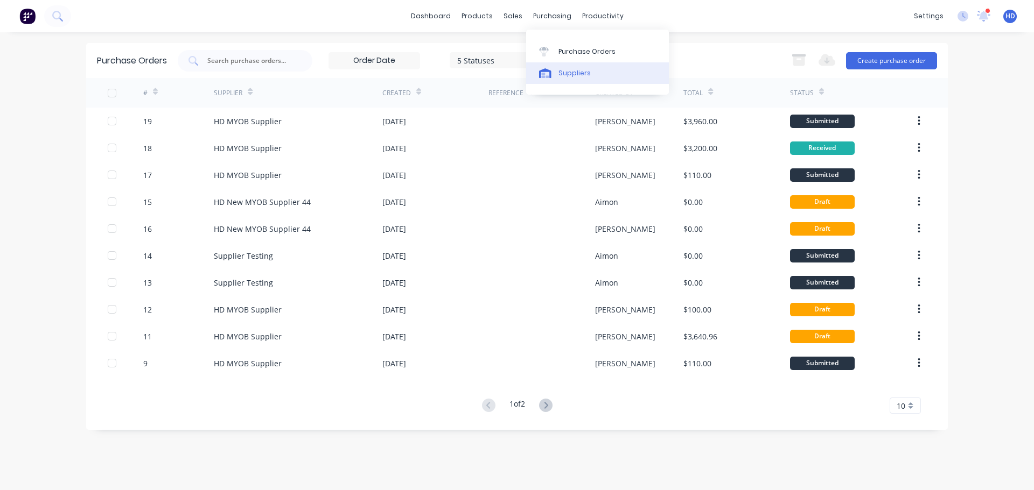
click at [566, 75] on div "Suppliers" at bounding box center [574, 73] width 32 height 10
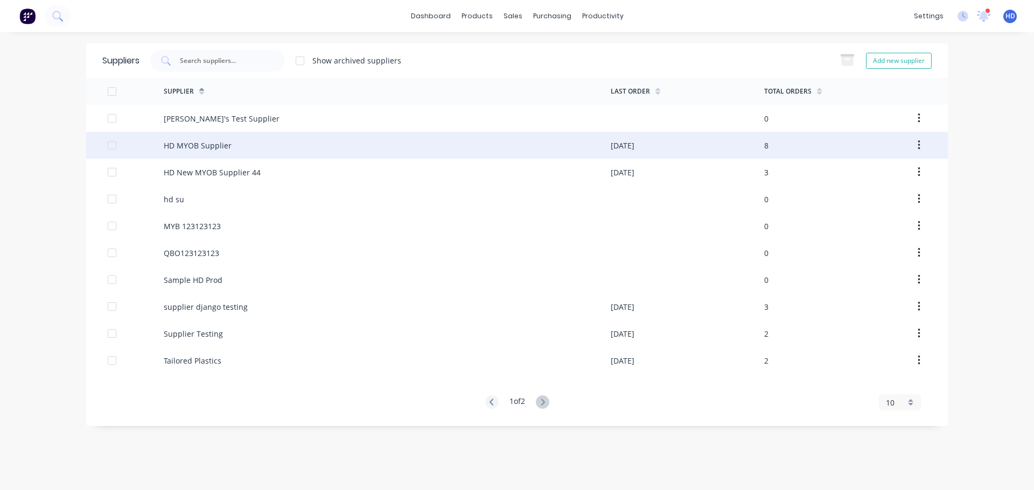
click at [224, 149] on div "HD MYOB Supplier" at bounding box center [198, 145] width 68 height 11
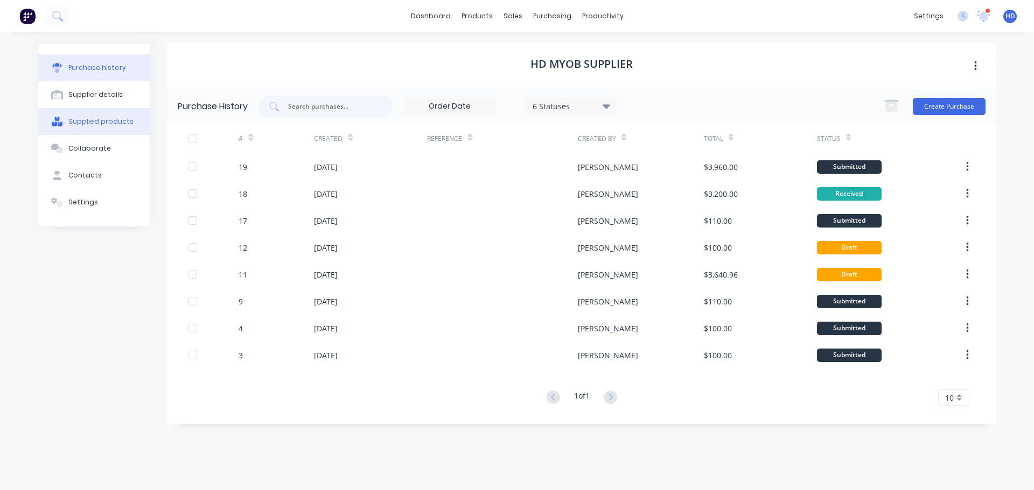
click at [120, 122] on div "Supplied products" at bounding box center [100, 122] width 65 height 10
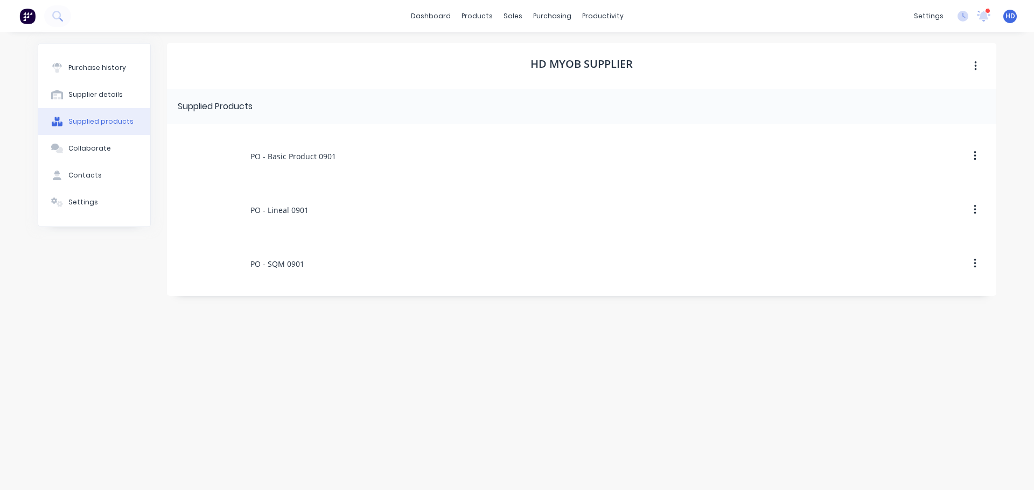
click at [273, 169] on div "PO - Basic Product 0901" at bounding box center [581, 156] width 829 height 43
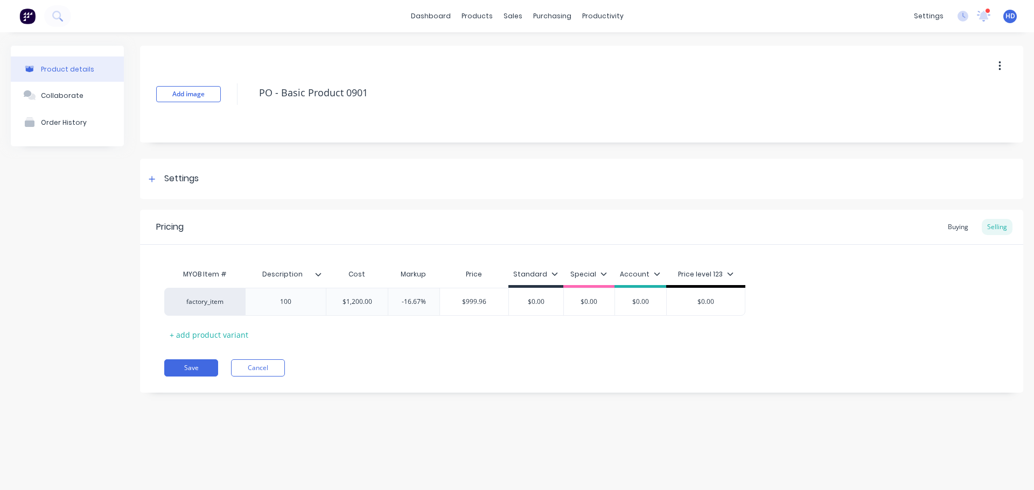
type textarea "x"
type input "$999.96"
drag, startPoint x: 484, startPoint y: 304, endPoint x: 404, endPoint y: 307, distance: 79.7
click at [481, 305] on input "$999.96" at bounding box center [474, 302] width 68 height 10
type input "-16.67%"
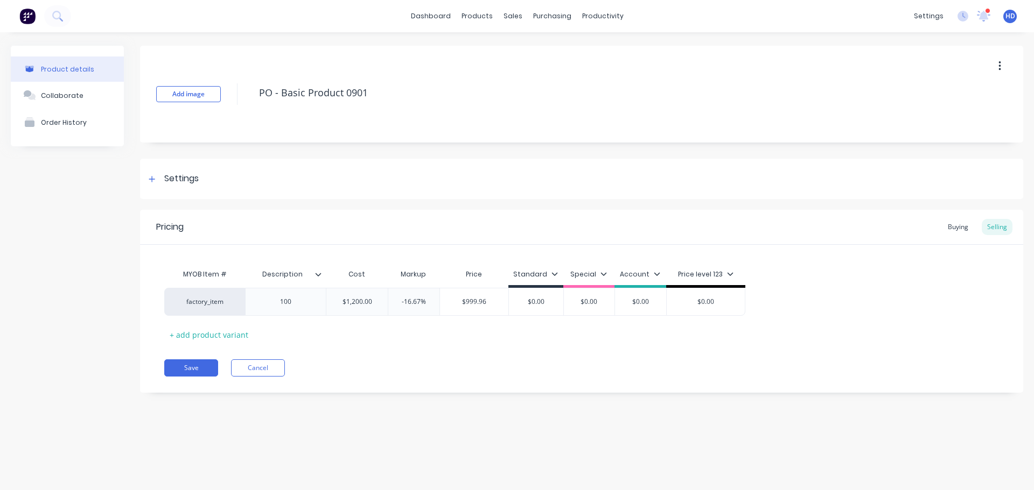
drag, startPoint x: 409, startPoint y: 301, endPoint x: 461, endPoint y: 328, distance: 59.0
click at [433, 303] on input "-16.67%" at bounding box center [414, 302] width 54 height 10
click at [455, 344] on div "Pricing Buying Selling MYOB Item # Description Cost Markup Price Standard Speci…" at bounding box center [581, 301] width 883 height 183
click at [948, 225] on div "Buying" at bounding box center [957, 227] width 31 height 16
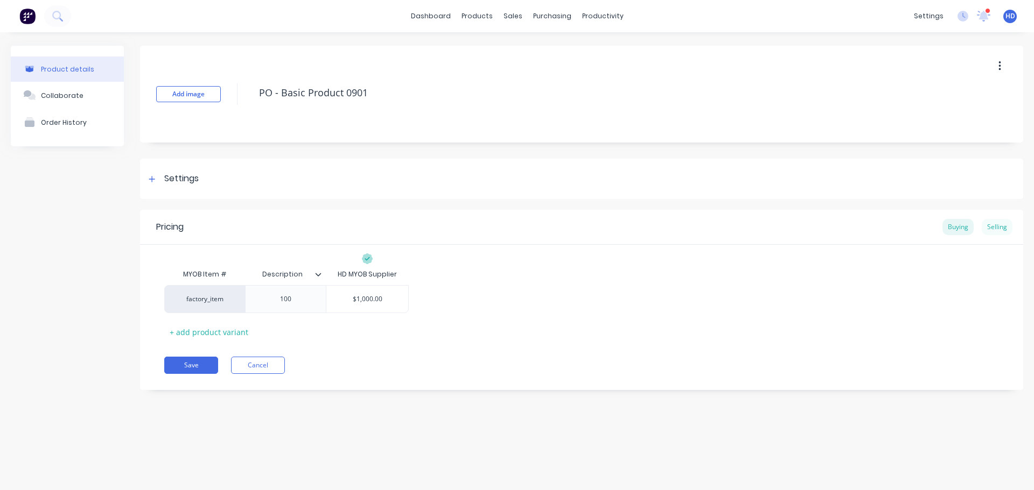
click at [1002, 226] on div "Selling" at bounding box center [996, 227] width 31 height 16
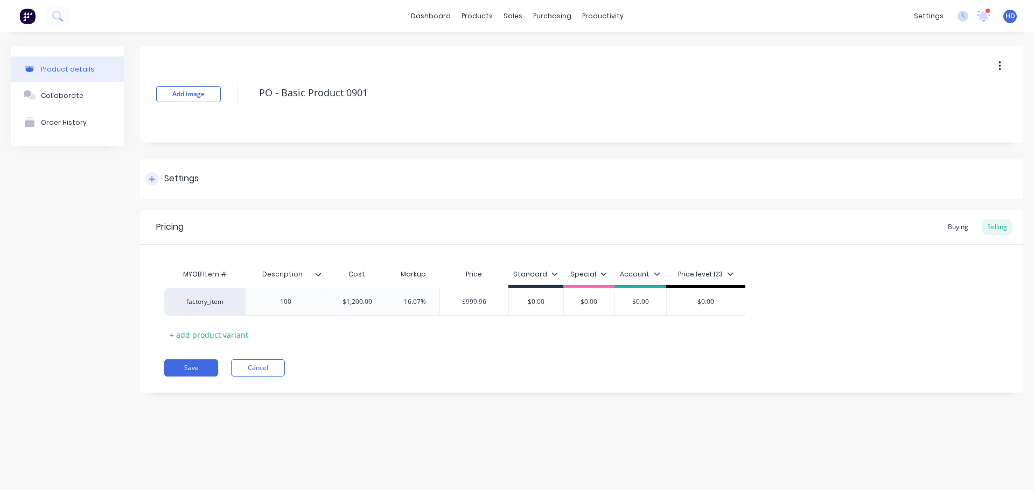
click at [149, 174] on div at bounding box center [151, 178] width 13 height 13
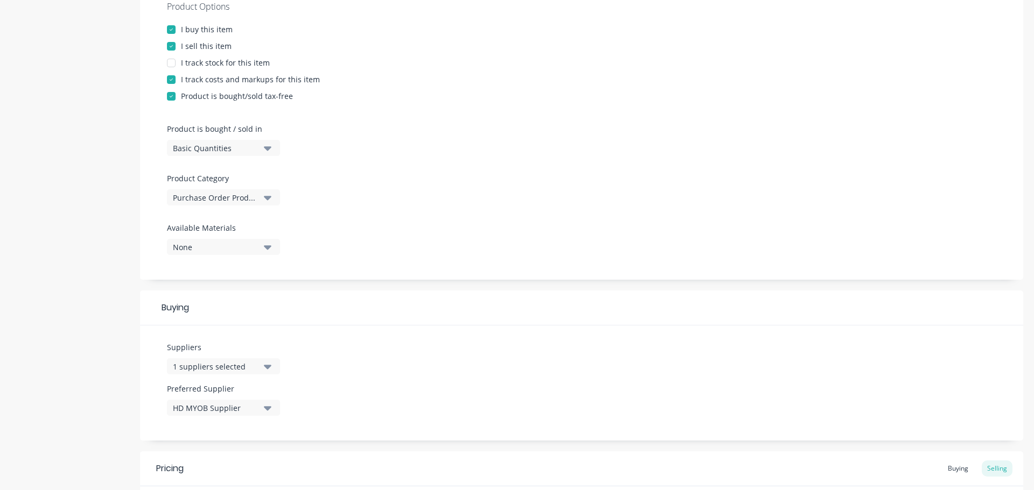
type textarea "x"
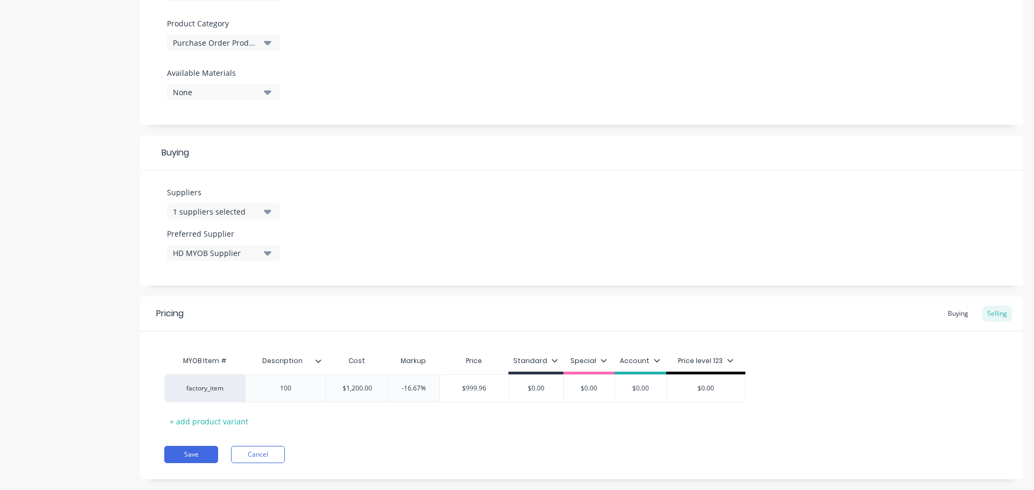
scroll to position [389, 0]
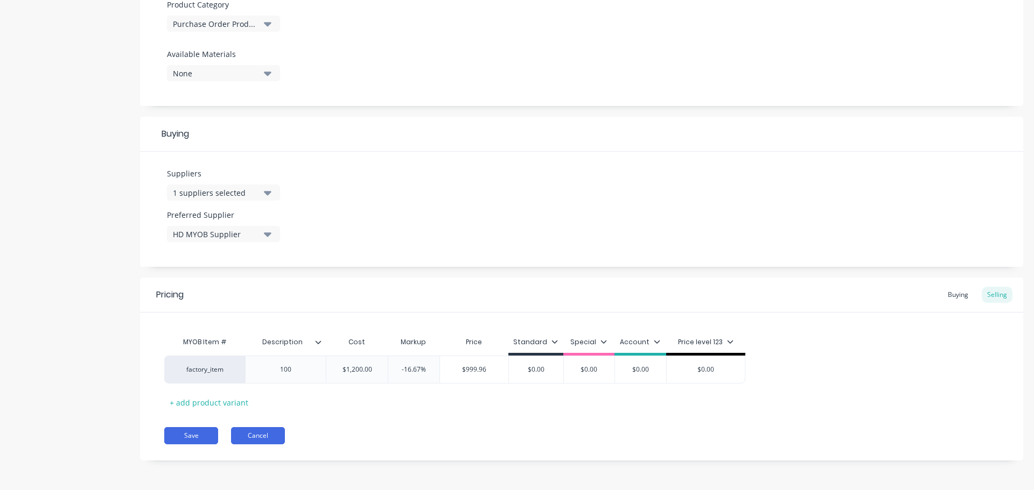
click at [270, 441] on button "Cancel" at bounding box center [258, 435] width 54 height 17
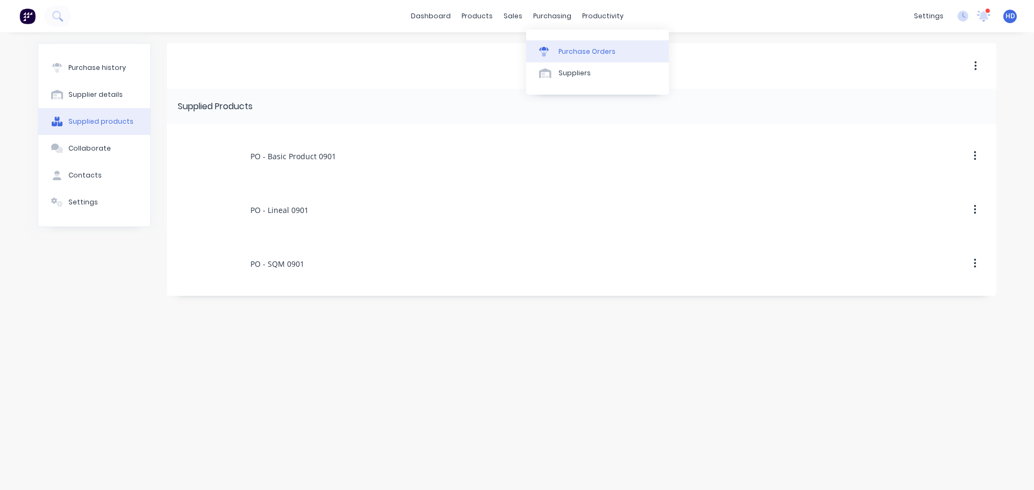
click at [580, 54] on div "Purchase Orders" at bounding box center [586, 52] width 57 height 10
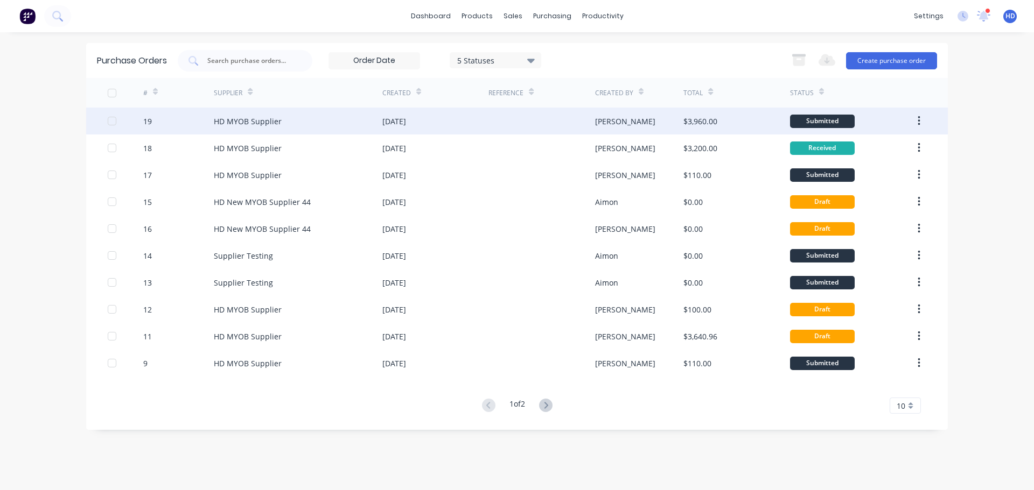
click at [260, 122] on div "HD MYOB Supplier" at bounding box center [248, 121] width 68 height 11
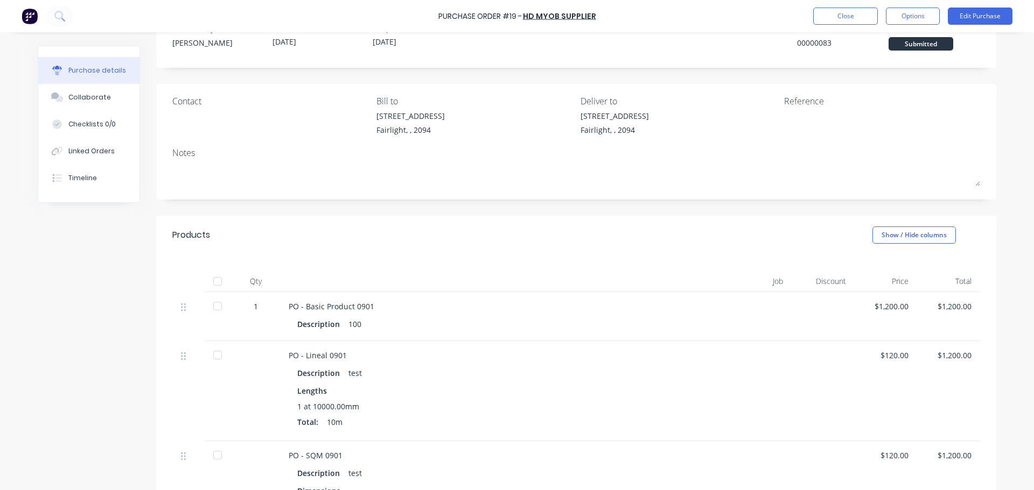
scroll to position [54, 0]
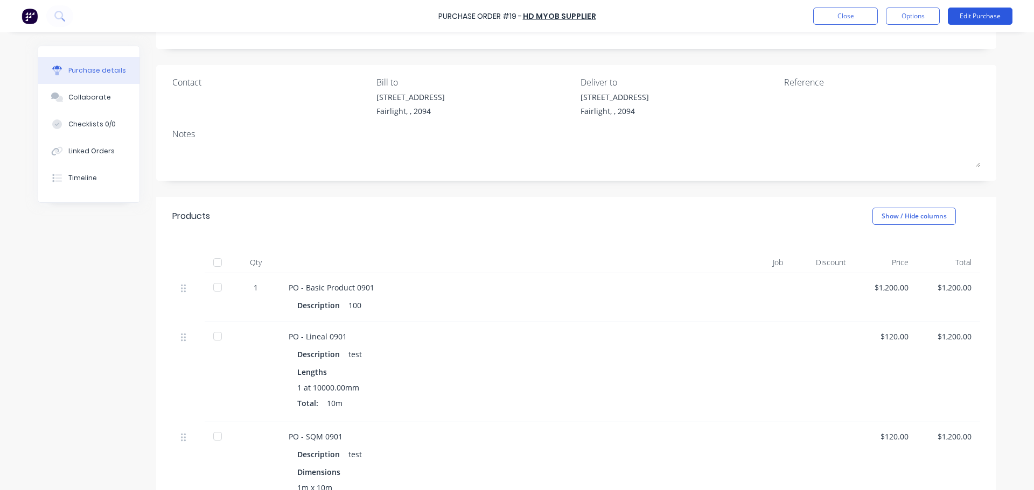
click at [979, 17] on button "Edit Purchase" at bounding box center [979, 16] width 65 height 17
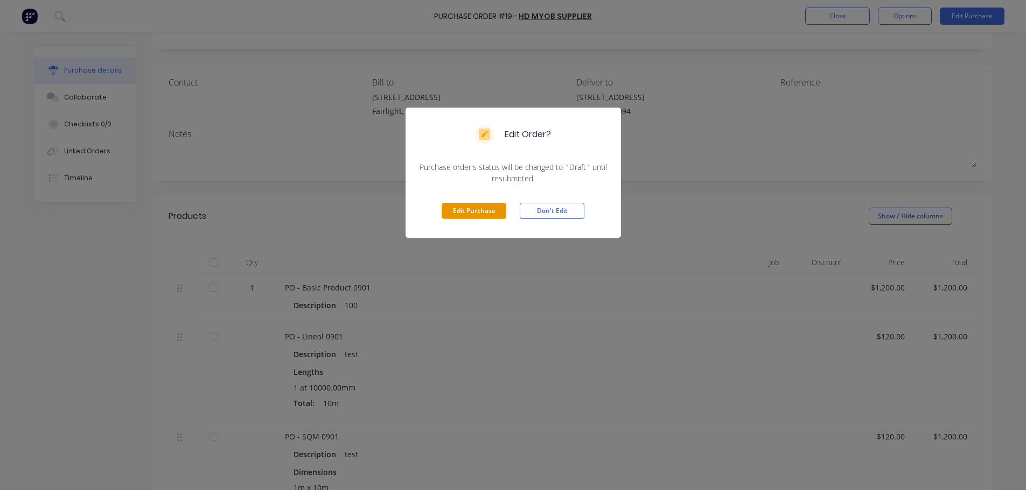
click at [452, 213] on button "Edit Purchase" at bounding box center [473, 211] width 65 height 16
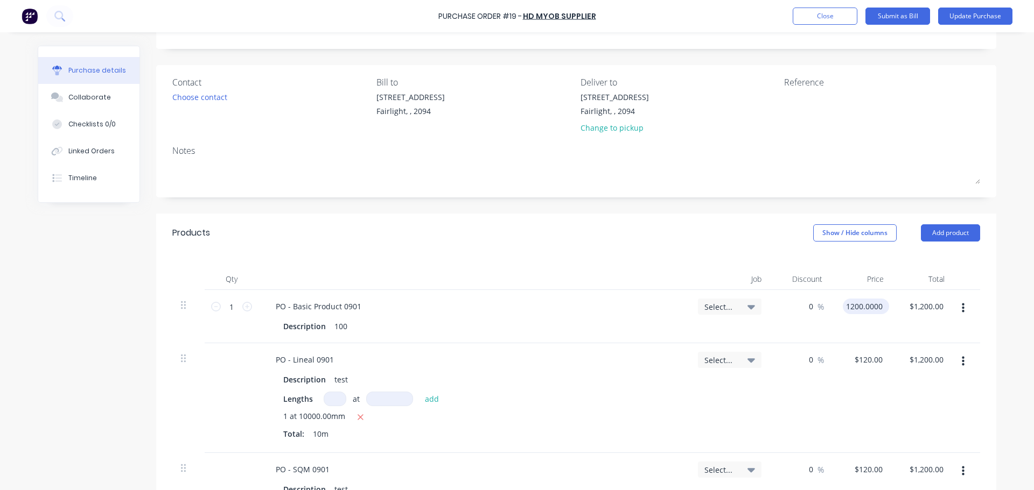
click at [861, 306] on input "1200.0000" at bounding box center [864, 307] width 42 height 16
click at [853, 306] on input "1200.0000" at bounding box center [864, 307] width 42 height 16
click at [848, 306] on input "1200.0000" at bounding box center [864, 307] width 42 height 16
click at [849, 306] on input "1200.0000" at bounding box center [864, 307] width 42 height 16
type input "$1,400.00"
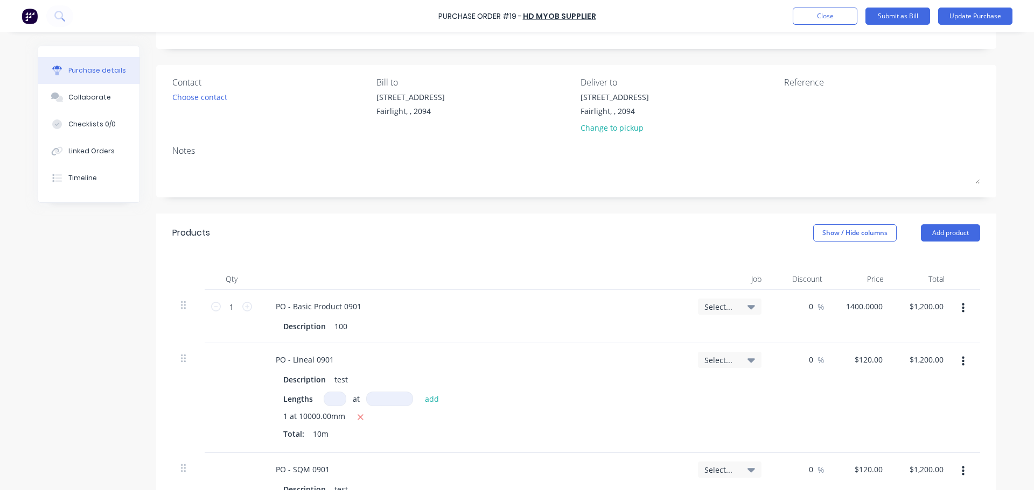
type input "$1,400.00"
click at [850, 328] on div "$1,400.00 1400.0000" at bounding box center [861, 316] width 61 height 53
click at [980, 13] on button "Update Purchase" at bounding box center [975, 16] width 74 height 17
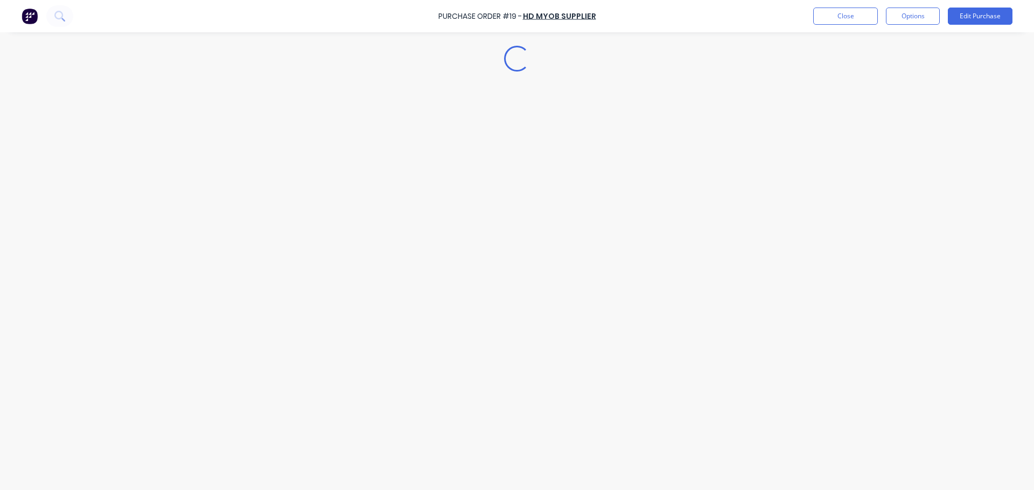
scroll to position [0, 0]
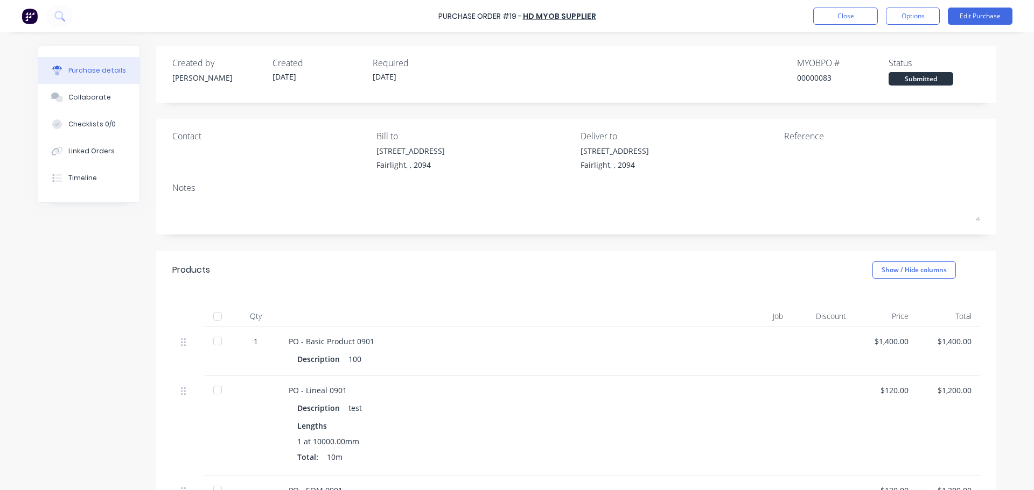
click at [214, 341] on div at bounding box center [218, 342] width 22 height 22
click at [550, 266] on div "Products Show / Hide columns" at bounding box center [576, 270] width 840 height 39
click at [848, 15] on button "Close" at bounding box center [845, 16] width 65 height 17
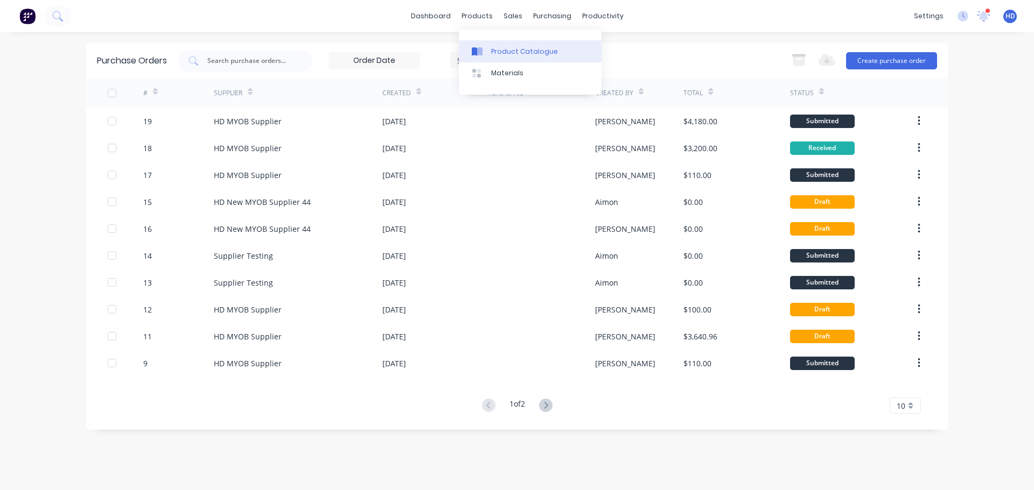
click at [502, 48] on div "Product Catalogue" at bounding box center [524, 52] width 67 height 10
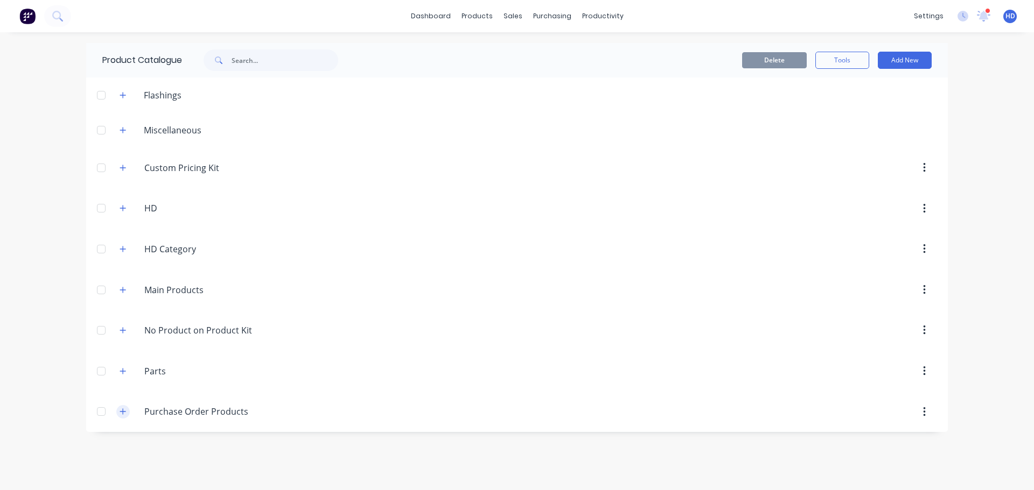
click at [123, 410] on icon "button" at bounding box center [123, 412] width 6 height 6
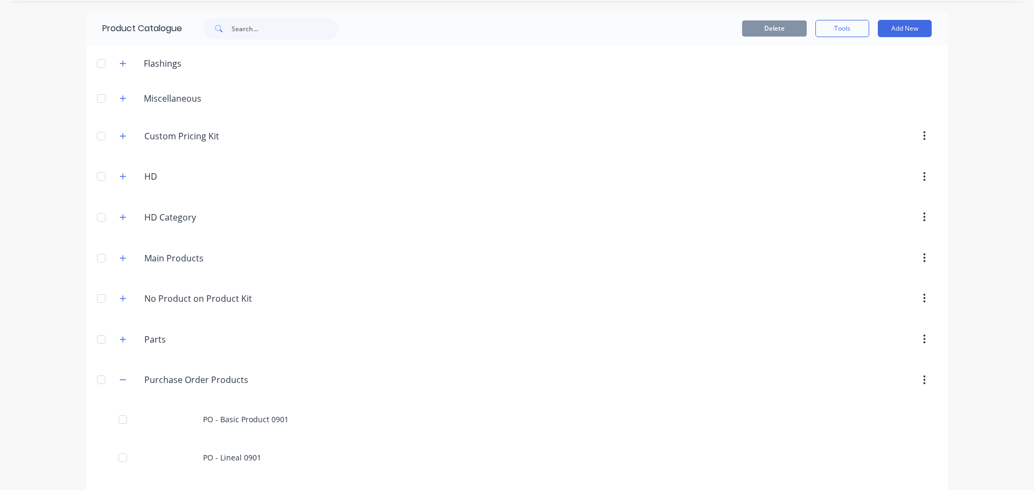
scroll to position [67, 0]
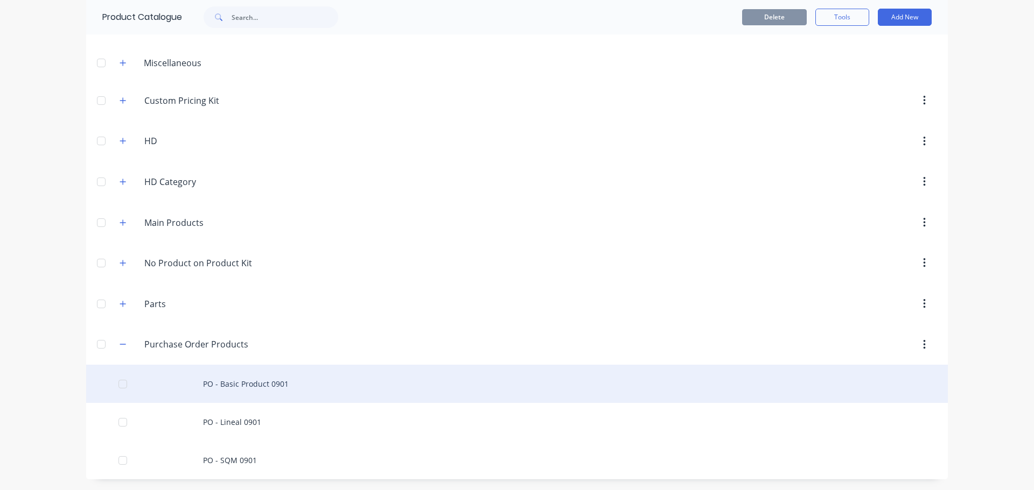
click at [242, 387] on div "PO - Basic Product 0901" at bounding box center [516, 384] width 861 height 38
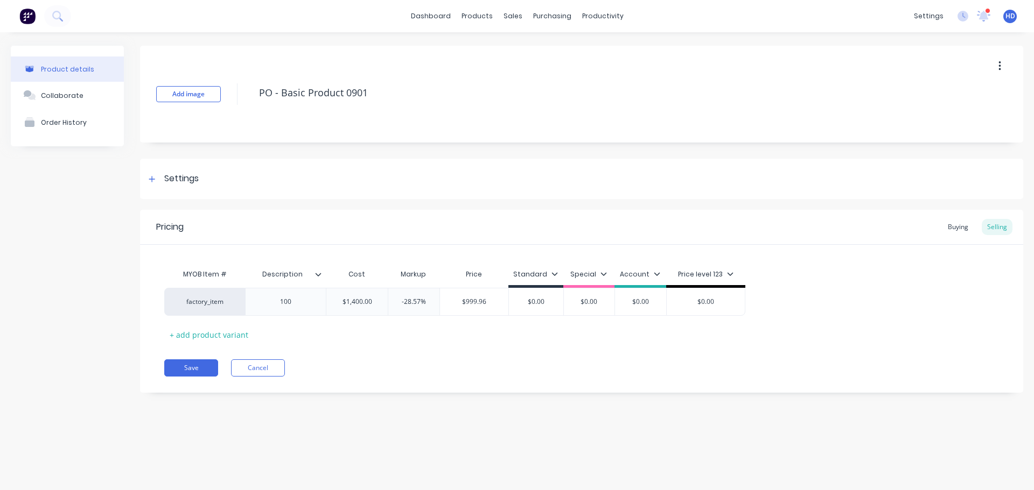
type textarea "x"
type input "$1,400.00"
drag, startPoint x: 341, startPoint y: 304, endPoint x: 396, endPoint y: 321, distance: 57.6
click at [395, 315] on div "factory_item 100 $1,400.00 $1,400.00 -28.57% $999.96 $0.00 $0.00 $0.00 $0.00" at bounding box center [454, 302] width 581 height 28
click at [465, 333] on div "MYOB Item # Description Cost Markup Price Standard Special Account Price level …" at bounding box center [581, 304] width 834 height 80
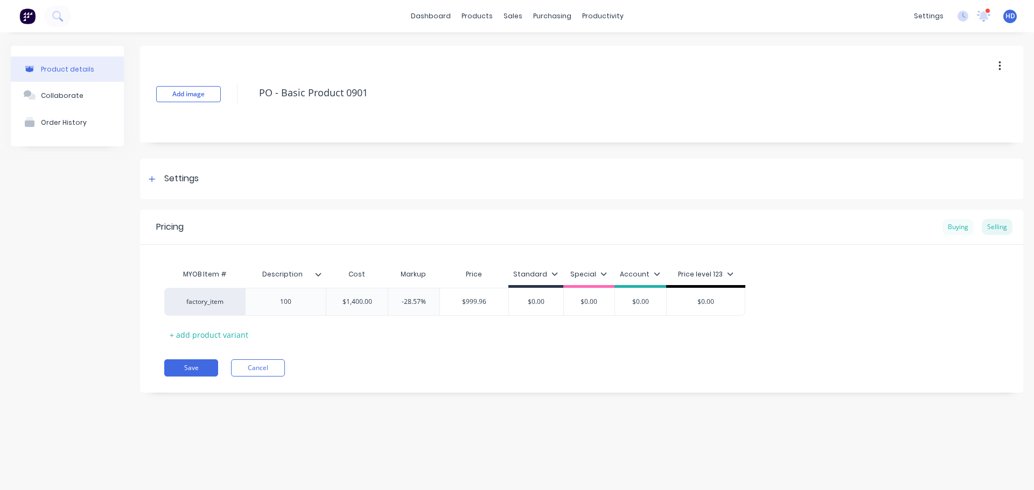
click at [953, 229] on div "Buying" at bounding box center [957, 227] width 31 height 16
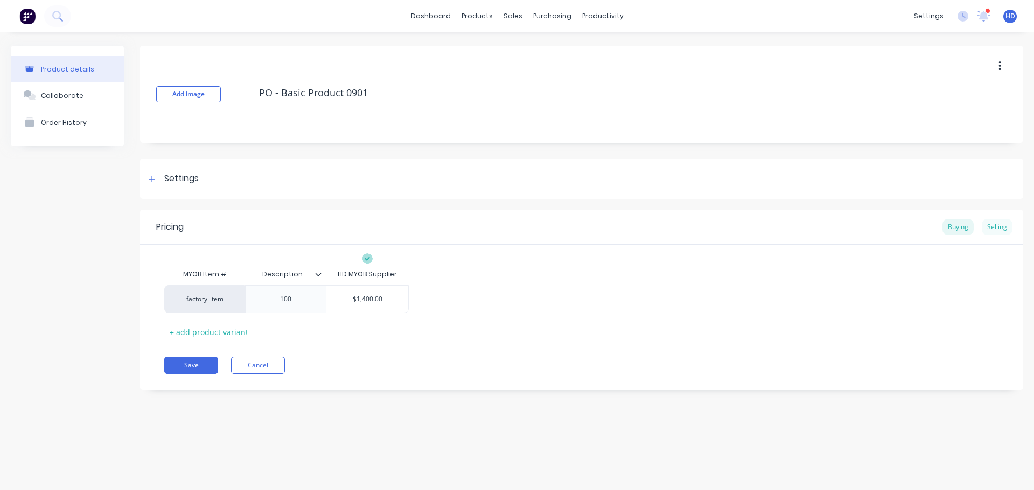
click at [1000, 226] on div "Selling" at bounding box center [996, 227] width 31 height 16
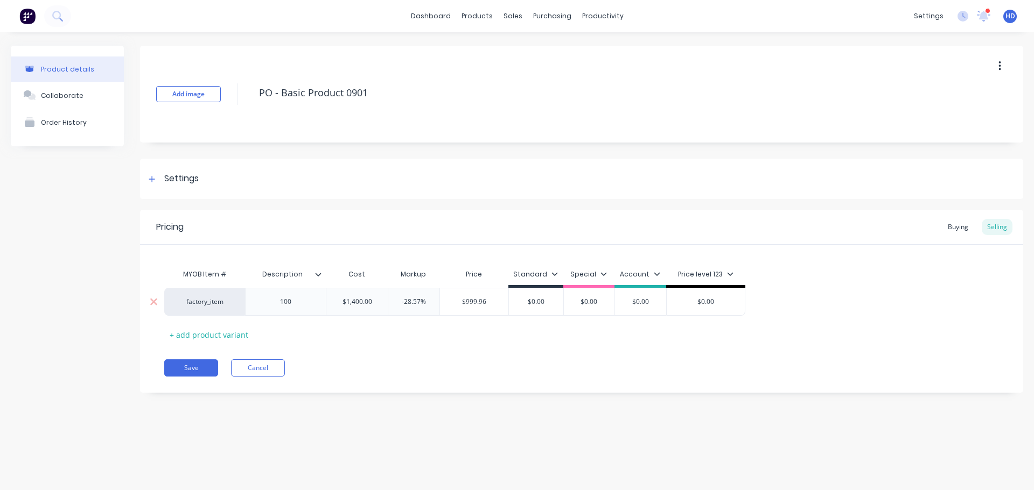
type input "$1,400.00"
drag, startPoint x: 341, startPoint y: 303, endPoint x: 418, endPoint y: 310, distance: 76.8
click at [418, 310] on div "factory_item 100 $1,400.00 $1,400.00 -28.57% $999.96 $0.00 $0.00 $0.00 $0.00" at bounding box center [454, 302] width 581 height 28
click at [443, 345] on div "Pricing Buying Selling MYOB Item # Description Cost Markup Price Standard Speci…" at bounding box center [581, 301] width 883 height 183
click at [957, 226] on div "Buying" at bounding box center [957, 227] width 31 height 16
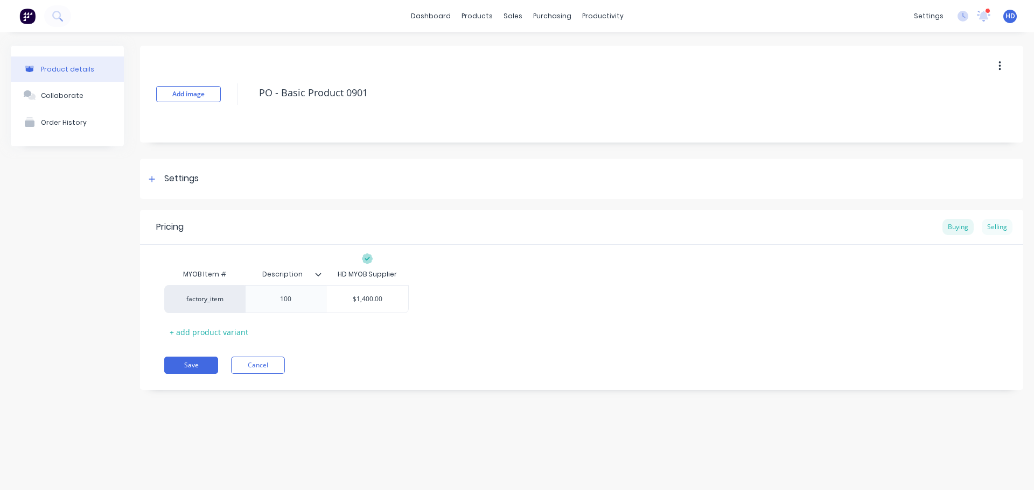
click at [995, 233] on div "Selling" at bounding box center [996, 227] width 31 height 16
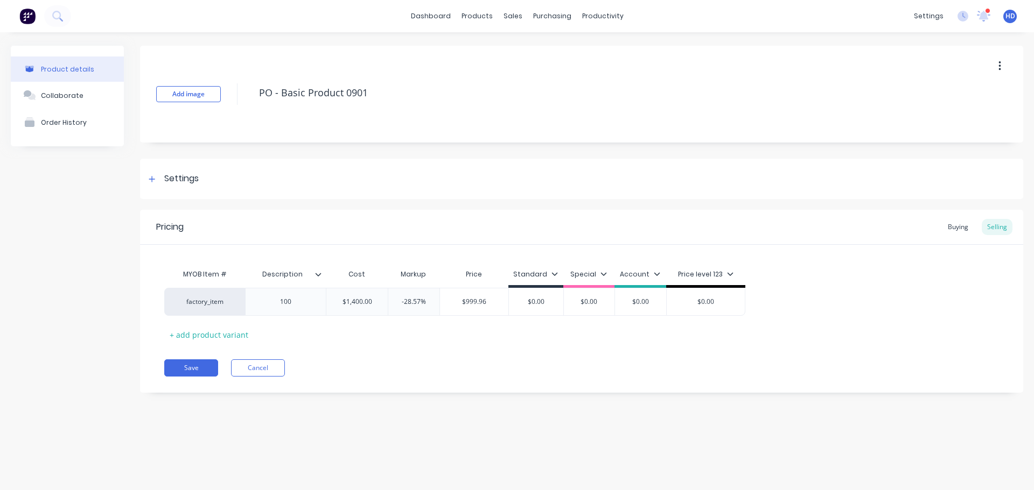
drag, startPoint x: 345, startPoint y: 297, endPoint x: 371, endPoint y: 305, distance: 27.6
click at [370, 305] on div "factory_item 100 $1,400.00 -28.57% $999.96 $0.00 $0.00 $0.00 $0.00" at bounding box center [581, 302] width 834 height 28
drag, startPoint x: 446, startPoint y: 364, endPoint x: 438, endPoint y: 357, distance: 9.9
click at [445, 367] on div "Save Cancel" at bounding box center [593, 368] width 859 height 17
click at [955, 223] on div "Buying" at bounding box center [957, 227] width 31 height 16
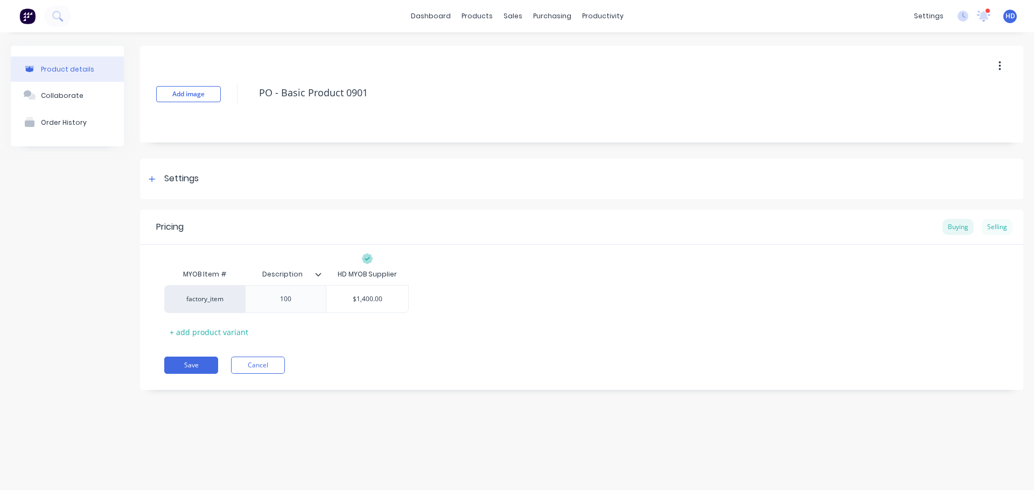
click at [1001, 228] on div "Selling" at bounding box center [996, 227] width 31 height 16
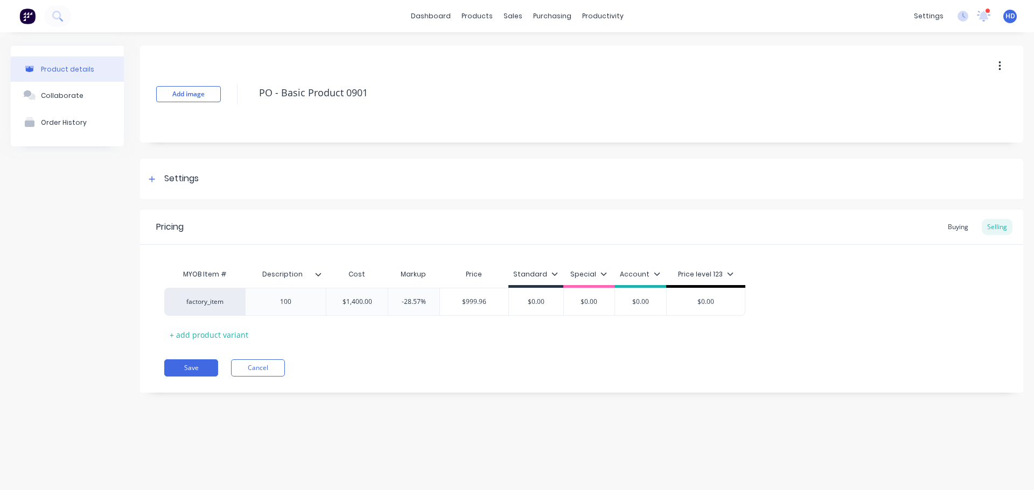
drag, startPoint x: 957, startPoint y: 228, endPoint x: 916, endPoint y: 231, distance: 41.1
click at [954, 229] on div "Buying" at bounding box center [957, 227] width 31 height 16
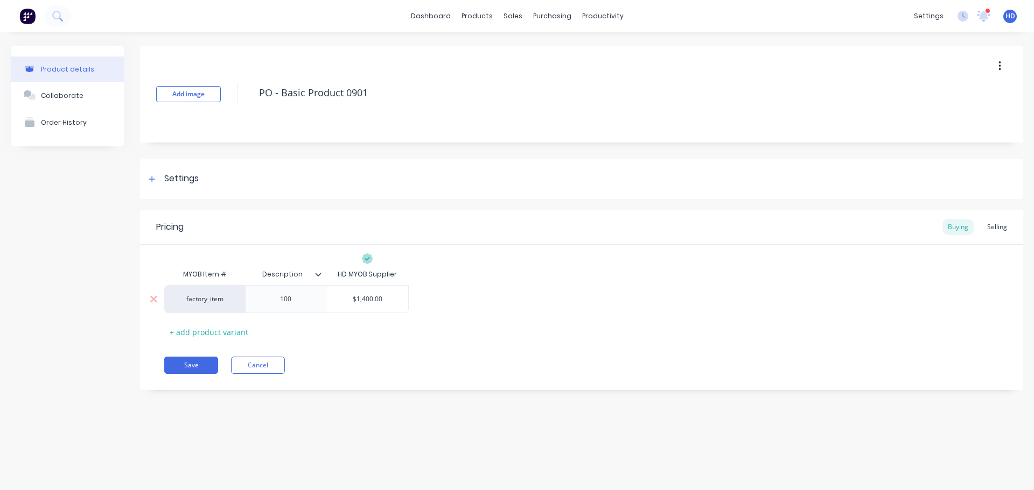
type input "$1,400.00"
drag, startPoint x: 367, startPoint y: 304, endPoint x: 421, endPoint y: 307, distance: 53.9
click at [403, 307] on div "$1,400.00 $1,400.00" at bounding box center [367, 299] width 82 height 27
click at [586, 293] on div "factory_item 100 $1,400.00 $1,400.00" at bounding box center [581, 299] width 834 height 28
click at [1001, 229] on div "Selling" at bounding box center [996, 227] width 31 height 16
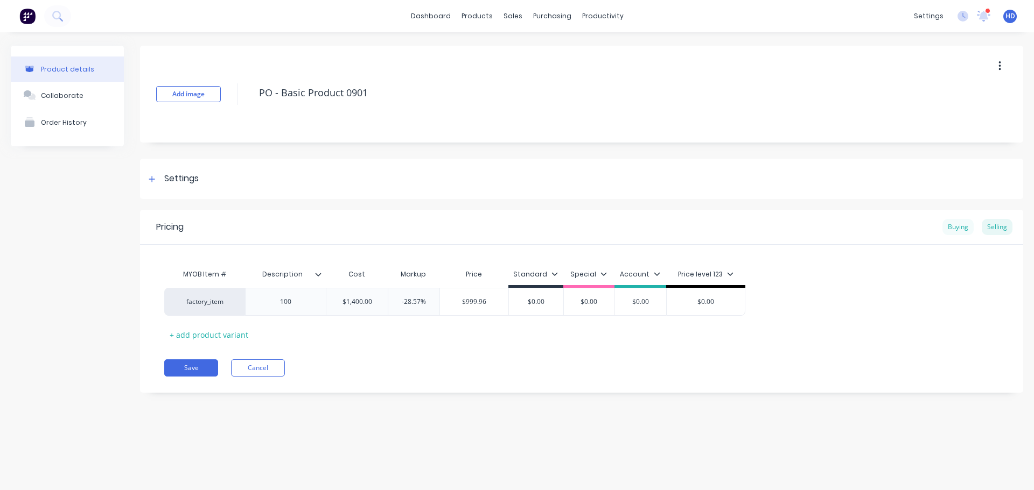
drag, startPoint x: 972, startPoint y: 226, endPoint x: 965, endPoint y: 226, distance: 6.5
click at [969, 226] on div "Buying" at bounding box center [957, 227] width 31 height 16
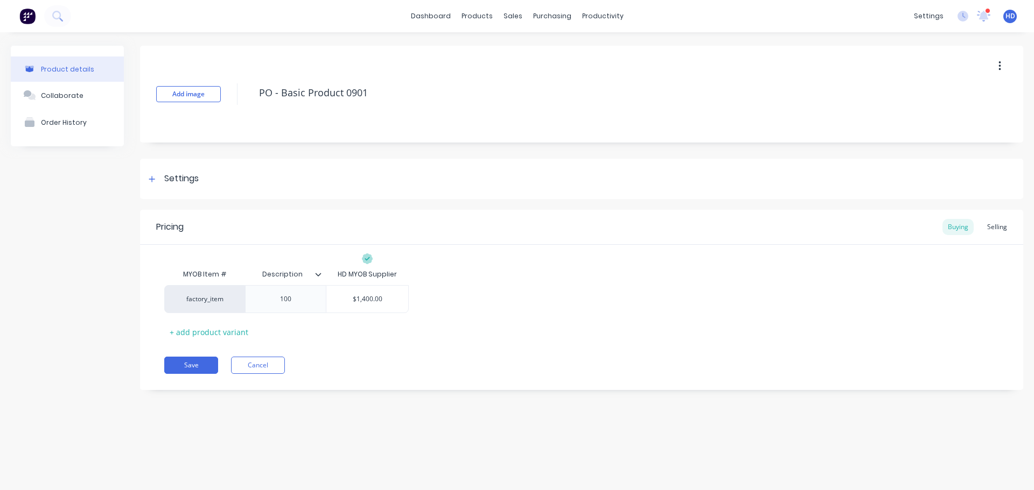
type input "$1,400.00"
drag, startPoint x: 350, startPoint y: 294, endPoint x: 429, endPoint y: 297, distance: 79.2
click at [429, 297] on div "factory_item 100 $1,400.00 $1,400.00" at bounding box center [581, 299] width 834 height 28
click at [565, 291] on div "factory_item 100 $1,400.00 $1,400.00" at bounding box center [581, 299] width 834 height 28
click at [996, 226] on div "Selling" at bounding box center [996, 227] width 31 height 16
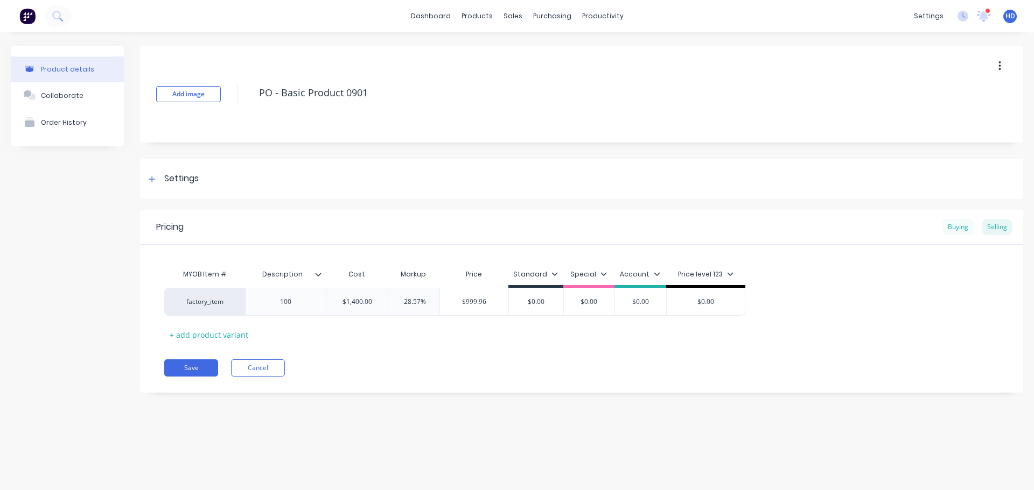
click at [967, 229] on div "Buying" at bounding box center [957, 227] width 31 height 16
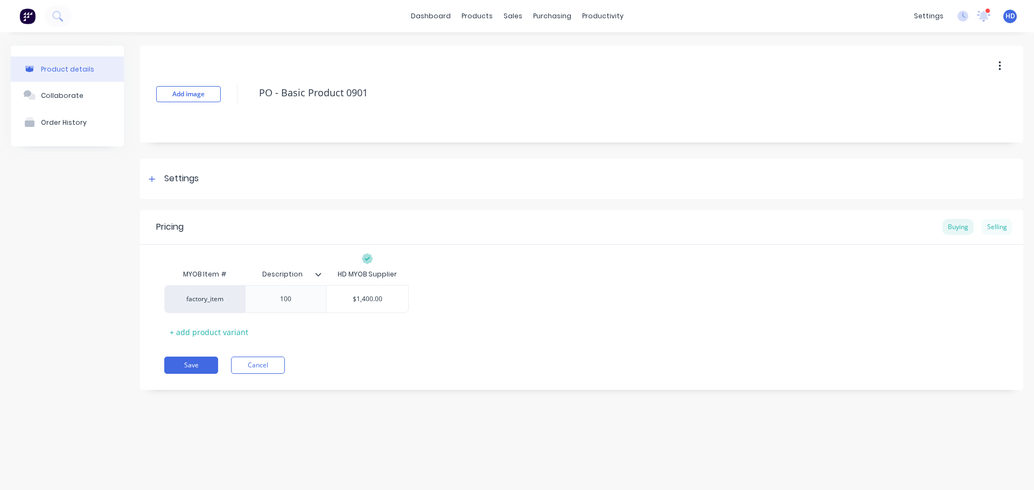
drag, startPoint x: 1006, startPoint y: 227, endPoint x: 990, endPoint y: 228, distance: 15.6
click at [1005, 228] on div "Selling" at bounding box center [996, 227] width 31 height 16
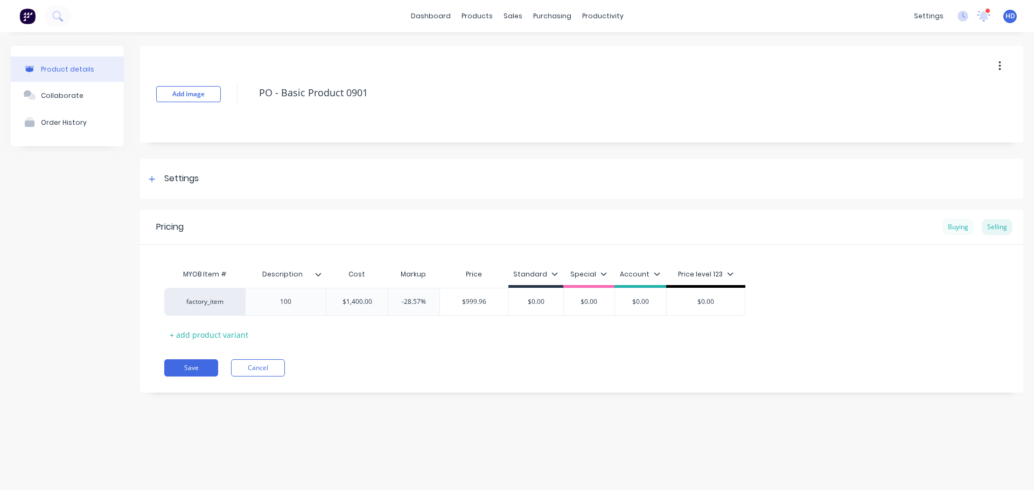
click at [958, 224] on div "Buying" at bounding box center [957, 227] width 31 height 16
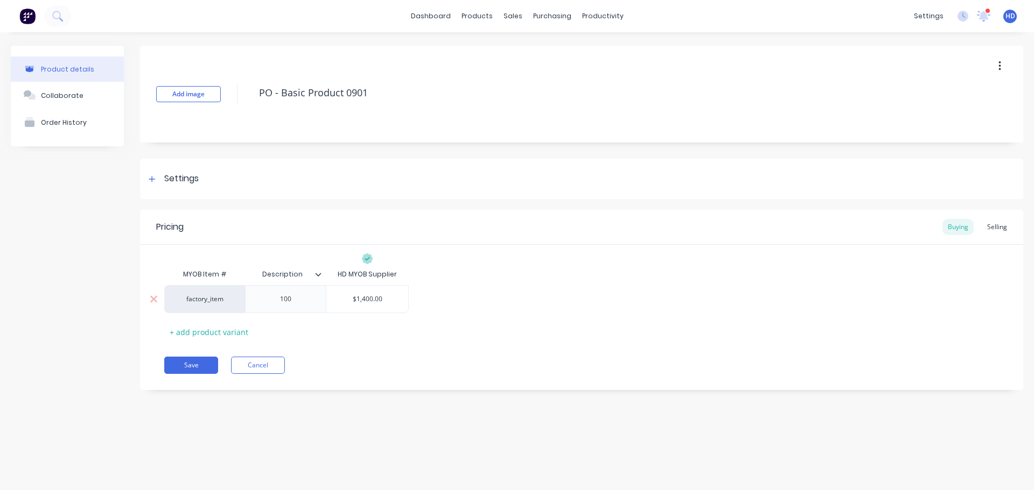
type input "$1,400.00"
click at [364, 302] on input "$1,400.00" at bounding box center [367, 299] width 82 height 10
type textarea "x"
type input "$1,00.00"
type textarea "x"
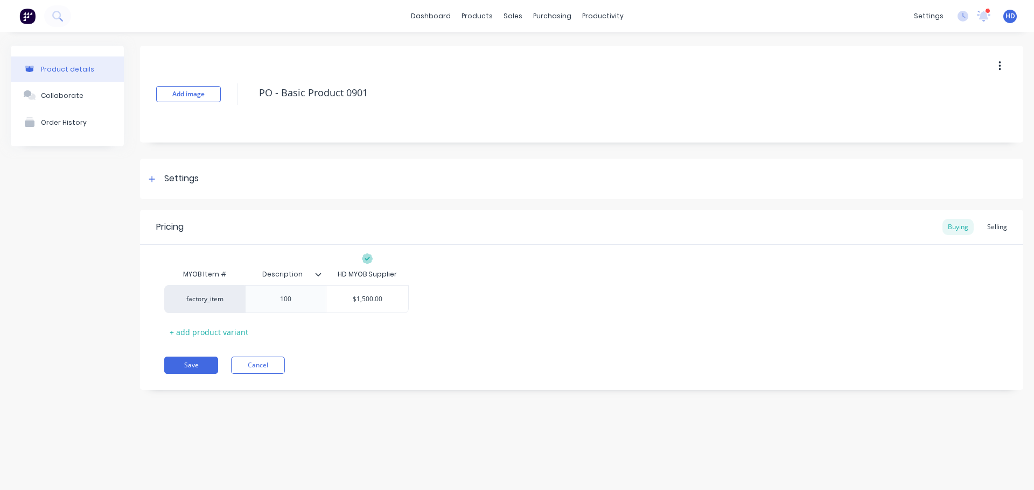
type input "$1,500.00"
click at [626, 314] on div "MYOB Item # Description HD MYOB Supplier factory_item 100 $1,500.00 $1,500.00 +…" at bounding box center [581, 302] width 834 height 77
click at [999, 232] on div "Selling" at bounding box center [996, 227] width 31 height 16
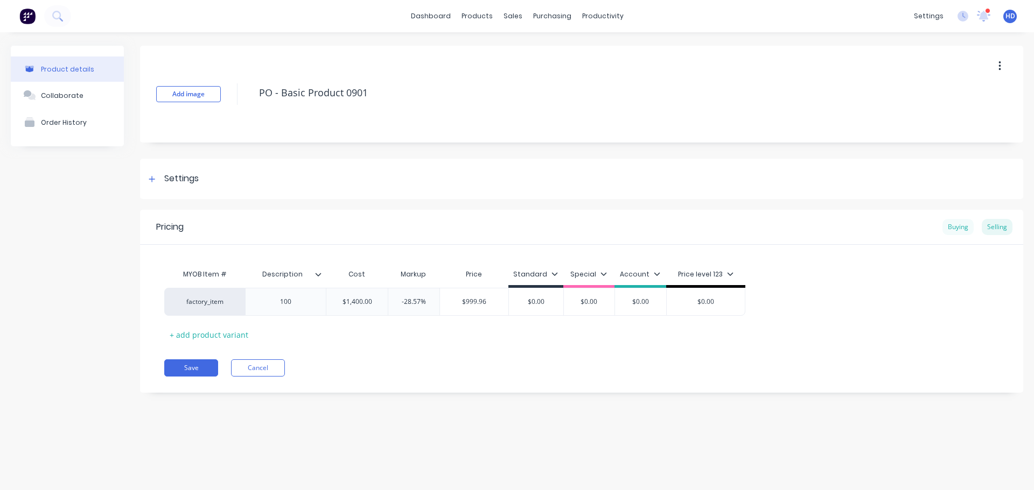
drag, startPoint x: 968, startPoint y: 222, endPoint x: 952, endPoint y: 225, distance: 15.8
click at [967, 222] on div "Buying" at bounding box center [957, 227] width 31 height 16
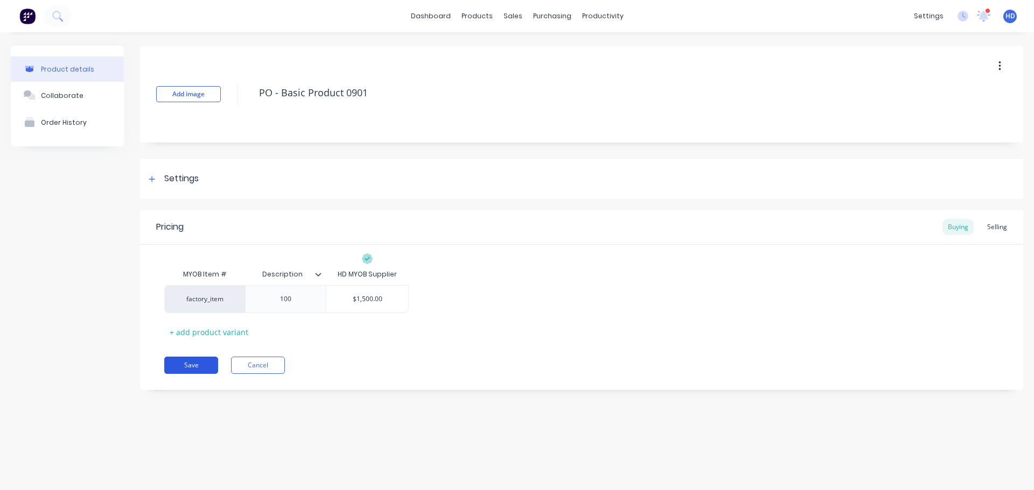
click at [182, 368] on button "Save" at bounding box center [191, 365] width 54 height 17
type textarea "x"
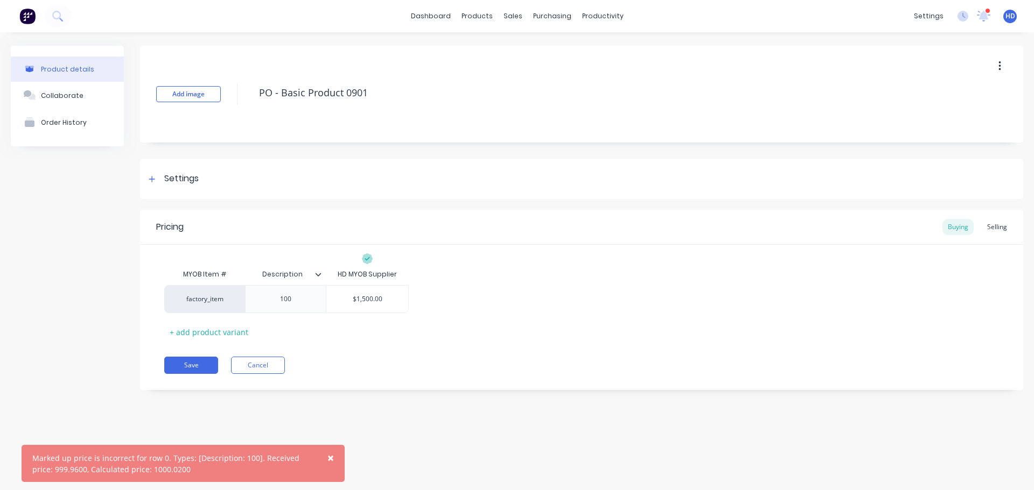
click at [334, 454] on button "×" at bounding box center [331, 458] width 28 height 26
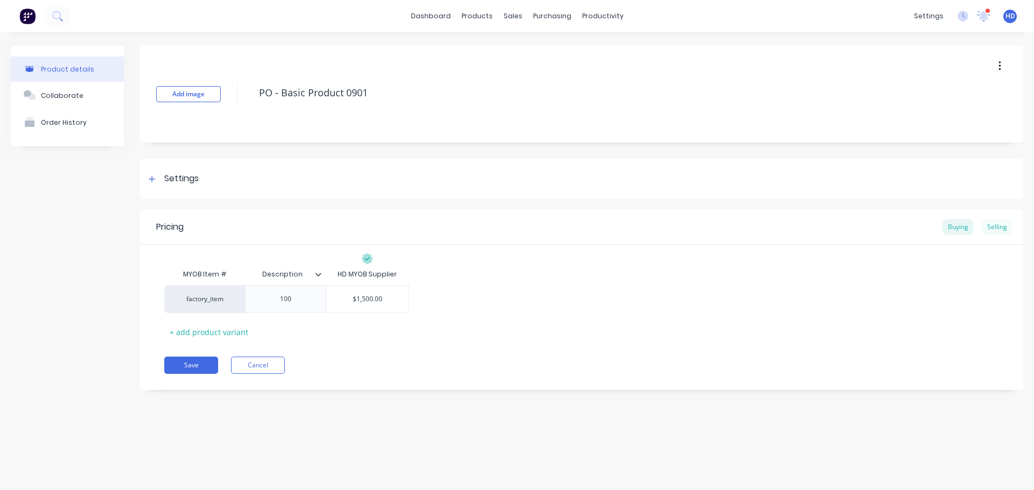
click at [1002, 227] on div "Selling" at bounding box center [996, 227] width 31 height 16
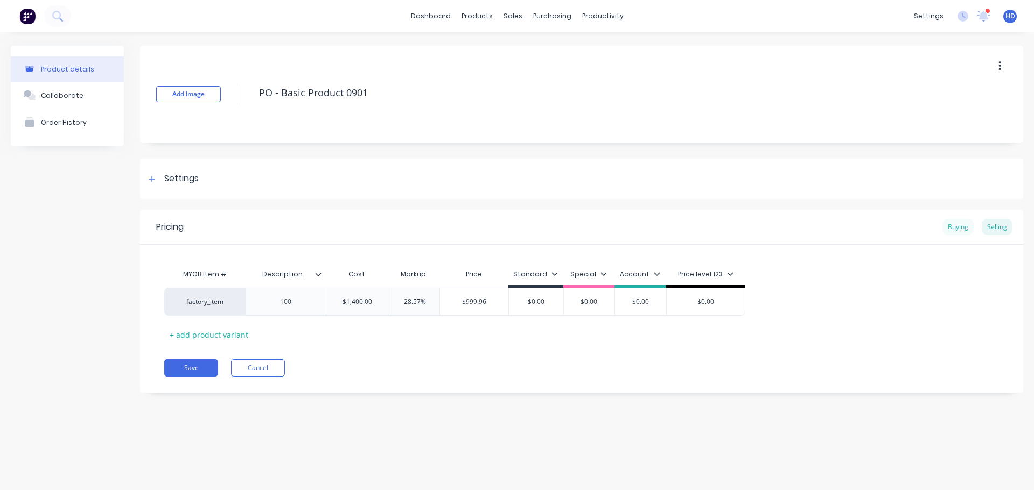
click at [950, 227] on div "Buying" at bounding box center [957, 227] width 31 height 16
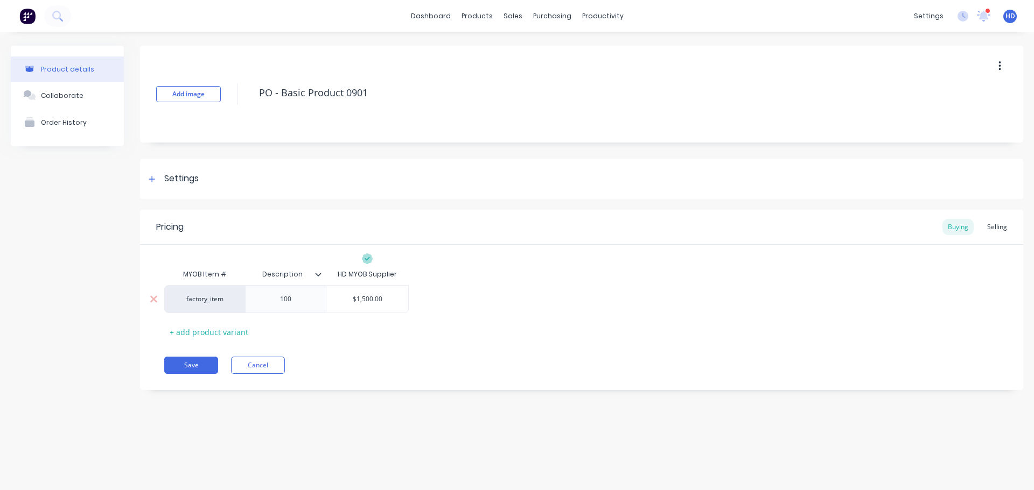
click at [362, 294] on input "$1,500.00" at bounding box center [367, 299] width 82 height 10
click at [367, 296] on input "$1,500.00" at bounding box center [367, 299] width 82 height 10
type input "$1,400.00"
click at [406, 363] on div "Save Cancel" at bounding box center [593, 365] width 859 height 17
click at [997, 229] on div "Selling" at bounding box center [996, 227] width 31 height 16
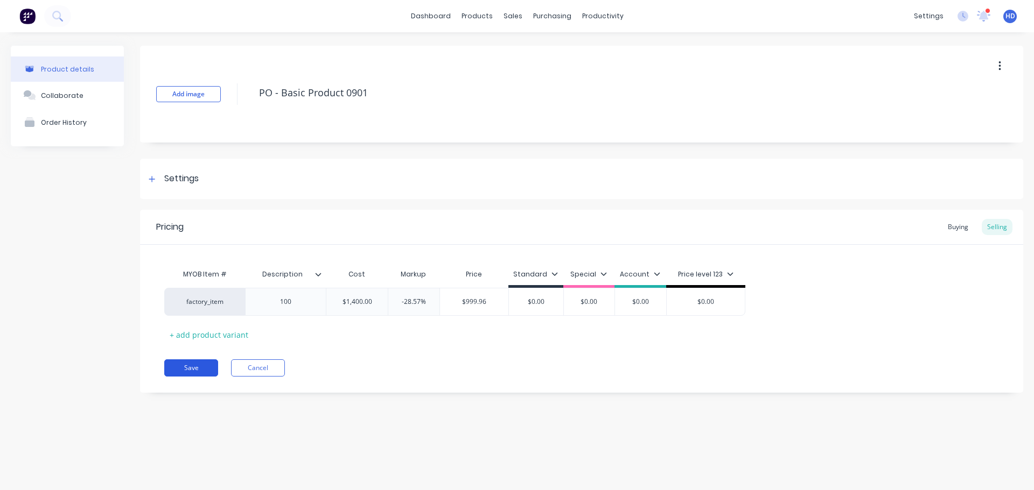
click at [188, 369] on button "Save" at bounding box center [191, 368] width 54 height 17
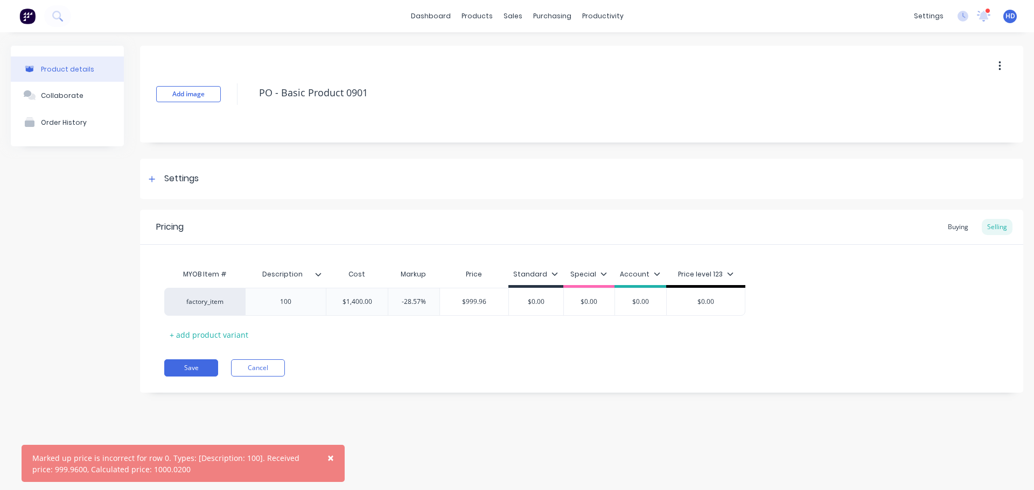
click at [330, 456] on span "×" at bounding box center [330, 458] width 6 height 15
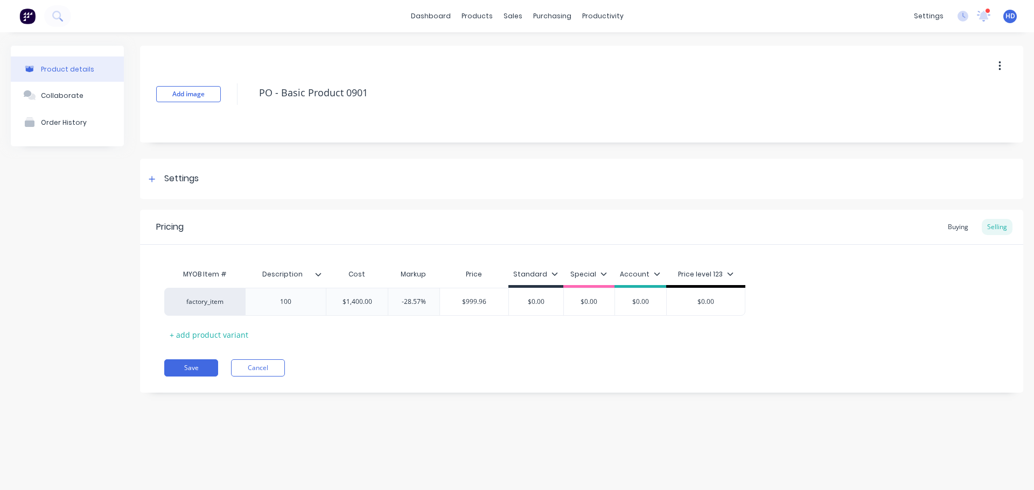
click at [452, 342] on div "MYOB Item # Description Cost Markup Price Standard Special Account Price level …" at bounding box center [581, 304] width 834 height 80
click at [953, 230] on div "Buying" at bounding box center [957, 227] width 31 height 16
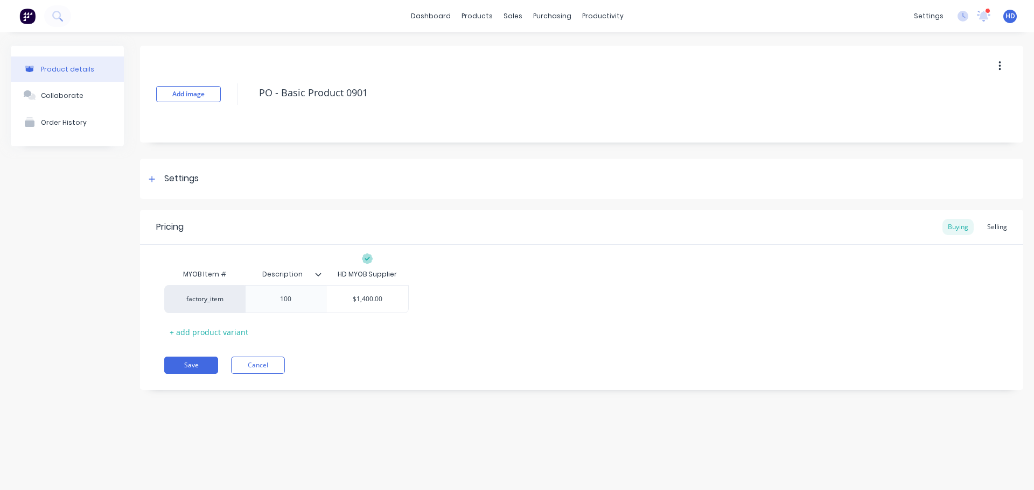
type input "$1,400.00"
drag, startPoint x: 346, startPoint y: 300, endPoint x: 531, endPoint y: 291, distance: 185.4
click at [432, 303] on div "factory_item 100 $1,400.00 $1,400.00" at bounding box center [581, 299] width 834 height 28
click at [567, 286] on div "factory_item 100 $1,400.00 $1,400.00" at bounding box center [581, 299] width 834 height 28
click at [1001, 221] on div "Selling" at bounding box center [996, 227] width 31 height 16
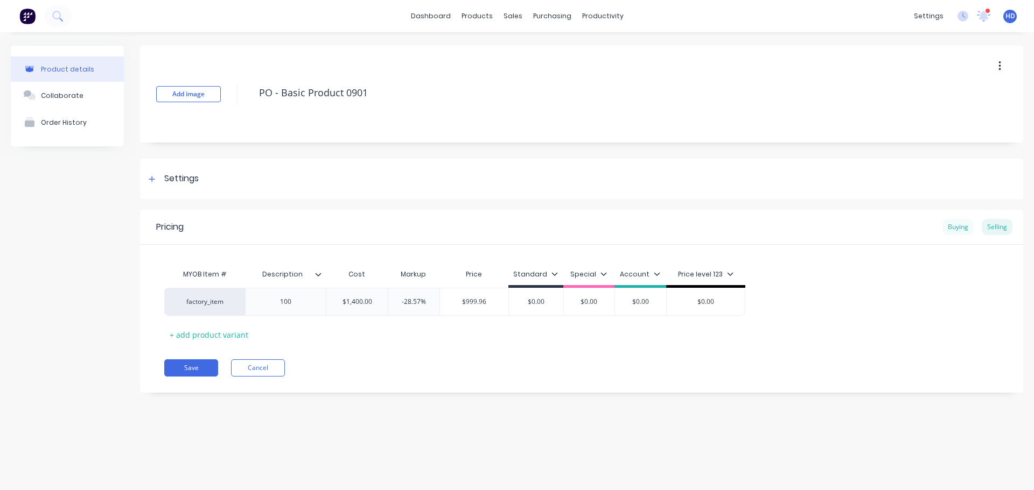
click at [971, 227] on div "Buying" at bounding box center [957, 227] width 31 height 16
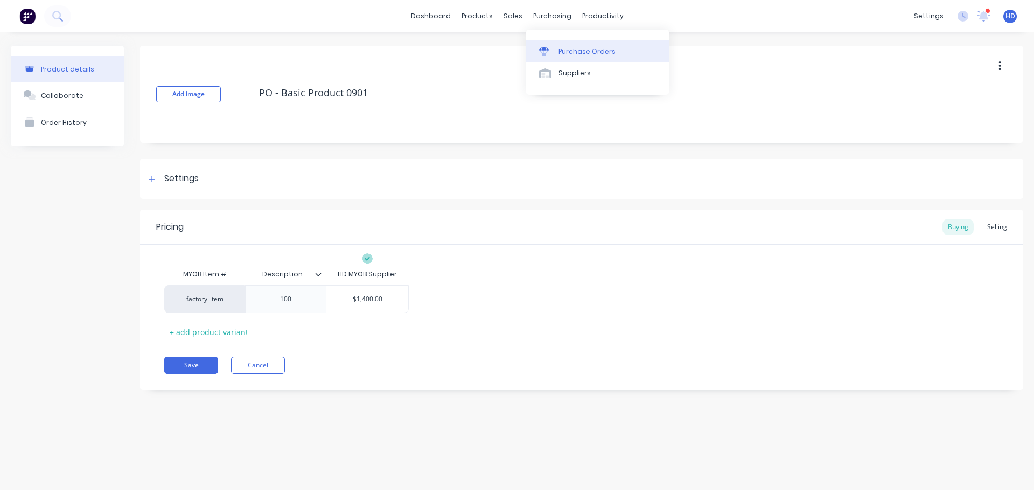
click at [574, 48] on div "Purchase Orders" at bounding box center [586, 52] width 57 height 10
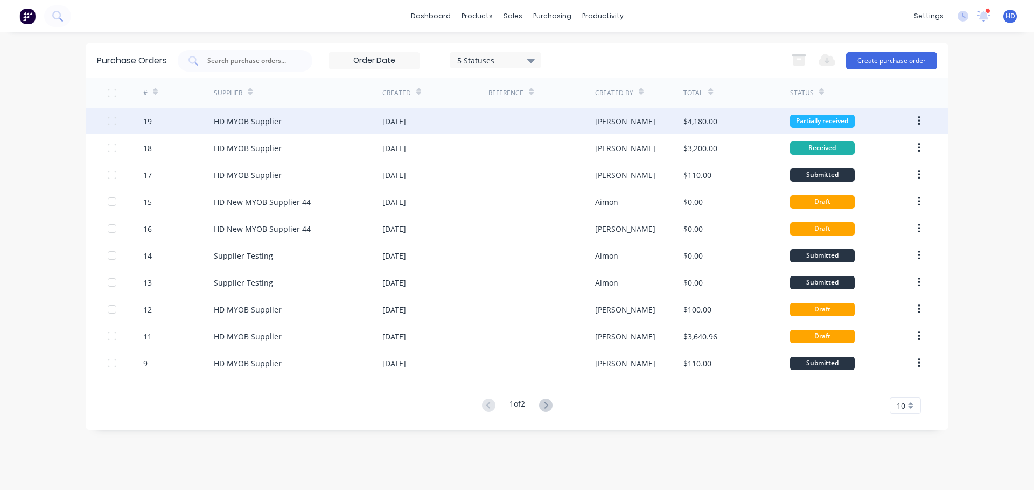
click at [274, 116] on div "HD MYOB Supplier" at bounding box center [248, 121] width 68 height 11
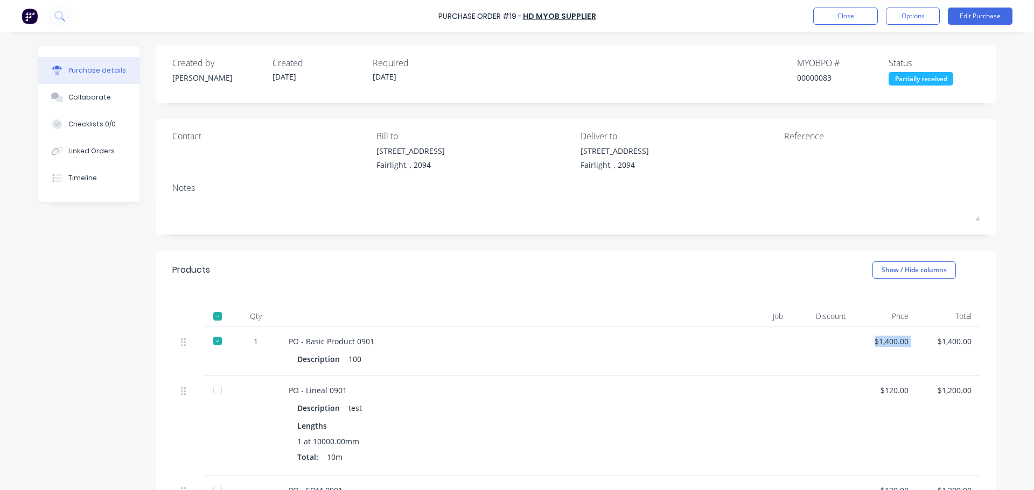
drag, startPoint x: 868, startPoint y: 339, endPoint x: 930, endPoint y: 337, distance: 61.9
click at [930, 337] on div "1 PO - Basic Product 0901 Description 100 $1,400.00 $1,400.00" at bounding box center [576, 351] width 808 height 49
click at [836, 12] on button "Close" at bounding box center [845, 16] width 65 height 17
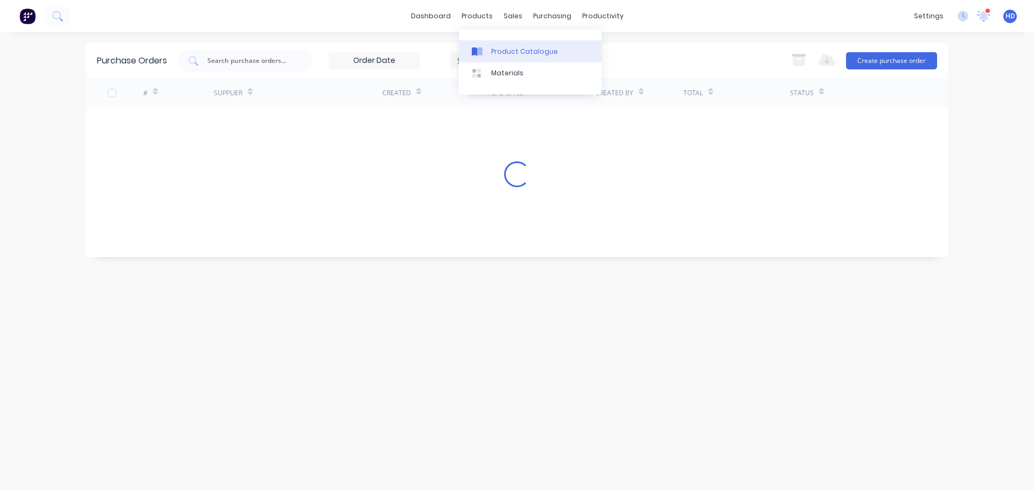
click at [511, 54] on div "Product Catalogue" at bounding box center [524, 52] width 67 height 10
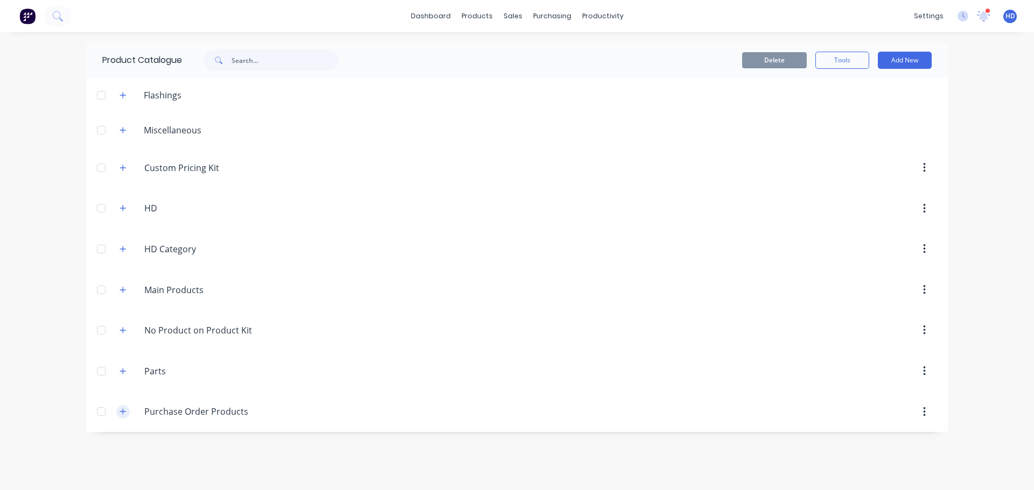
click at [127, 409] on button "button" at bounding box center [122, 411] width 13 height 13
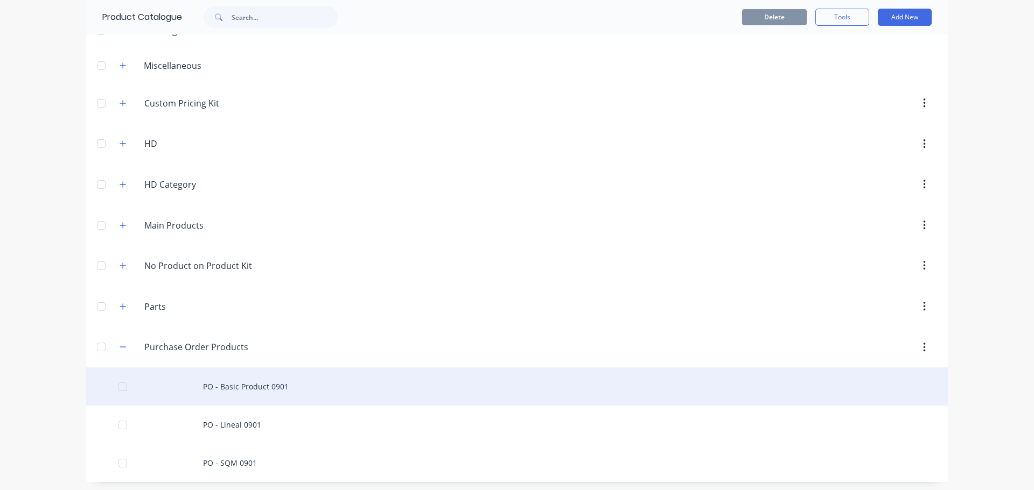
scroll to position [67, 0]
click at [227, 376] on div "PO - Basic Product 0901" at bounding box center [516, 384] width 861 height 38
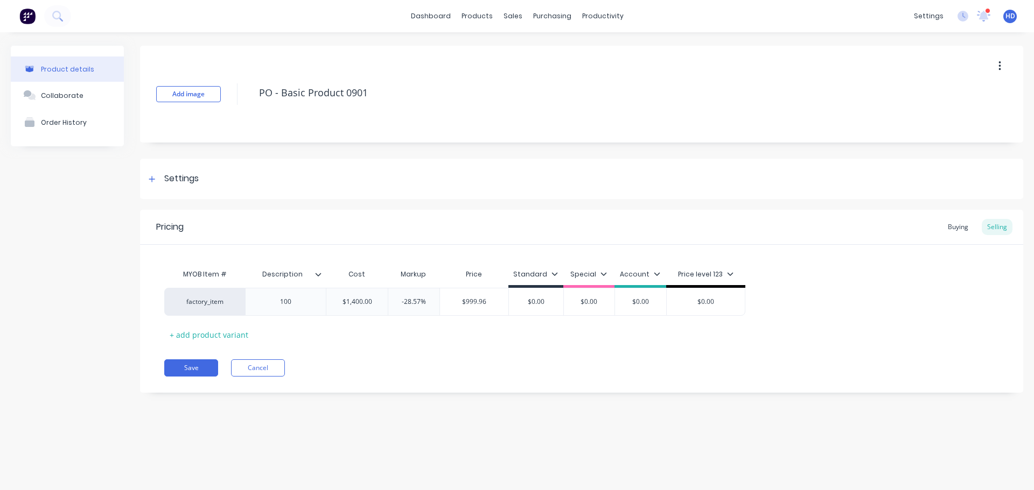
type textarea "x"
click at [961, 224] on div "Buying" at bounding box center [957, 227] width 31 height 16
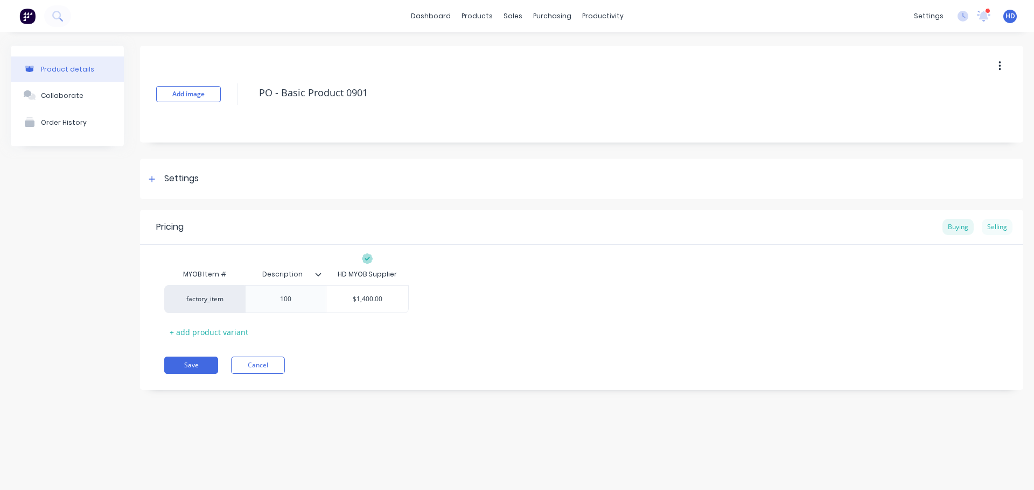
click at [1004, 226] on div "Selling" at bounding box center [996, 227] width 31 height 16
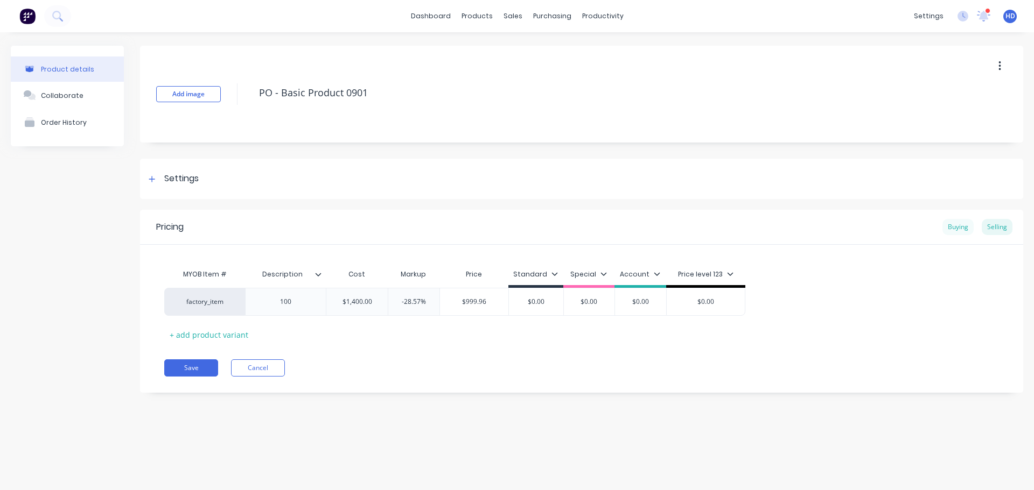
click at [958, 228] on div "Buying" at bounding box center [957, 227] width 31 height 16
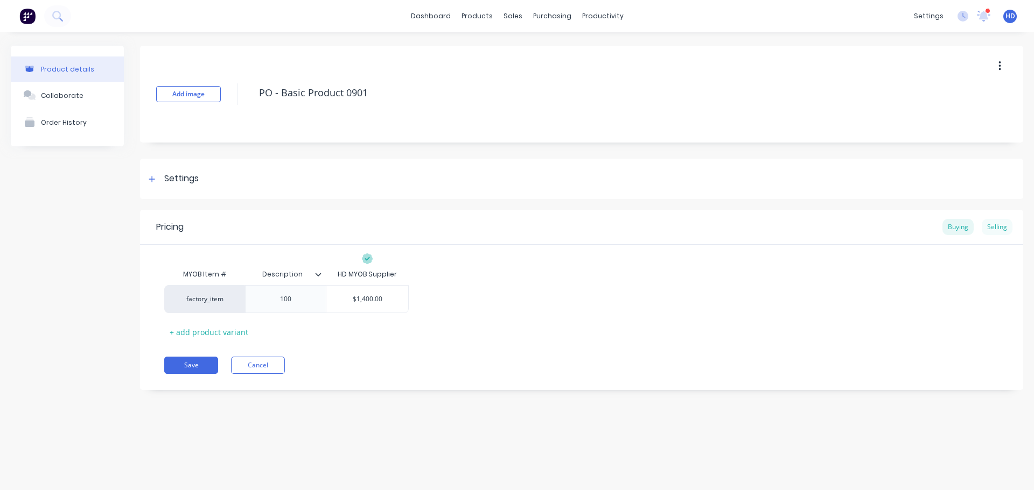
click at [1007, 227] on div "Selling" at bounding box center [996, 227] width 31 height 16
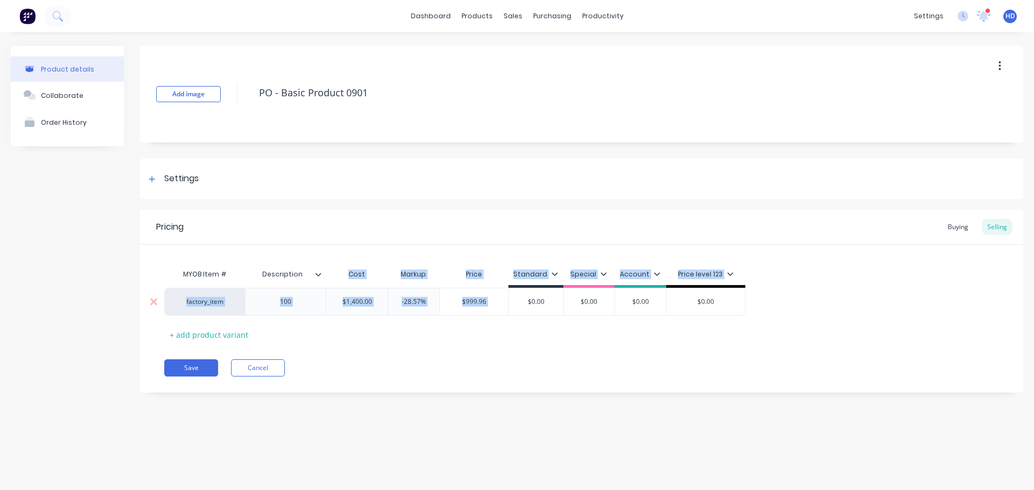
drag, startPoint x: 347, startPoint y: 272, endPoint x: 508, endPoint y: 315, distance: 166.1
click at [508, 305] on div "MYOB Item # Description Cost Markup Price Standard Special Account Price level …" at bounding box center [581, 304] width 834 height 80
click at [550, 353] on div "Pricing Buying Selling MYOB Item # Description Cost Markup Price Standard Speci…" at bounding box center [581, 301] width 883 height 183
drag, startPoint x: 347, startPoint y: 270, endPoint x: 513, endPoint y: 318, distance: 171.9
click at [510, 318] on div "MYOB Item # Description Cost Markup Price Standard Special Account Price level …" at bounding box center [581, 304] width 834 height 80
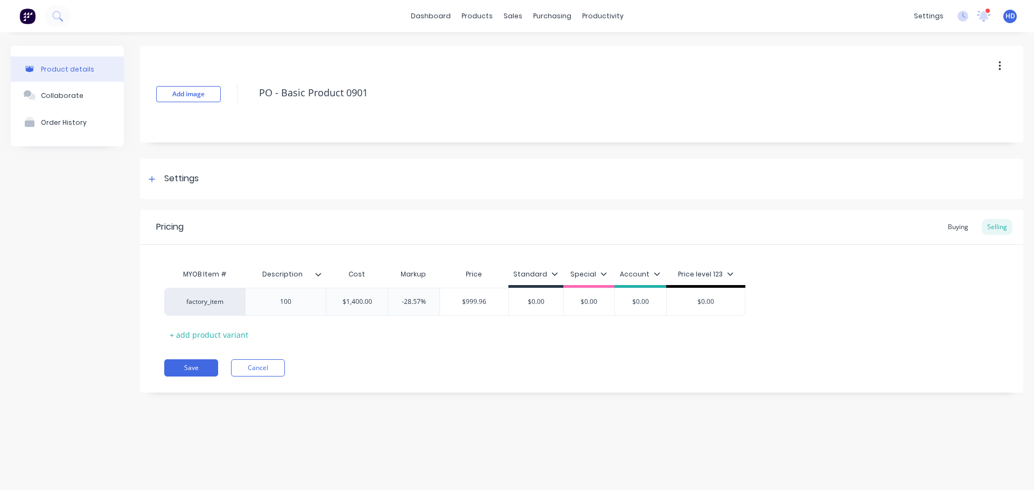
click at [517, 361] on div "Save Cancel" at bounding box center [593, 368] width 859 height 17
drag, startPoint x: 346, startPoint y: 269, endPoint x: 508, endPoint y: 354, distance: 183.0
click at [506, 306] on div "MYOB Item # Description Cost Markup Price Standard Special Account Price level …" at bounding box center [581, 304] width 834 height 80
drag, startPoint x: 508, startPoint y: 359, endPoint x: 408, endPoint y: 332, distance: 103.2
click at [506, 359] on div "Pricing Buying Selling MYOB Item # Description Cost Markup Price Standard Speci…" at bounding box center [581, 301] width 883 height 183
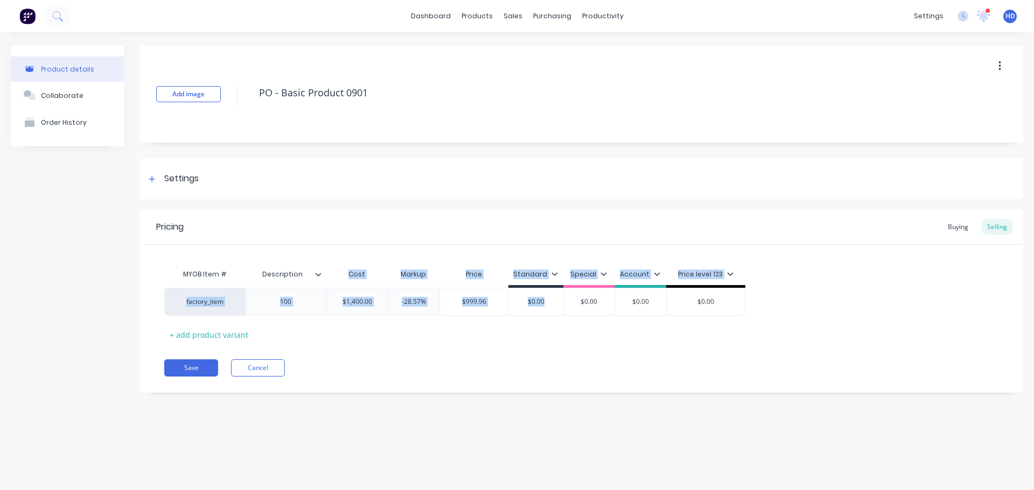
drag, startPoint x: 345, startPoint y: 275, endPoint x: 558, endPoint y: 338, distance: 222.4
click at [560, 315] on div "MYOB Item # Description Cost Markup Price Standard Special Account Price level …" at bounding box center [581, 304] width 834 height 80
click at [572, 347] on div "Pricing Buying Selling MYOB Item # Description Cost Markup Price Standard Speci…" at bounding box center [581, 301] width 883 height 183
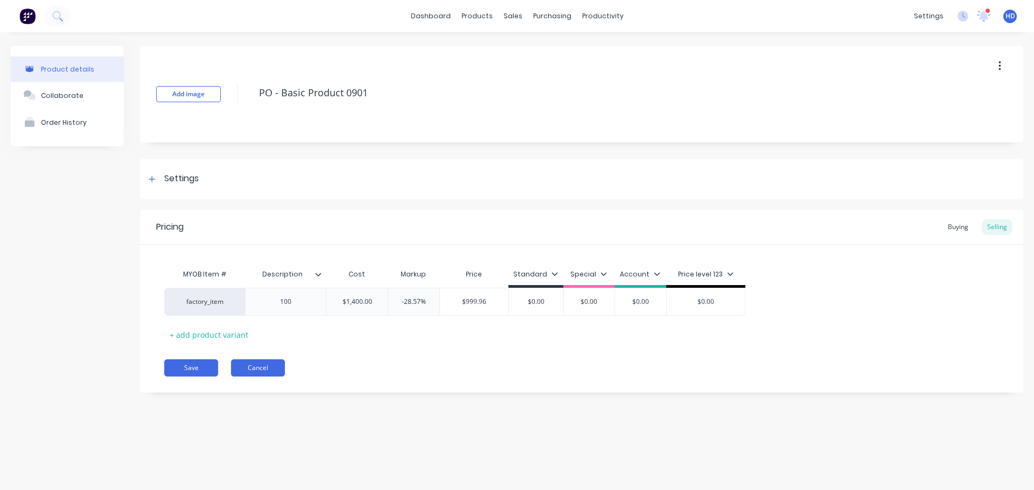
click at [266, 367] on button "Cancel" at bounding box center [258, 368] width 54 height 17
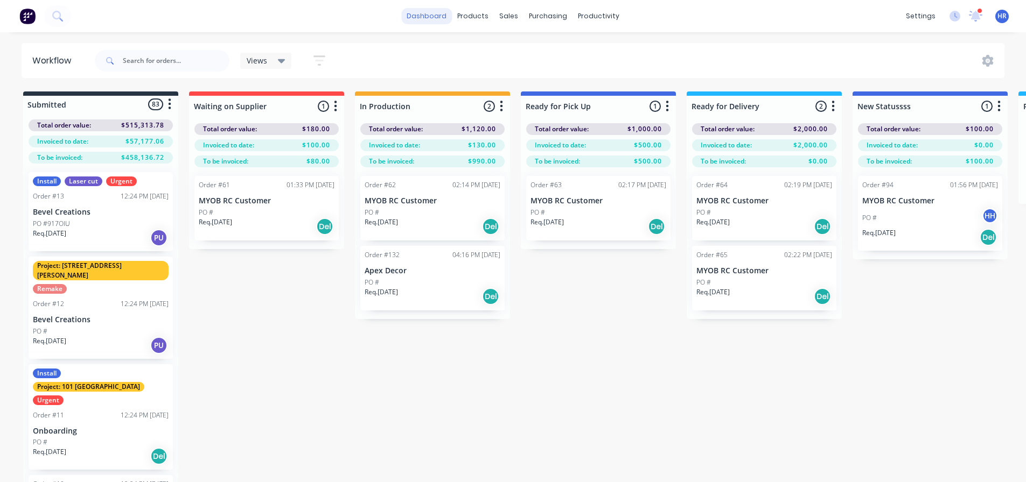
click at [431, 17] on link "dashboard" at bounding box center [426, 16] width 51 height 16
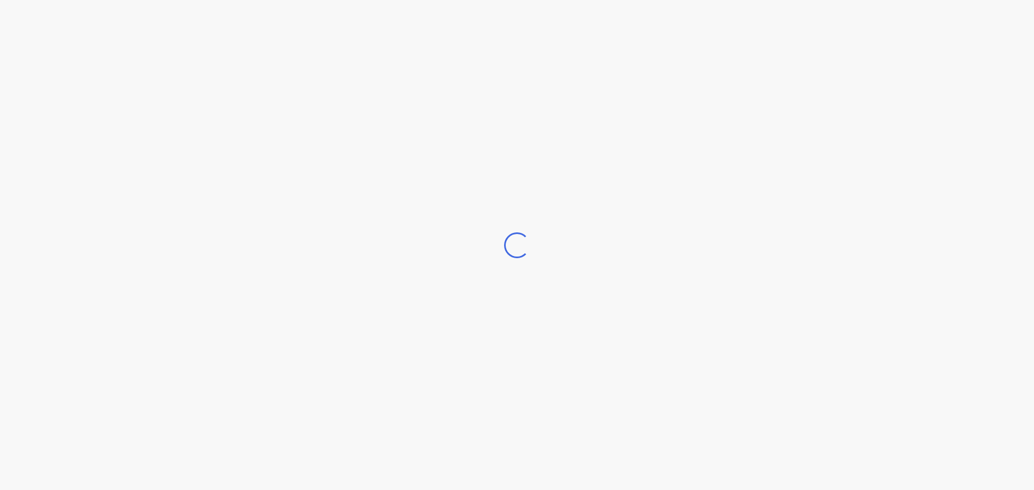
click at [380, 65] on div "Loading..." at bounding box center [517, 245] width 1034 height 490
